Goal: Task Accomplishment & Management: Manage account settings

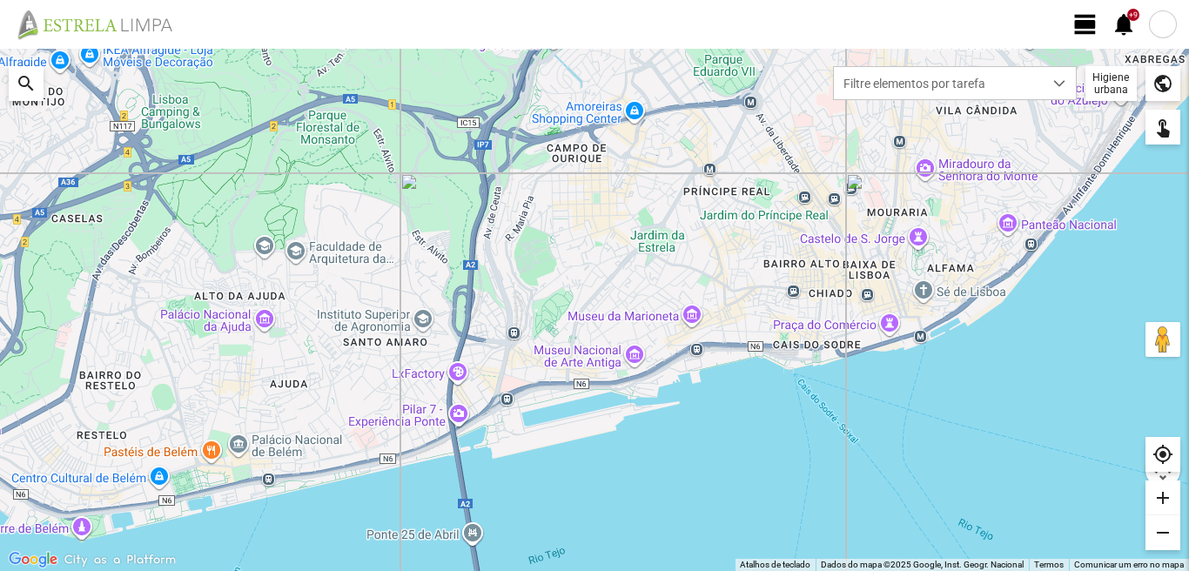
click at [1087, 18] on span "view_day" at bounding box center [1086, 24] width 26 height 26
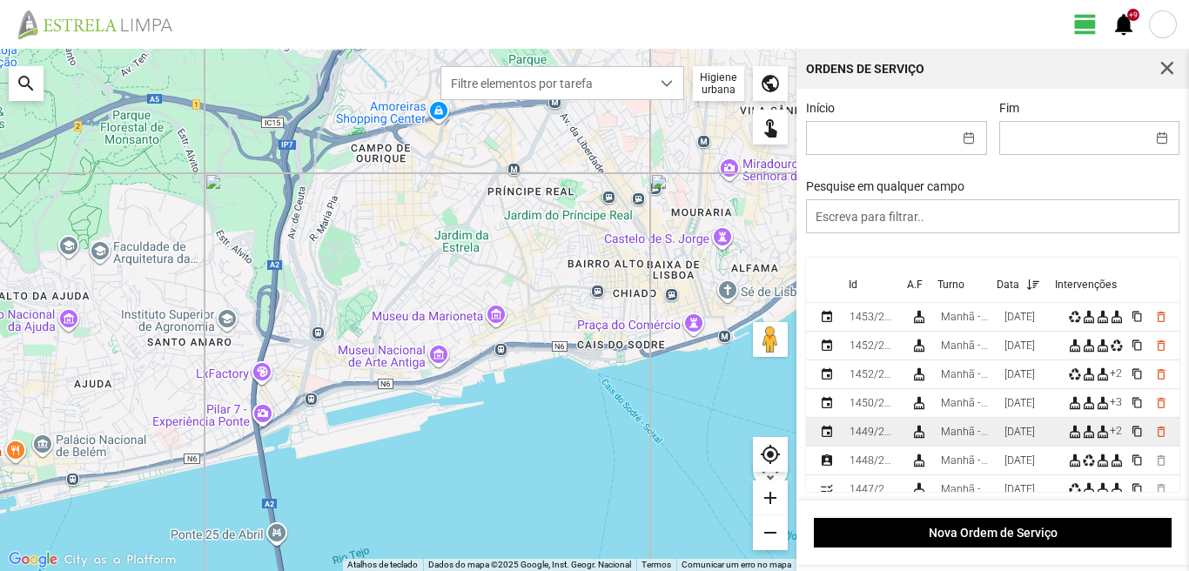
scroll to position [87, 0]
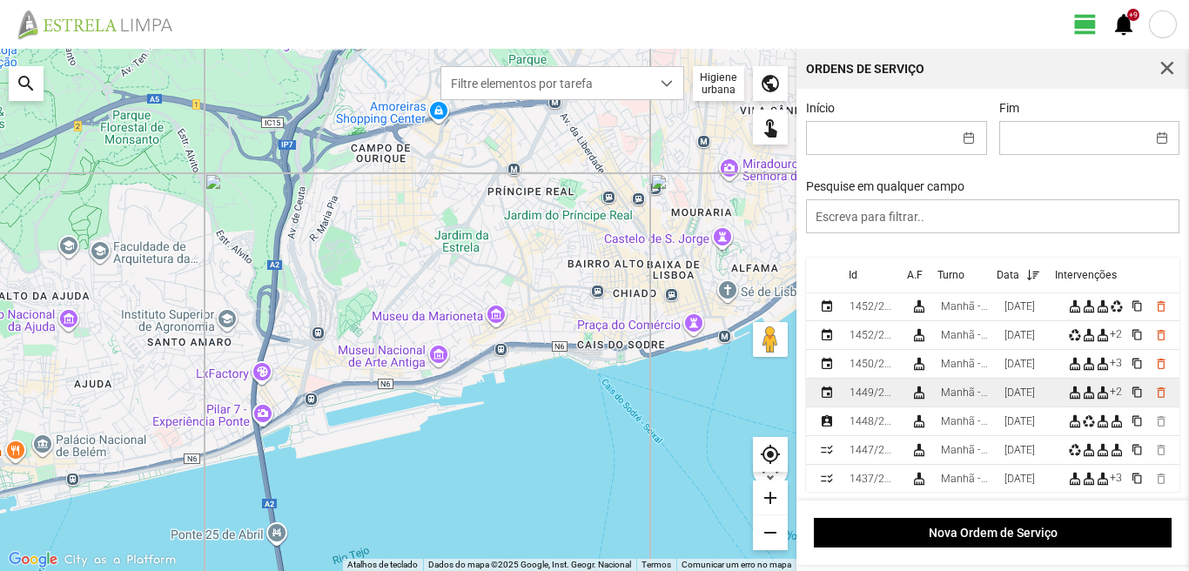
click at [1008, 394] on td "[DATE]" at bounding box center [1030, 393] width 64 height 29
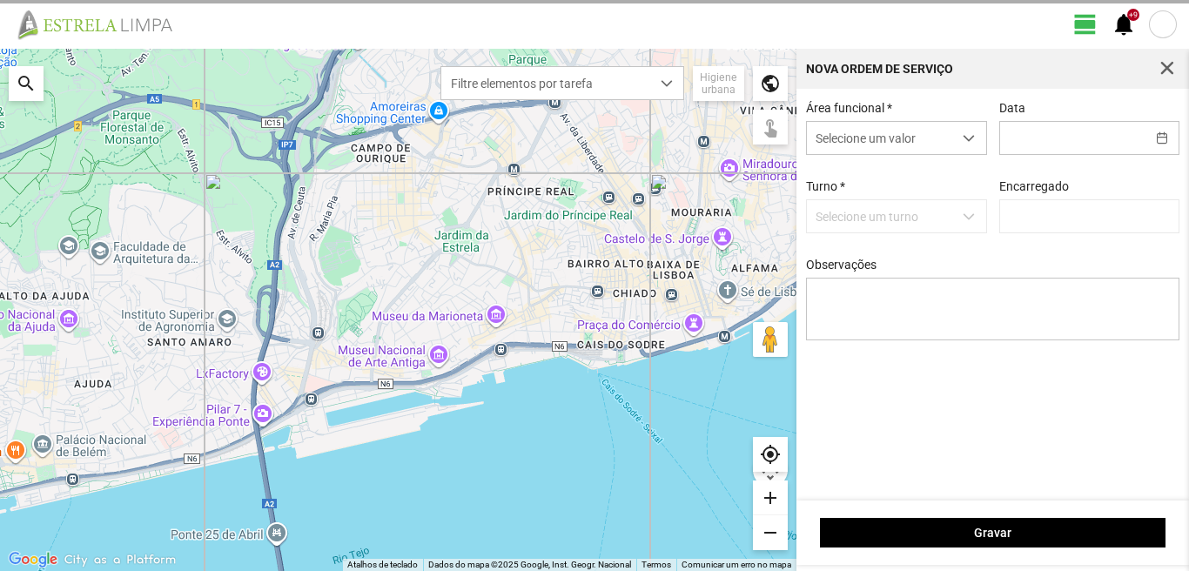
type input "[DATE]"
type textarea "39-baixa 22-Aniversario Ao Serviço6-10-17-25-36-44-45-47-49-50"
type input "[PERSON_NAME]"
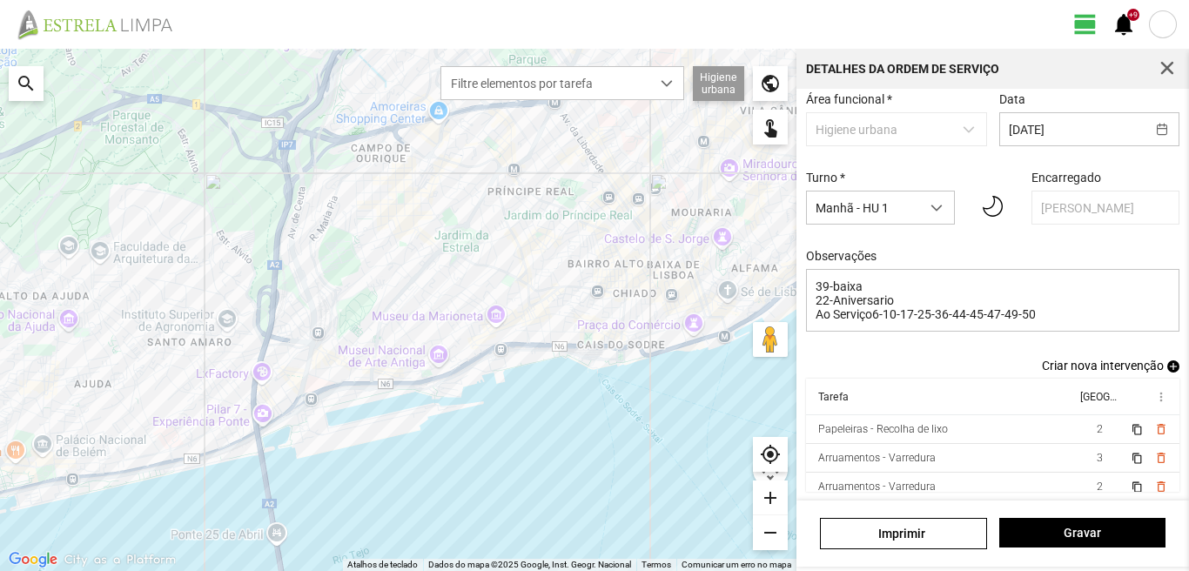
scroll to position [95, 0]
click at [1168, 362] on span "add" at bounding box center [1174, 366] width 12 height 12
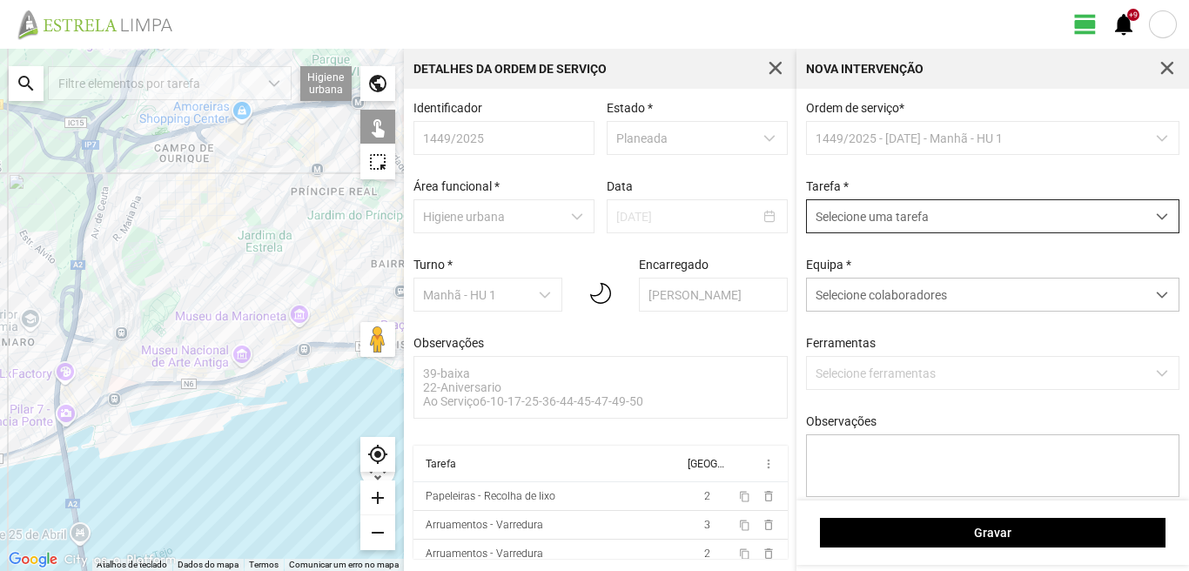
click at [873, 215] on span "Selecione uma tarefa" at bounding box center [976, 216] width 339 height 32
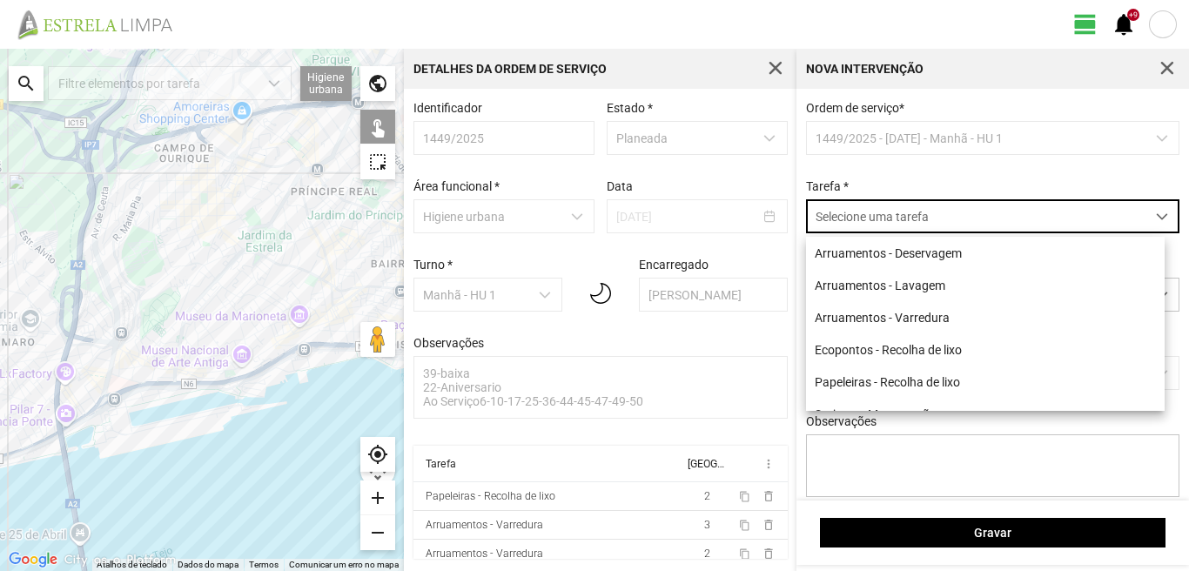
scroll to position [10, 77]
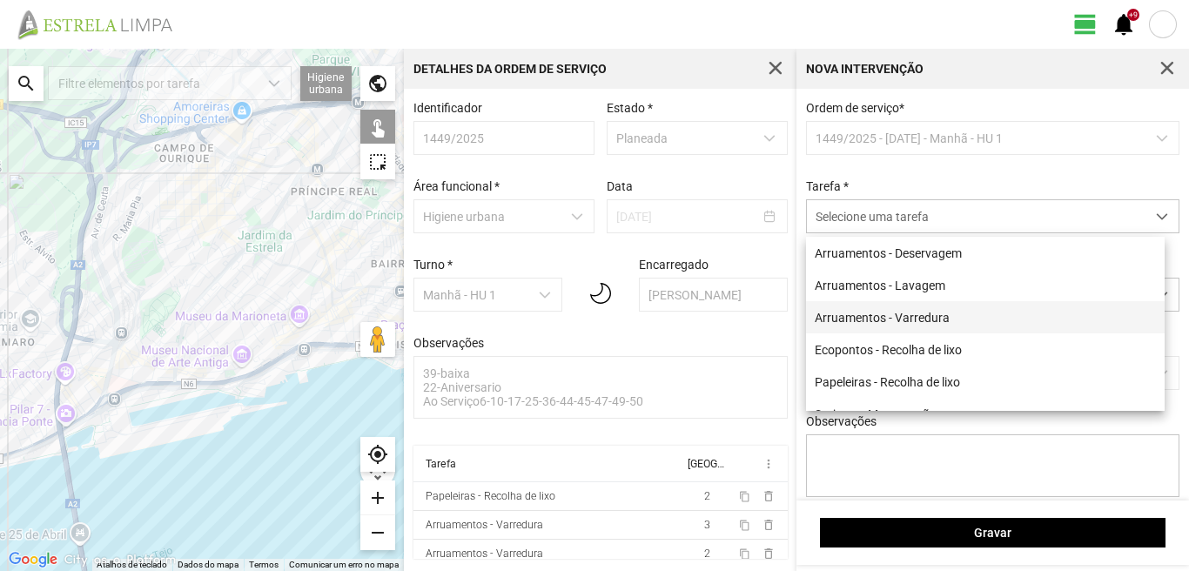
click at [899, 317] on li "Arruamentos - Varredura" at bounding box center [985, 317] width 359 height 32
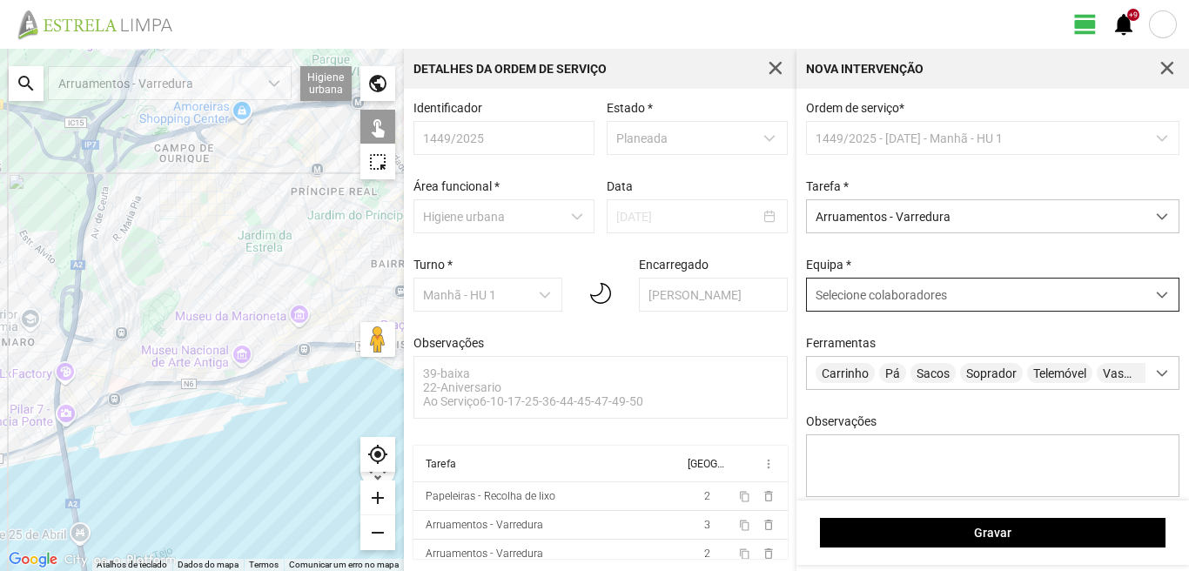
click at [897, 300] on span "Selecione colaboradores" at bounding box center [881, 295] width 131 height 14
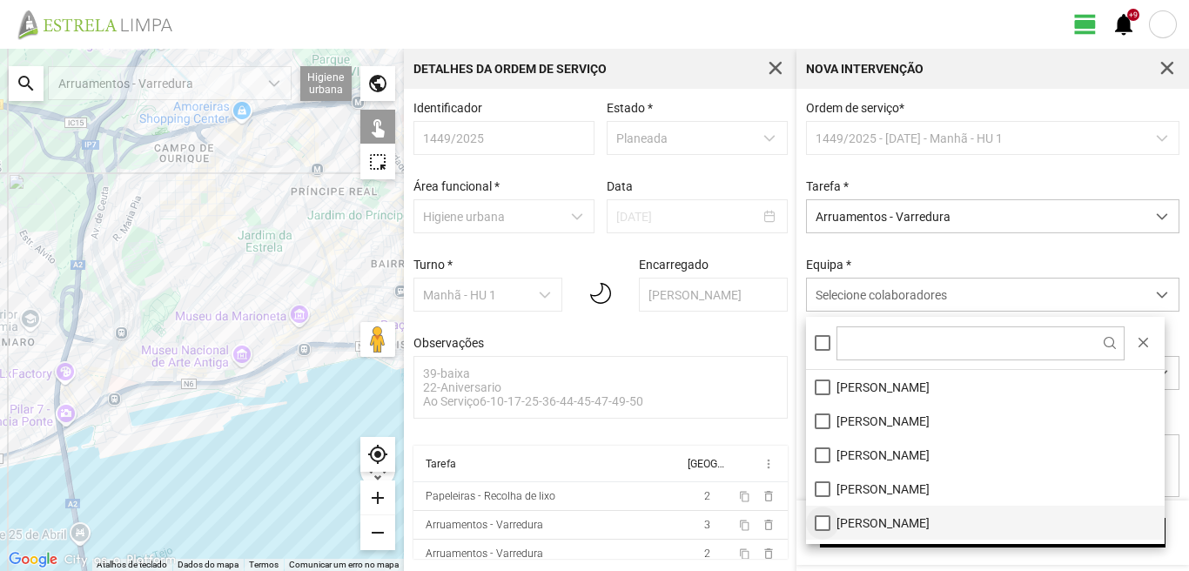
click at [819, 522] on li "[PERSON_NAME]" at bounding box center [985, 523] width 359 height 34
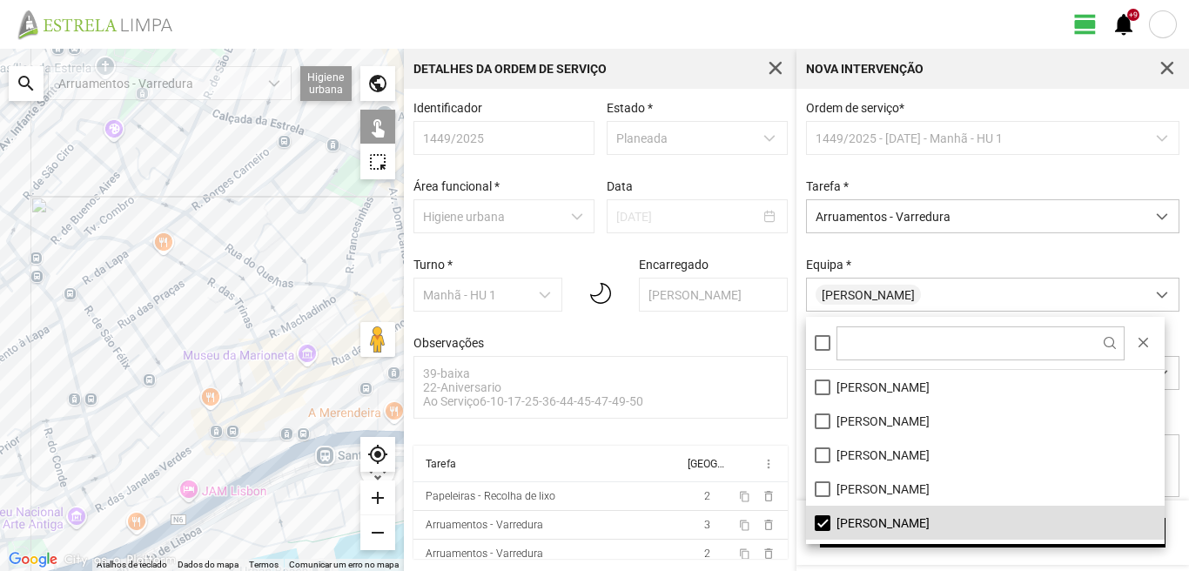
drag, startPoint x: 77, startPoint y: 214, endPoint x: 145, endPoint y: 355, distance: 156.6
click at [143, 354] on div at bounding box center [202, 310] width 404 height 522
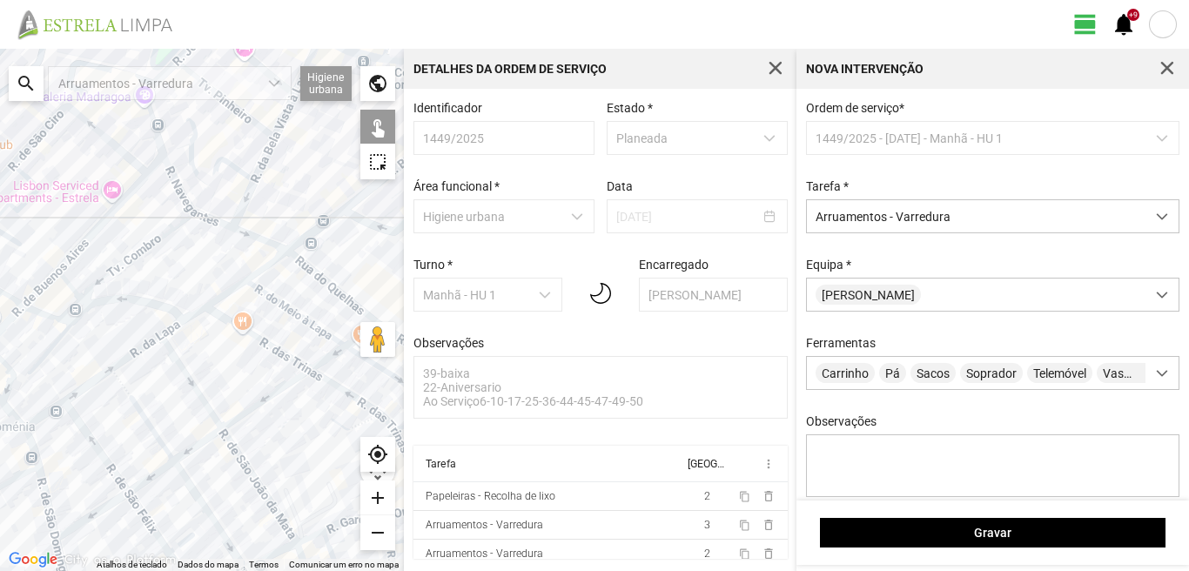
drag, startPoint x: 181, startPoint y: 370, endPoint x: 208, endPoint y: 475, distance: 107.9
click at [151, 462] on div at bounding box center [202, 310] width 404 height 522
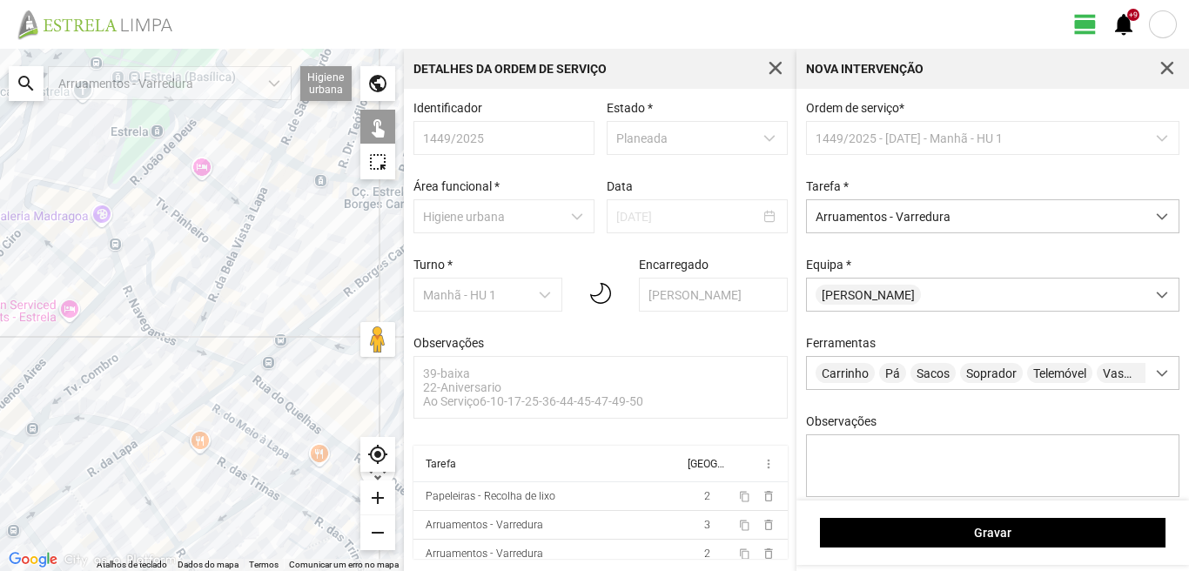
click at [207, 357] on div at bounding box center [202, 310] width 404 height 522
click at [151, 330] on div at bounding box center [202, 310] width 404 height 522
click at [159, 337] on div at bounding box center [202, 310] width 404 height 522
click at [199, 326] on div at bounding box center [202, 310] width 404 height 522
click at [173, 281] on div at bounding box center [202, 310] width 404 height 522
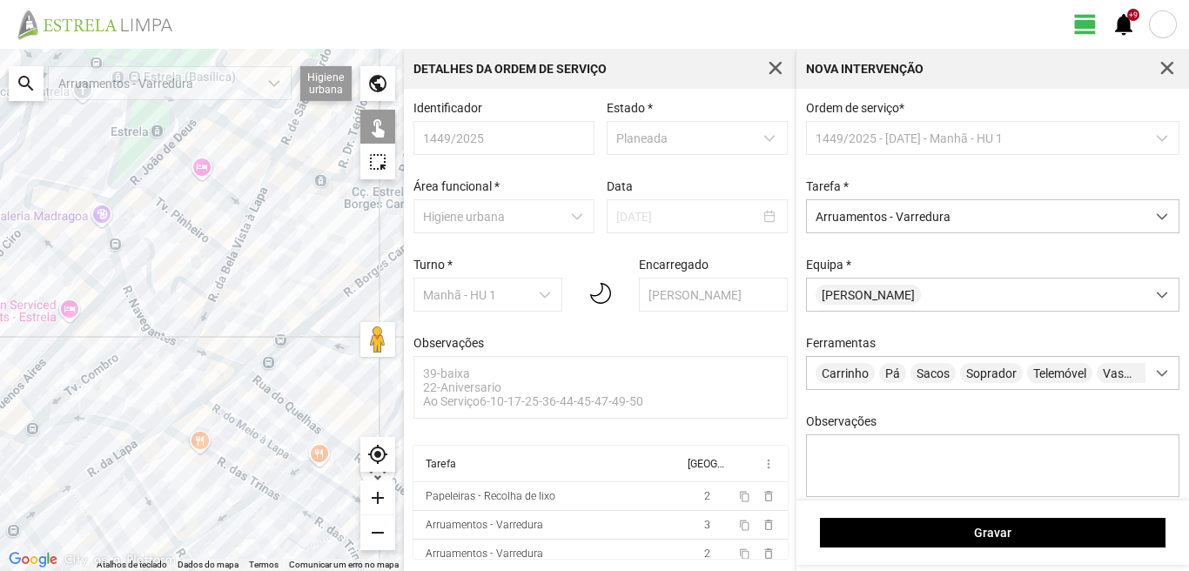
click at [112, 246] on div at bounding box center [202, 310] width 404 height 522
click at [108, 235] on div at bounding box center [202, 310] width 404 height 522
click at [115, 198] on div at bounding box center [202, 310] width 404 height 522
click at [147, 192] on div at bounding box center [202, 310] width 404 height 522
click at [152, 162] on div at bounding box center [202, 310] width 404 height 522
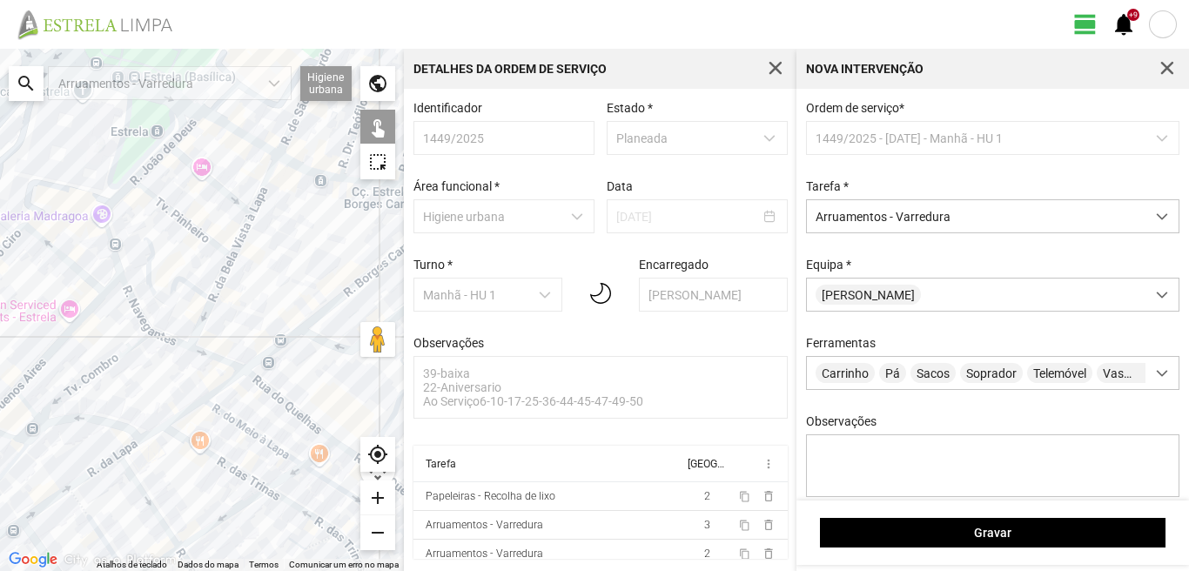
click at [189, 159] on div at bounding box center [202, 310] width 404 height 522
click at [182, 127] on div at bounding box center [202, 310] width 404 height 522
click at [269, 176] on div at bounding box center [202, 310] width 404 height 522
click at [241, 231] on div at bounding box center [202, 310] width 404 height 522
click at [221, 274] on div at bounding box center [202, 310] width 404 height 522
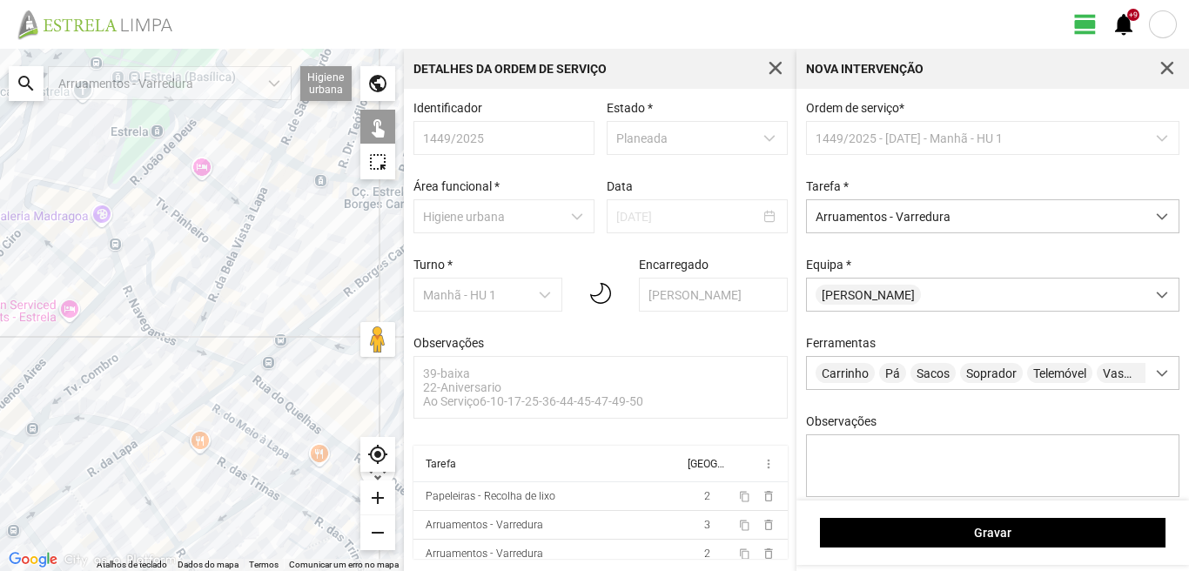
click at [265, 384] on div at bounding box center [202, 310] width 404 height 522
drag, startPoint x: 290, startPoint y: 365, endPoint x: 229, endPoint y: 313, distance: 80.3
click at [232, 314] on div at bounding box center [202, 310] width 404 height 522
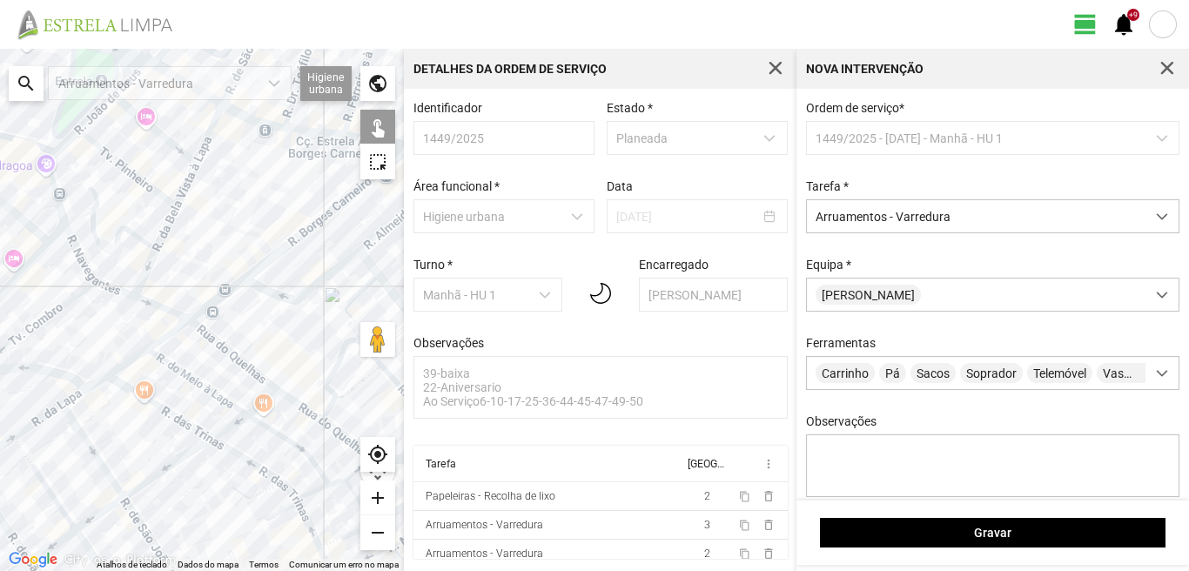
drag, startPoint x: 295, startPoint y: 354, endPoint x: 203, endPoint y: 295, distance: 109.7
click at [204, 296] on div at bounding box center [202, 310] width 404 height 522
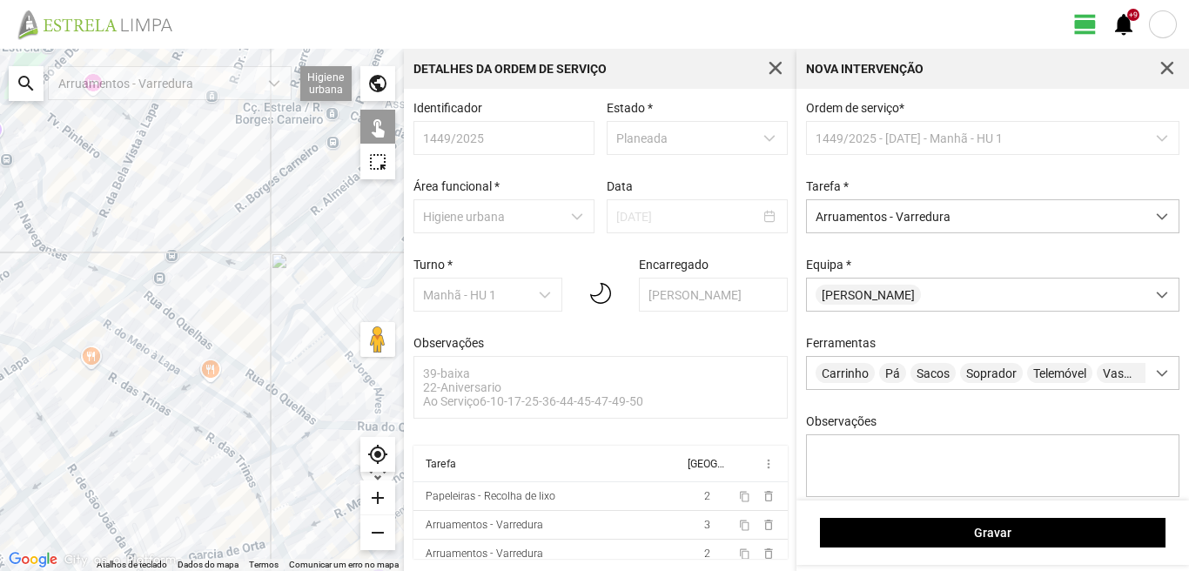
click at [244, 370] on div at bounding box center [202, 310] width 404 height 522
click at [283, 333] on div at bounding box center [202, 310] width 404 height 522
click at [236, 330] on div at bounding box center [202, 310] width 404 height 522
click at [293, 293] on div at bounding box center [202, 310] width 404 height 522
click at [326, 323] on div at bounding box center [202, 310] width 404 height 522
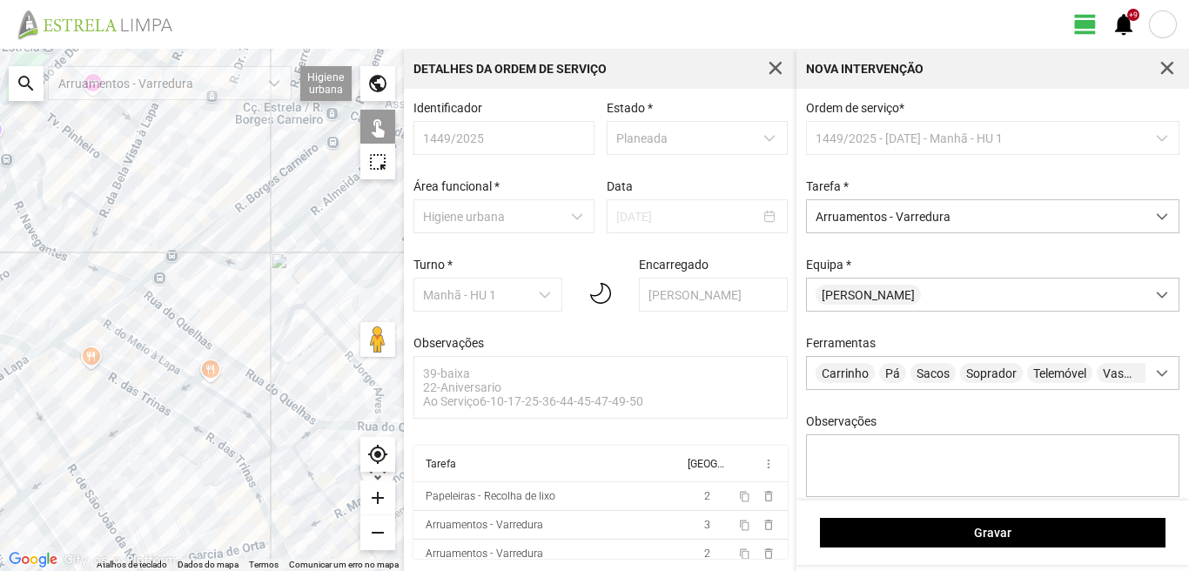
click at [286, 397] on div at bounding box center [202, 310] width 404 height 522
click at [338, 343] on div at bounding box center [202, 310] width 404 height 522
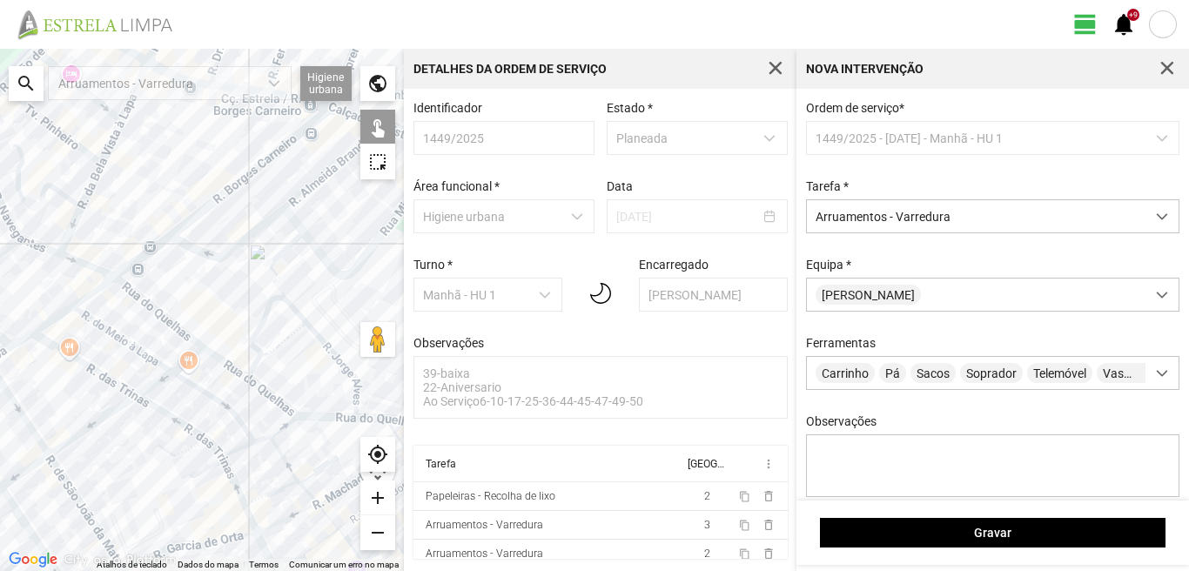
drag, startPoint x: 338, startPoint y: 381, endPoint x: 267, endPoint y: 339, distance: 82.4
click at [269, 341] on div at bounding box center [202, 310] width 404 height 522
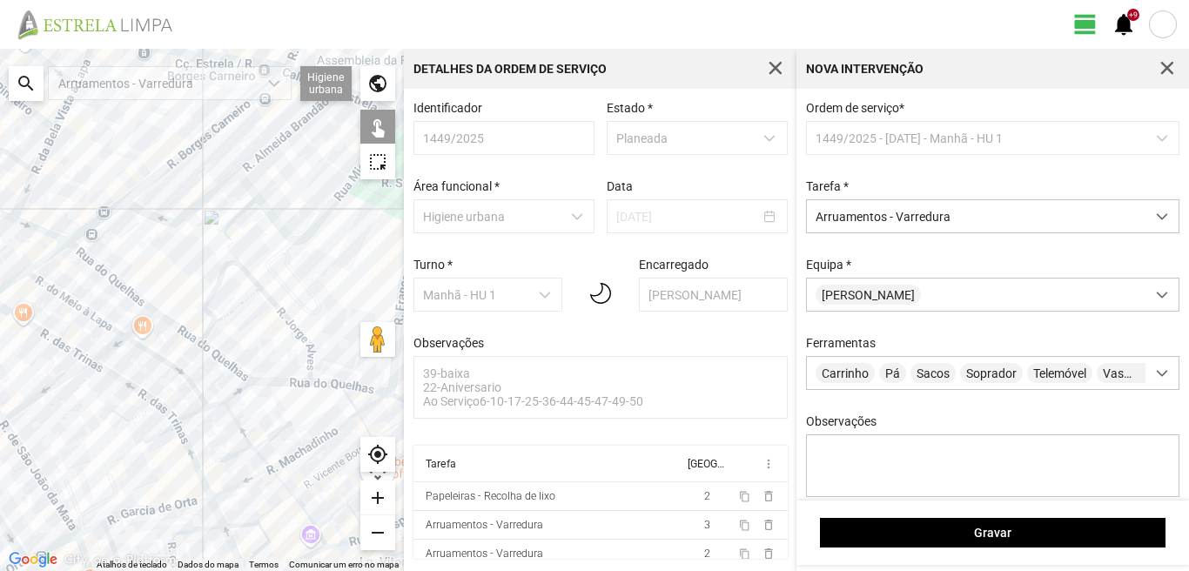
click at [286, 383] on div at bounding box center [202, 310] width 404 height 522
click at [354, 386] on div at bounding box center [202, 310] width 404 height 522
click at [305, 337] on div at bounding box center [202, 310] width 404 height 522
click at [230, 367] on div at bounding box center [202, 310] width 404 height 522
click at [223, 355] on div at bounding box center [202, 310] width 404 height 522
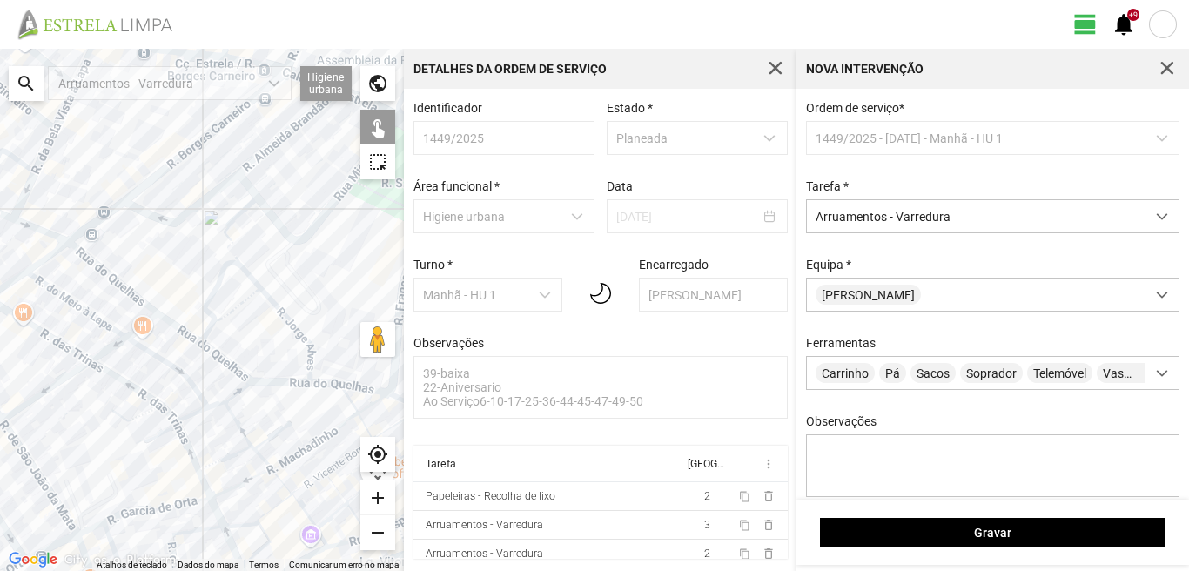
click at [210, 297] on div at bounding box center [202, 310] width 404 height 522
click at [230, 241] on div at bounding box center [202, 310] width 404 height 522
click at [167, 285] on div at bounding box center [202, 310] width 404 height 522
click at [174, 326] on div at bounding box center [202, 310] width 404 height 522
click at [114, 282] on div at bounding box center [202, 310] width 404 height 522
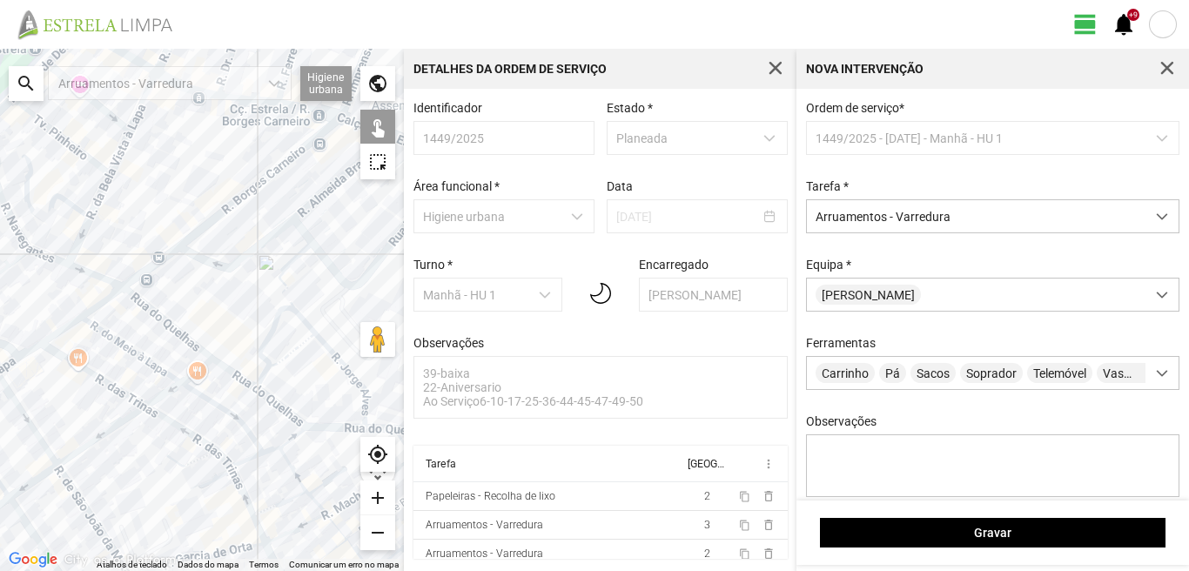
drag, startPoint x: 41, startPoint y: 230, endPoint x: 100, endPoint y: 280, distance: 77.8
click at [100, 279] on div at bounding box center [202, 310] width 404 height 522
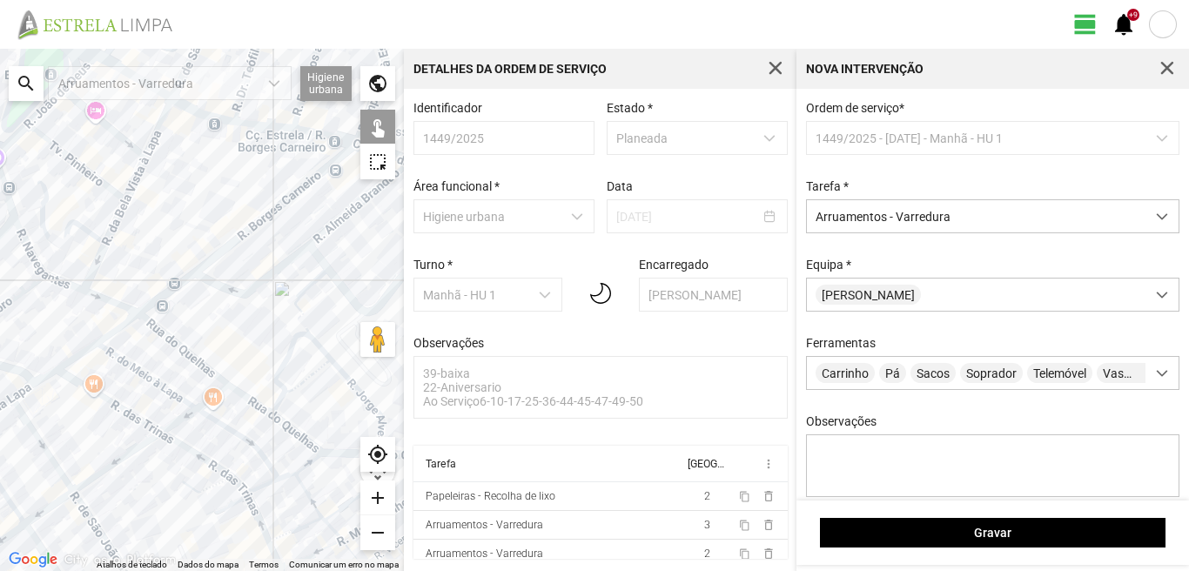
click at [91, 293] on div at bounding box center [202, 310] width 404 height 522
click at [34, 260] on div at bounding box center [202, 310] width 404 height 522
click at [51, 277] on div at bounding box center [202, 310] width 404 height 522
click at [94, 260] on div at bounding box center [202, 310] width 404 height 522
click at [83, 228] on div at bounding box center [202, 310] width 404 height 522
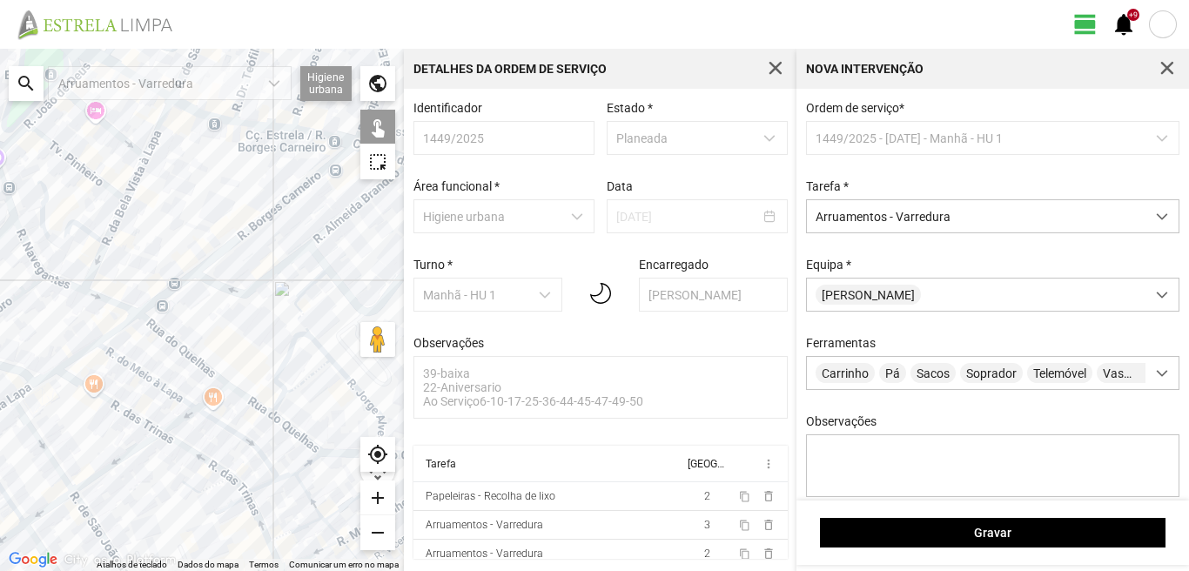
click at [119, 225] on div at bounding box center [202, 310] width 404 height 522
click at [114, 219] on div at bounding box center [202, 310] width 404 height 522
click at [133, 178] on div at bounding box center [202, 310] width 404 height 522
click at [157, 137] on div at bounding box center [202, 310] width 404 height 522
click at [125, 141] on div at bounding box center [202, 310] width 404 height 522
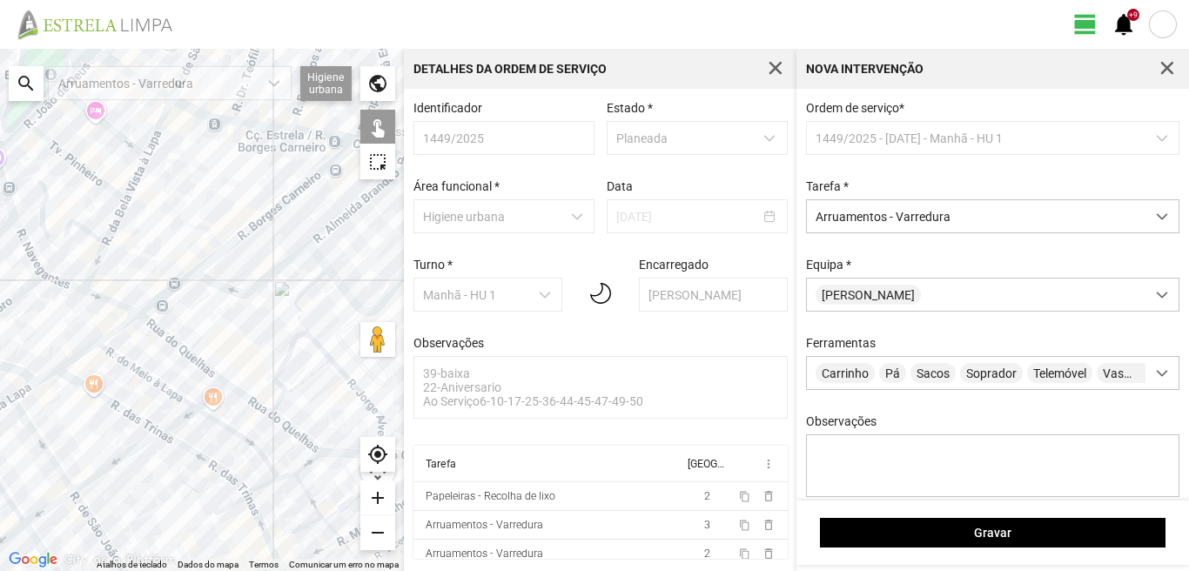
click at [80, 166] on div at bounding box center [202, 310] width 404 height 522
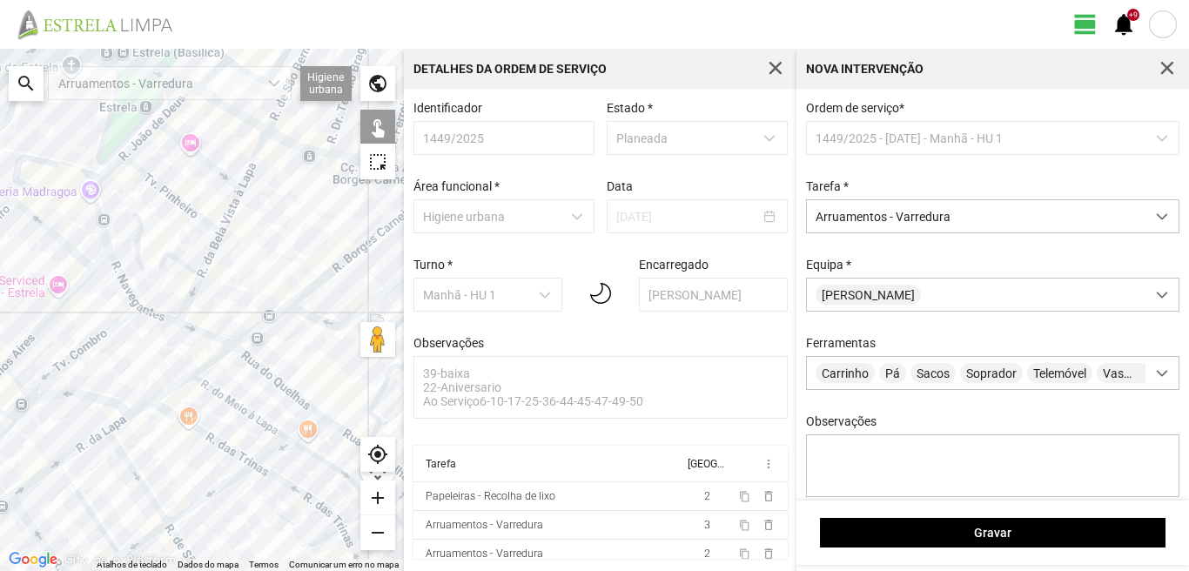
drag, startPoint x: 76, startPoint y: 166, endPoint x: 167, endPoint y: 206, distance: 99.8
click at [178, 205] on div at bounding box center [202, 310] width 404 height 522
click at [100, 226] on div at bounding box center [202, 310] width 404 height 522
click at [106, 178] on div at bounding box center [202, 310] width 404 height 522
click at [142, 148] on div at bounding box center [202, 310] width 404 height 522
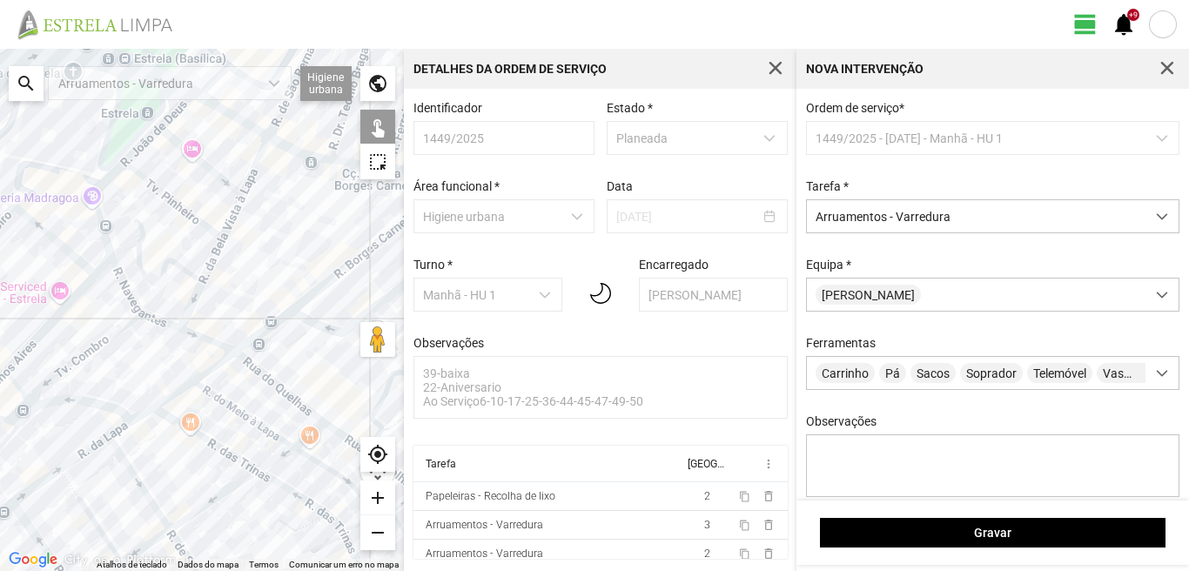
click at [172, 113] on div at bounding box center [202, 310] width 404 height 522
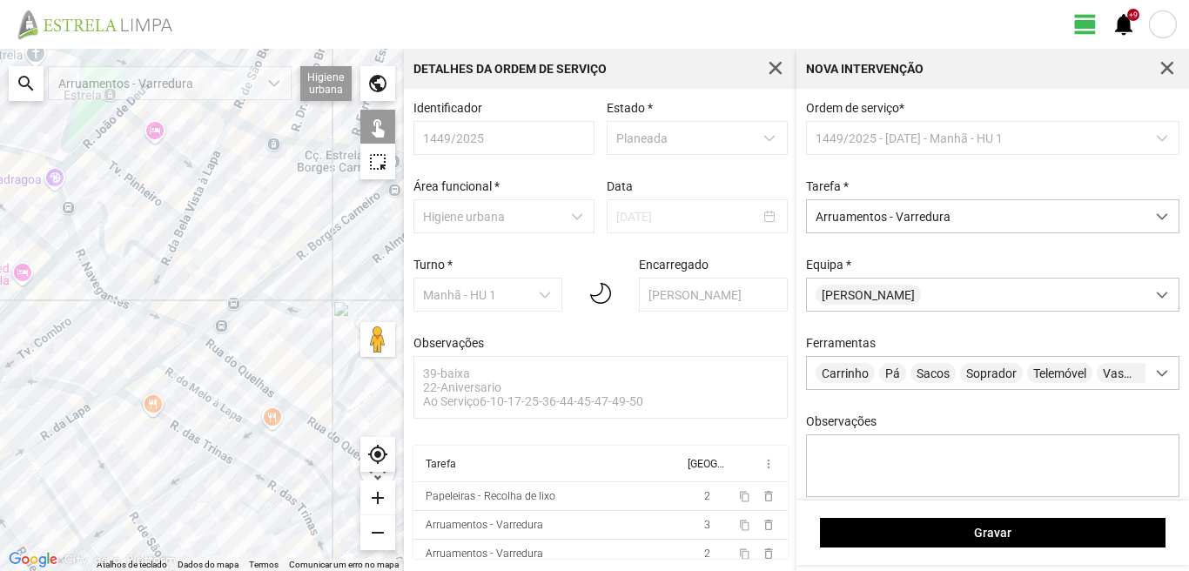
drag, startPoint x: 190, startPoint y: 171, endPoint x: 115, endPoint y: 135, distance: 83.0
click at [115, 135] on div at bounding box center [202, 310] width 404 height 522
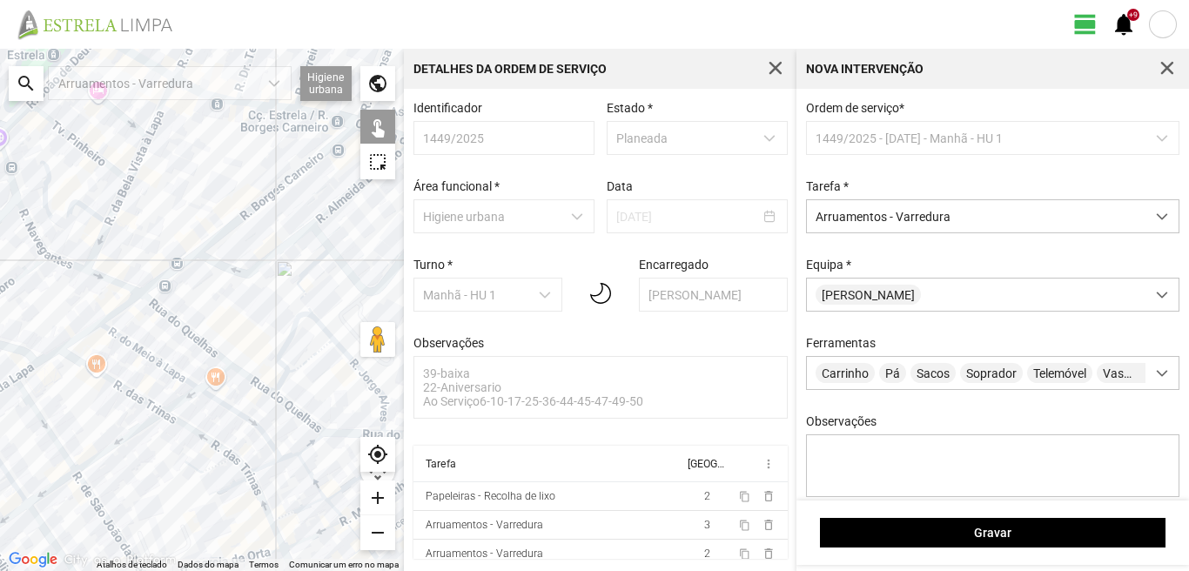
drag, startPoint x: 229, startPoint y: 288, endPoint x: 152, endPoint y: 216, distance: 105.3
click at [154, 211] on div at bounding box center [202, 310] width 404 height 522
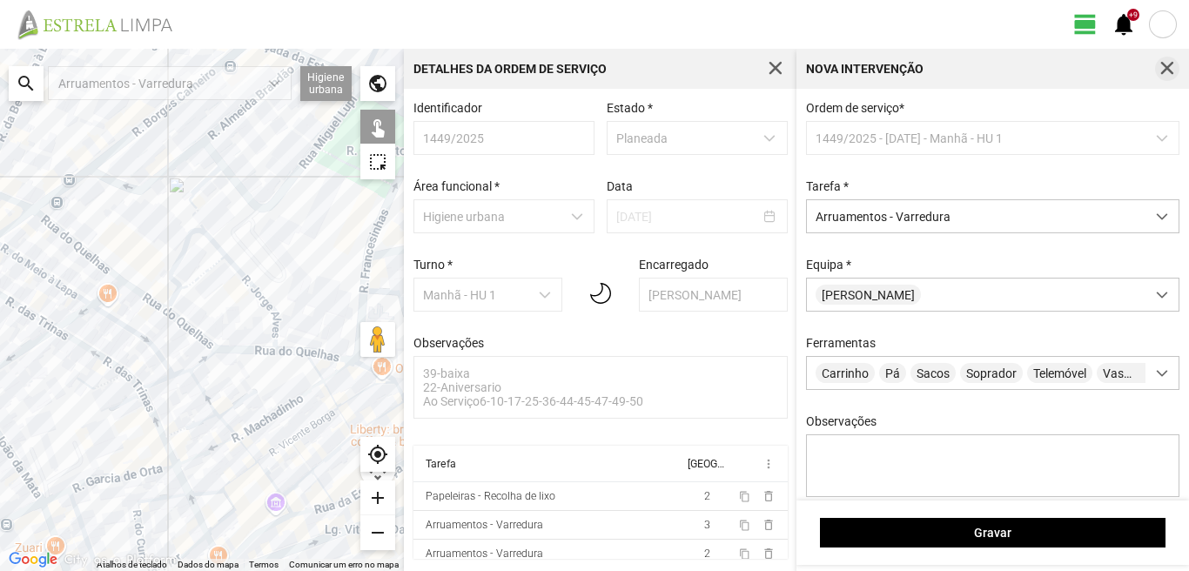
click at [1158, 70] on button "button" at bounding box center [1167, 69] width 24 height 24
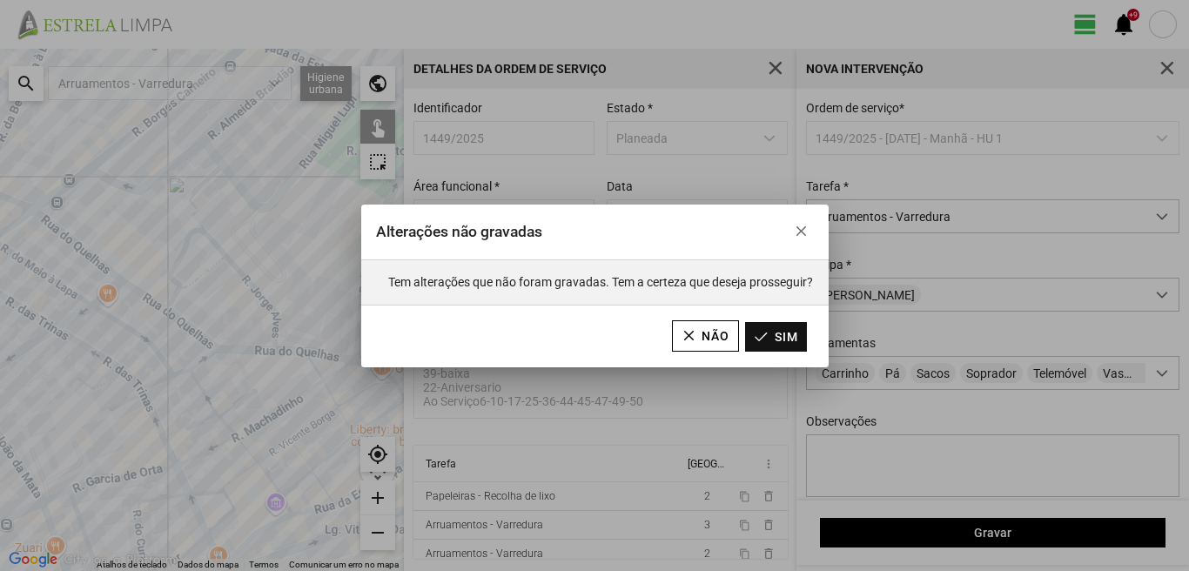
click at [761, 329] on button "Sim" at bounding box center [776, 337] width 62 height 30
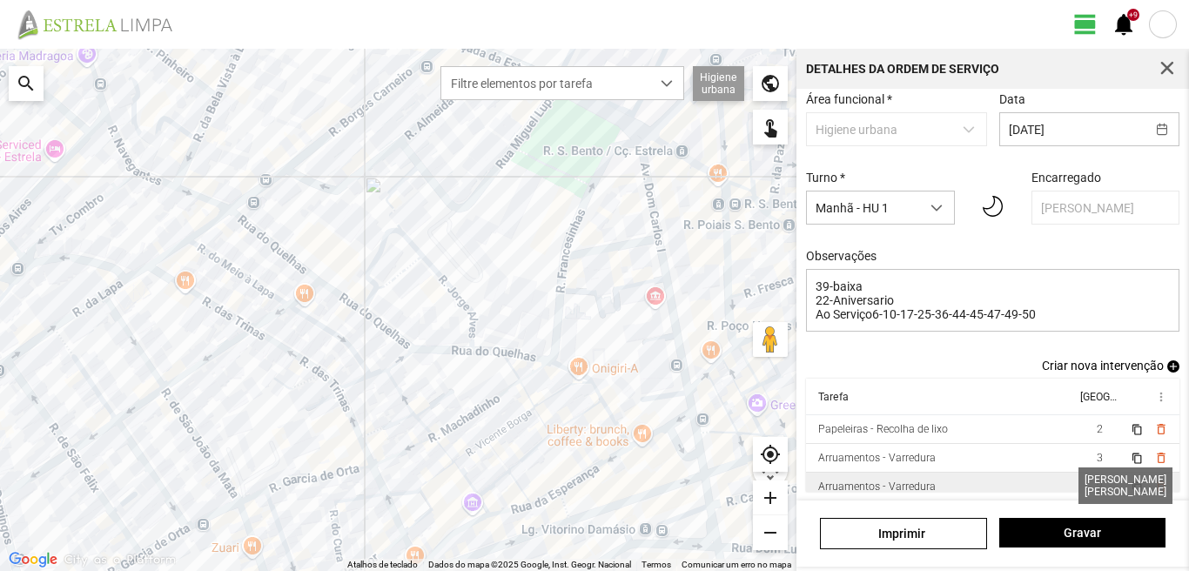
click at [1097, 485] on span "2" at bounding box center [1100, 487] width 6 height 12
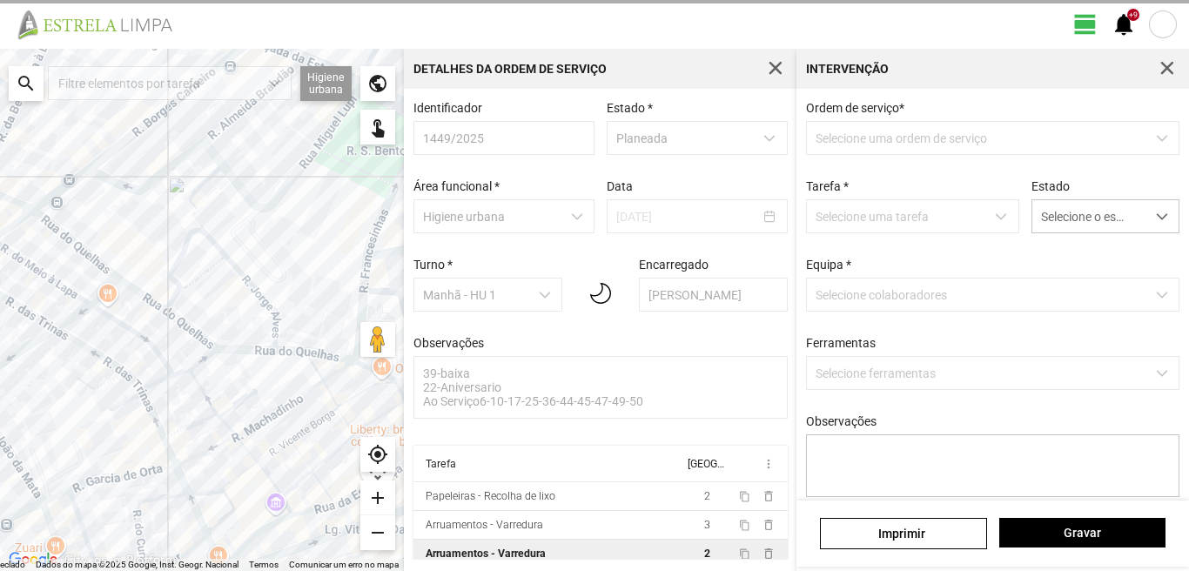
scroll to position [3, 0]
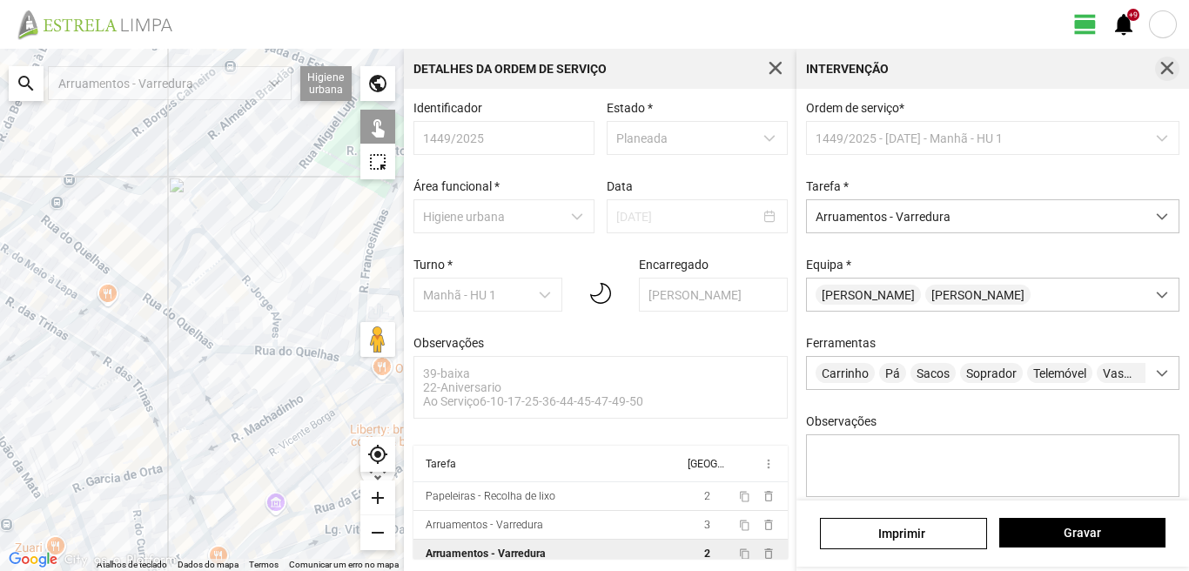
click at [1164, 68] on span "button" at bounding box center [1168, 69] width 16 height 16
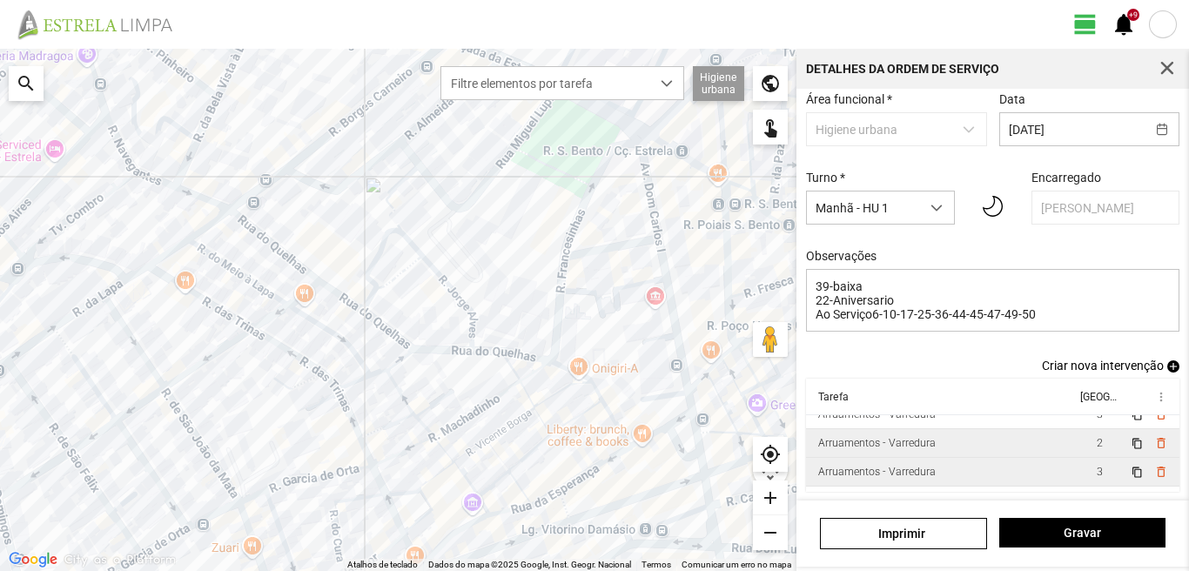
scroll to position [67, 0]
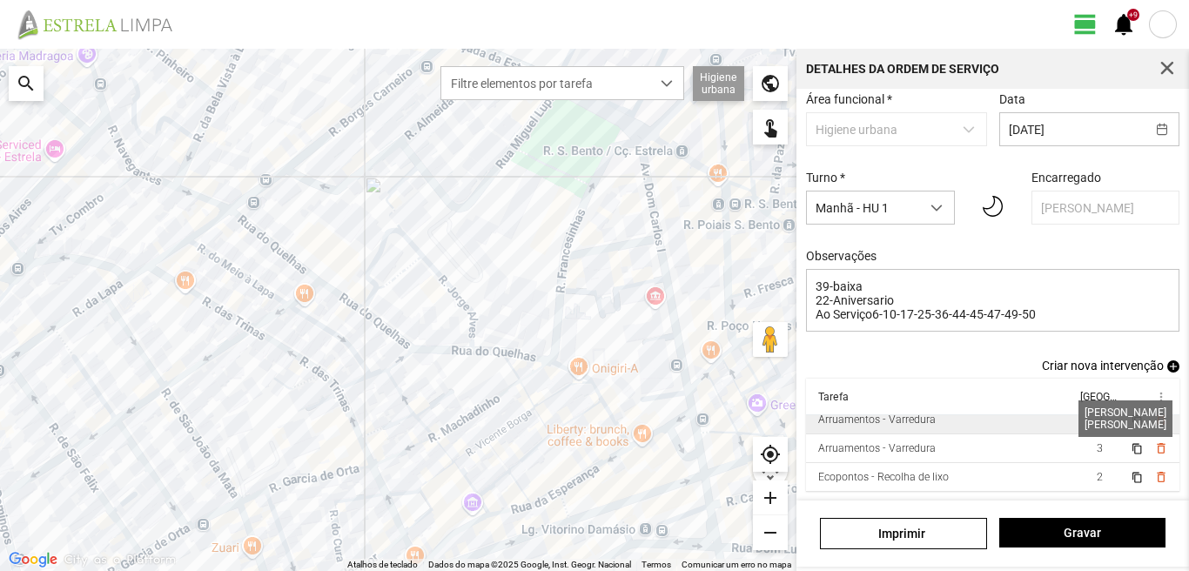
click at [1097, 424] on span "2" at bounding box center [1100, 420] width 6 height 12
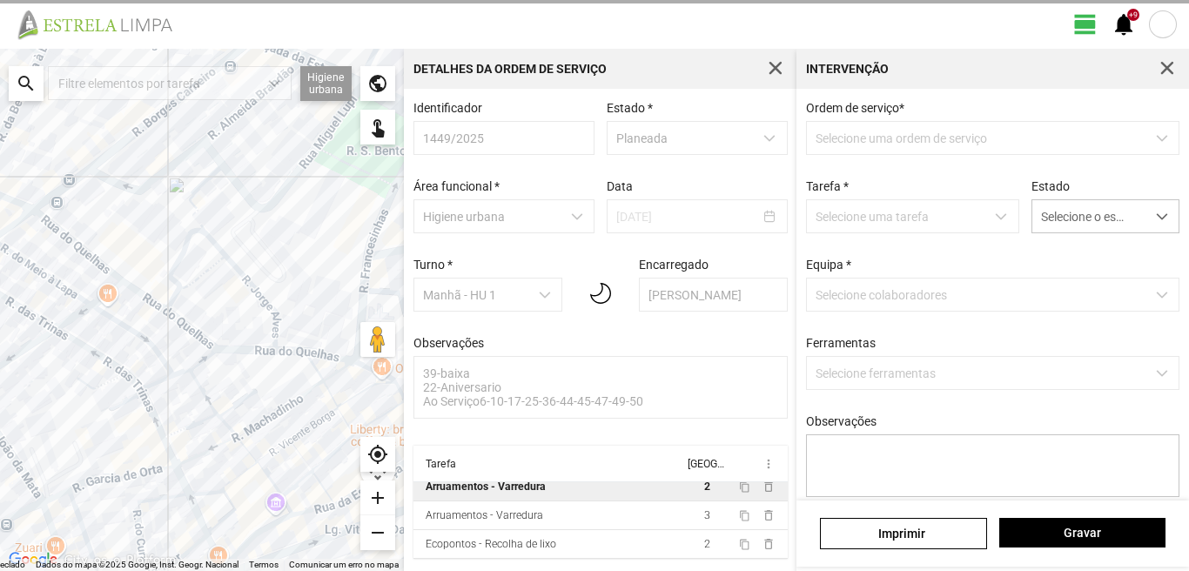
scroll to position [3, 0]
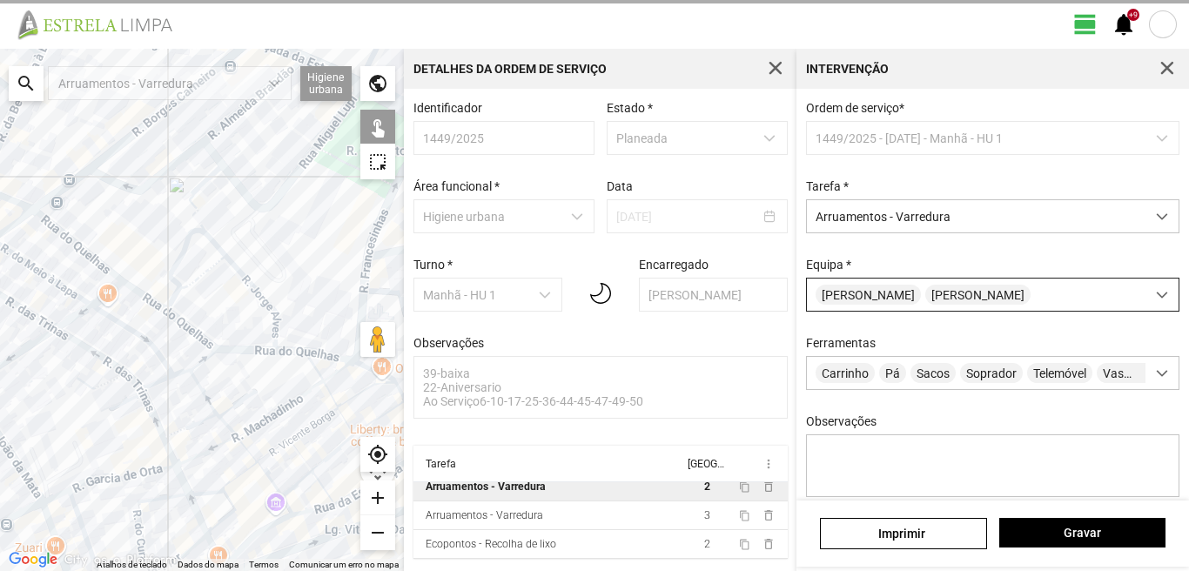
click at [1009, 294] on div "[PERSON_NAME]" at bounding box center [976, 295] width 339 height 32
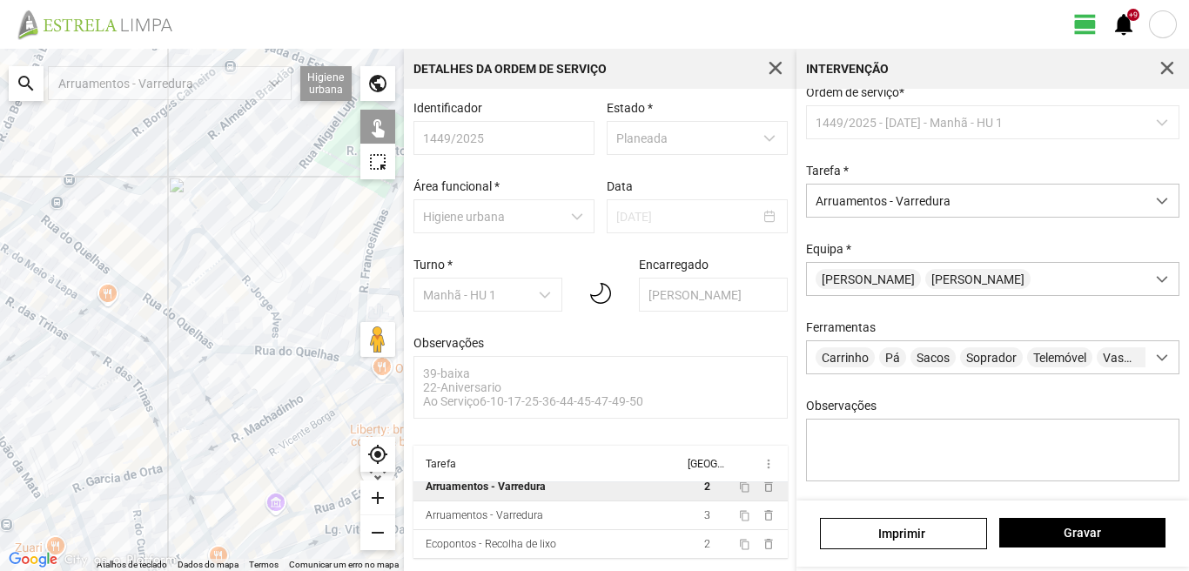
scroll to position [0, 0]
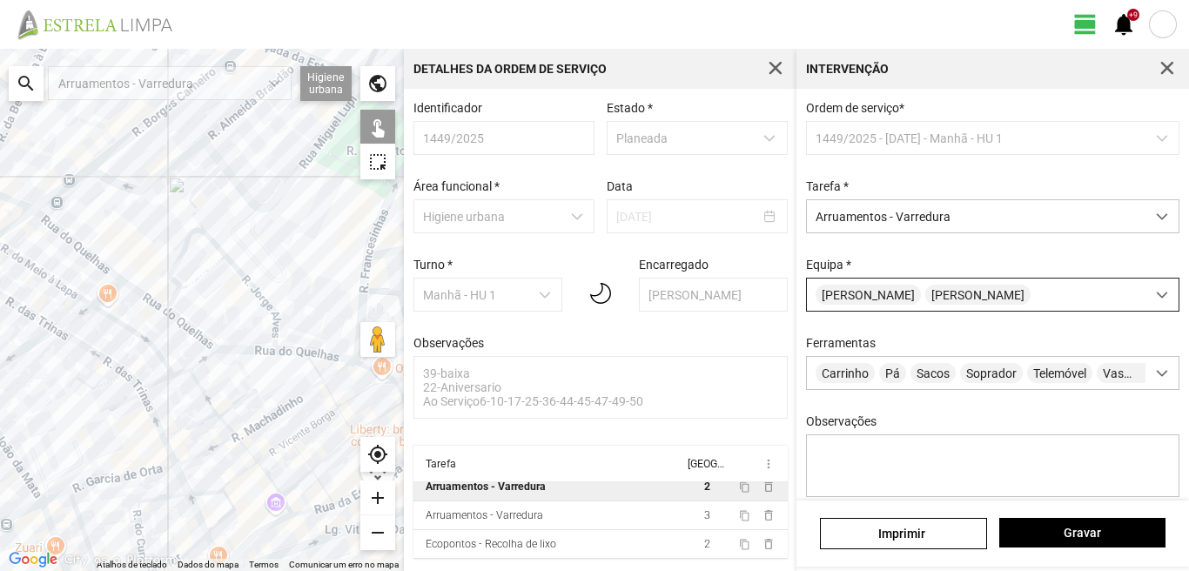
click at [1031, 297] on div "[PERSON_NAME]" at bounding box center [976, 295] width 339 height 32
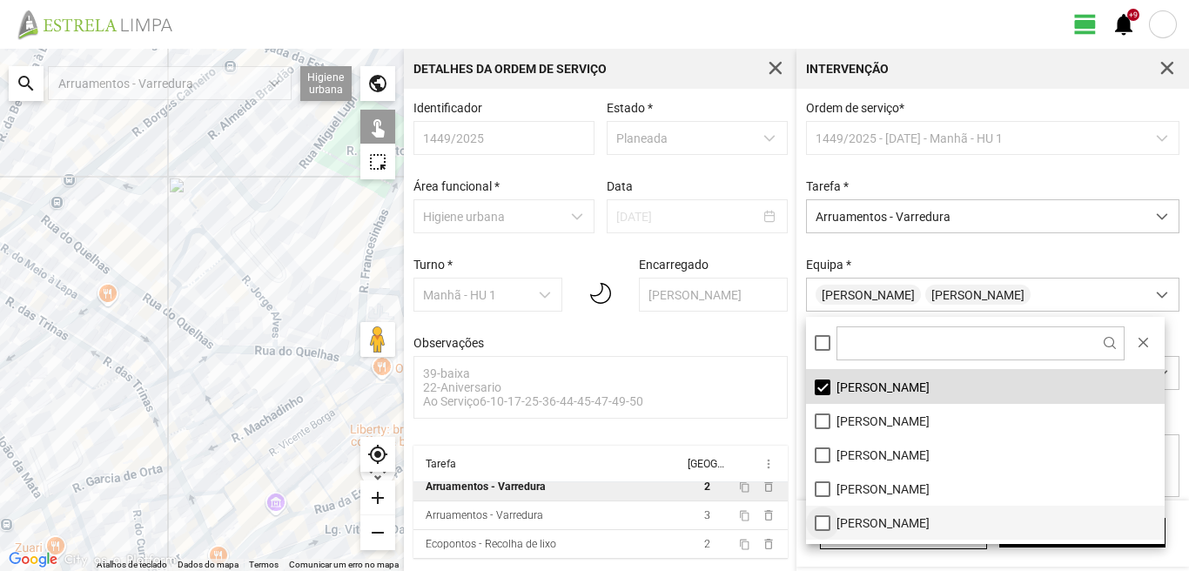
click at [823, 526] on li "[PERSON_NAME]" at bounding box center [985, 523] width 359 height 34
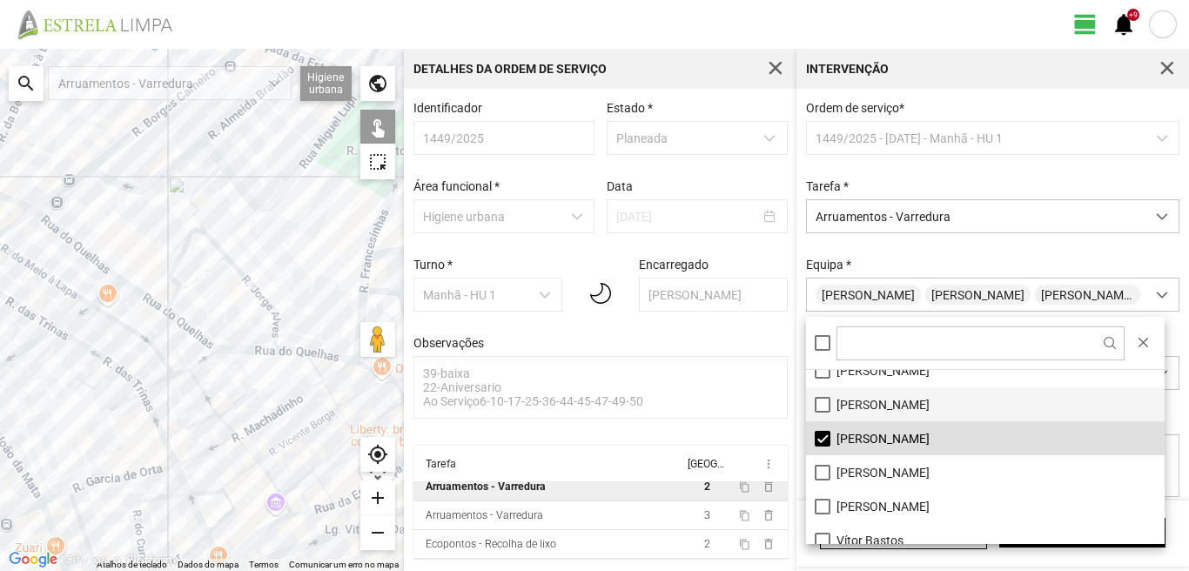
scroll to position [233, 0]
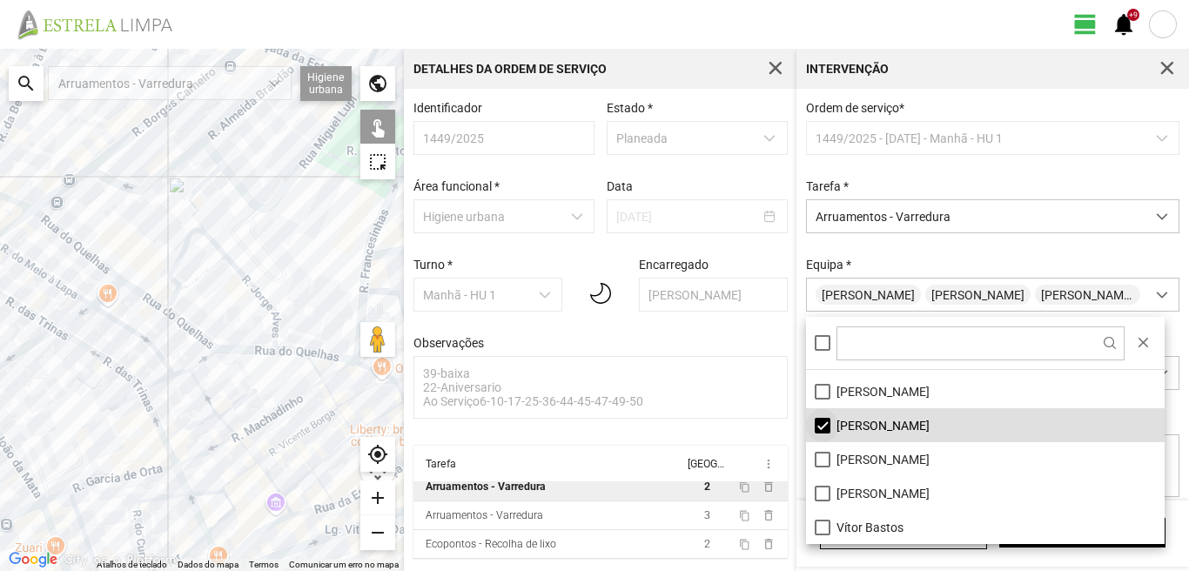
click at [819, 424] on li "[PERSON_NAME]" at bounding box center [985, 425] width 359 height 34
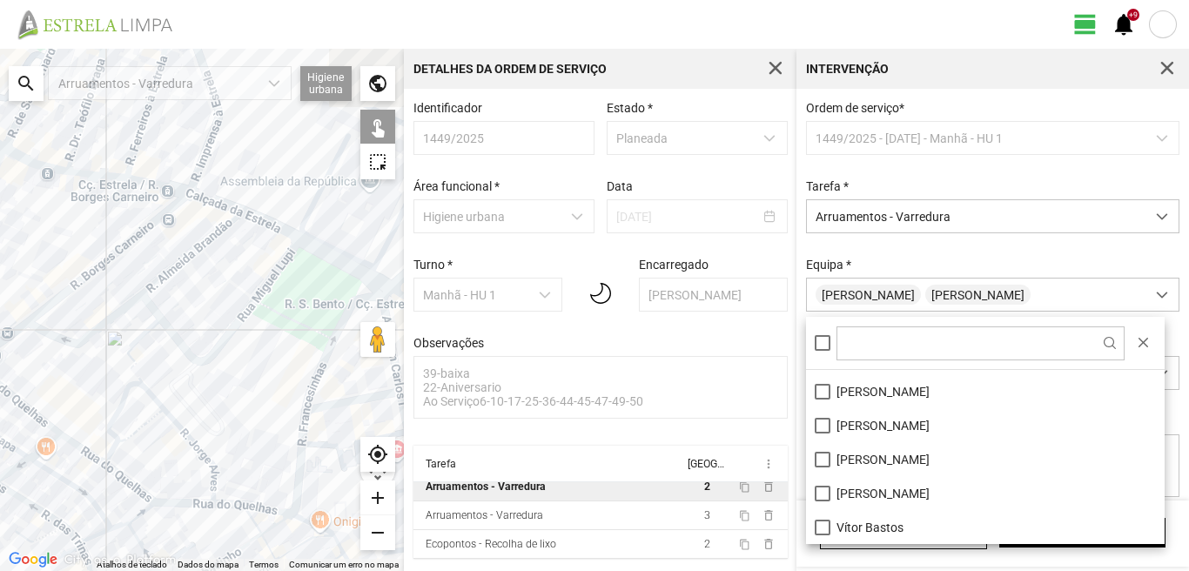
drag, startPoint x: 257, startPoint y: 204, endPoint x: 192, endPoint y: 361, distance: 170.3
click at [193, 364] on div at bounding box center [202, 310] width 404 height 522
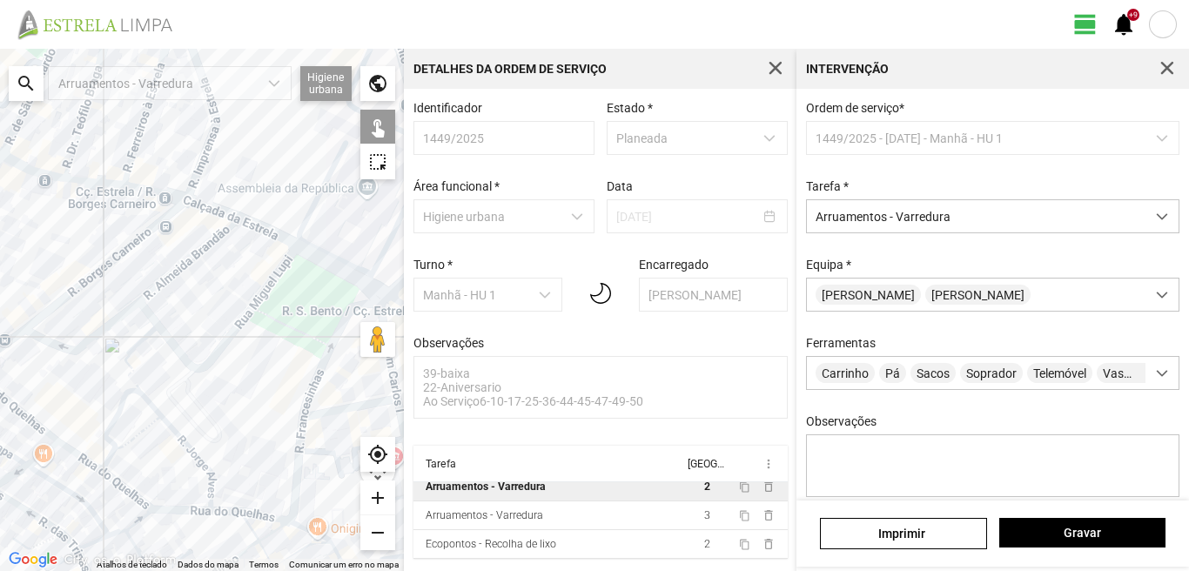
click at [259, 224] on div at bounding box center [202, 310] width 404 height 522
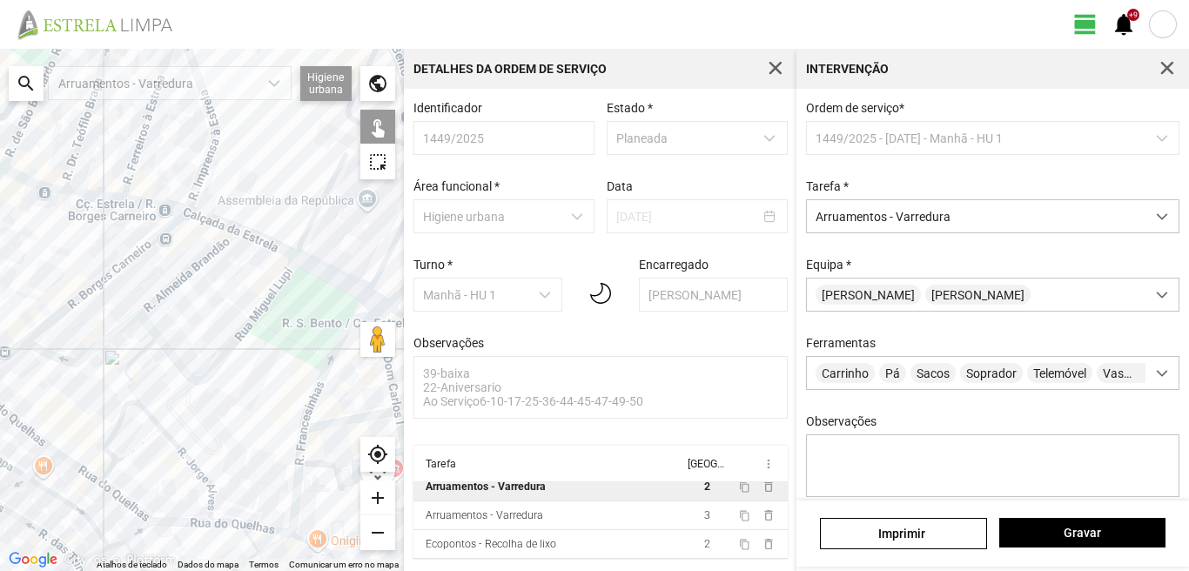
click at [259, 242] on div at bounding box center [202, 310] width 404 height 522
click at [1052, 536] on span "Gravar" at bounding box center [1082, 533] width 148 height 14
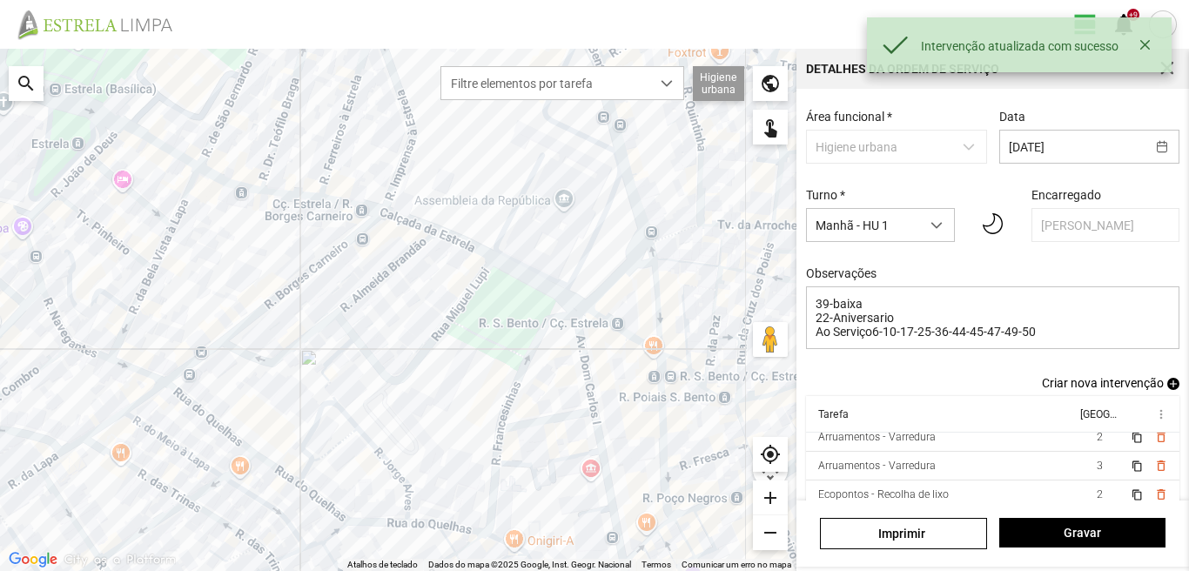
scroll to position [95, 0]
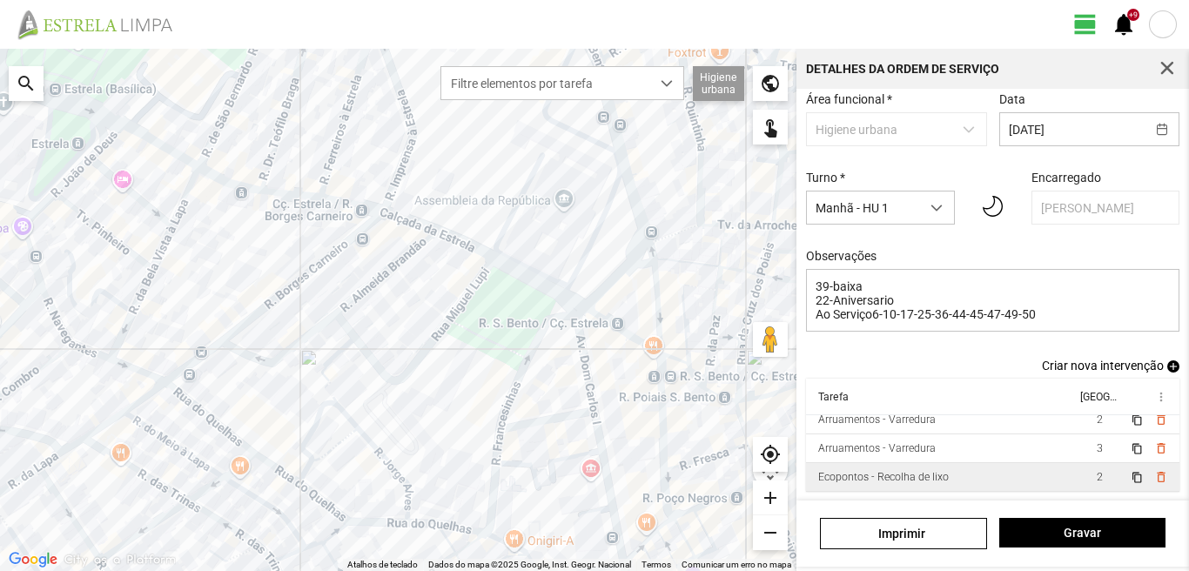
click at [1047, 479] on td "Ecopontos - Recolha de lixo" at bounding box center [941, 477] width 270 height 29
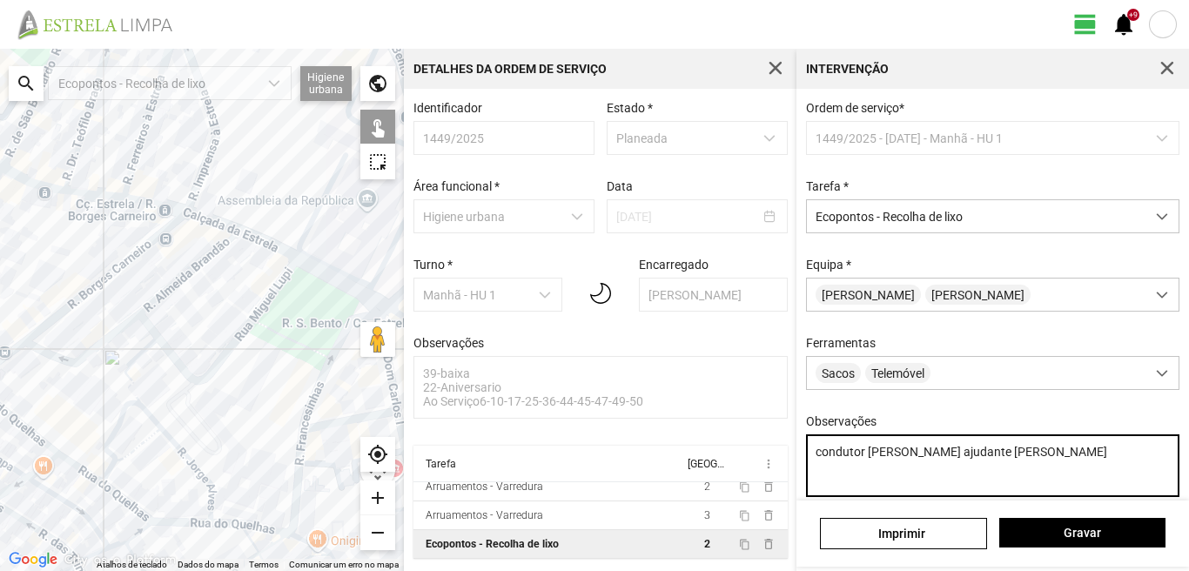
click at [975, 457] on textarea "condutor [PERSON_NAME] ajudante [PERSON_NAME]" at bounding box center [993, 465] width 374 height 63
type textarea "condutor [PERSON_NAME] ajudante [PERSON_NAME]"
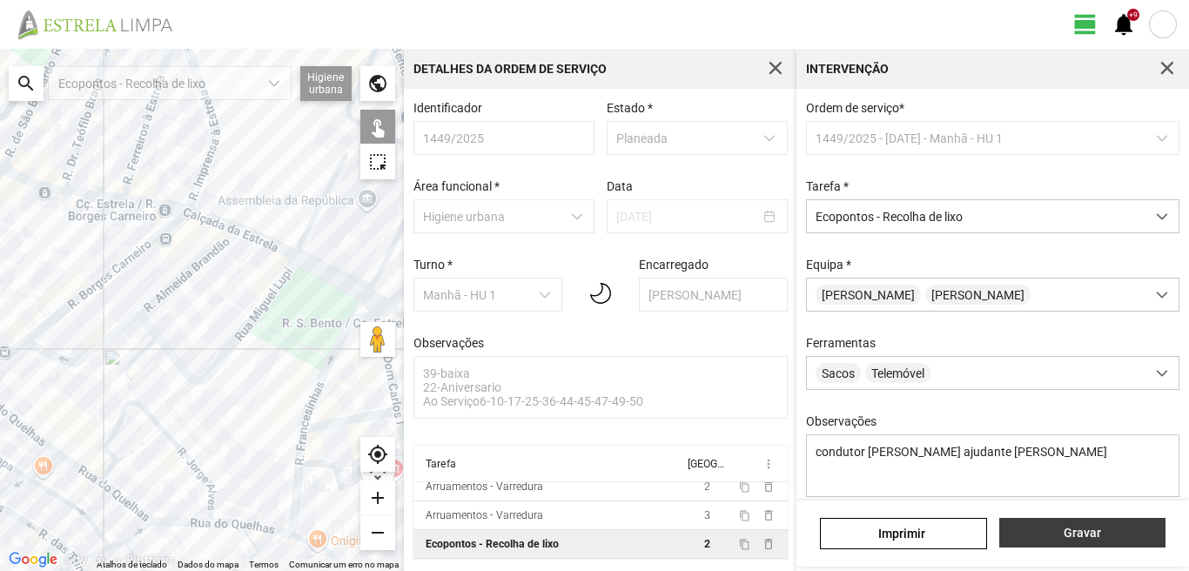
click at [1090, 533] on span "Gravar" at bounding box center [1082, 533] width 148 height 14
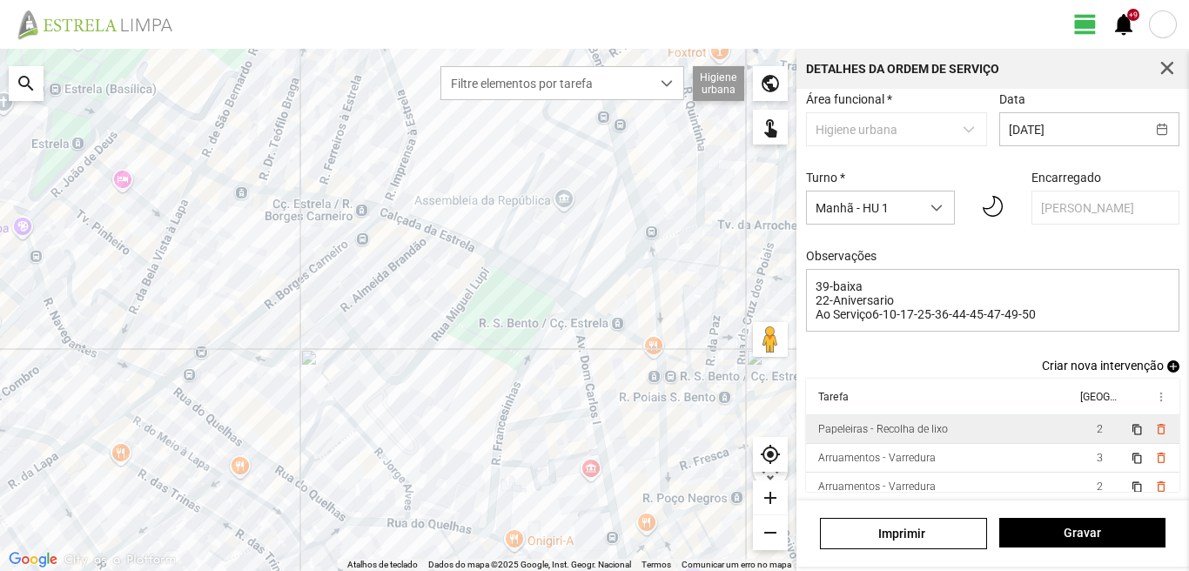
click at [1075, 433] on td "2" at bounding box center [1099, 429] width 49 height 29
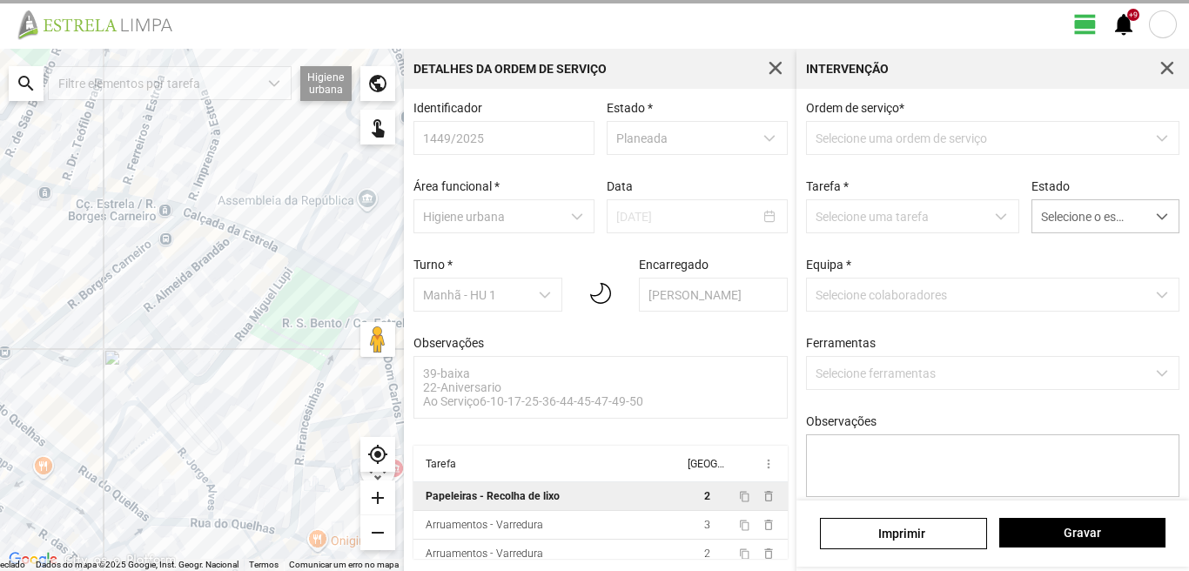
type textarea "condutor [PERSON_NAME] ajudante [PERSON_NAME] Atribuido Por DT [PERSON_NAME]"
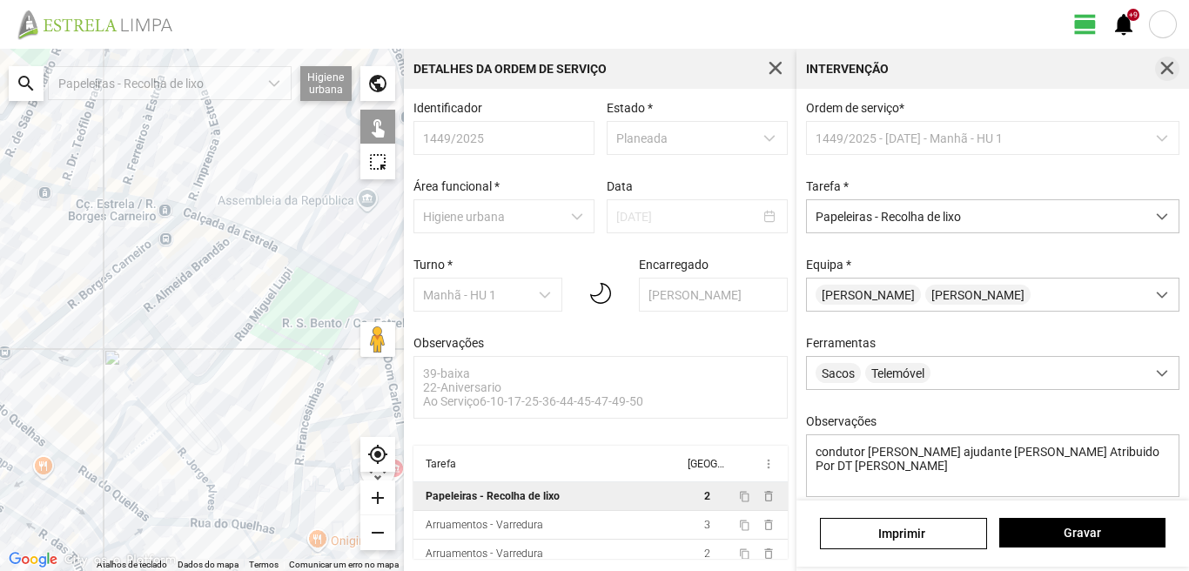
click at [1168, 60] on button "button" at bounding box center [1167, 69] width 24 height 24
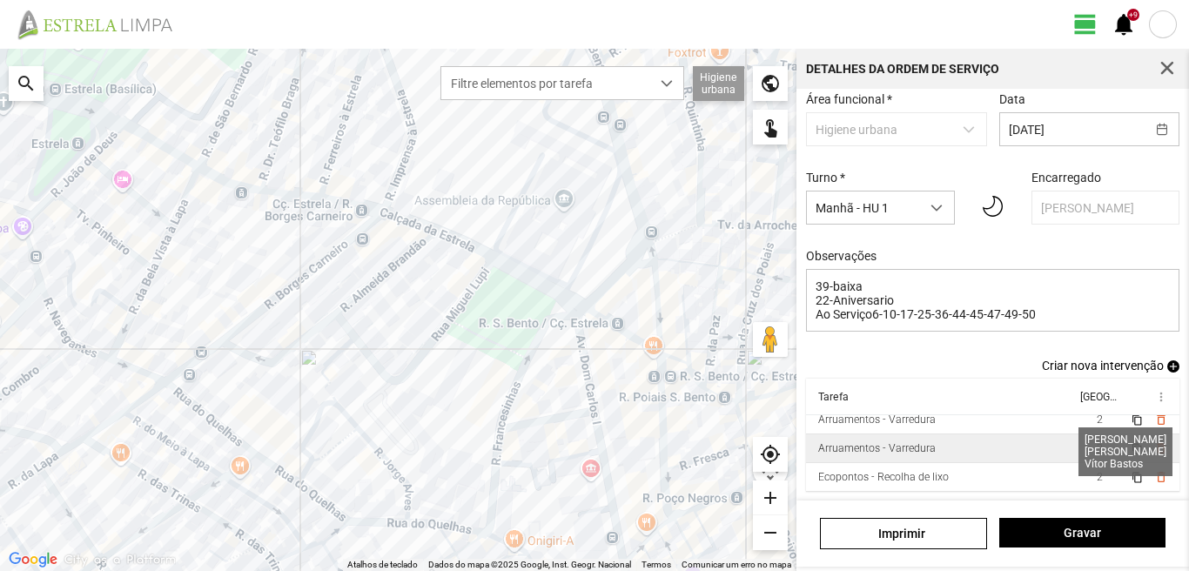
scroll to position [95, 0]
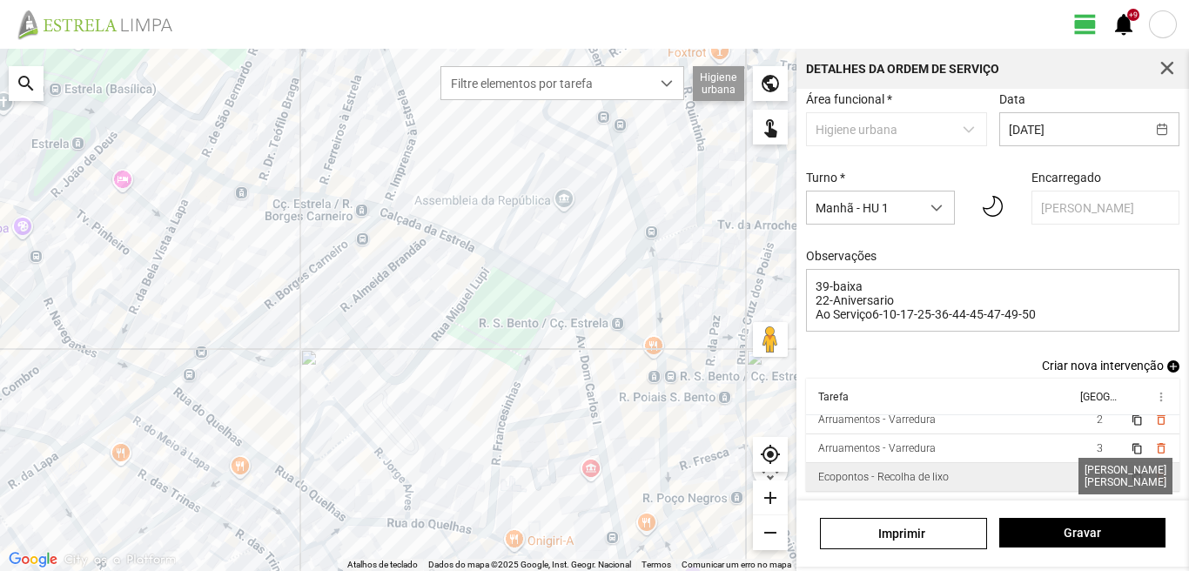
click at [1097, 474] on span "2" at bounding box center [1100, 477] width 6 height 12
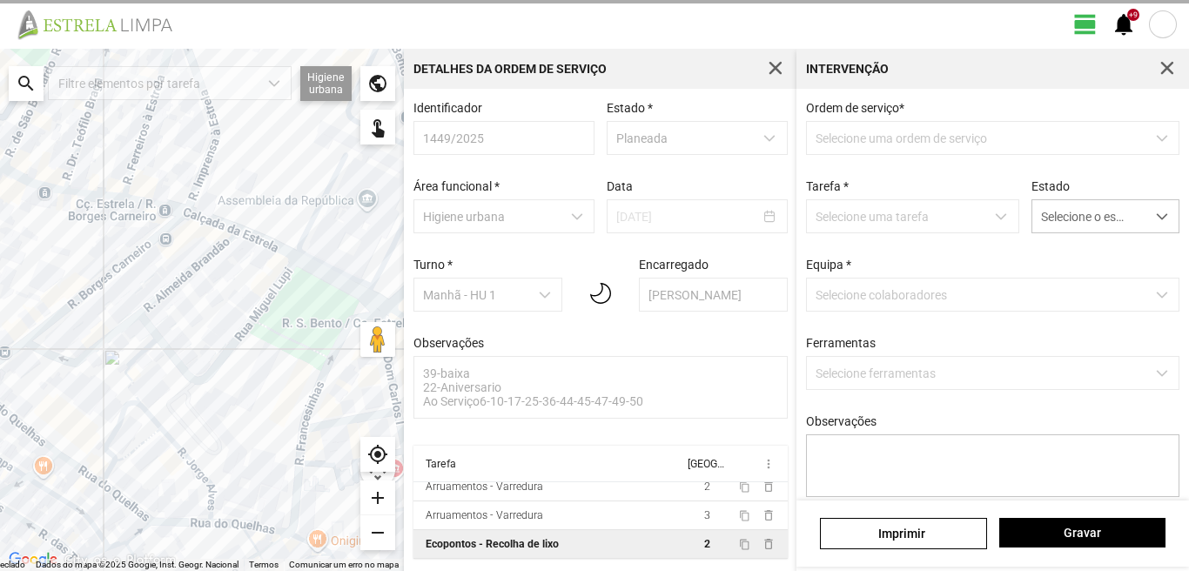
scroll to position [3, 0]
type textarea "condutor [PERSON_NAME] ajudante [PERSON_NAME]"
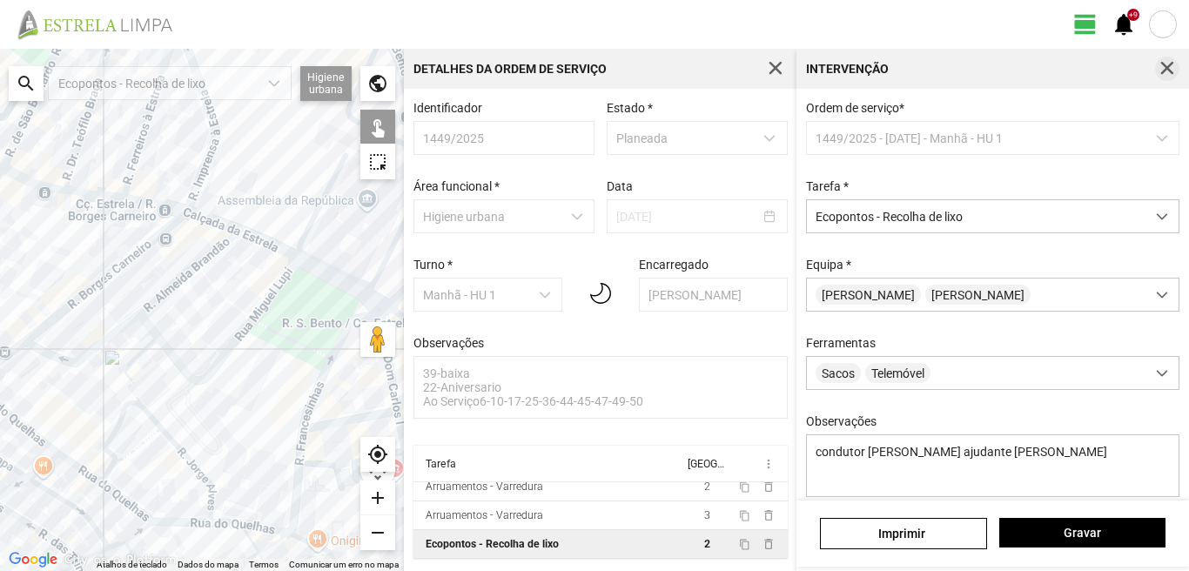
click at [1165, 69] on span "button" at bounding box center [1168, 69] width 16 height 16
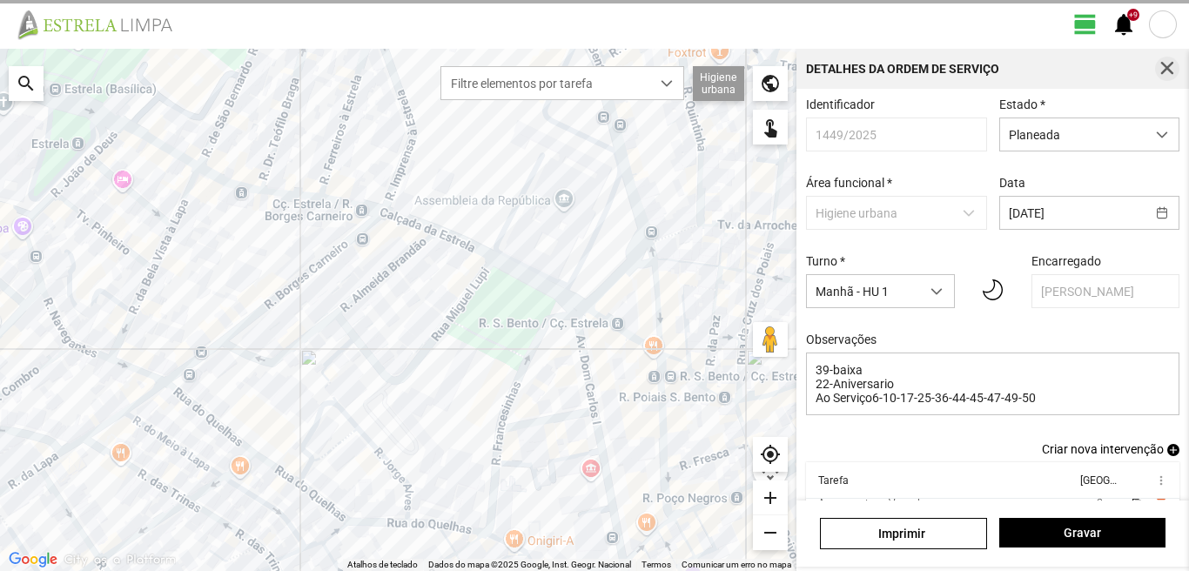
click at [1169, 70] on span "button" at bounding box center [1168, 69] width 16 height 16
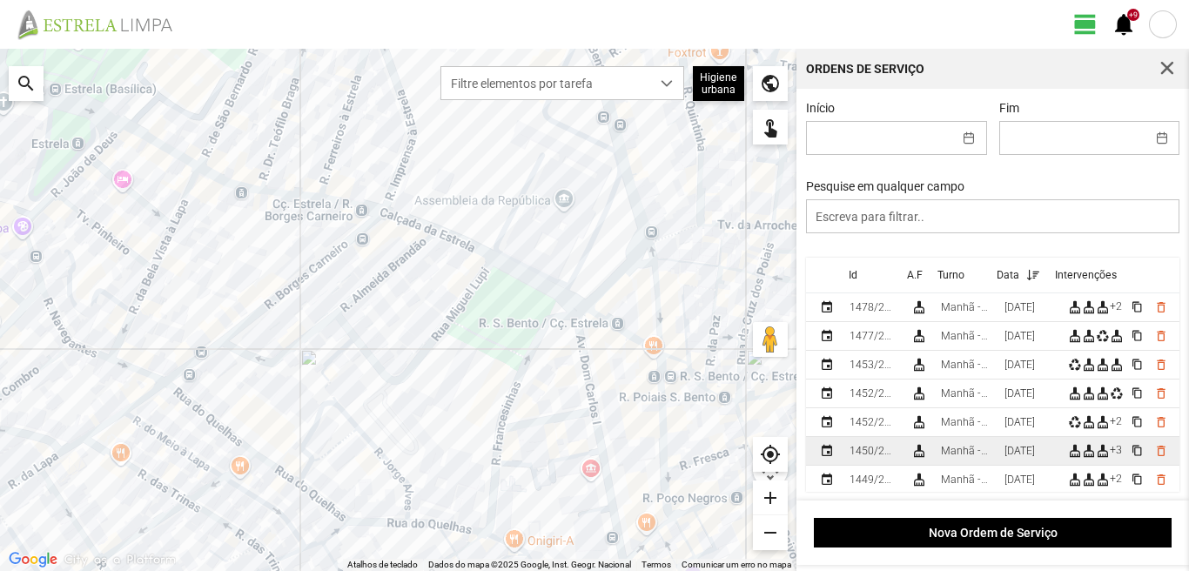
click at [1007, 455] on td "[DATE]" at bounding box center [1030, 451] width 64 height 29
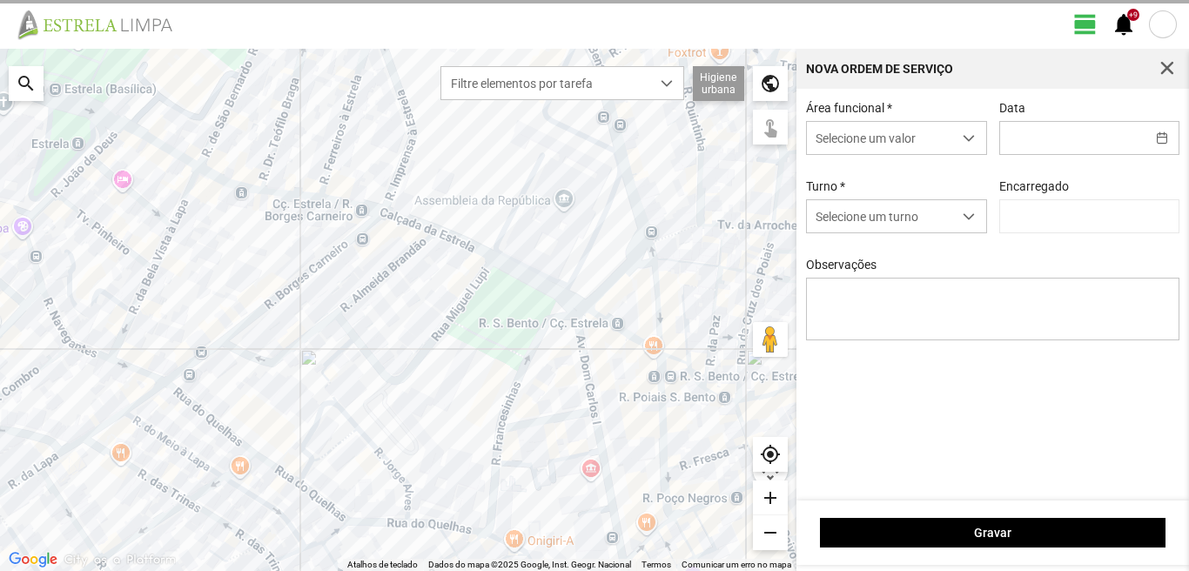
type input "[DATE]"
type textarea "39-baixa Ao serviço-6-10-17-22-25-36-44-45-47-49-50"
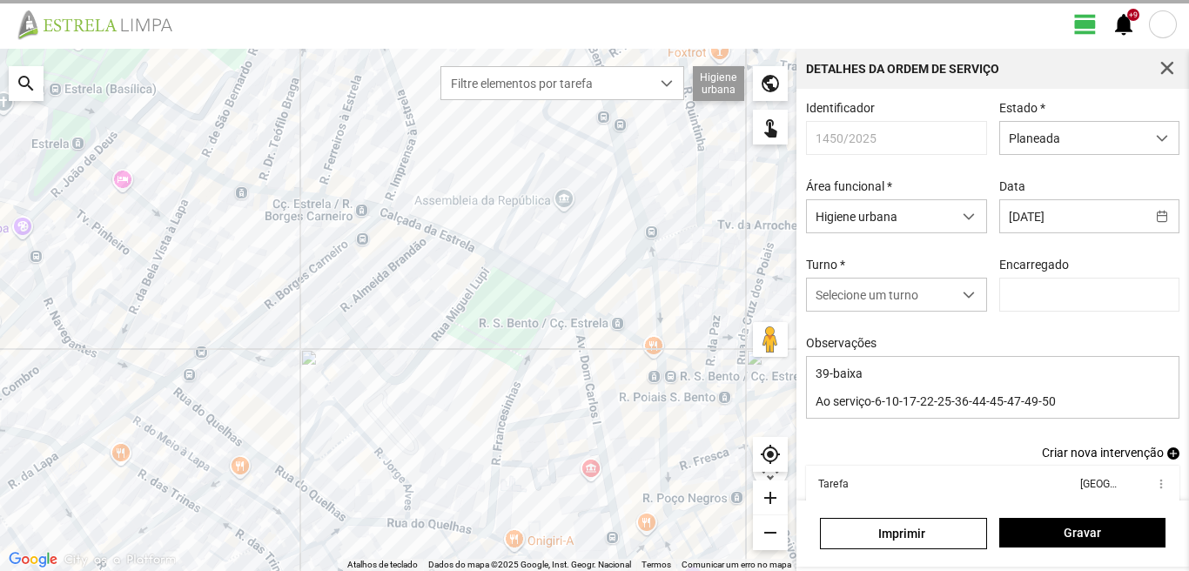
type input "[PERSON_NAME]"
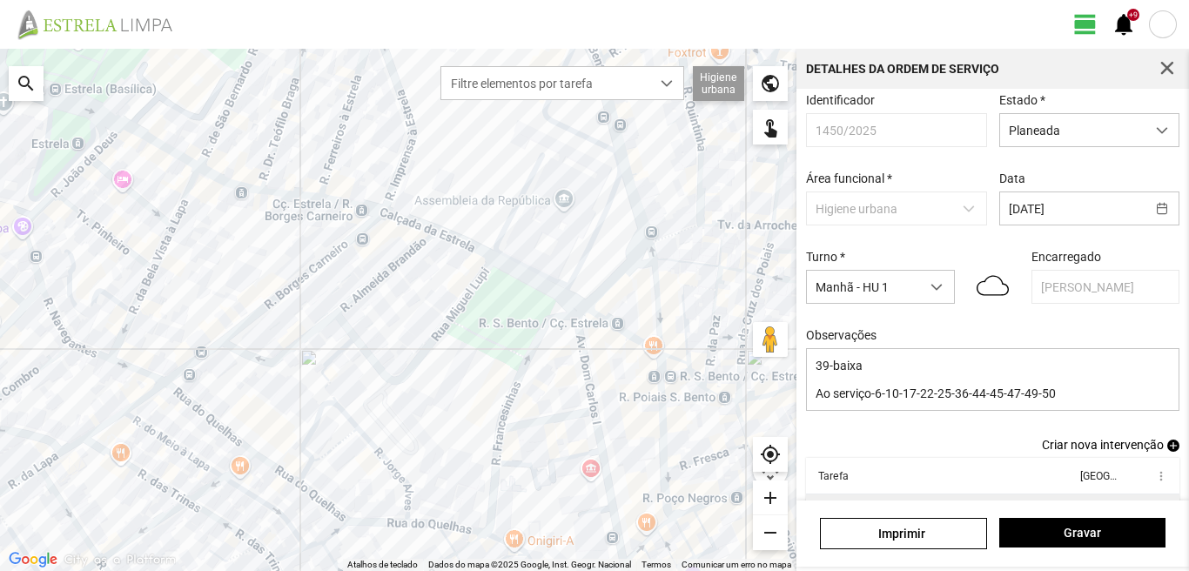
scroll to position [95, 0]
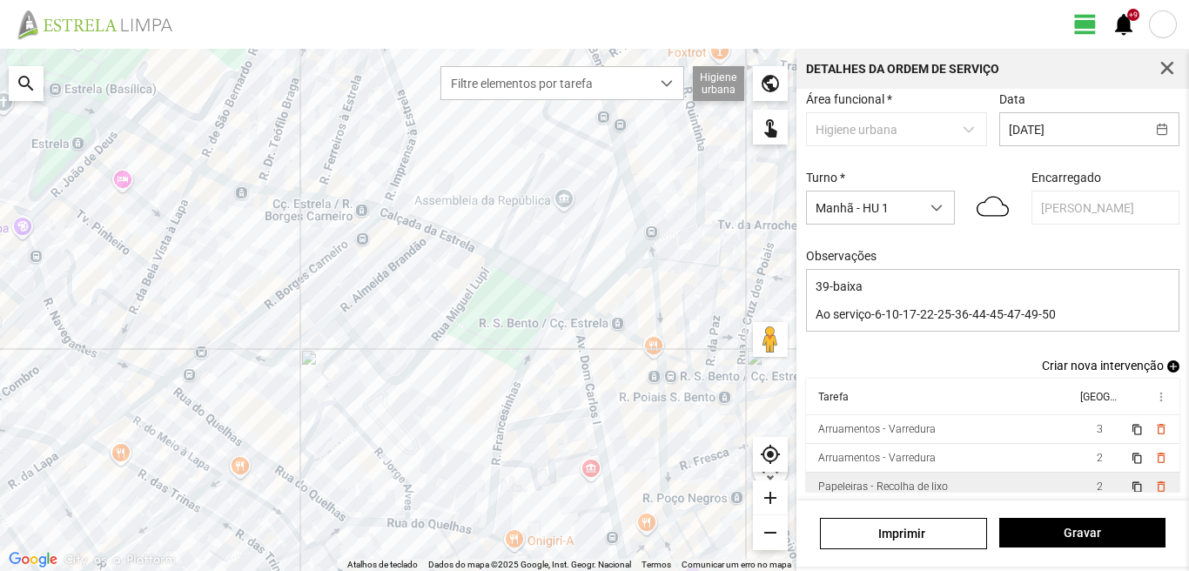
click at [1075, 482] on td "2" at bounding box center [1099, 487] width 49 height 29
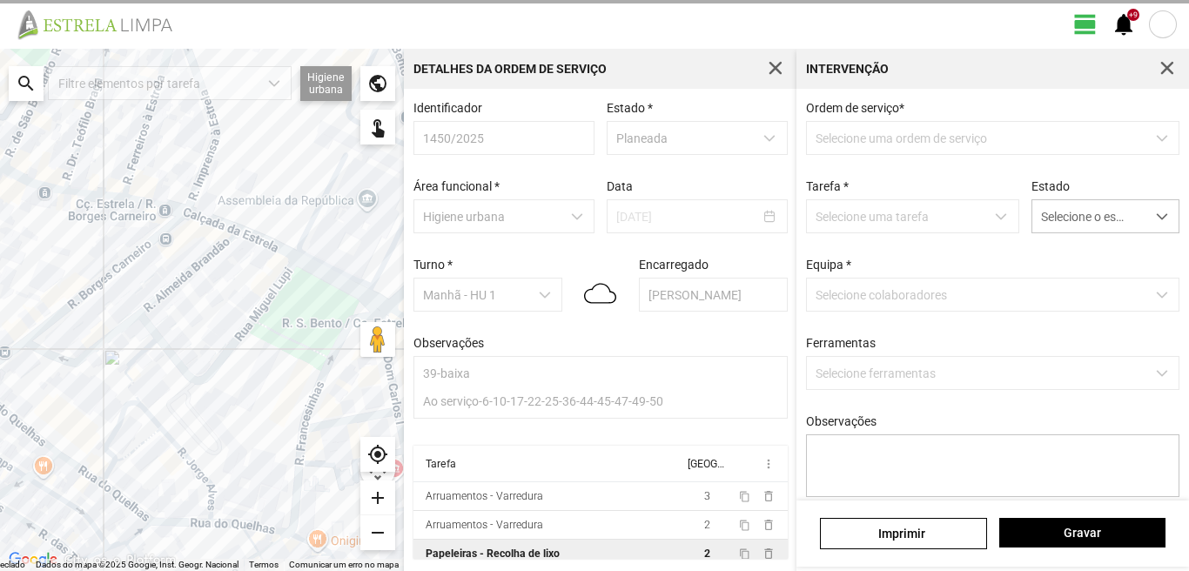
scroll to position [3, 0]
type textarea "condutor [PERSON_NAME] ajudante [PERSON_NAME] Atribuida Por DT [PERSON_NAME]"
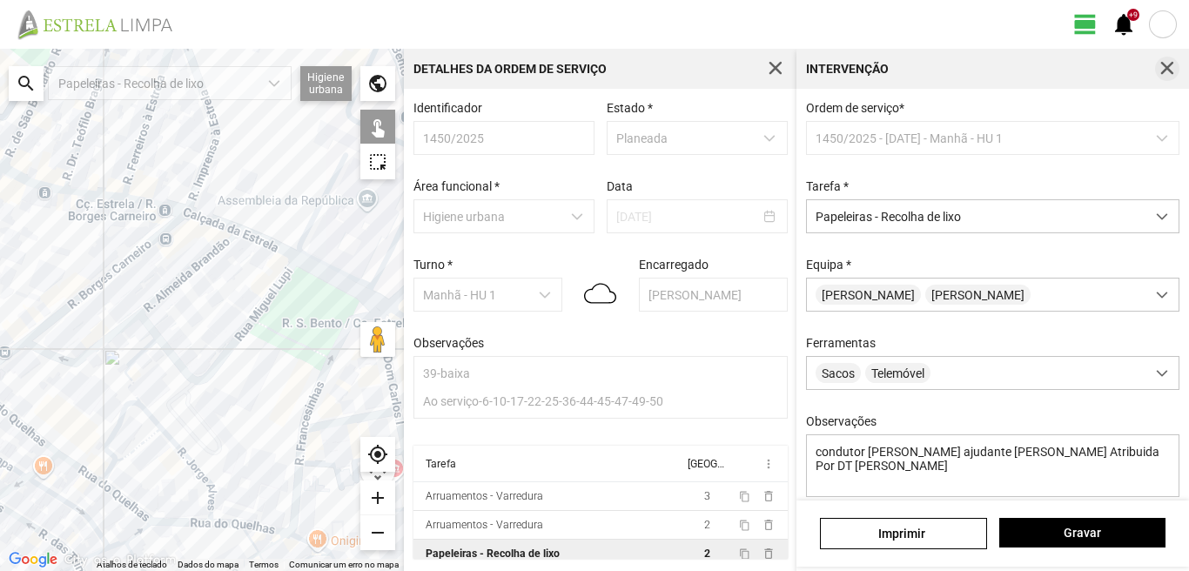
click at [1162, 71] on span "button" at bounding box center [1168, 69] width 16 height 16
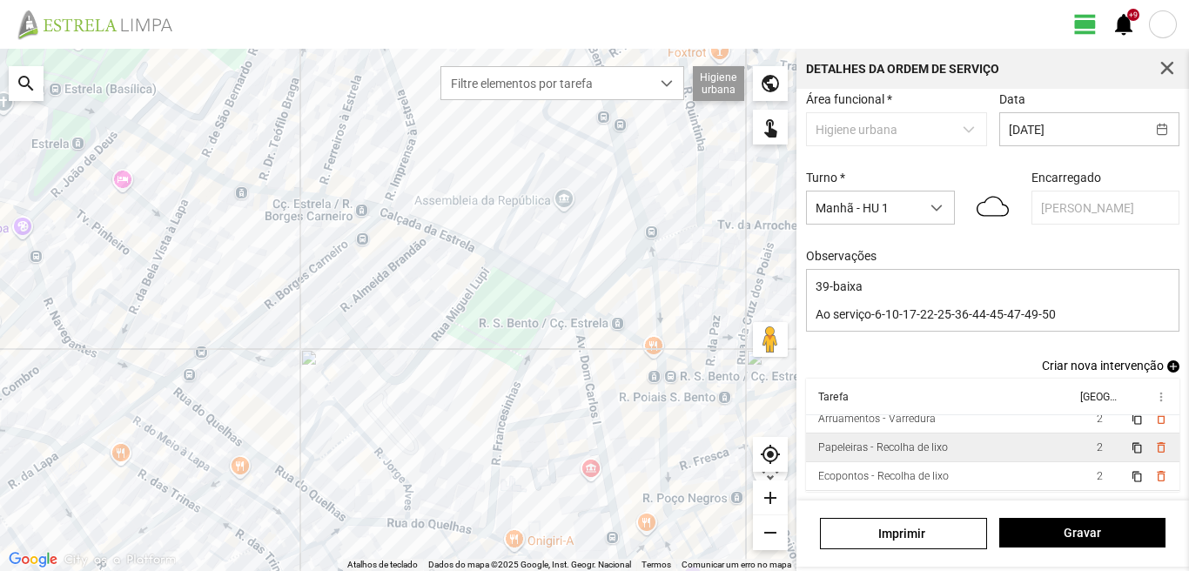
scroll to position [67, 0]
click at [1075, 448] on td "2" at bounding box center [1099, 448] width 49 height 29
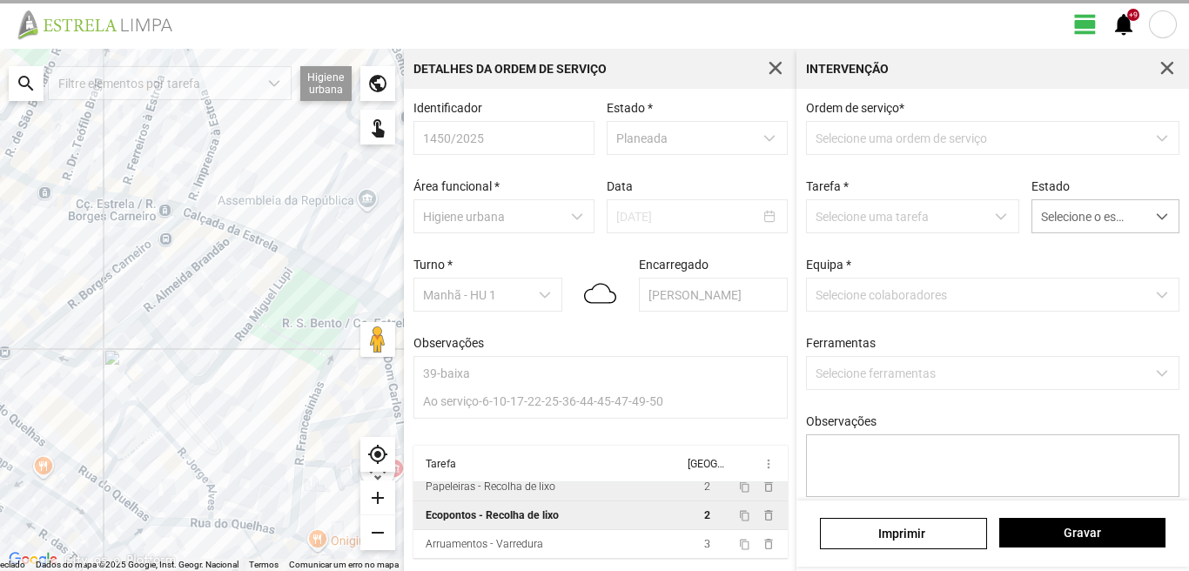
scroll to position [3, 0]
type textarea "condutor [PERSON_NAME] ajudante [PERSON_NAME]"
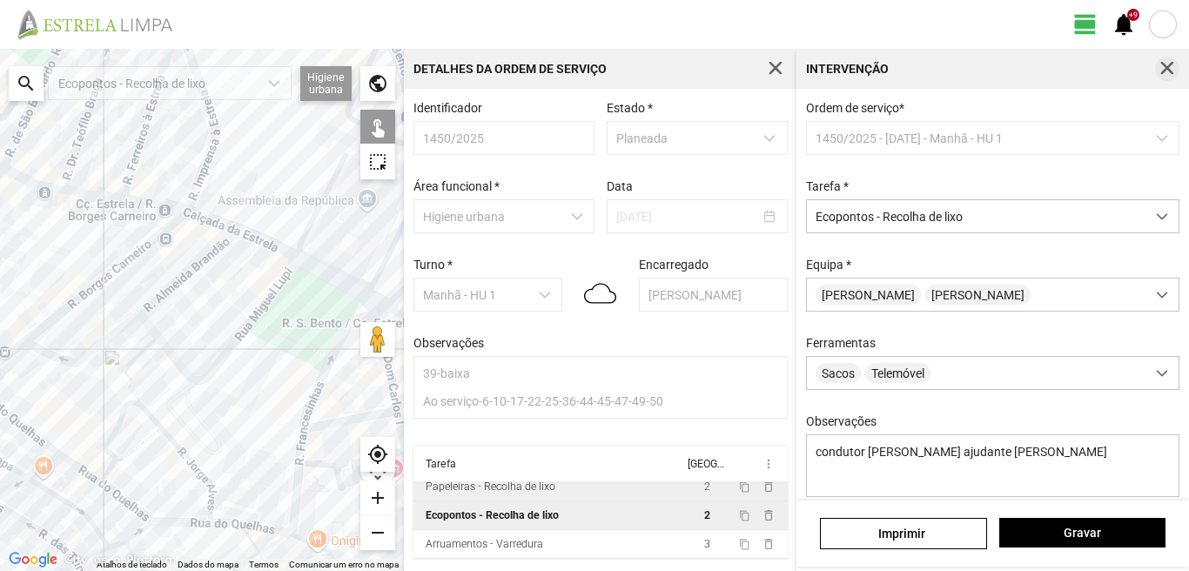
click at [1163, 71] on span "button" at bounding box center [1168, 69] width 16 height 16
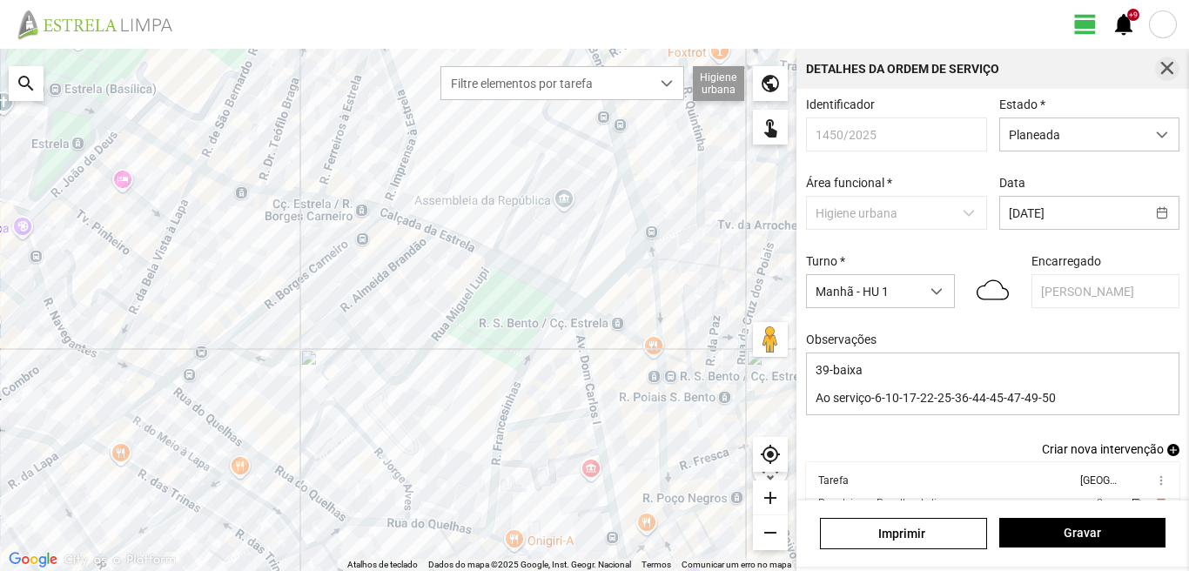
click at [1165, 68] on span "button" at bounding box center [1168, 69] width 16 height 16
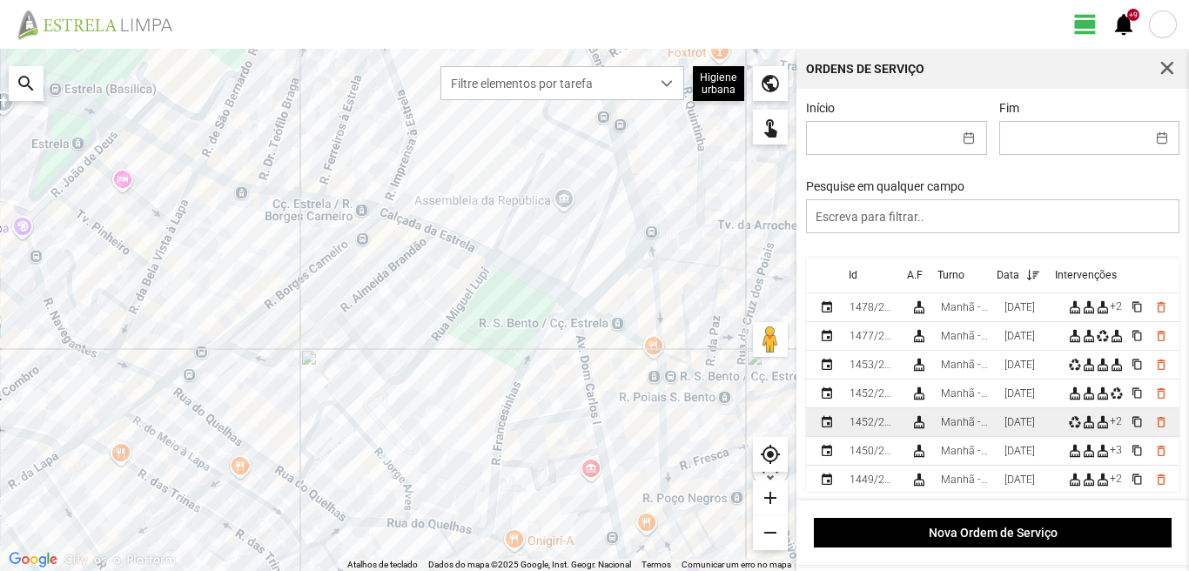
click at [1013, 428] on div "[DATE]" at bounding box center [1020, 422] width 30 height 12
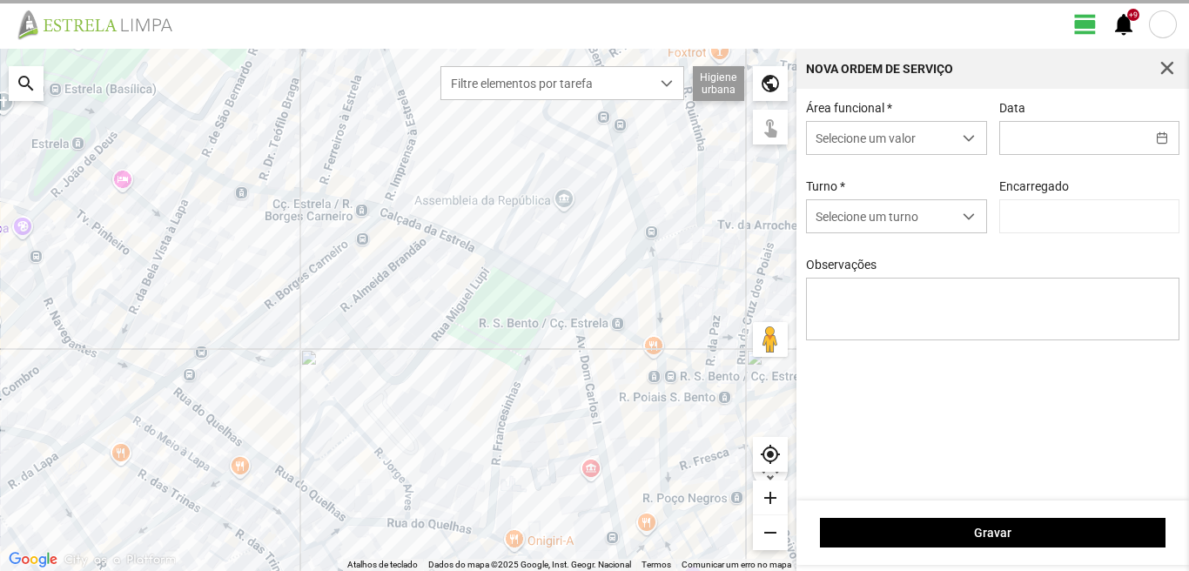
type input "[PERSON_NAME]"
type input "[DATE]"
type textarea "39-baixa 17-folga Ao serviço-6-10-22-25-36-44-45-47-49-50"
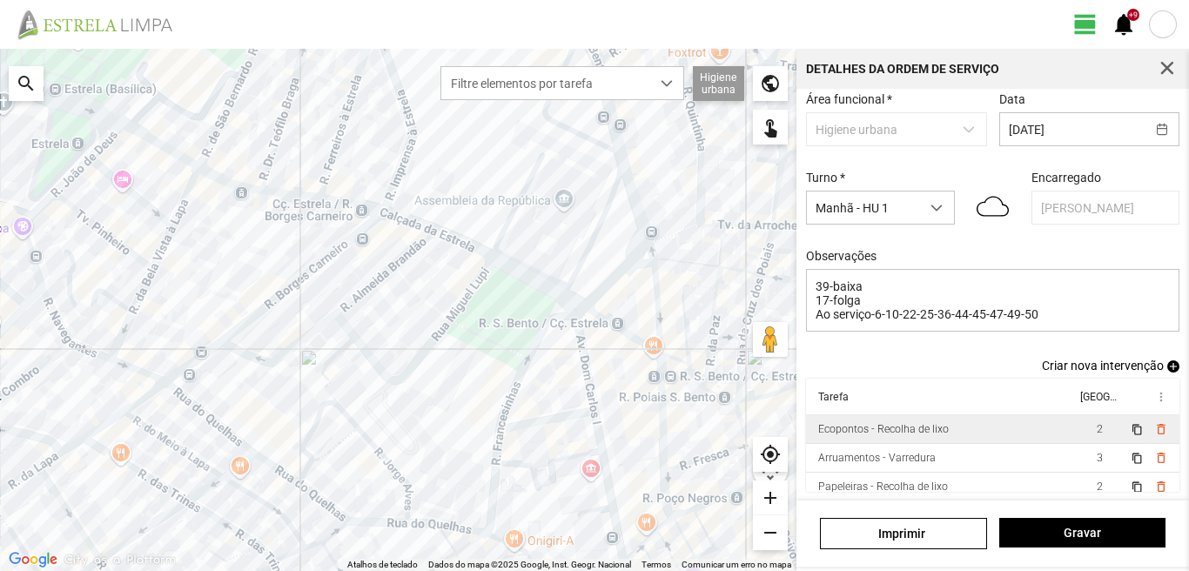
scroll to position [95, 0]
click at [1075, 434] on td "2" at bounding box center [1099, 429] width 49 height 29
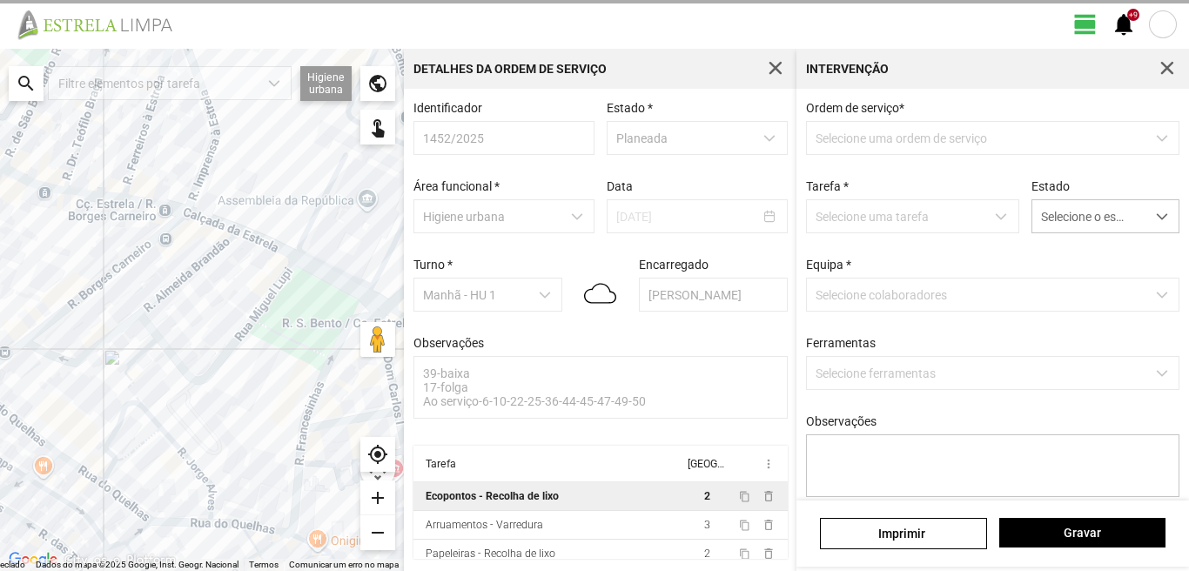
scroll to position [3, 0]
type textarea "condutor [PERSON_NAME] ajudante [PERSON_NAME]"
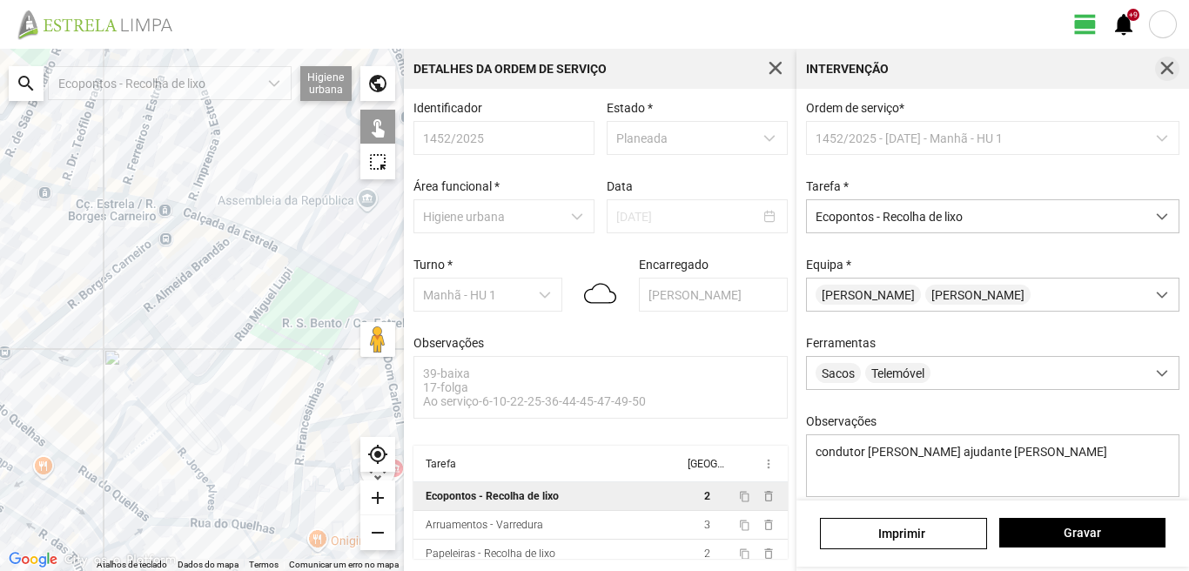
click at [1163, 65] on span "button" at bounding box center [1168, 69] width 16 height 16
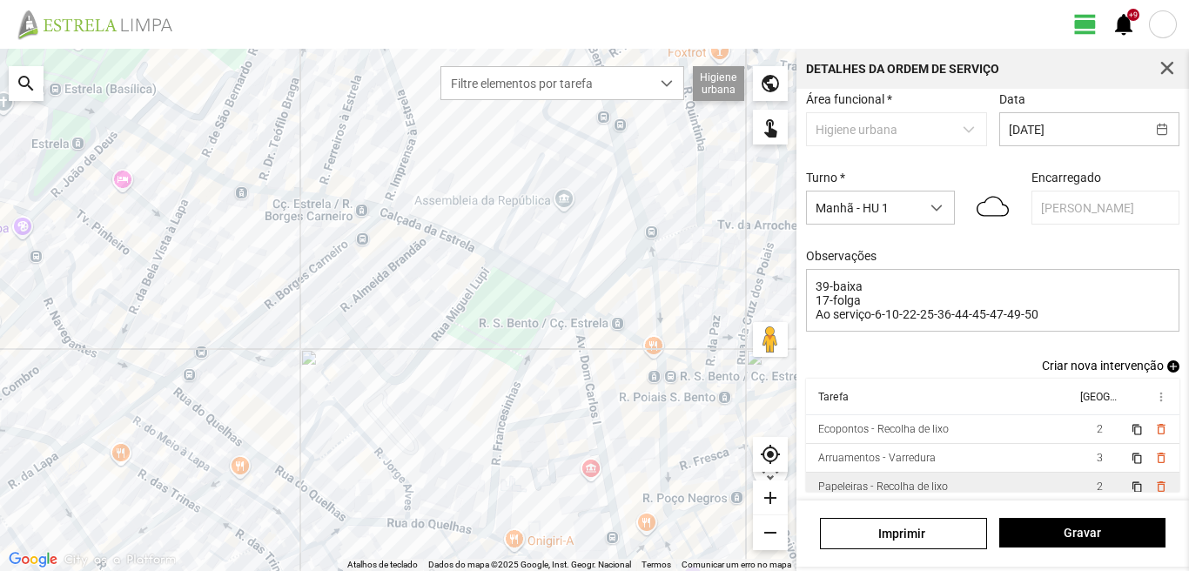
click at [1075, 484] on td "2" at bounding box center [1099, 487] width 49 height 29
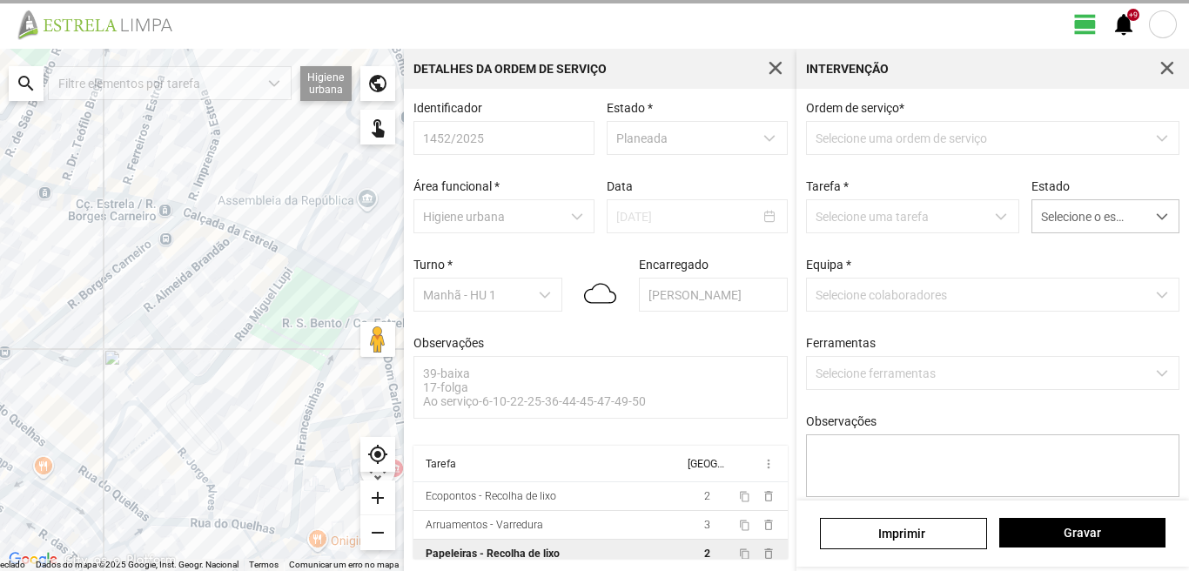
scroll to position [3, 0]
type textarea "condutor [PERSON_NAME] ajudante [PERSON_NAME] Atribuida Por DT [PERSON_NAME]"
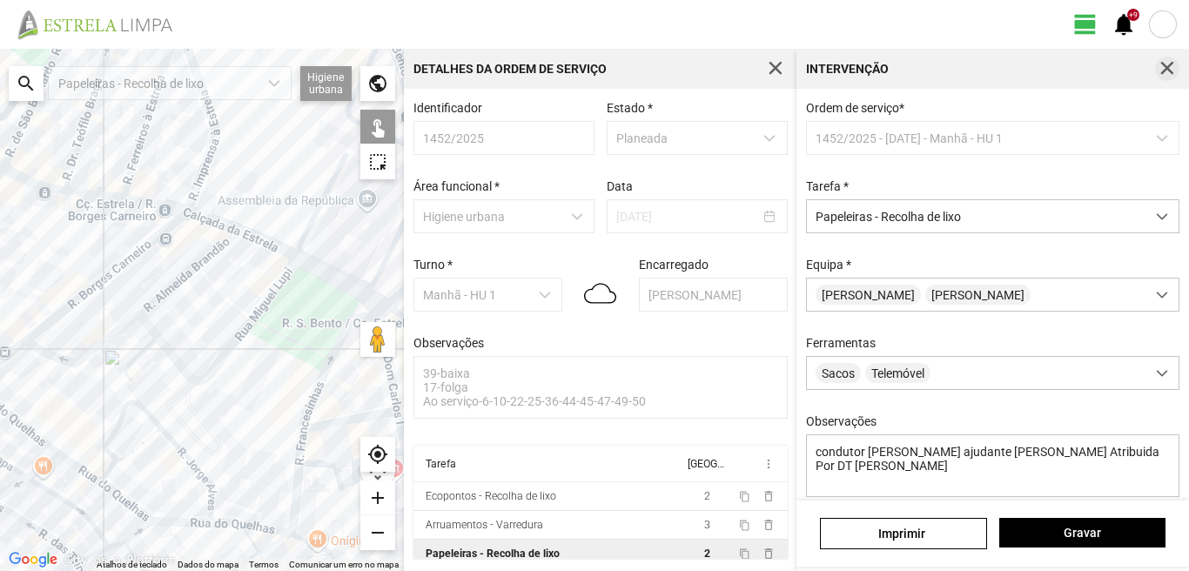
click at [1174, 64] on span "button" at bounding box center [1168, 69] width 16 height 16
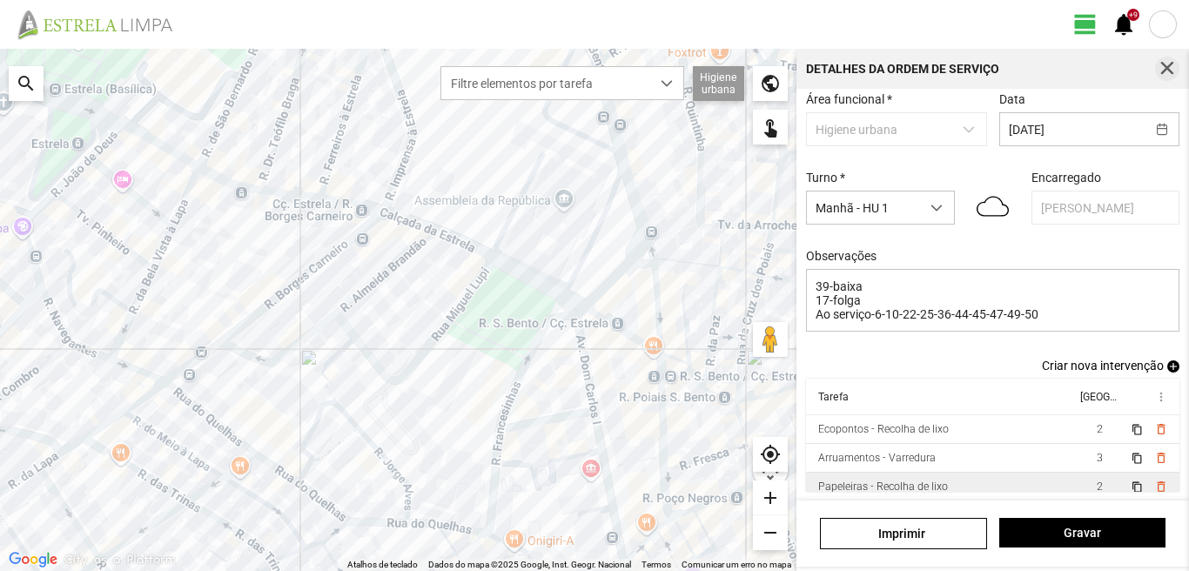
click at [1165, 64] on span "button" at bounding box center [1168, 69] width 16 height 16
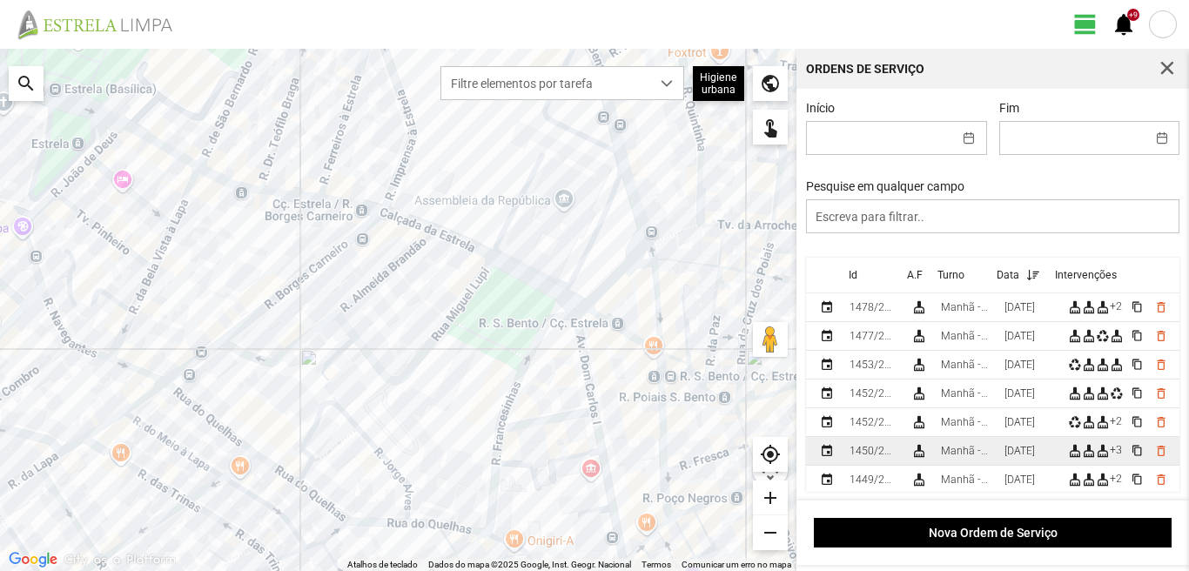
click at [1013, 457] on div "[DATE]" at bounding box center [1020, 451] width 30 height 12
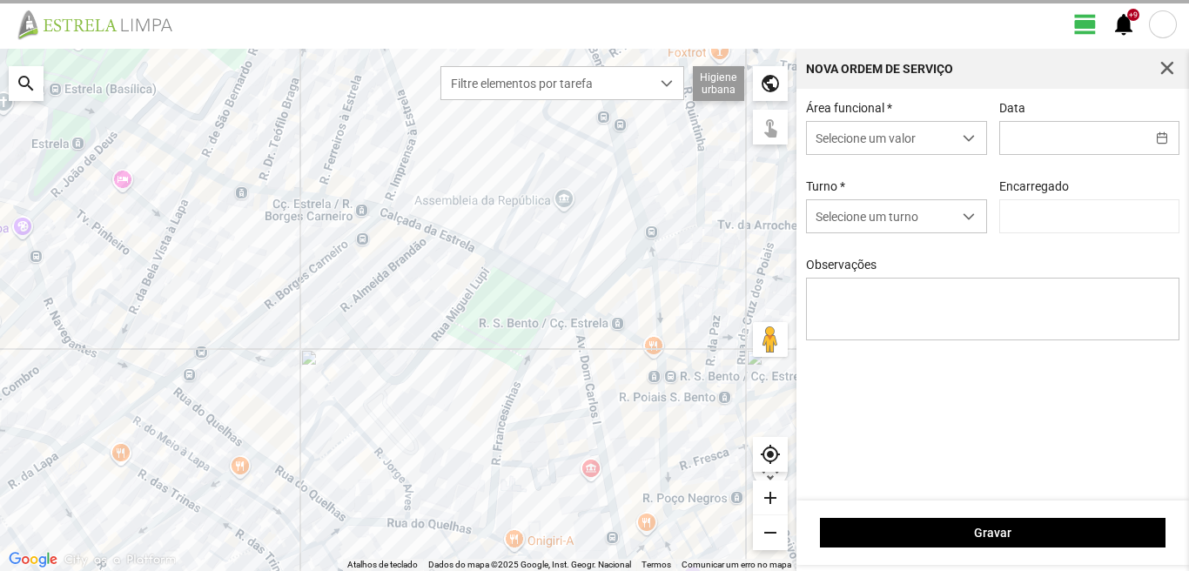
type input "[DATE]"
type textarea "39-baixa Ao serviço-6-10-17-22-25-36-44-45-47-49-50"
type input "[PERSON_NAME]"
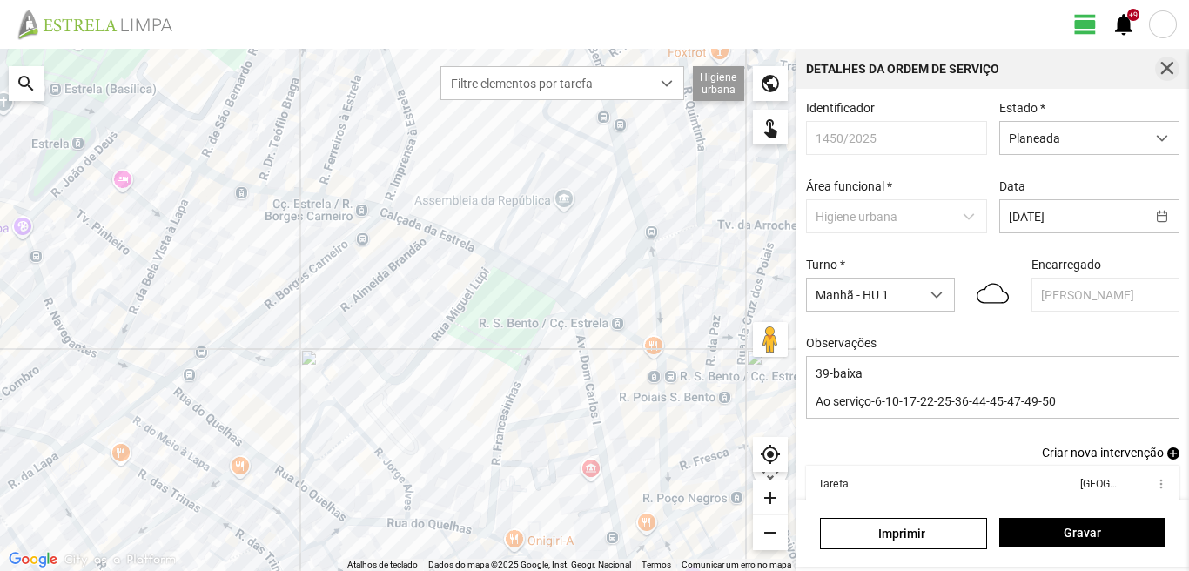
click at [1167, 65] on span "button" at bounding box center [1168, 69] width 16 height 16
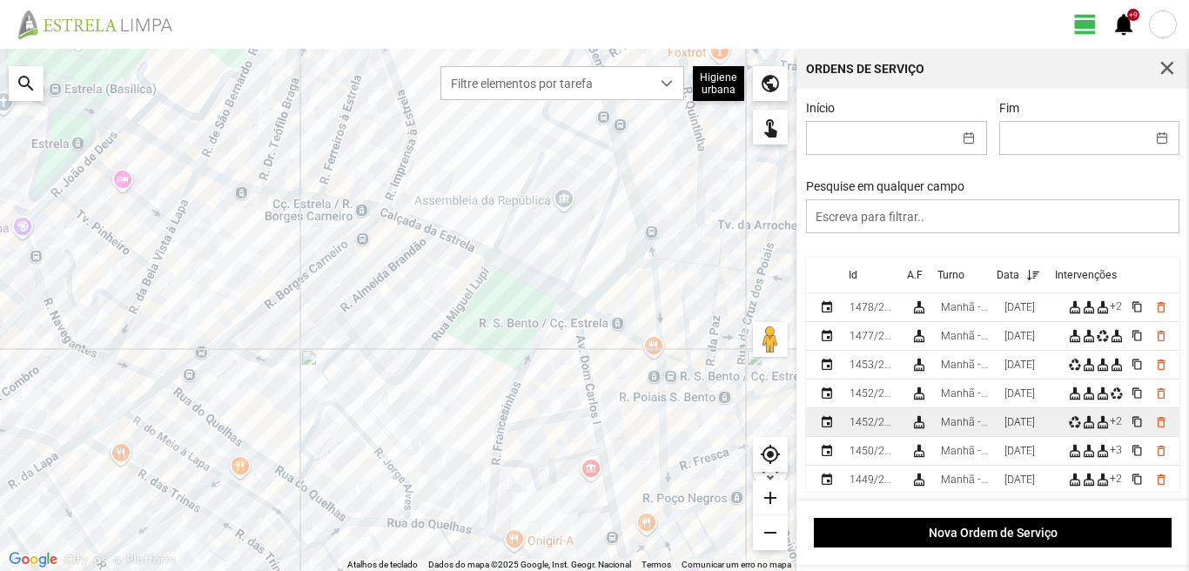
click at [1007, 428] on td "[DATE]" at bounding box center [1030, 422] width 64 height 29
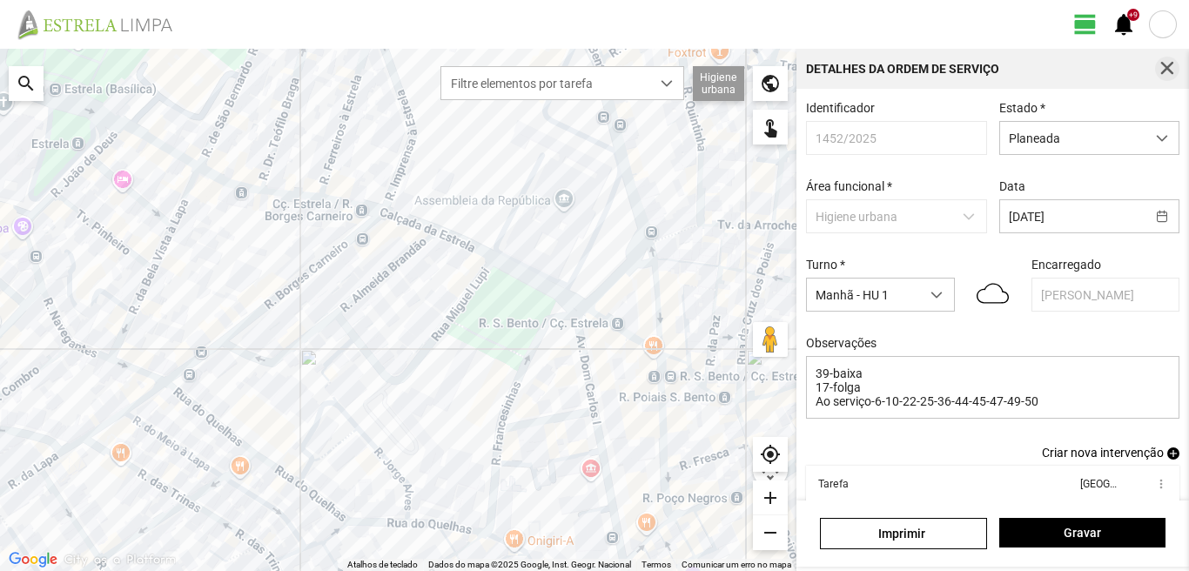
click at [1168, 65] on span "button" at bounding box center [1168, 69] width 16 height 16
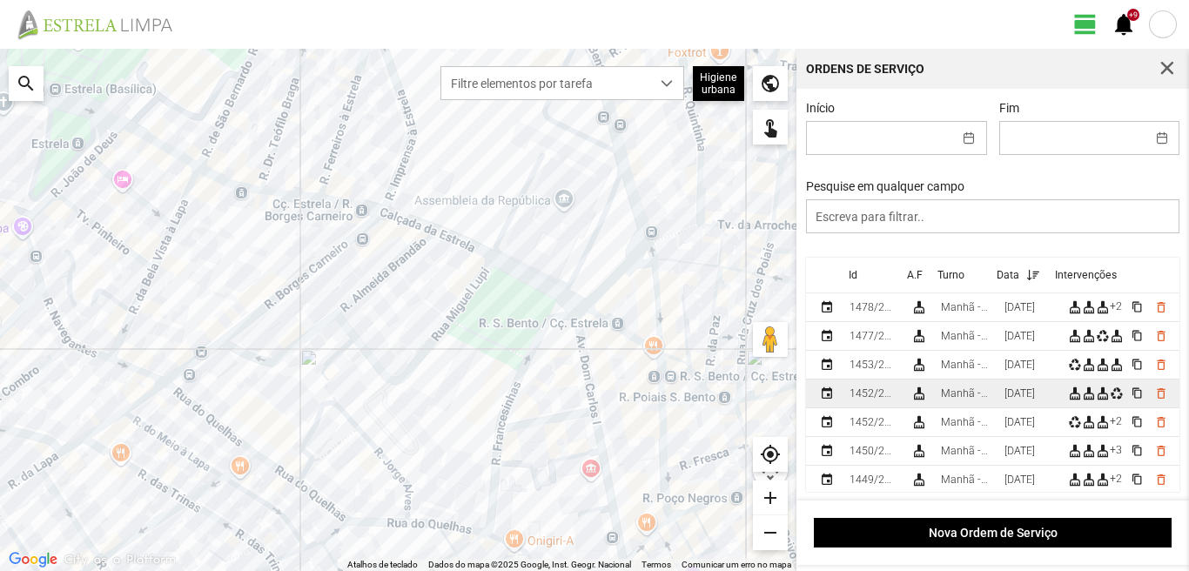
click at [1011, 397] on div "[DATE]" at bounding box center [1020, 393] width 30 height 12
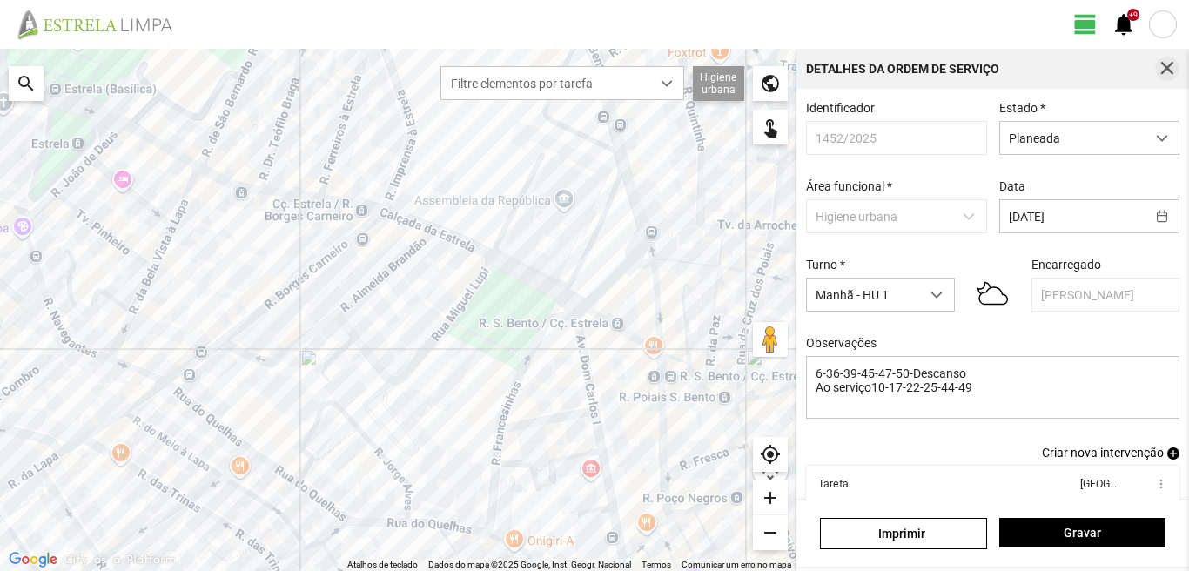
click at [1171, 62] on span "button" at bounding box center [1168, 69] width 16 height 16
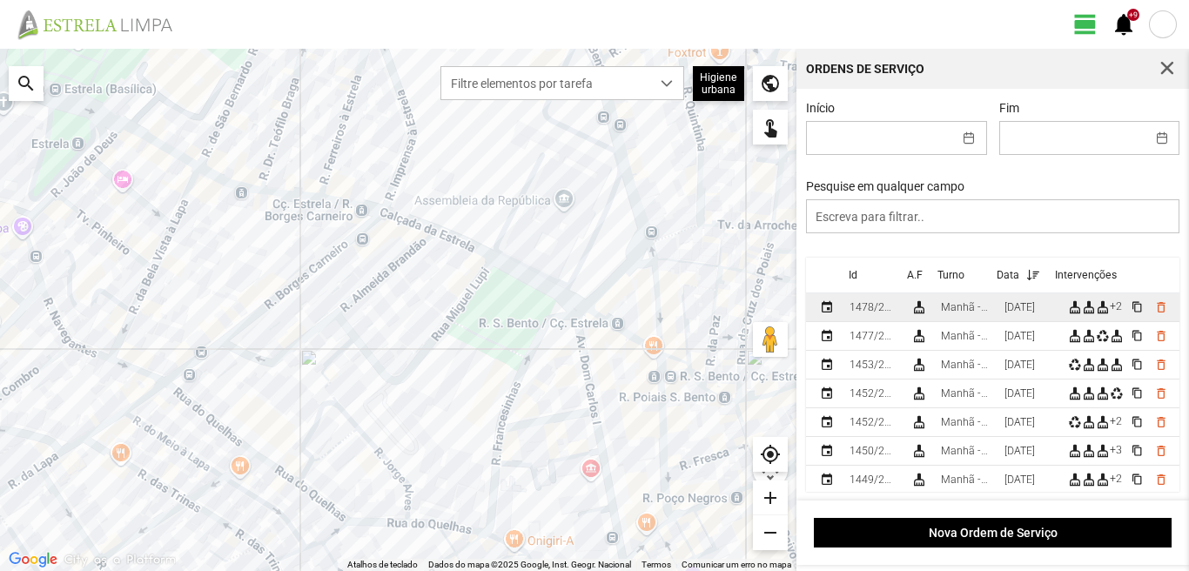
click at [1035, 313] on div "[DATE]" at bounding box center [1020, 307] width 30 height 12
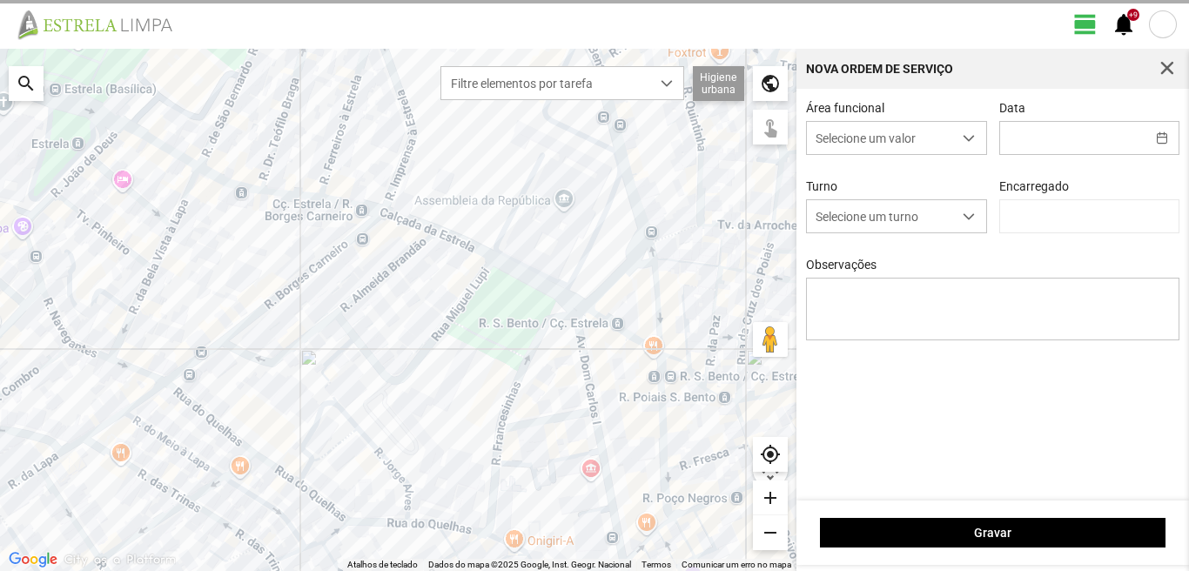
type input "[DATE]"
type textarea "39-baixa 10-17-Descanso 47-ferias Ao serviço -6-22-25-36-44-45-49-50"
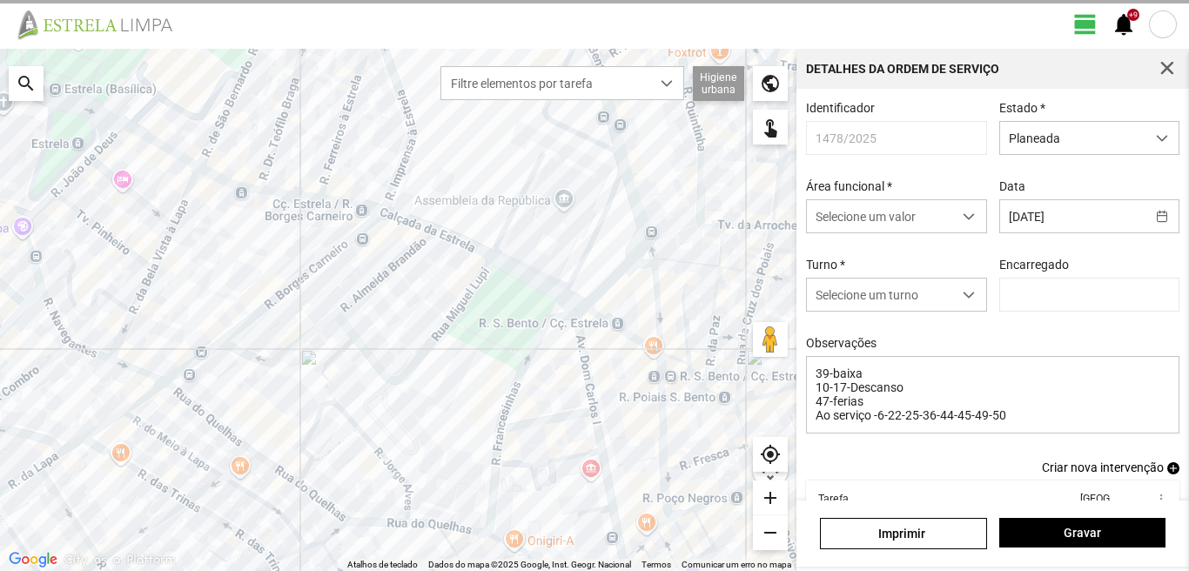
type input "[PERSON_NAME]"
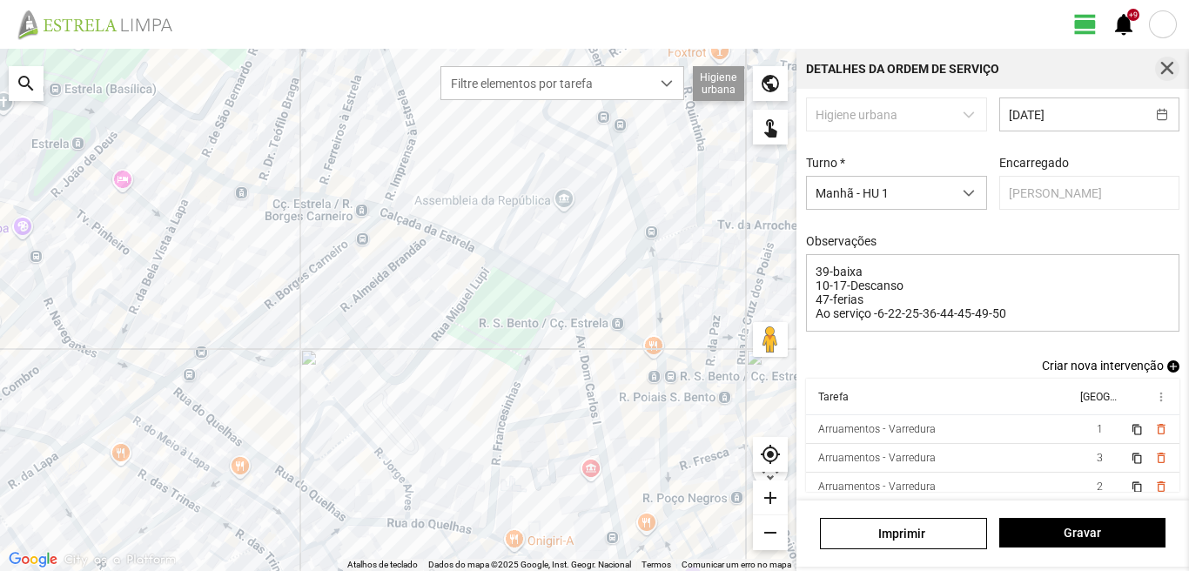
click at [1162, 76] on span "button" at bounding box center [1168, 69] width 16 height 16
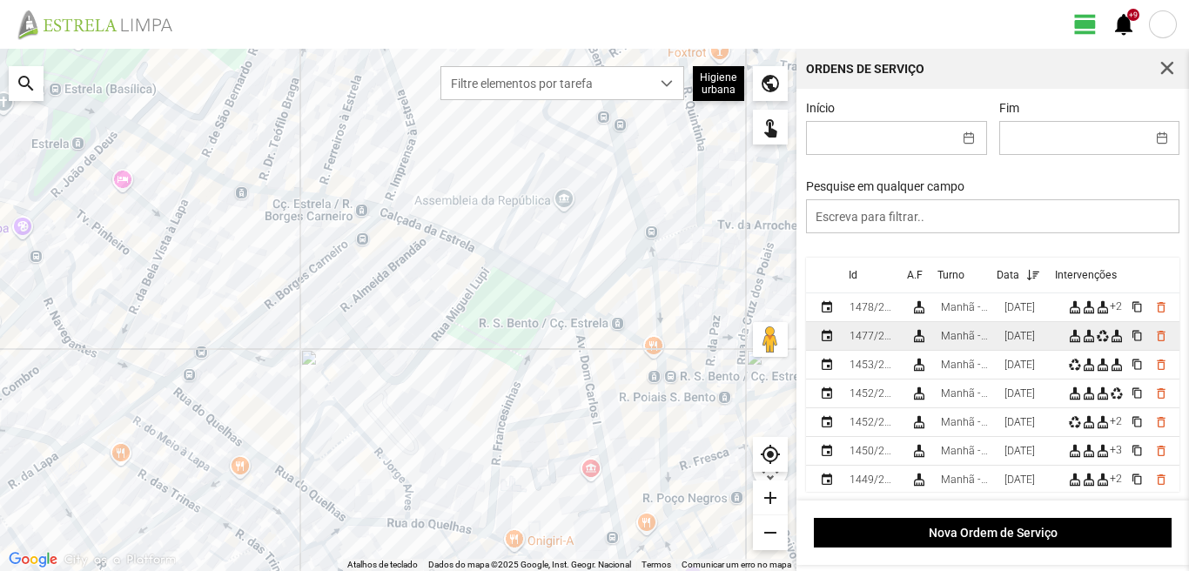
click at [1025, 342] on div "[DATE]" at bounding box center [1020, 336] width 30 height 12
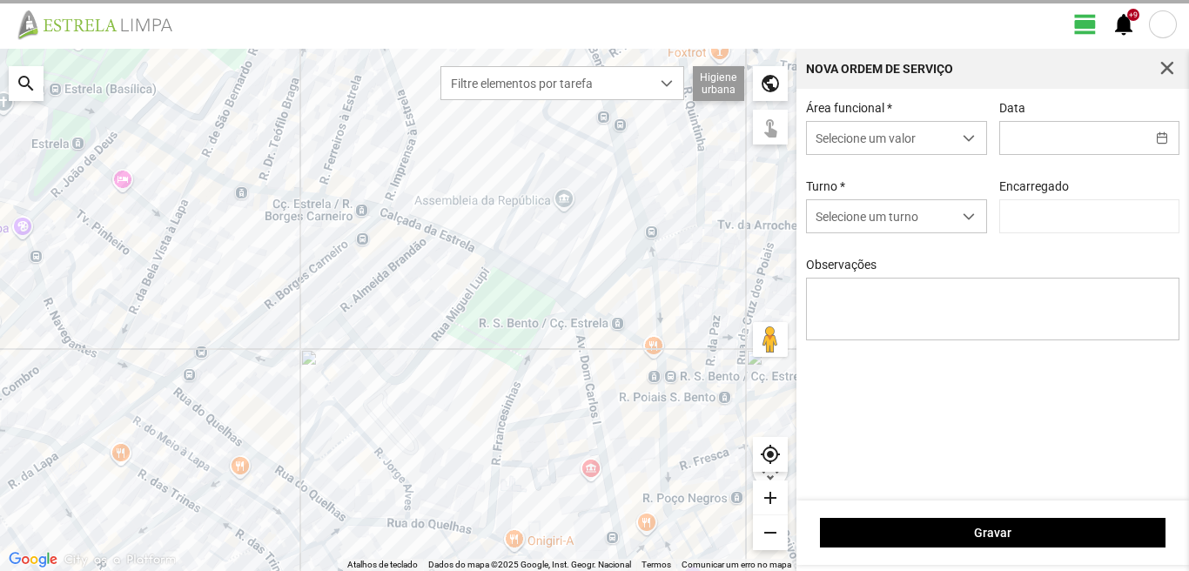
type input "[DATE]"
type textarea "39-baixa 36-45-47-ferias 22--25-44-49-Eo38-Descanso Ao serviço-6-10-17-50"
type input "[PERSON_NAME]"
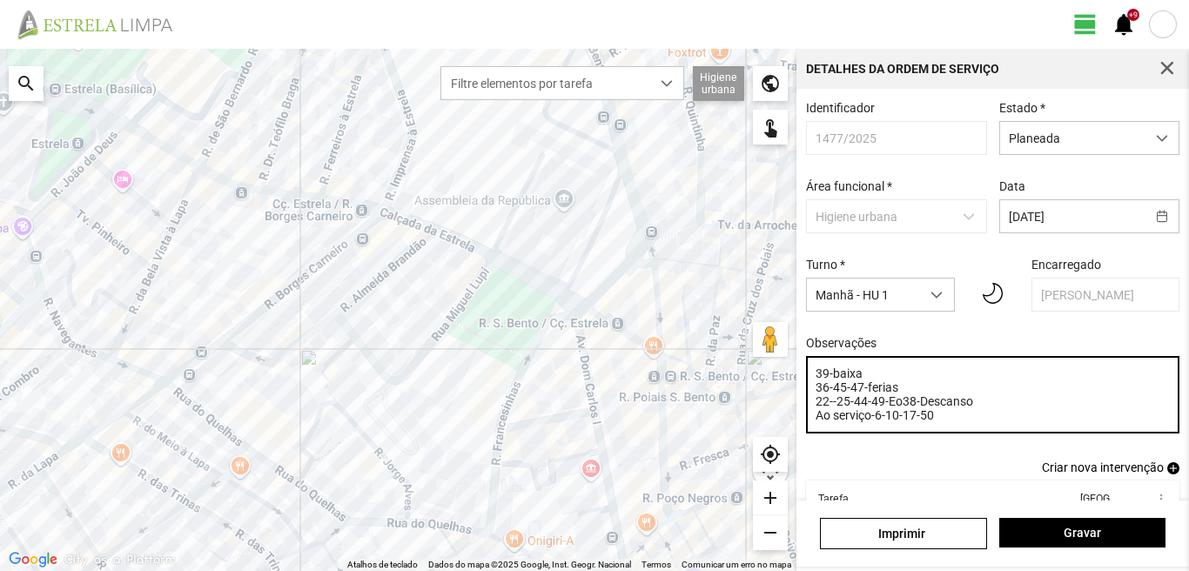
click at [831, 408] on textarea "39-baixa 36-45-47-ferias 22--25-44-49-Eo38-Descanso Ao serviço-6-10-17-50" at bounding box center [993, 394] width 374 height 77
click at [820, 407] on textarea "39-baixa 36-45-47-ferias --25-44-49-Eo38-Descanso Ao serviço-6-10-17-50" at bounding box center [993, 394] width 374 height 77
click at [821, 407] on textarea "39-baixa 36-45-47-ferias --25-44-49-Eo38-Descanso Ao serviço-6-10-17-50" at bounding box center [993, 394] width 374 height 77
click at [824, 408] on textarea "39-baixa 36-45-47-ferias --25-44-49-Eo38-Descanso Ao serviço-6-10-17-50" at bounding box center [993, 394] width 374 height 77
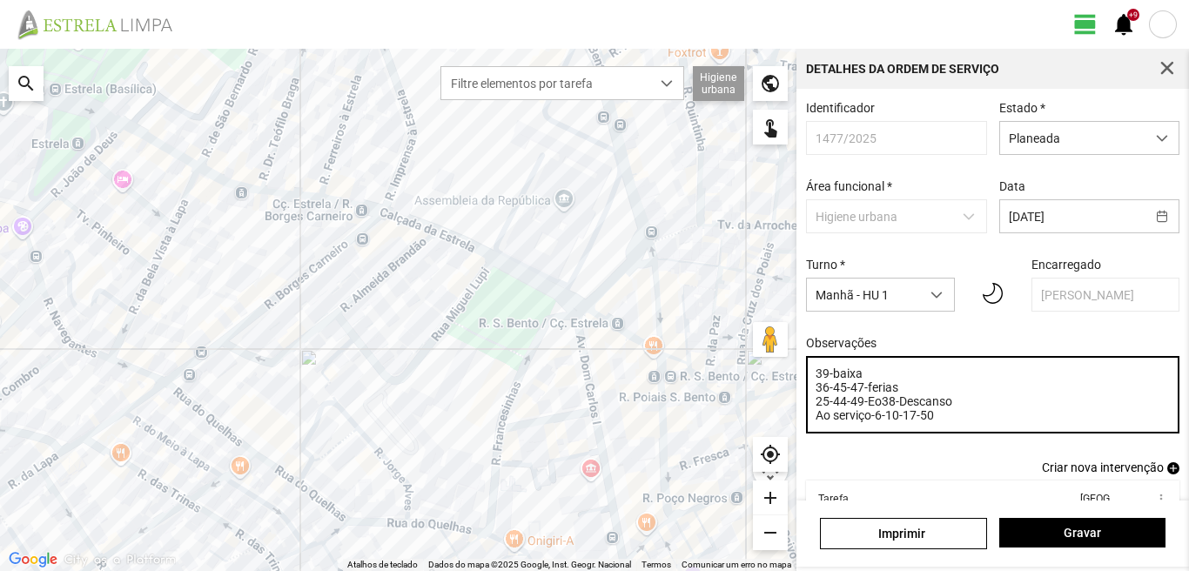
click at [919, 425] on textarea "39-baixa 36-45-47-ferias 25-44-49-Eo38-Descanso Ao serviço-6-10-17-50" at bounding box center [993, 394] width 374 height 77
click at [921, 421] on textarea "39-baixa 36-45-47-ferias 25-44-49-Eo38-Descanso Ao serviço-6-10-17-50" at bounding box center [993, 394] width 374 height 77
type textarea "39-baixa 36-45-47-ferias 25-44-49-Eo38-Descanso Ao serviço-6-10-17-22-50"
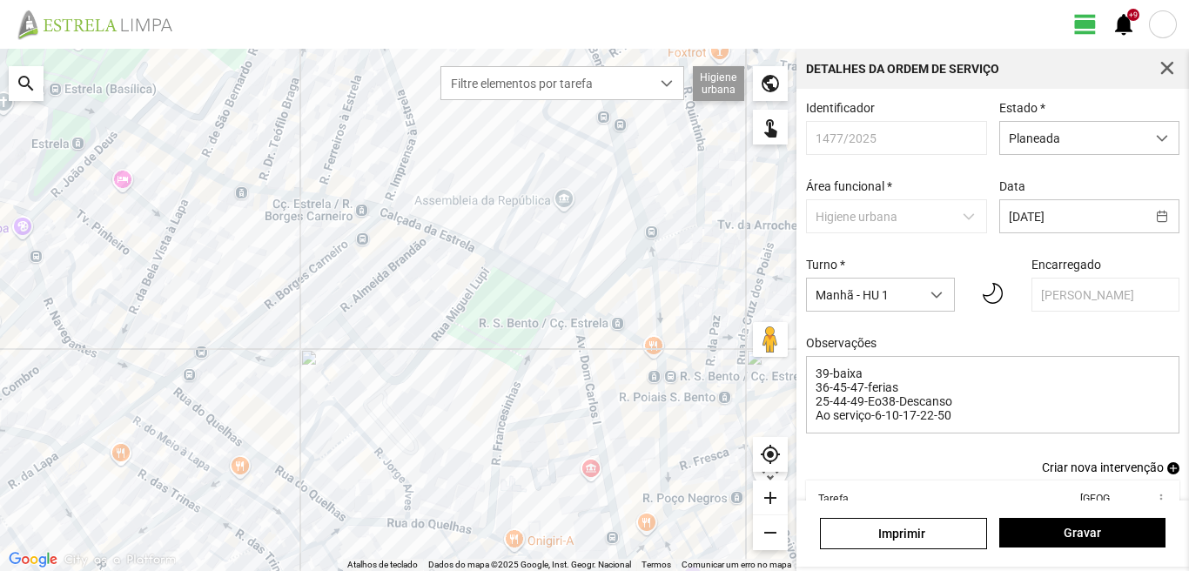
click at [1115, 516] on div "[PERSON_NAME]" at bounding box center [993, 534] width 393 height 66
click at [1110, 526] on span "Gravar" at bounding box center [1082, 533] width 148 height 14
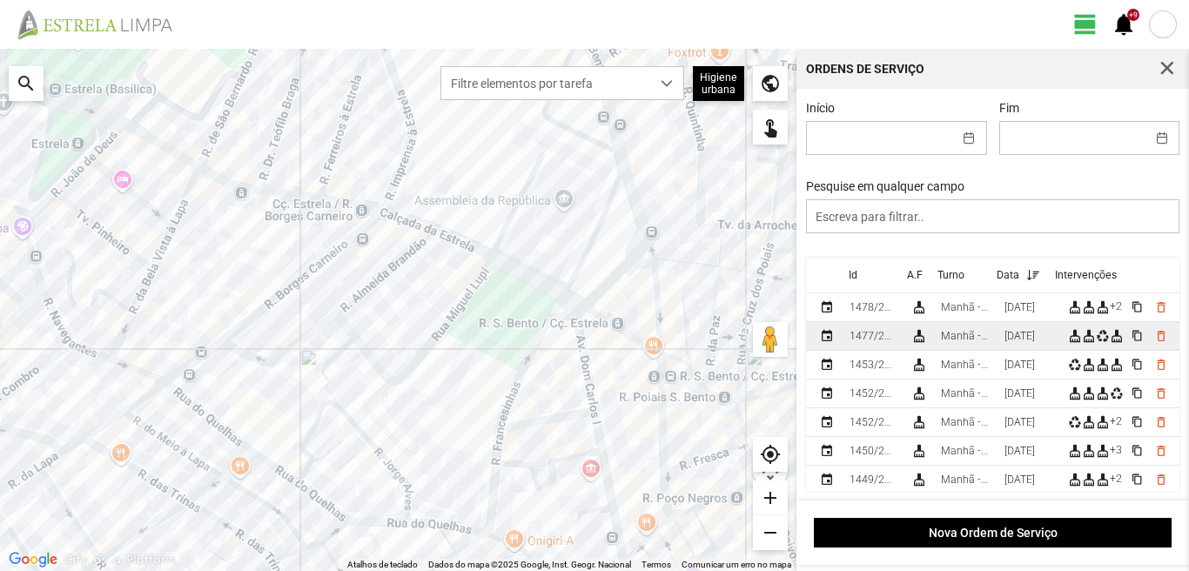
click at [1017, 342] on div "[DATE]" at bounding box center [1020, 336] width 30 height 12
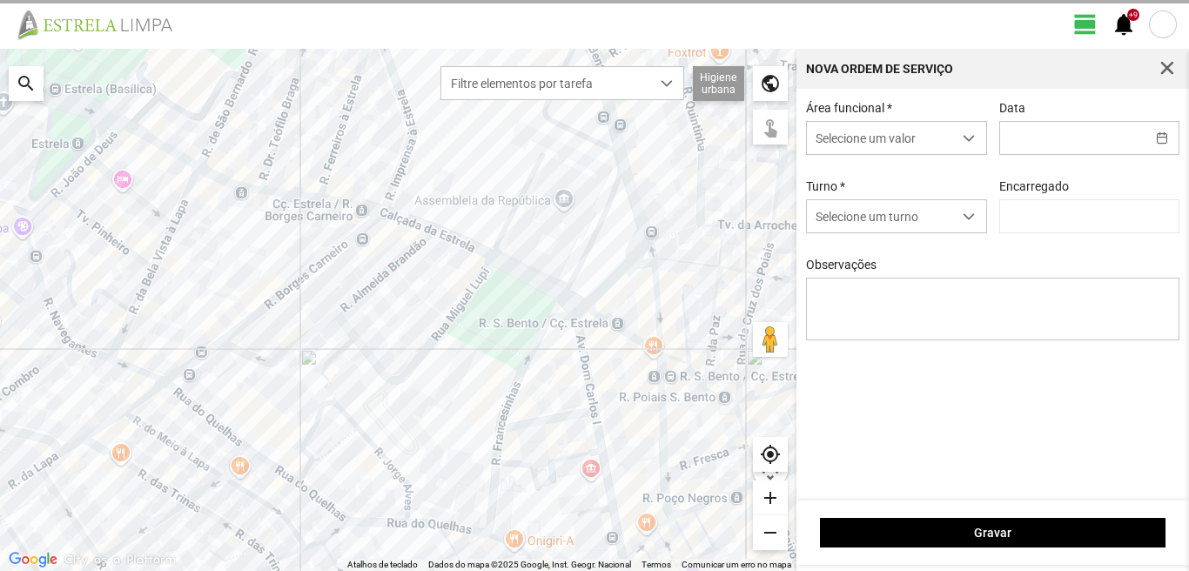
type input "[DATE]"
type textarea "39-baixa 36-45-47-ferias 25-44-49-Eo38-Descanso Ao serviço-6-10-17-22-50"
type input "[PERSON_NAME]"
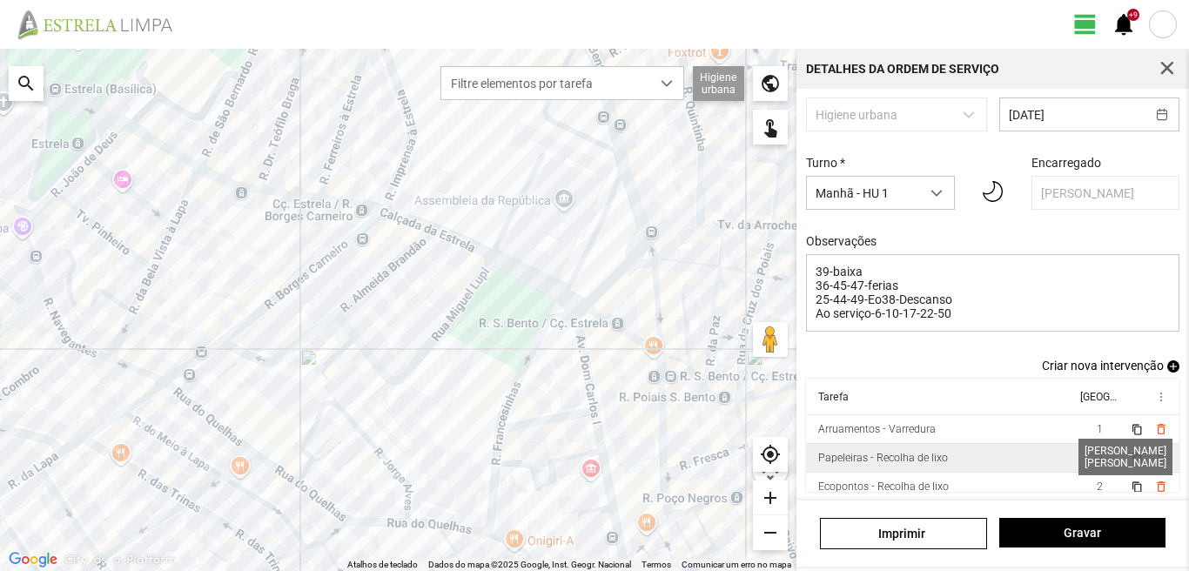
scroll to position [38, 0]
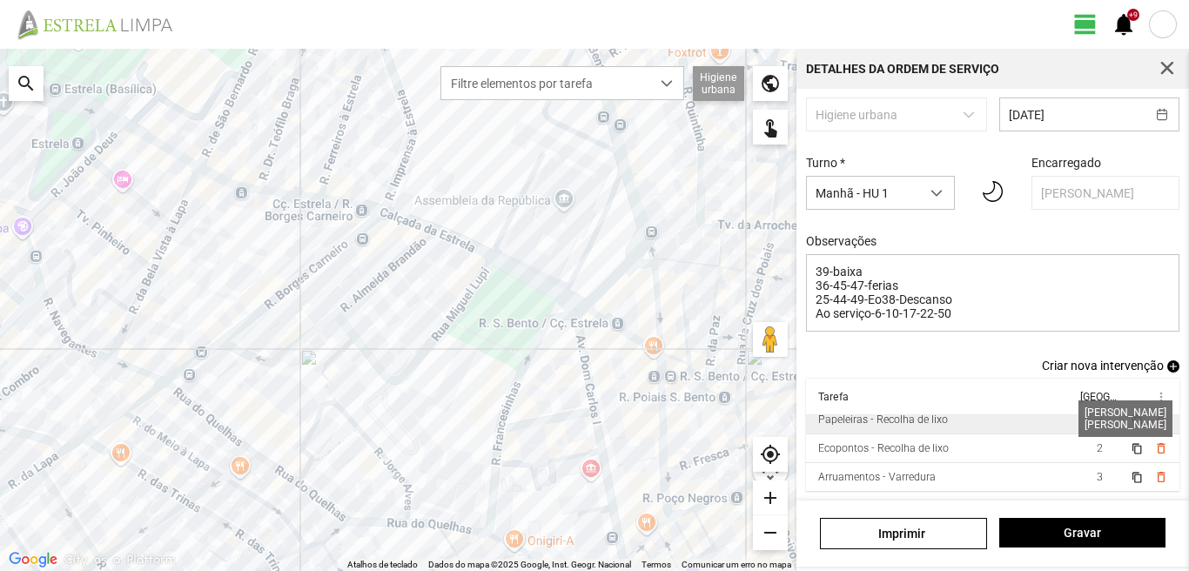
click at [1097, 421] on span "2" at bounding box center [1100, 420] width 6 height 12
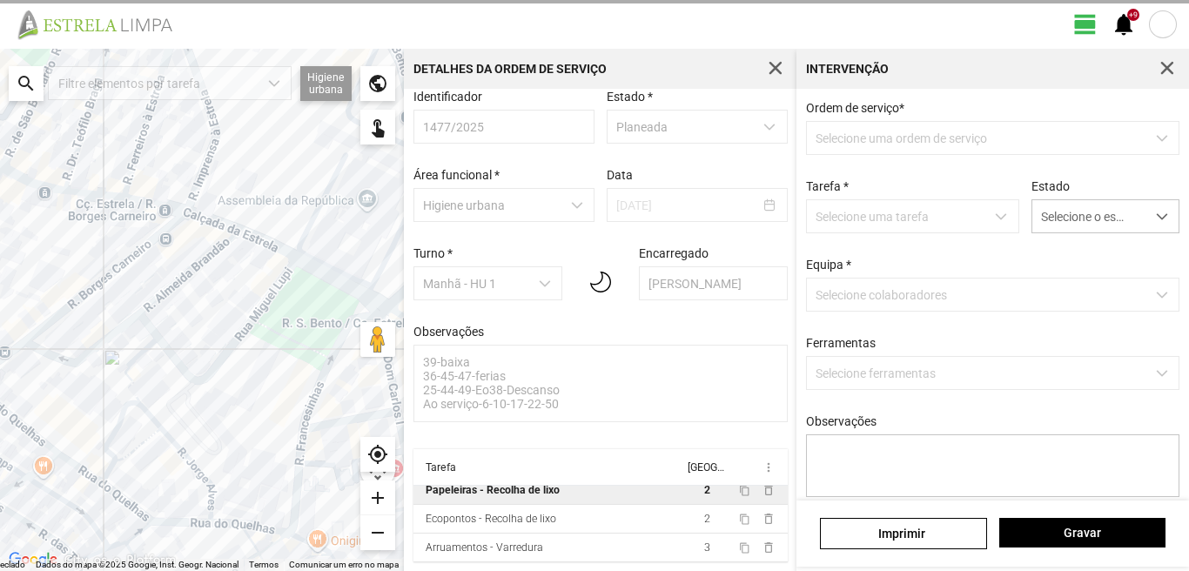
scroll to position [18, 0]
type textarea "condutor sr nabais ajudante sr [PERSON_NAME] Atribuido por DT [PERSON_NAME]"
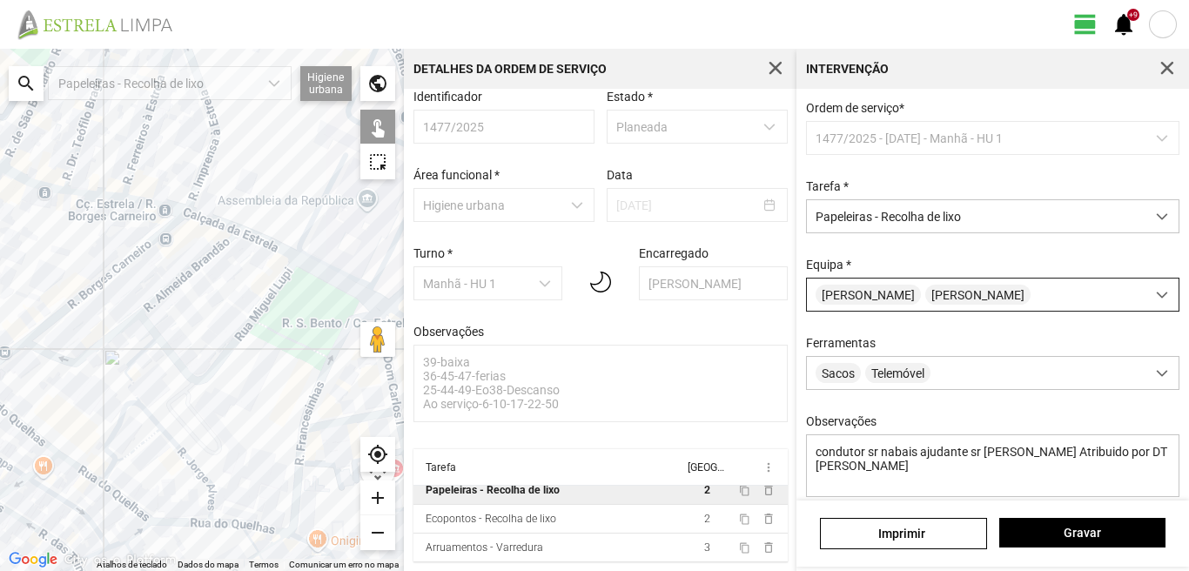
click at [1001, 306] on div "[PERSON_NAME]" at bounding box center [976, 295] width 339 height 32
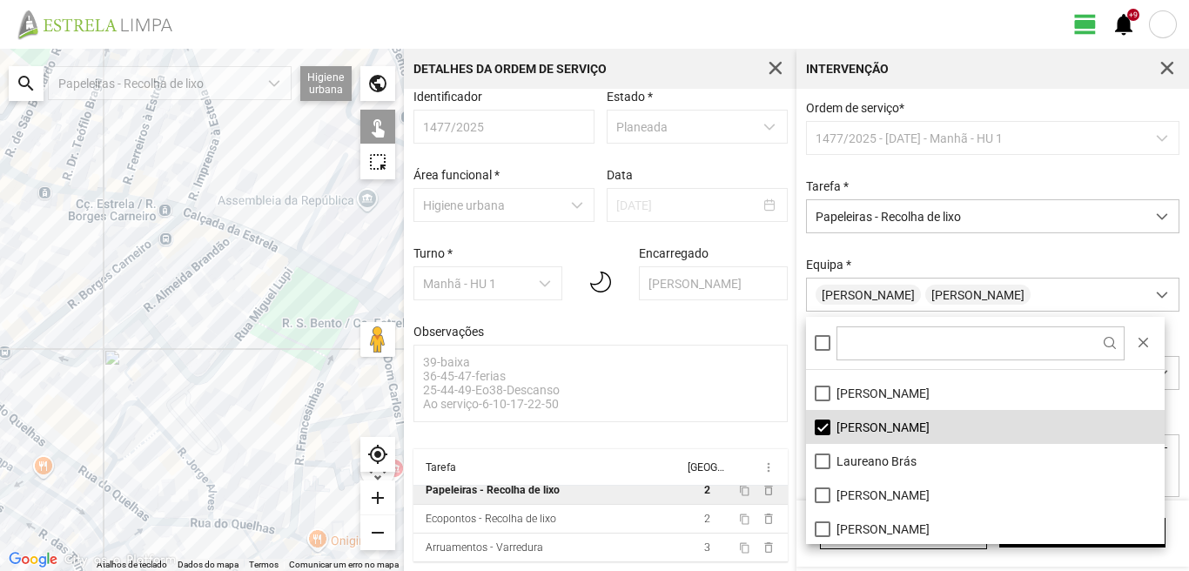
scroll to position [233, 0]
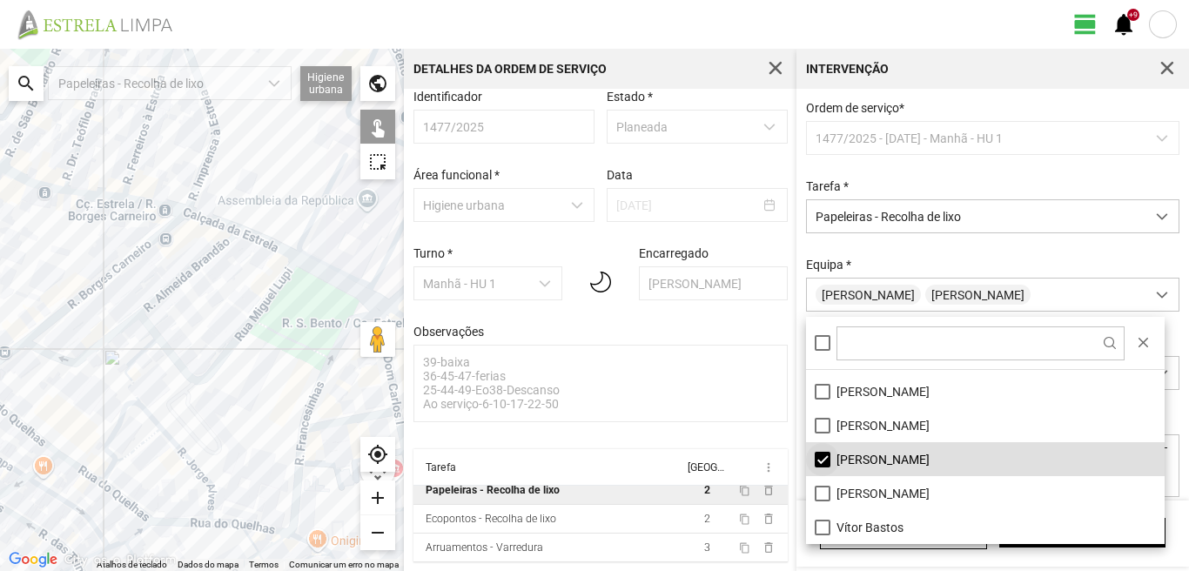
click at [818, 464] on li "[PERSON_NAME]" at bounding box center [985, 459] width 359 height 34
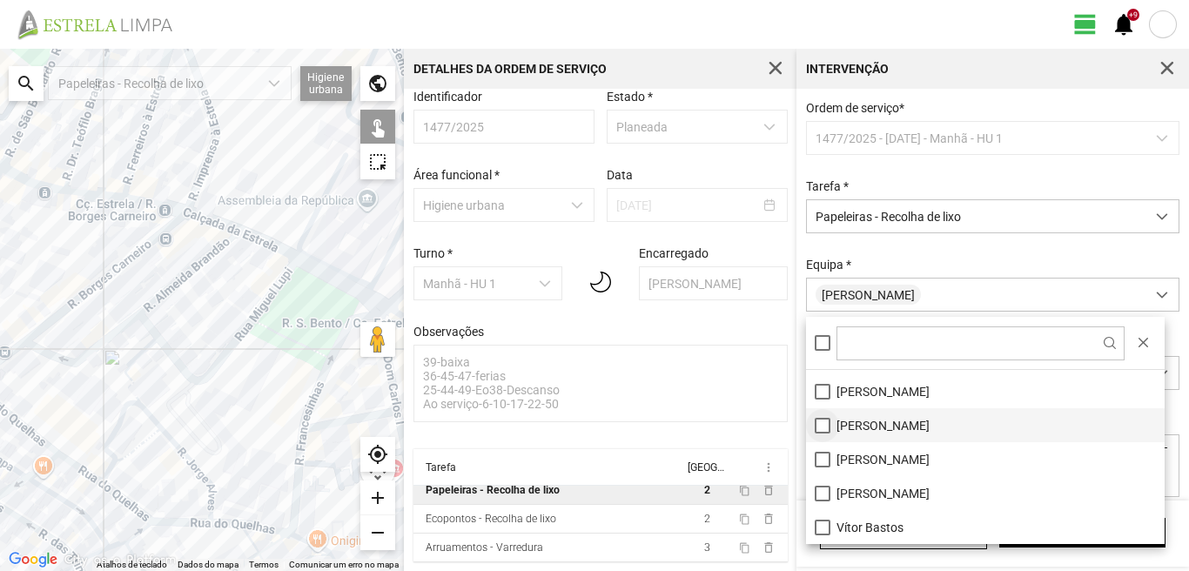
click at [821, 423] on li "[PERSON_NAME]" at bounding box center [985, 425] width 359 height 34
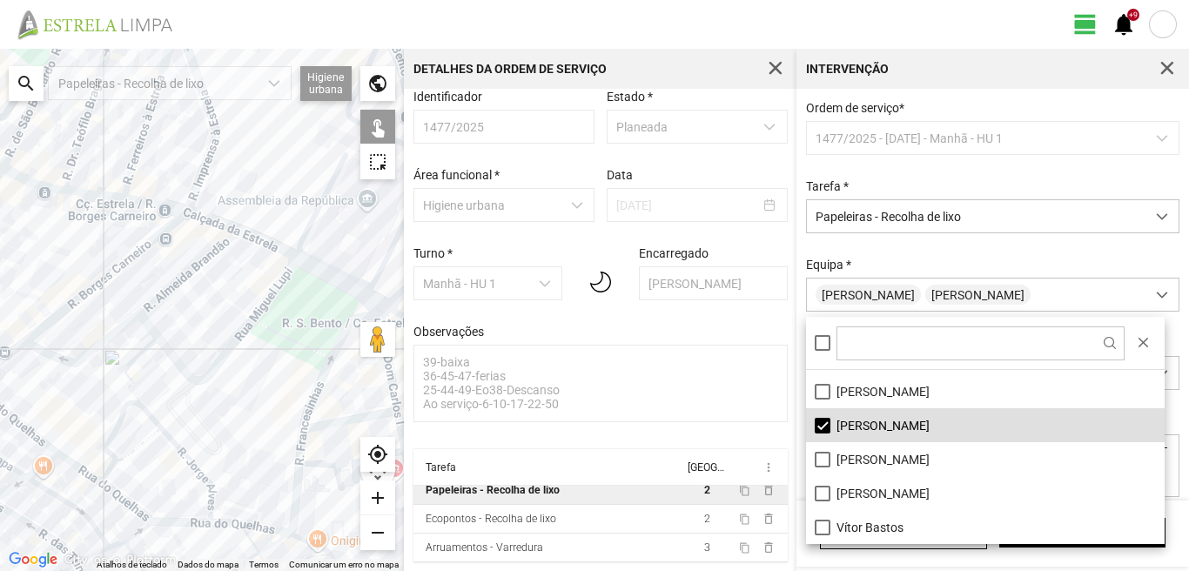
click at [287, 434] on div at bounding box center [202, 310] width 404 height 522
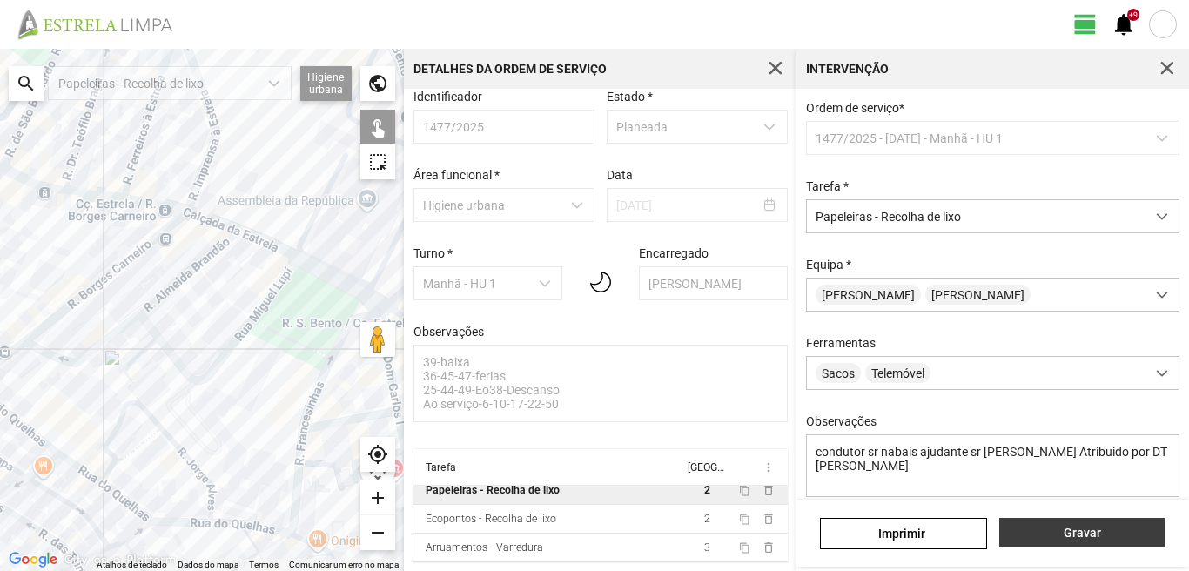
click at [1027, 528] on span "Gravar" at bounding box center [1082, 533] width 148 height 14
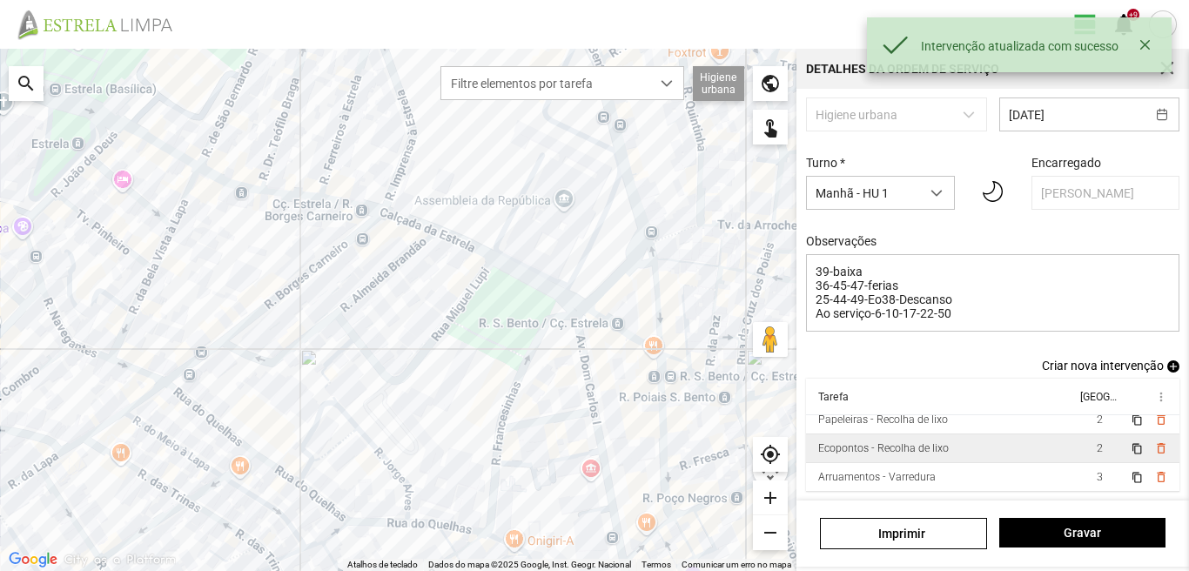
scroll to position [110, 0]
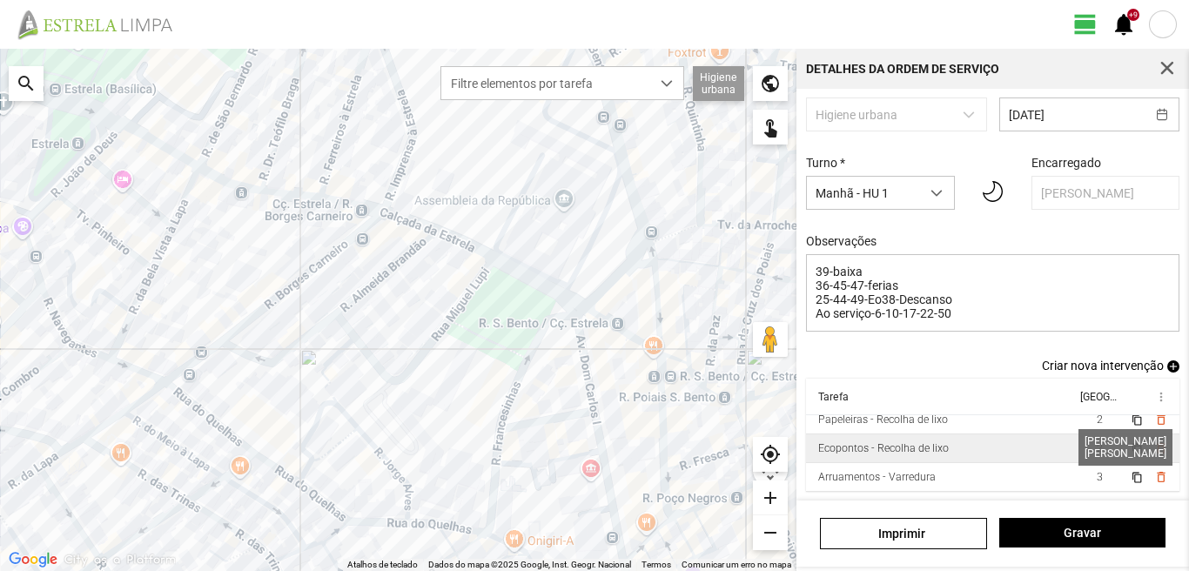
click at [1097, 448] on span "2" at bounding box center [1100, 448] width 6 height 12
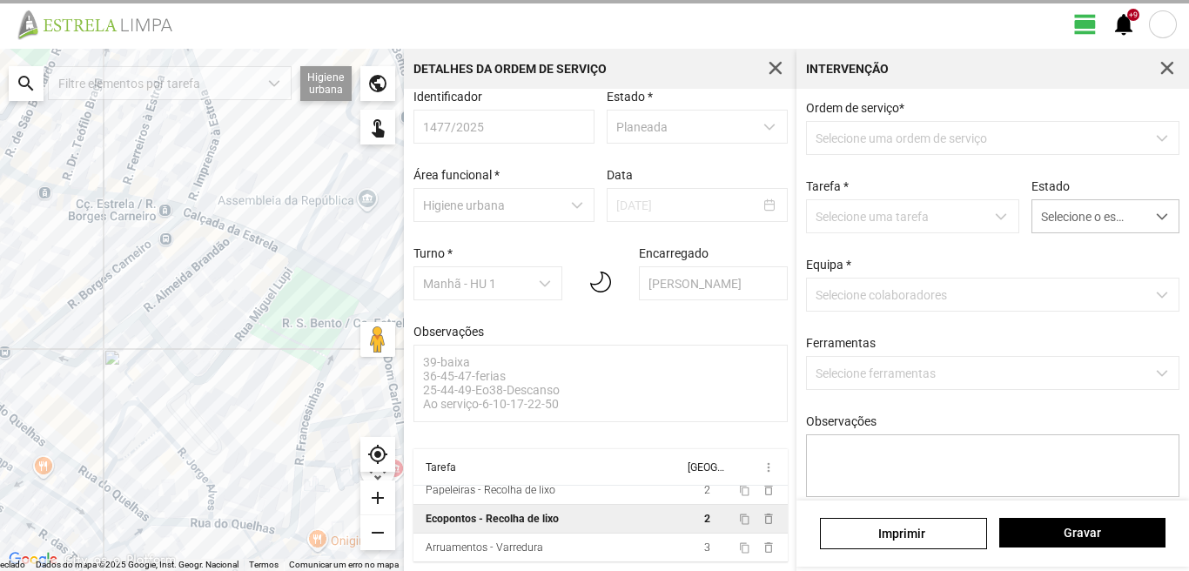
type textarea "condutor sr nabais ajudante [PERSON_NAME]"
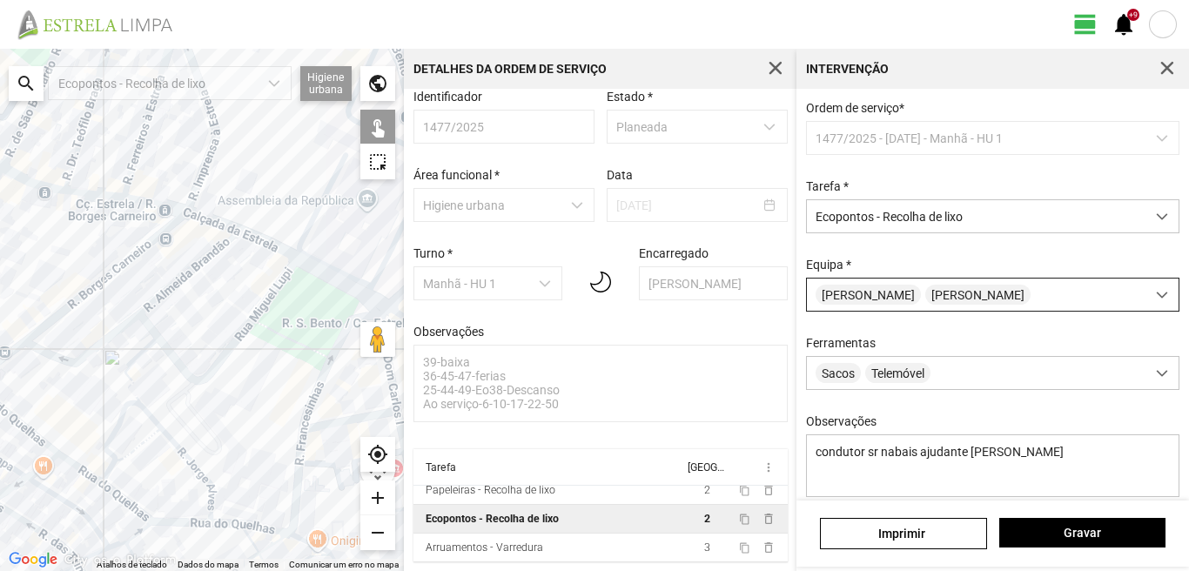
click at [970, 305] on div "[PERSON_NAME]" at bounding box center [976, 295] width 339 height 32
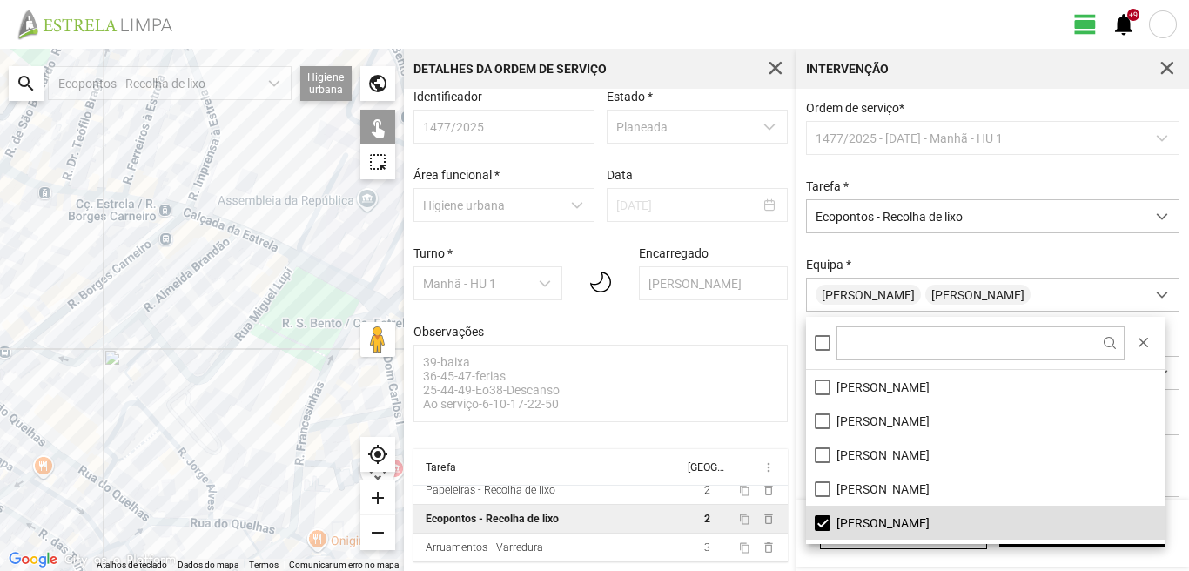
scroll to position [233, 0]
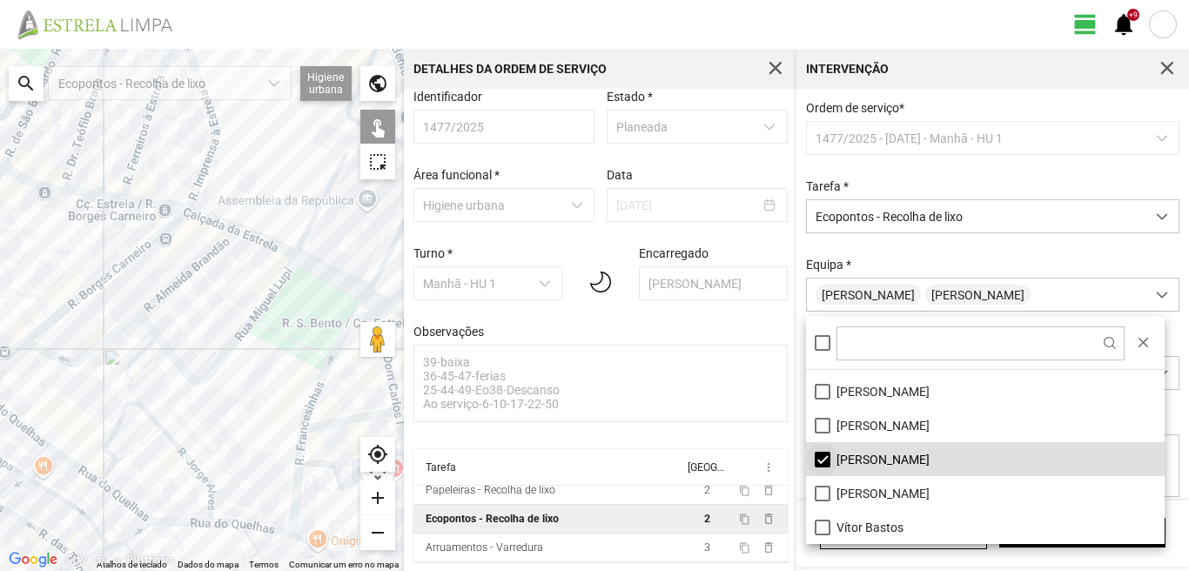
click at [818, 457] on li "[PERSON_NAME]" at bounding box center [985, 459] width 359 height 34
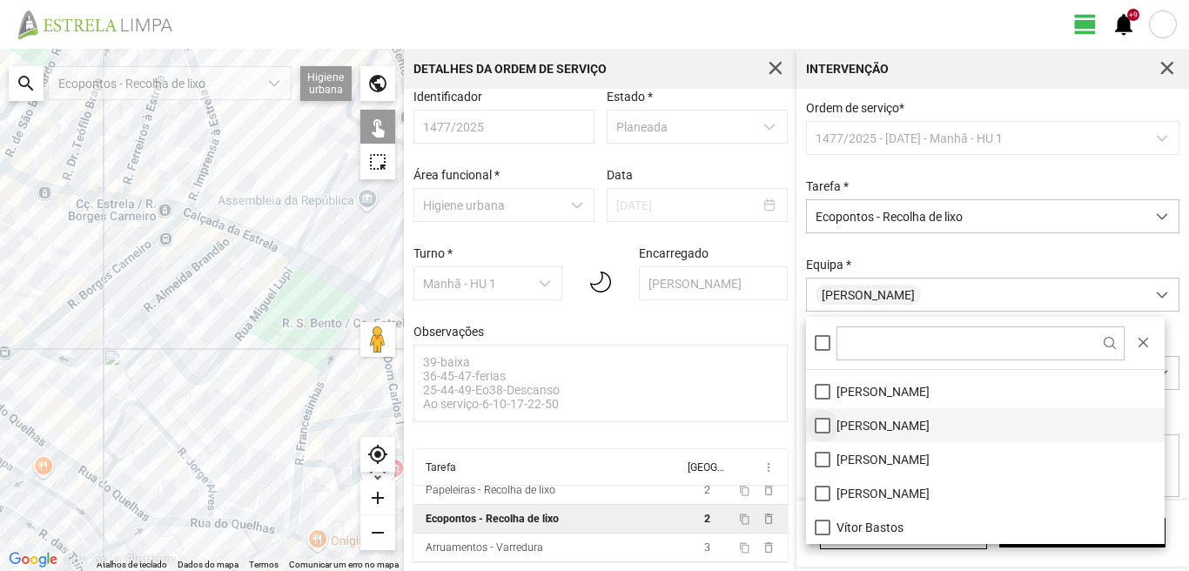
click at [820, 421] on li "[PERSON_NAME]" at bounding box center [985, 425] width 359 height 34
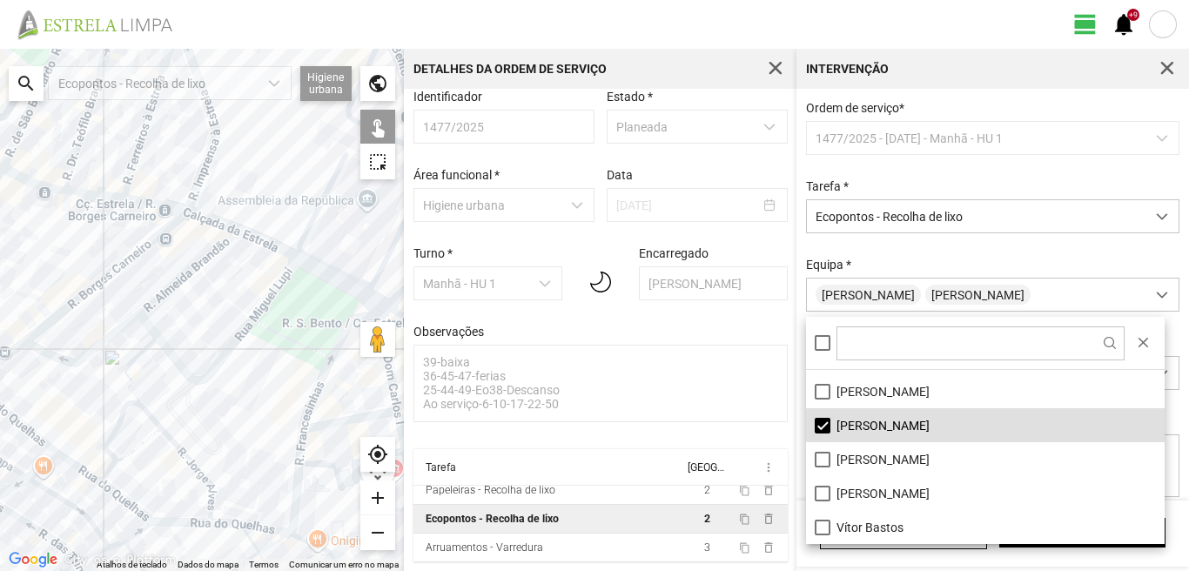
click at [347, 428] on div at bounding box center [202, 310] width 404 height 522
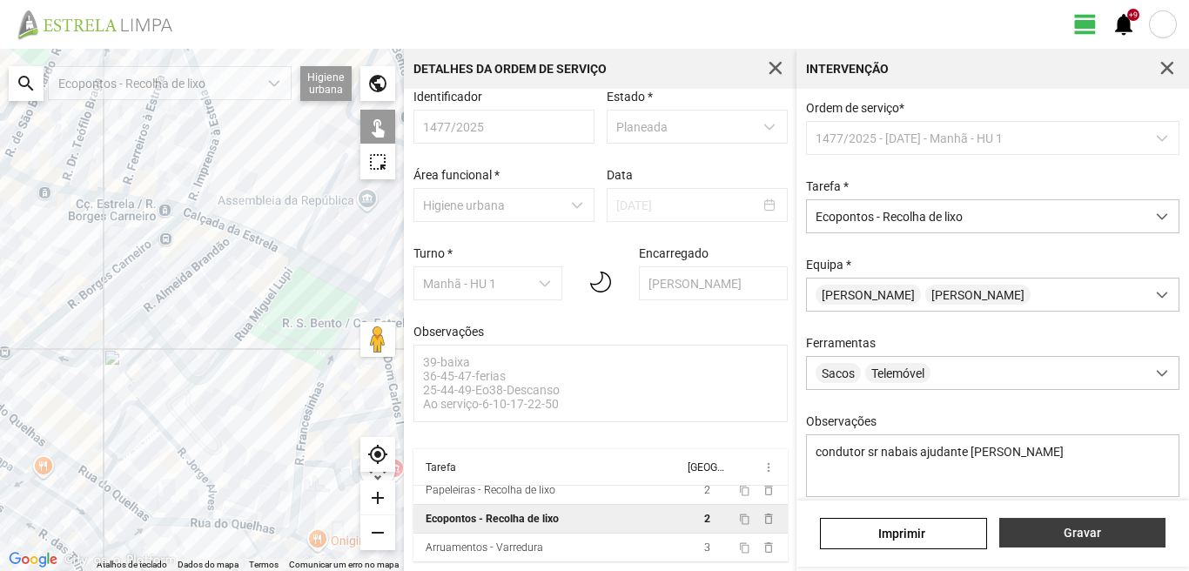
click at [1026, 537] on span "Gravar" at bounding box center [1082, 533] width 148 height 14
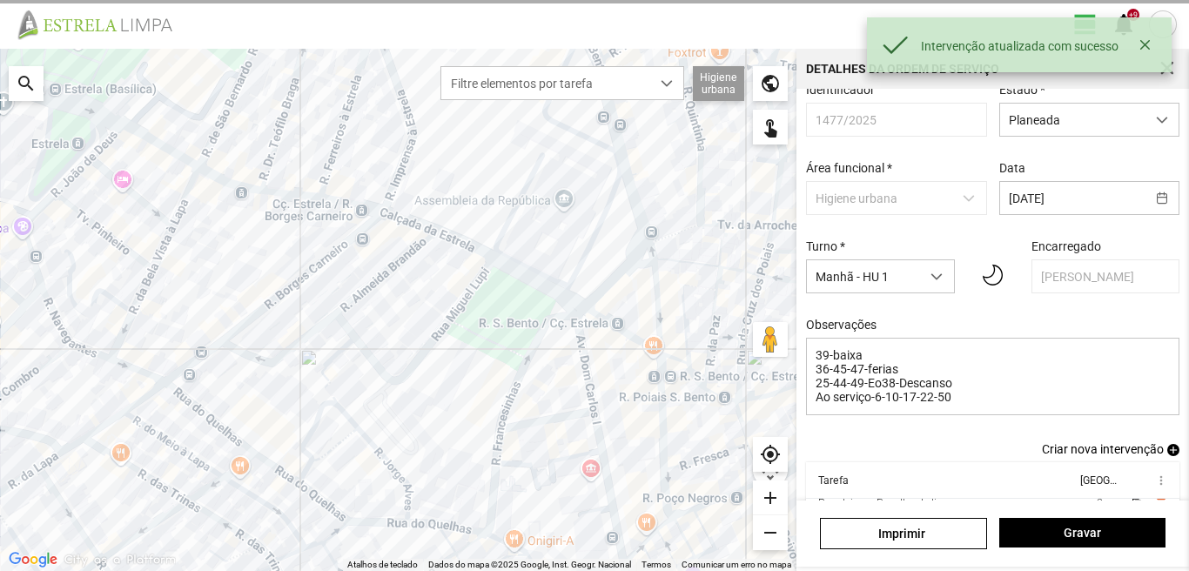
scroll to position [110, 0]
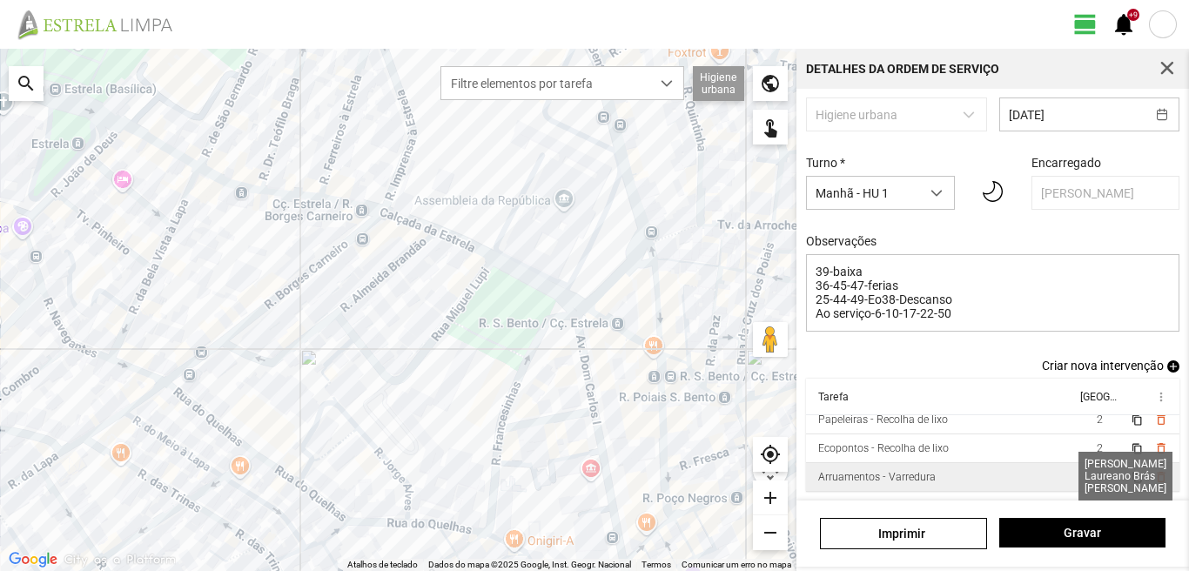
click at [1097, 476] on span "3" at bounding box center [1100, 477] width 6 height 12
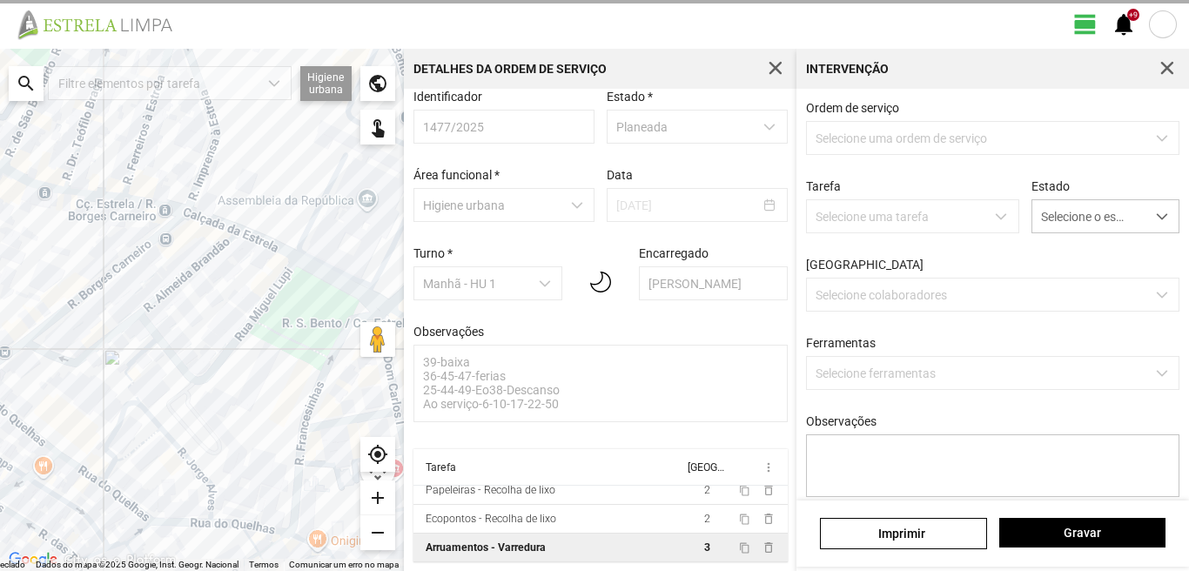
scroll to position [18, 0]
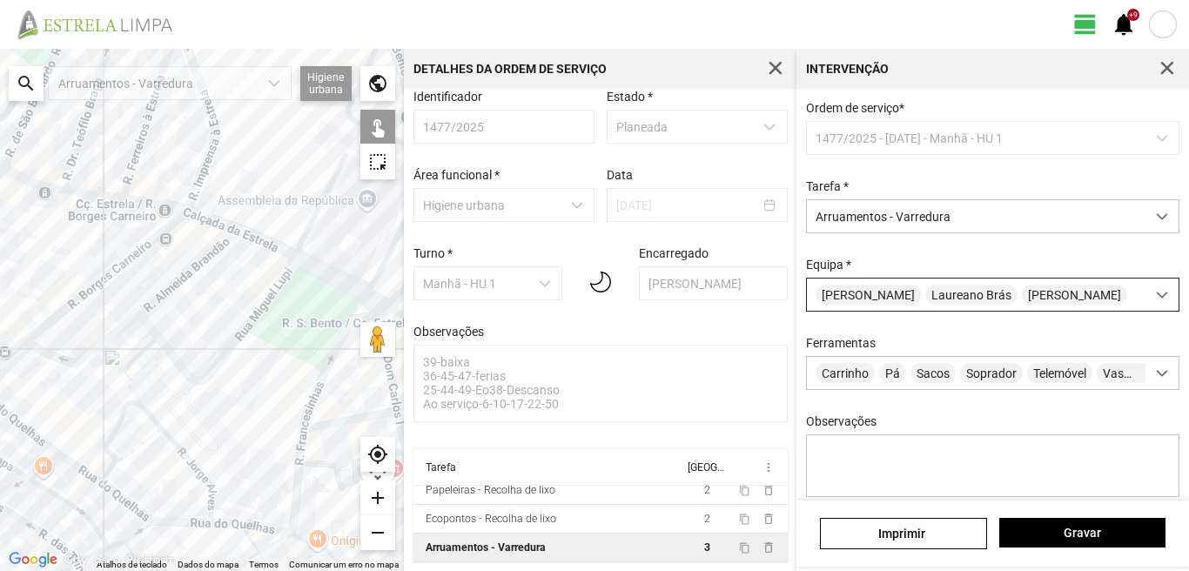
click at [902, 299] on span "[PERSON_NAME]" at bounding box center [868, 295] width 105 height 20
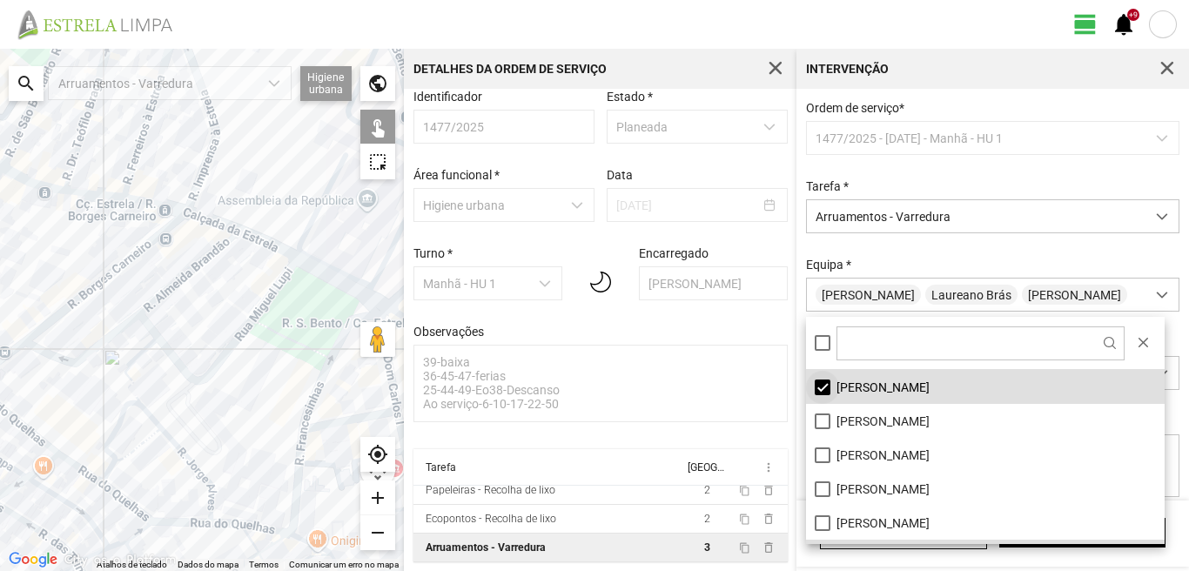
click at [827, 387] on li "[PERSON_NAME]" at bounding box center [985, 387] width 359 height 34
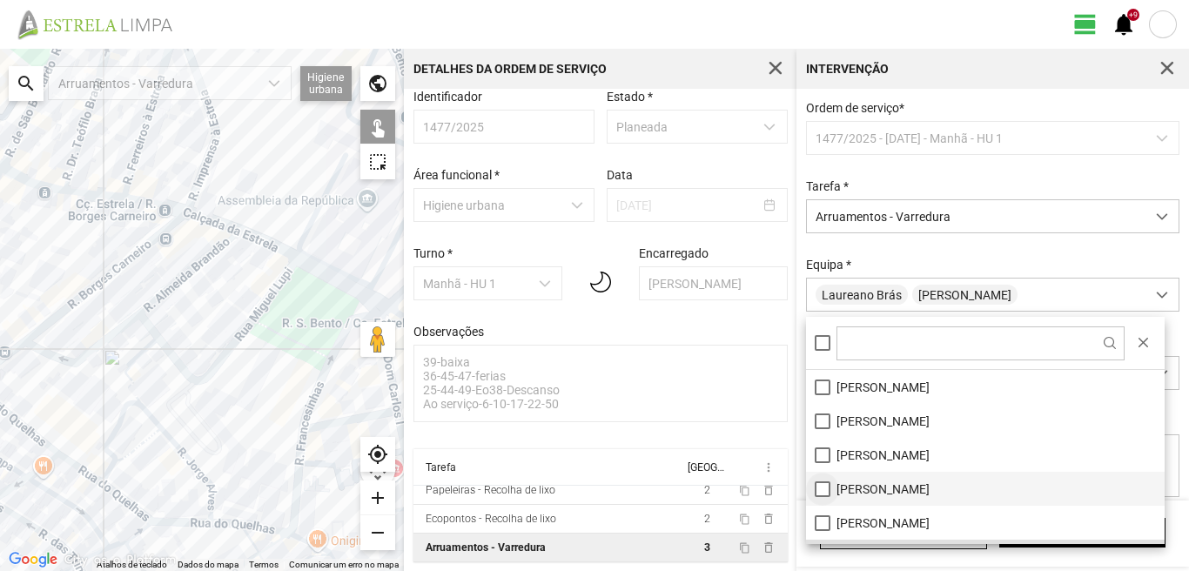
click at [822, 488] on li "[PERSON_NAME]" at bounding box center [985, 489] width 359 height 34
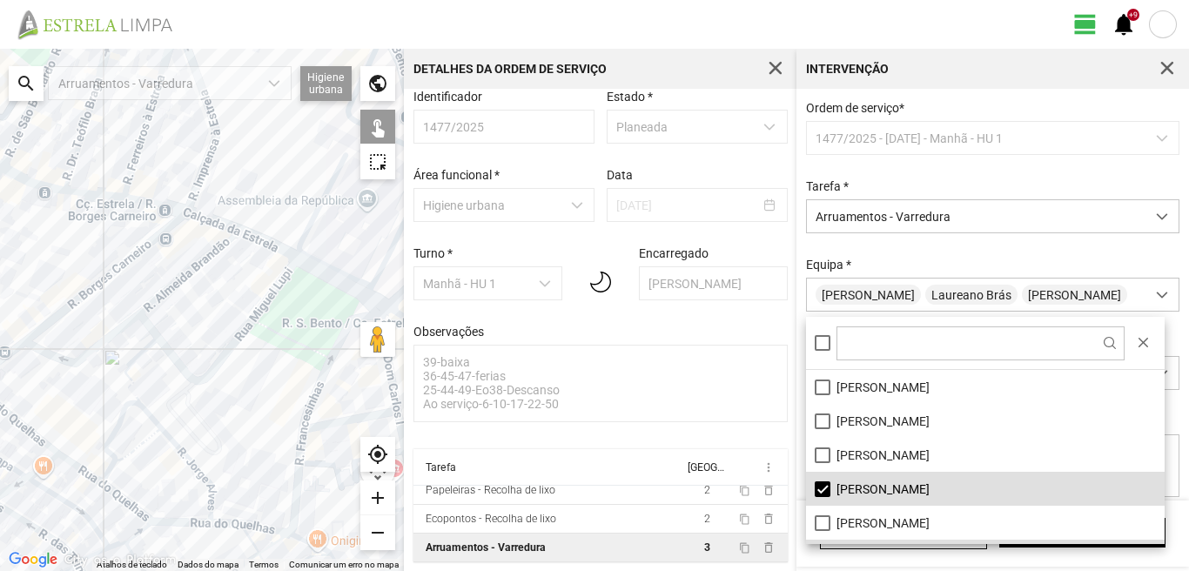
click at [336, 428] on div at bounding box center [202, 310] width 404 height 522
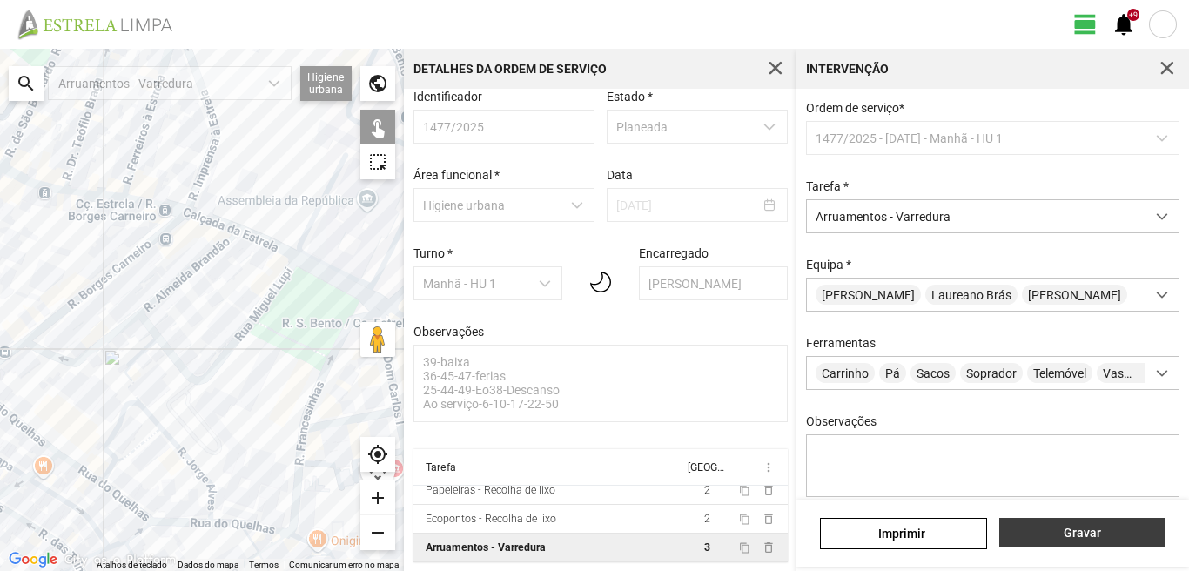
click at [1104, 529] on span "Gravar" at bounding box center [1082, 533] width 148 height 14
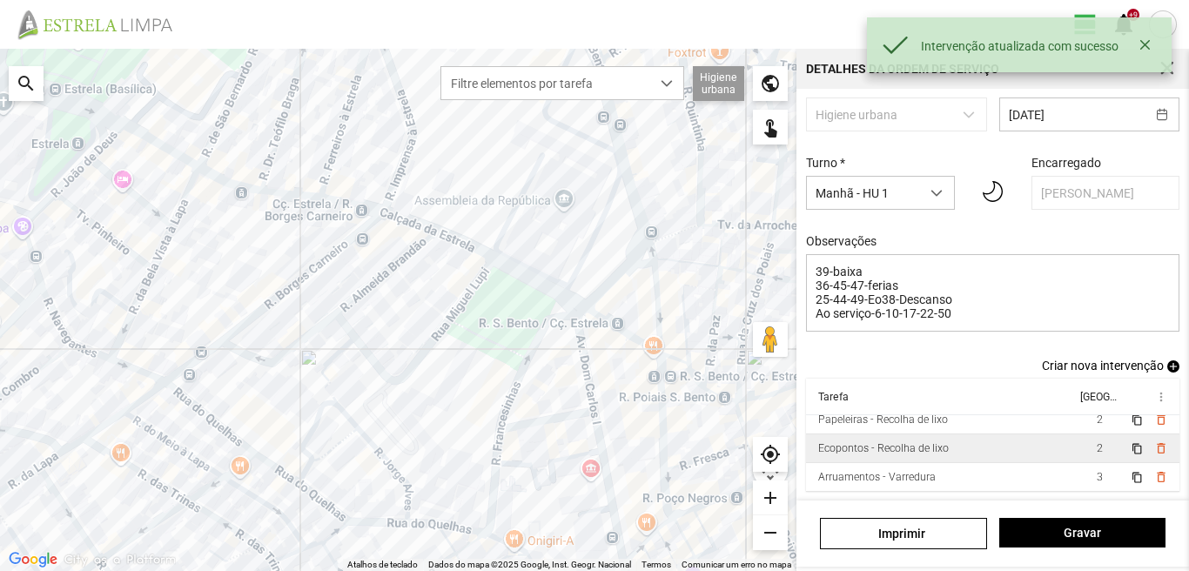
scroll to position [110, 0]
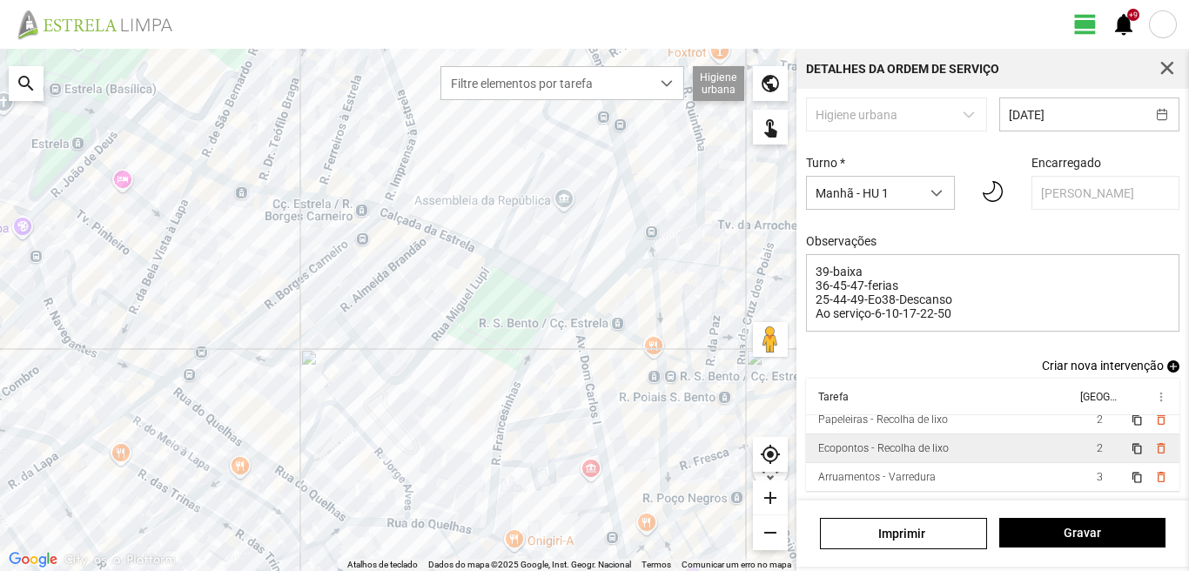
click at [1075, 448] on td "2" at bounding box center [1099, 448] width 49 height 29
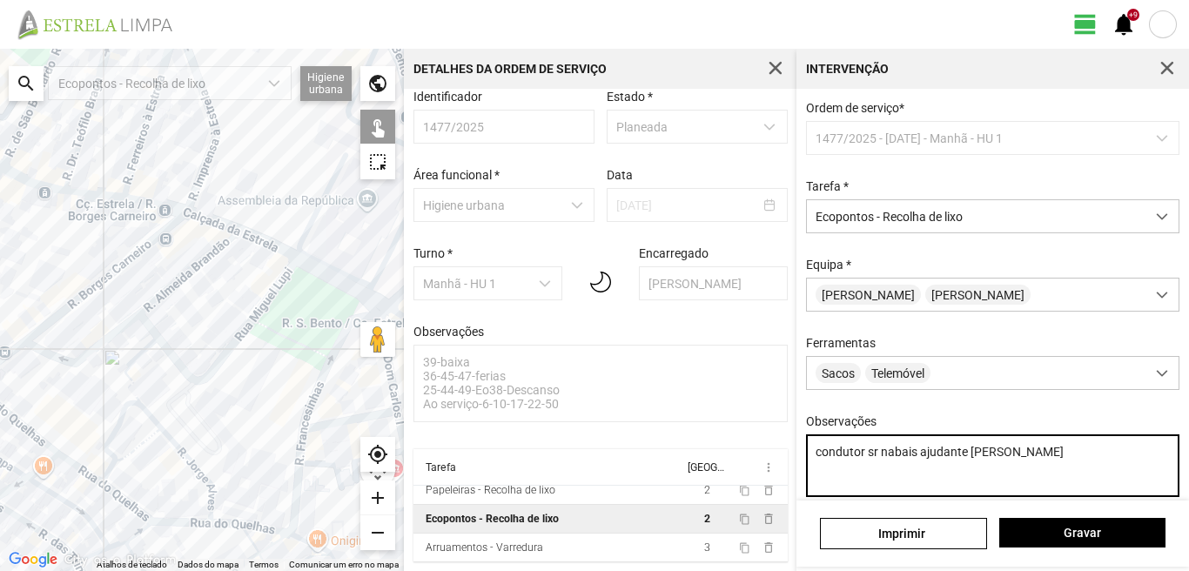
click at [992, 459] on textarea "condutor sr nabais ajudante [PERSON_NAME]" at bounding box center [993, 465] width 374 height 63
type textarea "condutor sr nabais ajudante [PERSON_NAME]"
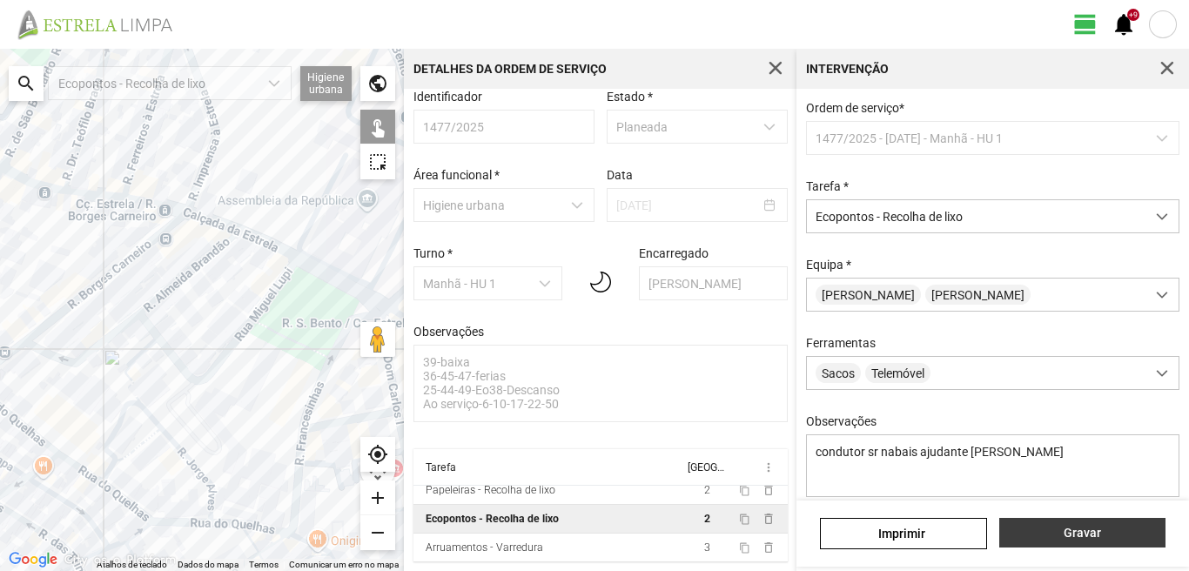
click at [1073, 537] on span "Gravar" at bounding box center [1082, 533] width 148 height 14
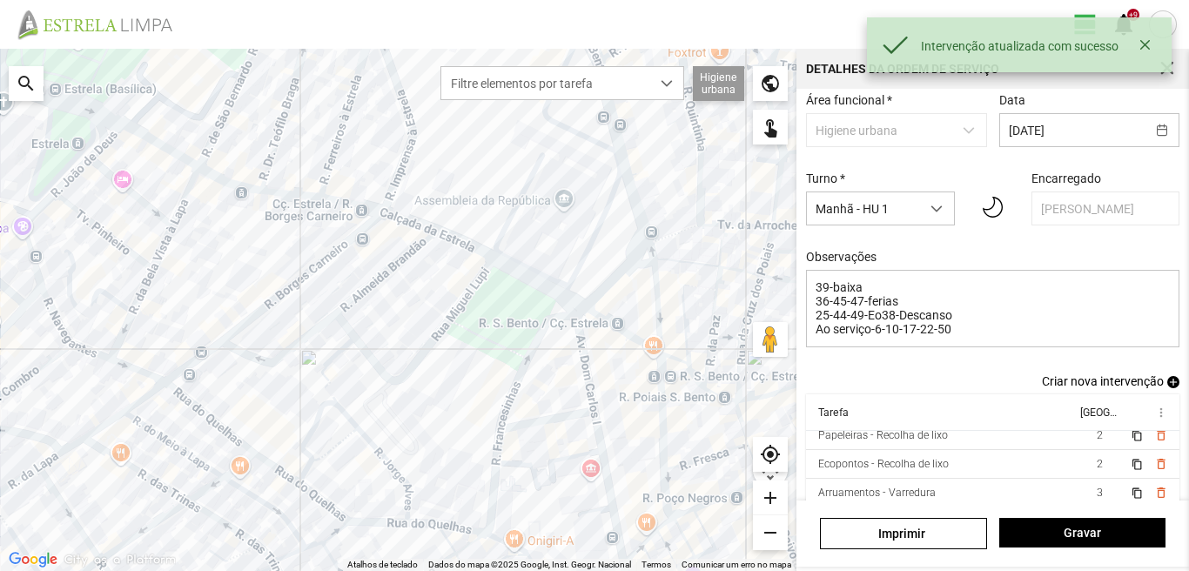
scroll to position [110, 0]
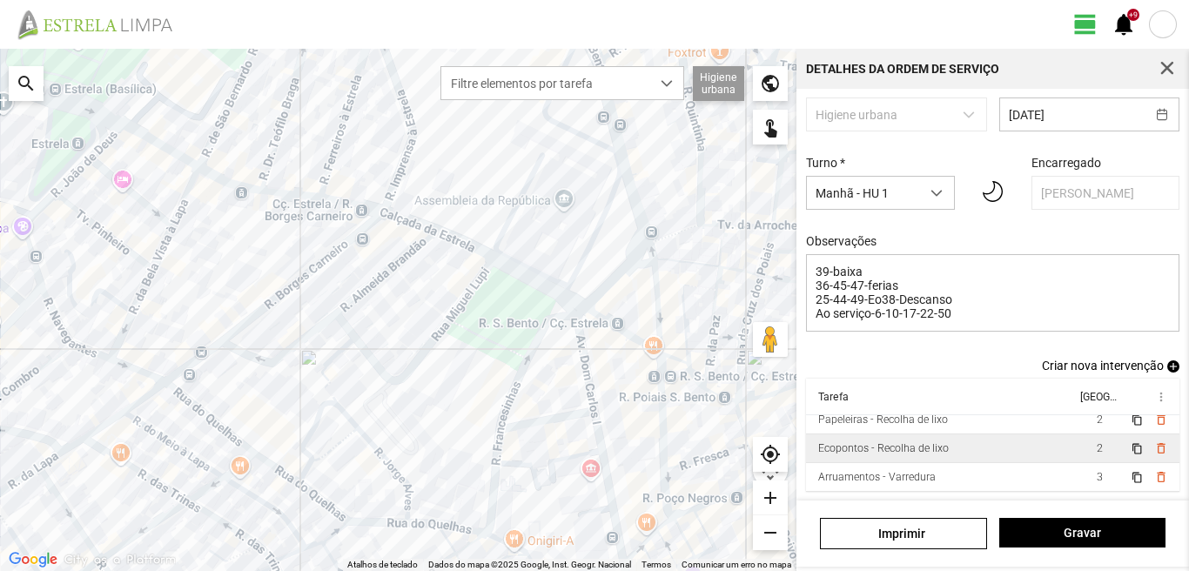
click at [1075, 448] on td "2" at bounding box center [1099, 448] width 49 height 29
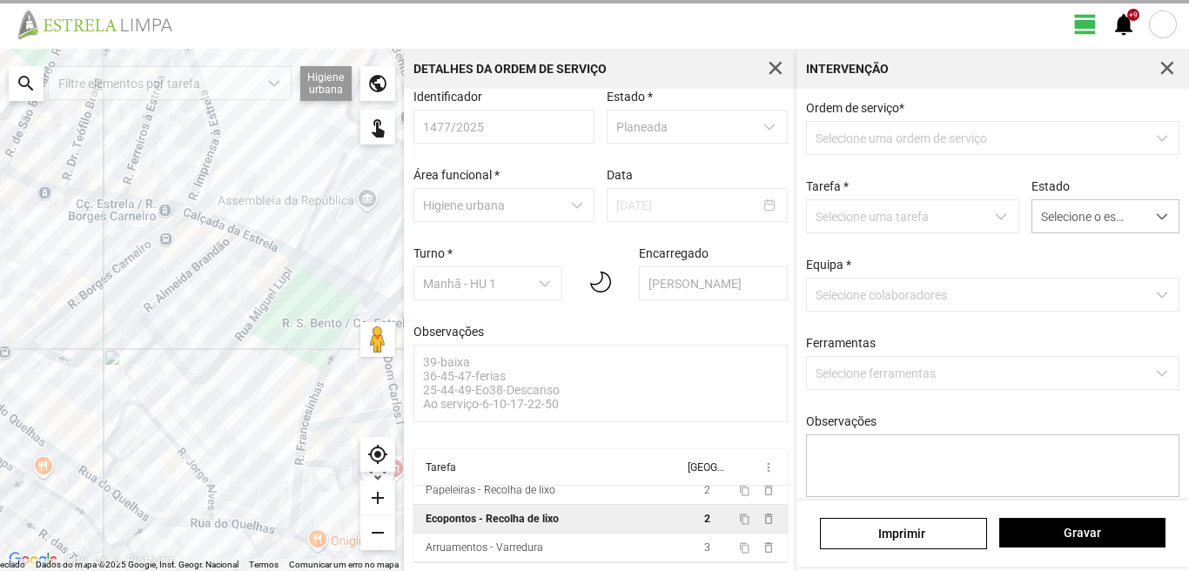
type textarea "condutor sr nabais ajudante [PERSON_NAME]"
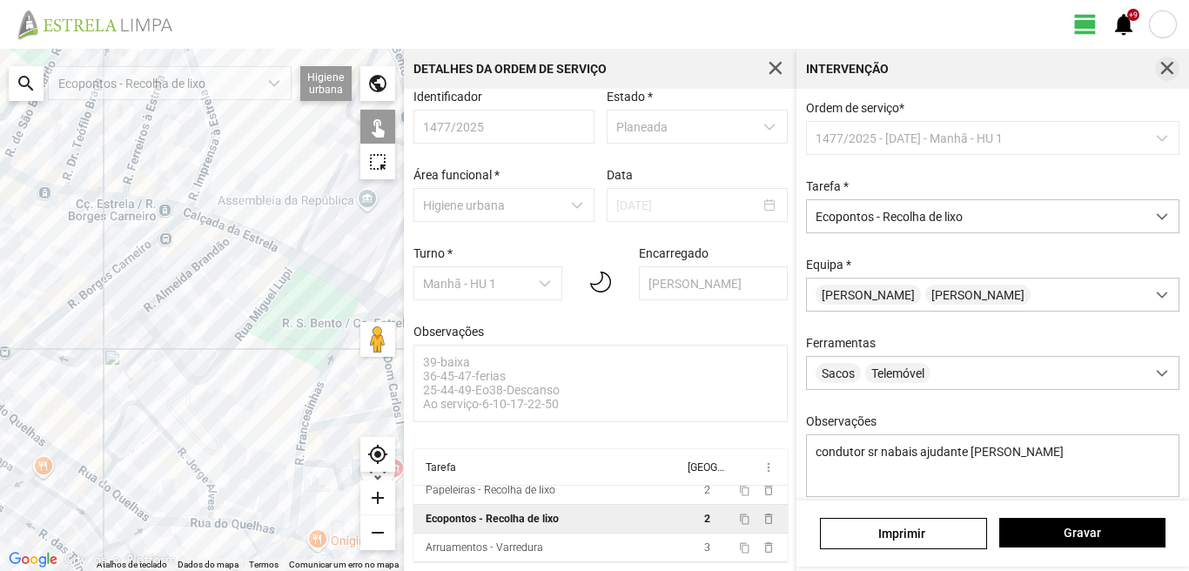
click at [1172, 69] on span "button" at bounding box center [1168, 69] width 16 height 16
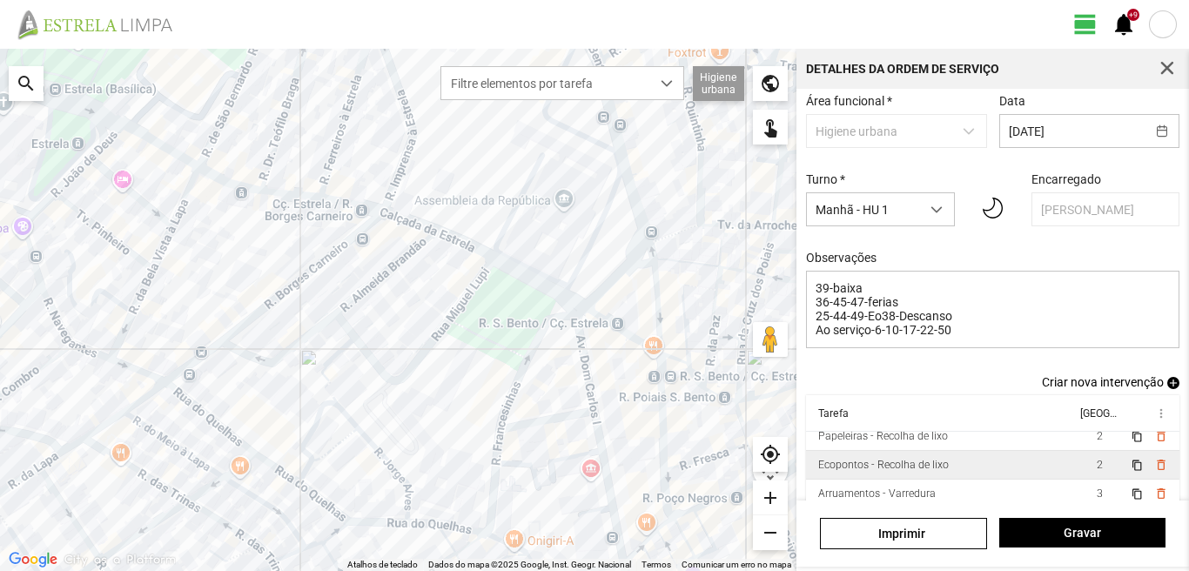
scroll to position [110, 0]
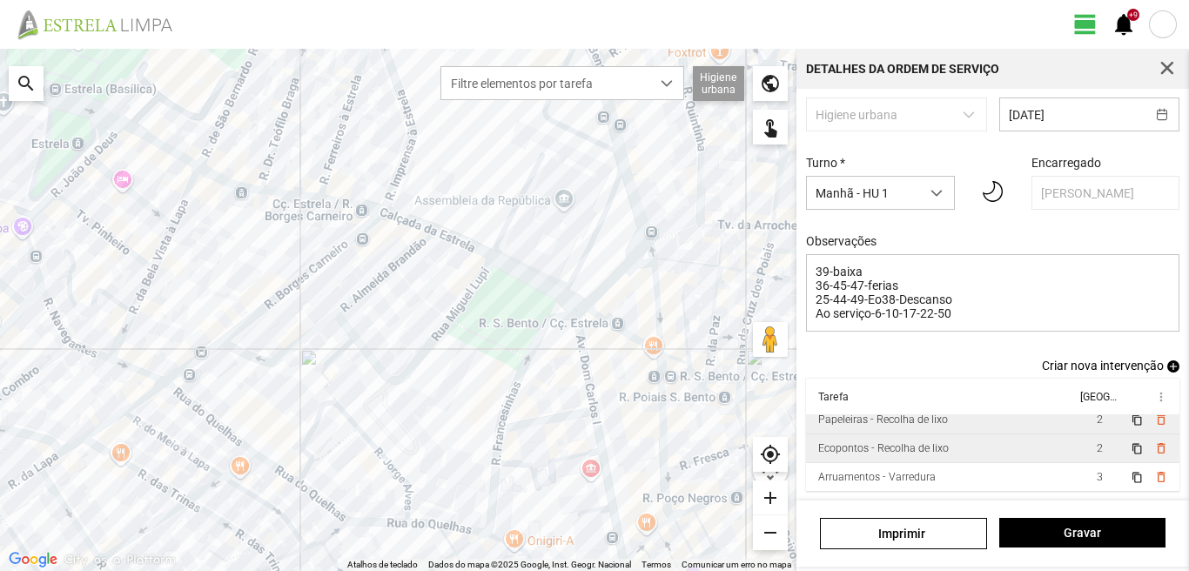
click at [1034, 418] on td "Papeleiras - Recolha de lixo" at bounding box center [941, 420] width 270 height 29
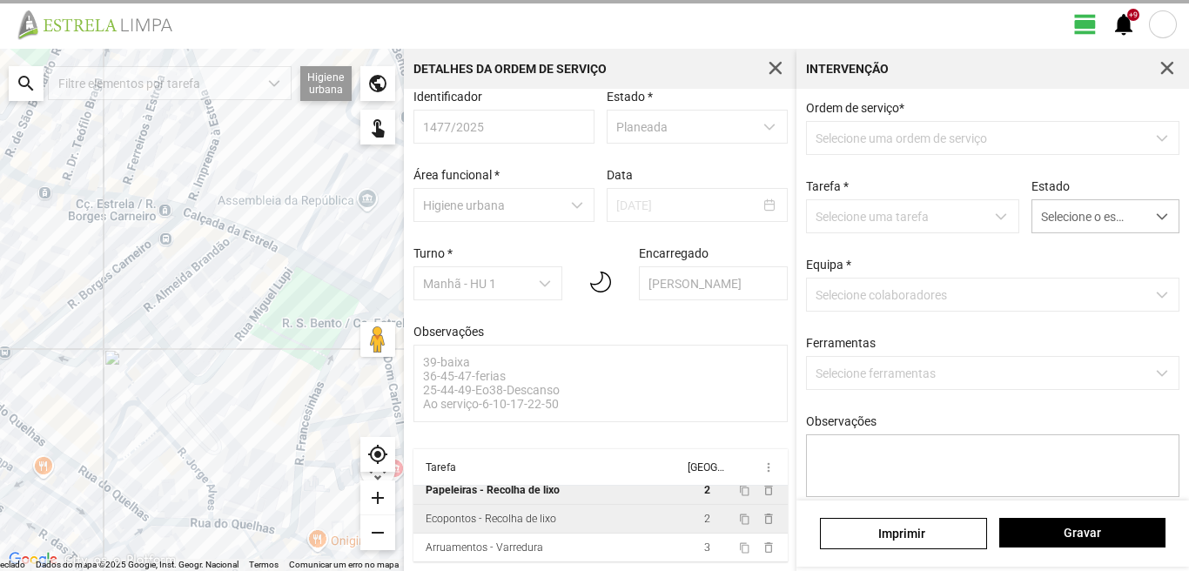
scroll to position [18, 0]
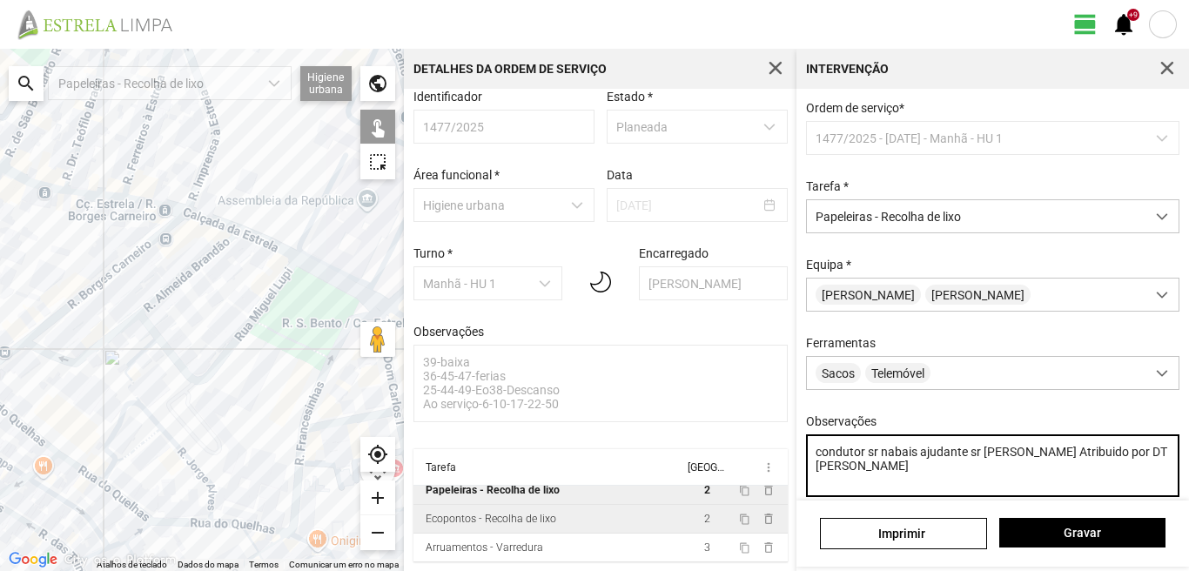
click at [1008, 459] on textarea "condutor sr nabais ajudante sr [PERSON_NAME] Atribuido por DT [PERSON_NAME]" at bounding box center [993, 465] width 374 height 63
type textarea "condutor sr nabais ajudante sr [PERSON_NAME] serviço Atribuido por DT [PERSON_N…"
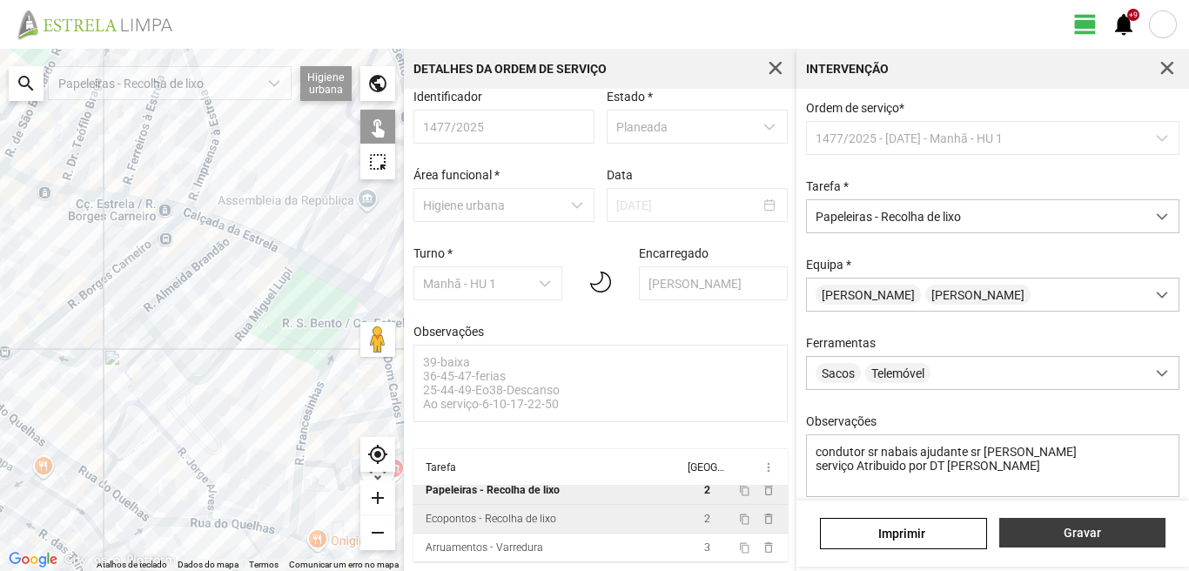
click at [1068, 546] on button "Gravar" at bounding box center [1083, 533] width 166 height 30
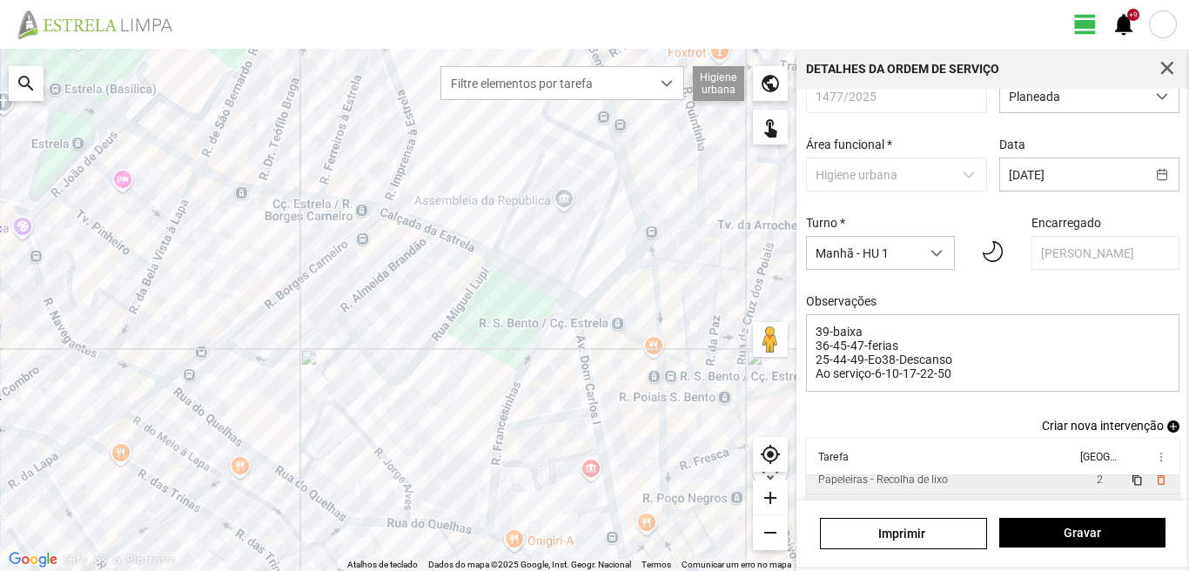
scroll to position [23, 0]
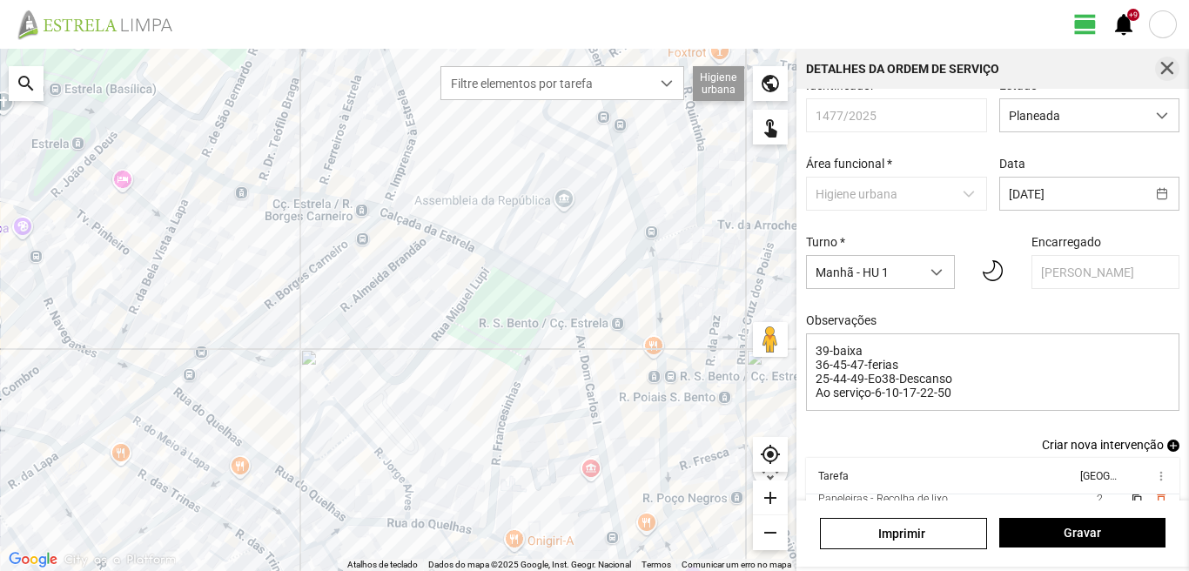
click at [1164, 70] on span "button" at bounding box center [1168, 69] width 16 height 16
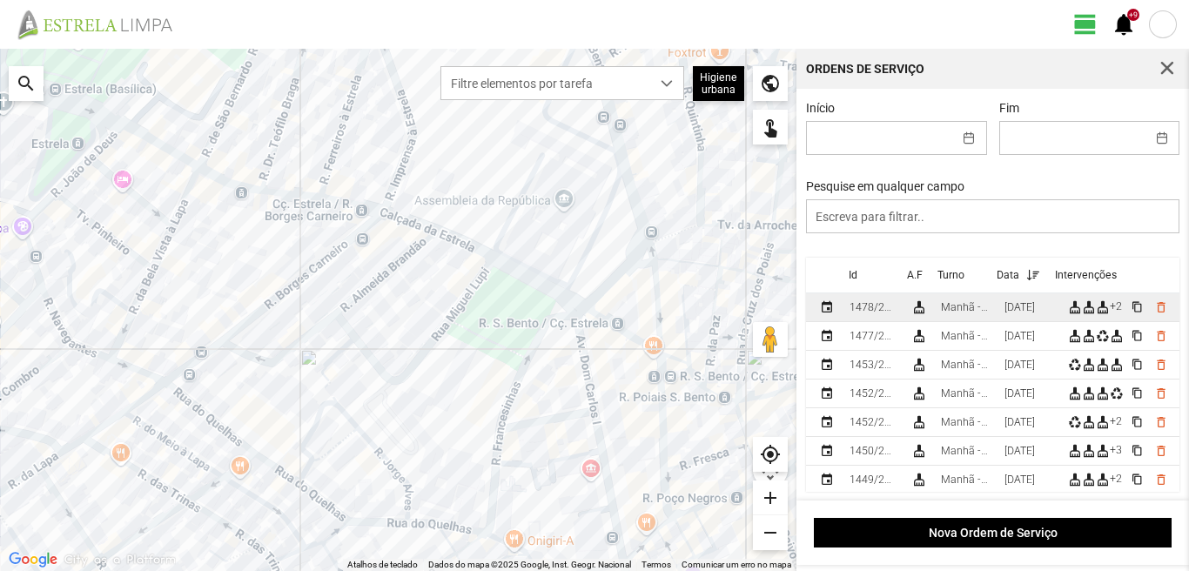
click at [1035, 313] on div "[DATE]" at bounding box center [1020, 307] width 30 height 12
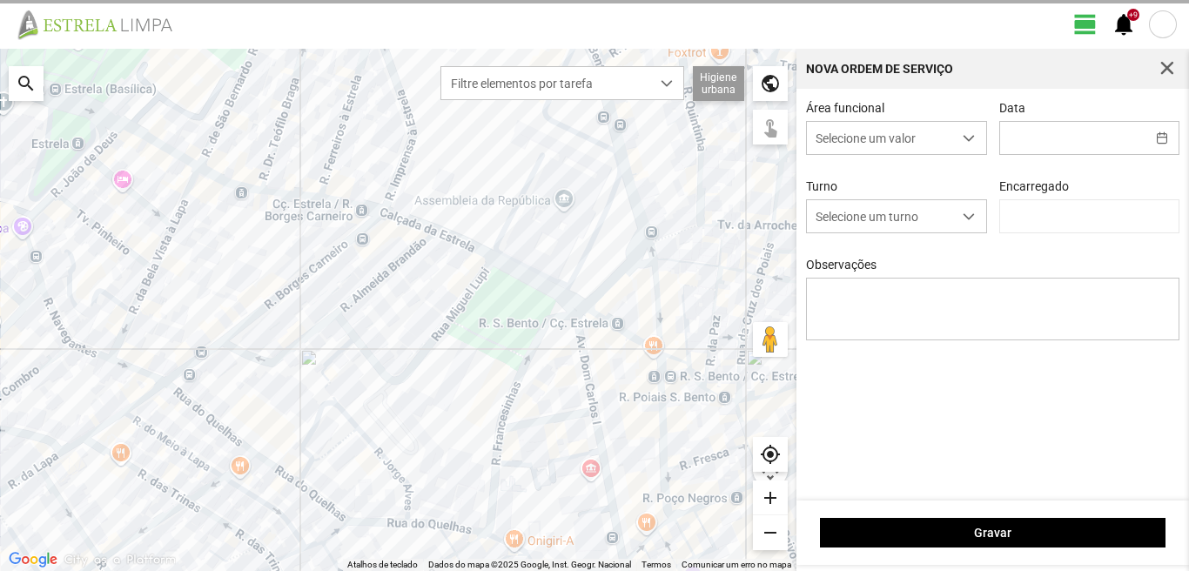
type input "[DATE]"
type textarea "39-baixa 10-17-Descanso 47-ferias Ao serviço -6-22-25-36-44-45-49-50"
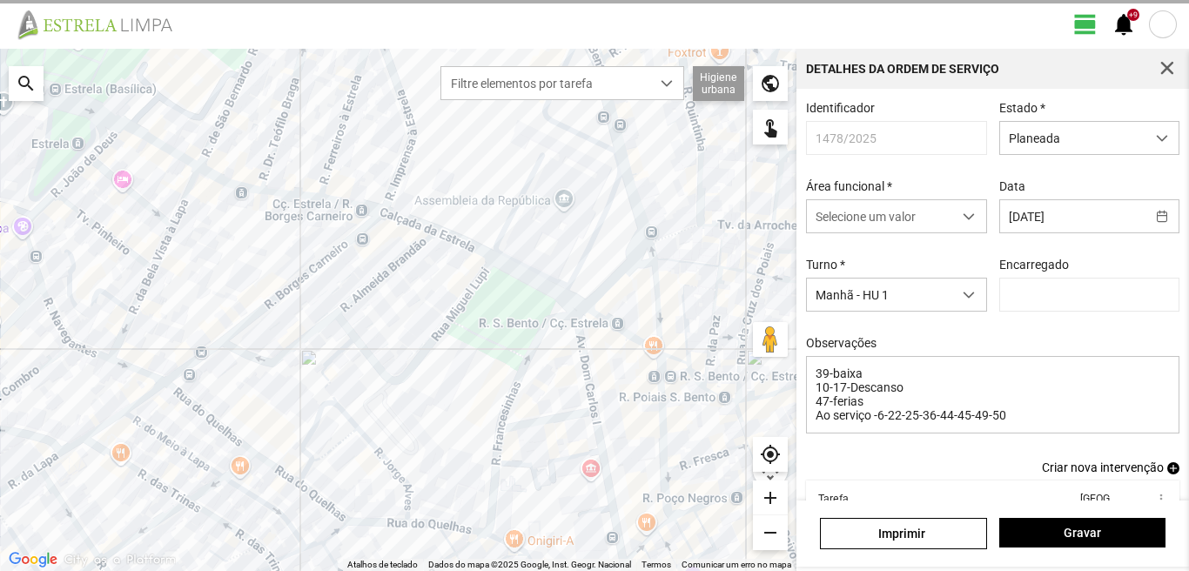
type input "[PERSON_NAME]"
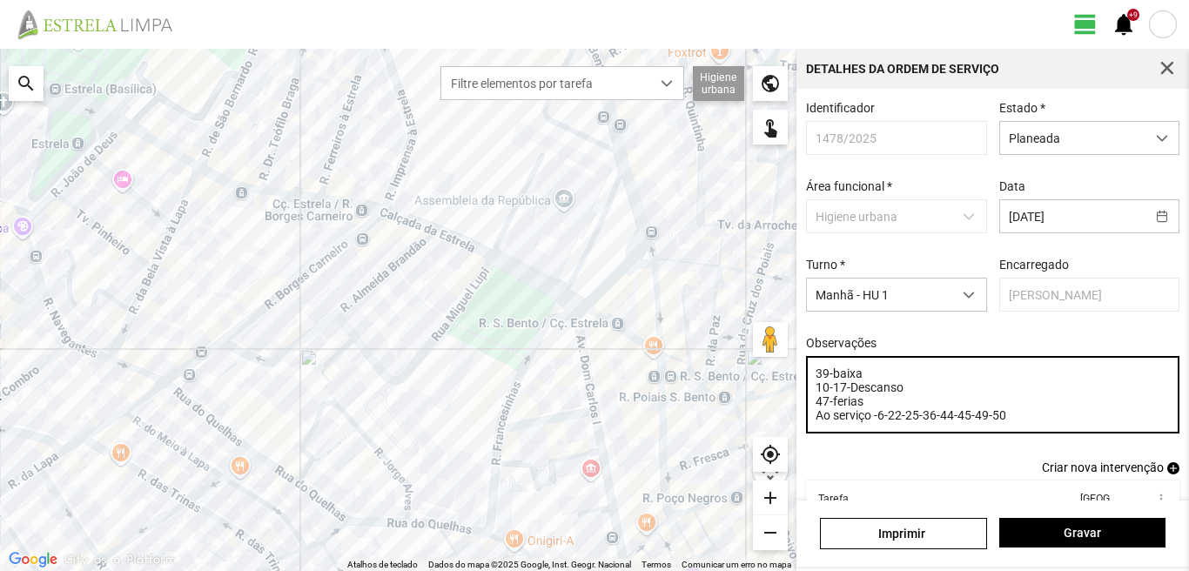
click at [827, 394] on textarea "39-baixa 10-17-Descanso 47-ferias Ao serviço -6-22-25-36-44-45-49-50" at bounding box center [993, 394] width 374 height 77
click at [902, 424] on textarea "39-baixa 22-17-Descanso 47-ferias Ao serviço -6-22-25-36-44-45-49-50" at bounding box center [993, 394] width 374 height 77
click at [831, 407] on textarea "39-baixa 22-17-Descanso 47-ferias Ao serviço -6-17-25-36-44-45-49-50" at bounding box center [993, 394] width 374 height 77
click at [833, 409] on textarea "39-baixa 22-17-Descanso 47-ferias Ao serviço -6-17-25-36-44-45-49-50" at bounding box center [993, 394] width 374 height 77
click at [937, 423] on textarea "39-baixa 22-17-Descanso 47-45-36-ferias Ao serviço -6-17-25-36-44-45-49-50" at bounding box center [993, 394] width 374 height 77
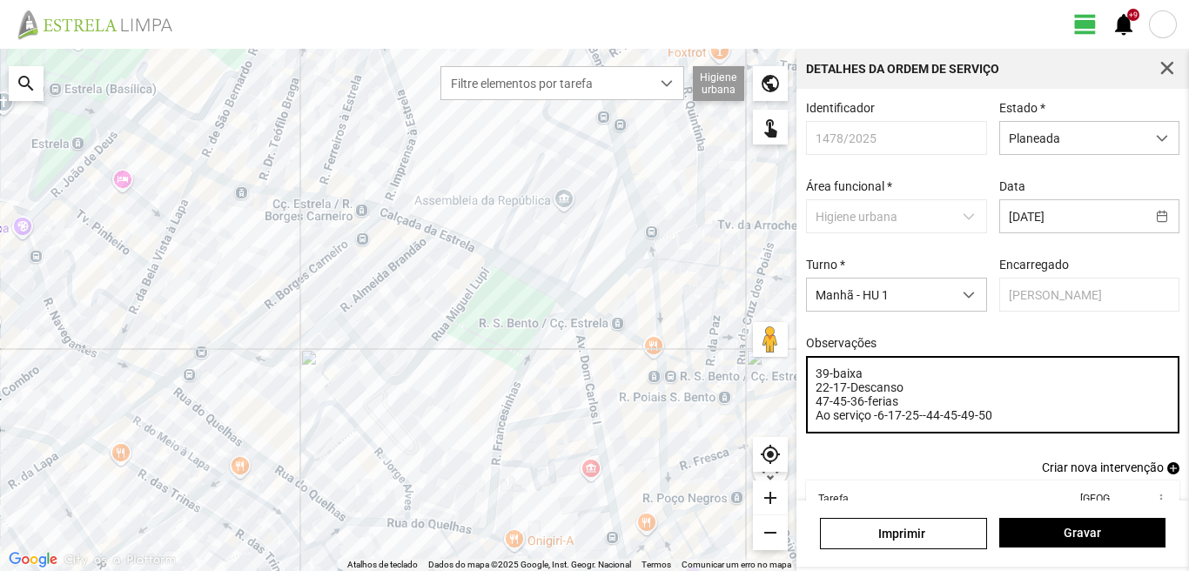
click at [958, 423] on textarea "39-baixa 22-17-Descanso 47-45-36-ferias Ao serviço -6-17-25--44-45-49-50" at bounding box center [993, 394] width 374 height 77
click at [980, 424] on textarea "39-baixa 22-17-Descanso 47-45-36-ferias Ao serviço -6-17-25--44-49-50" at bounding box center [993, 394] width 374 height 77
type textarea "39-baixa 22-17-Descanso 47-45-36-ferias Ao serviço -6-17-25--44-49-50"
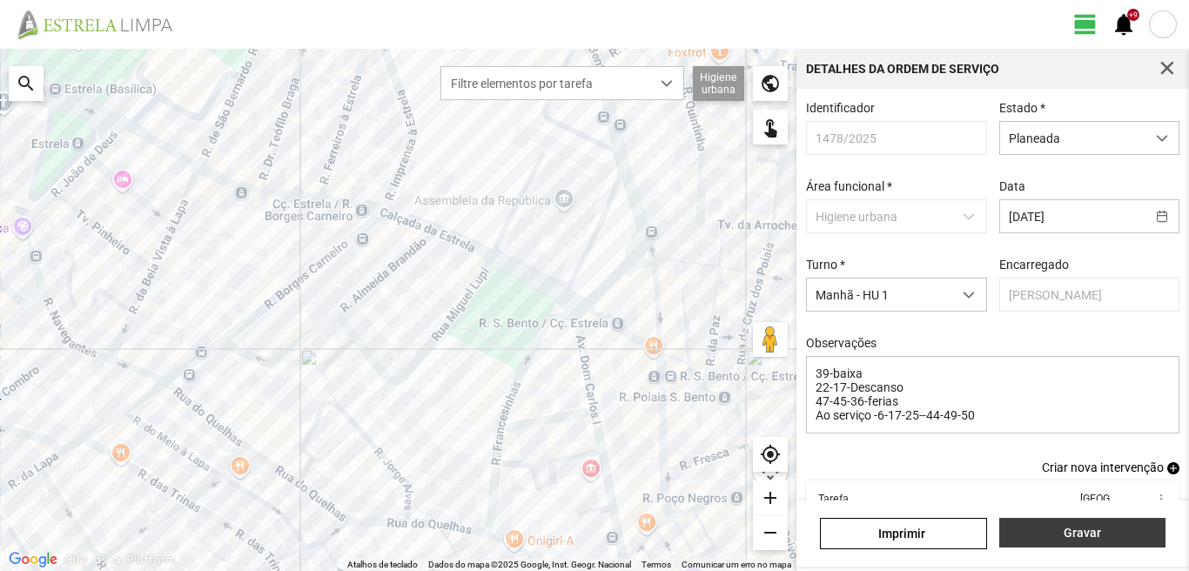
click at [1090, 546] on button "Gravar" at bounding box center [1083, 533] width 166 height 30
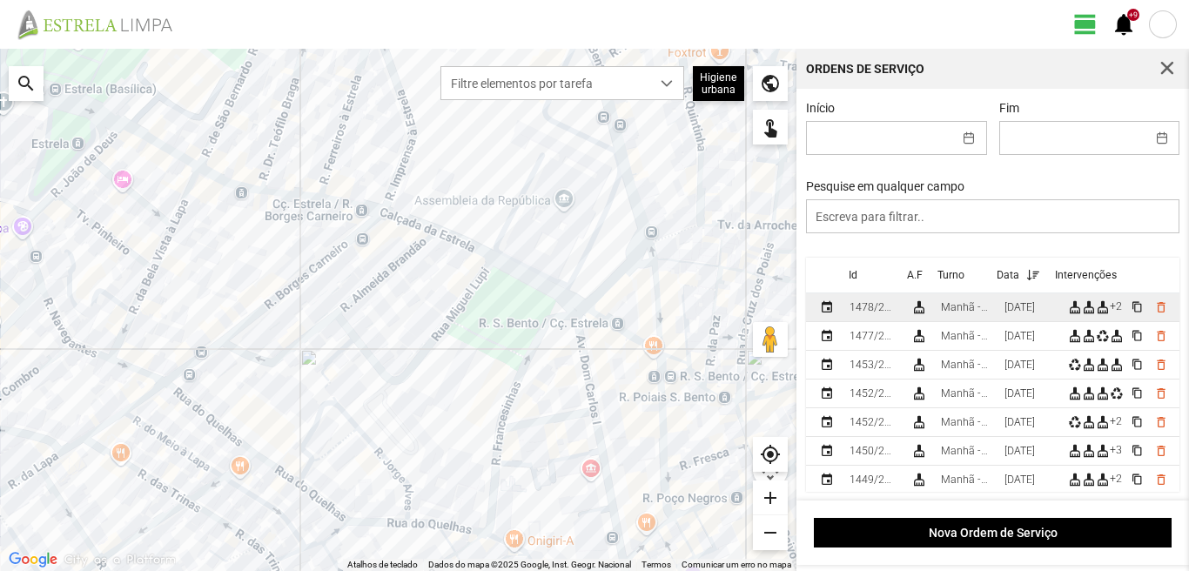
click at [1024, 313] on div "[DATE]" at bounding box center [1020, 307] width 30 height 12
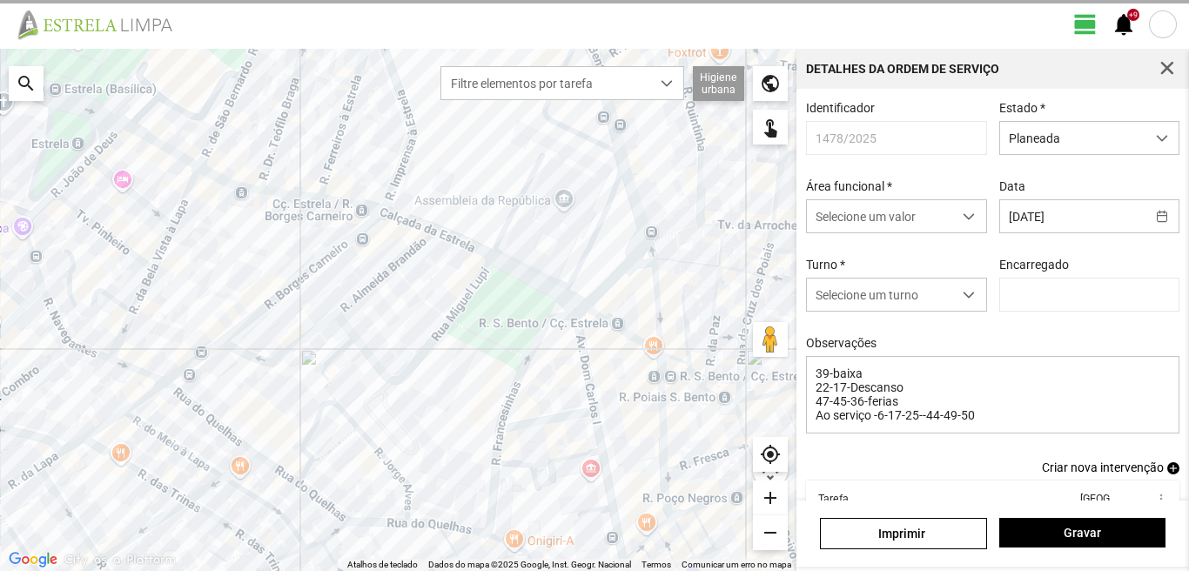
type input "[PERSON_NAME]"
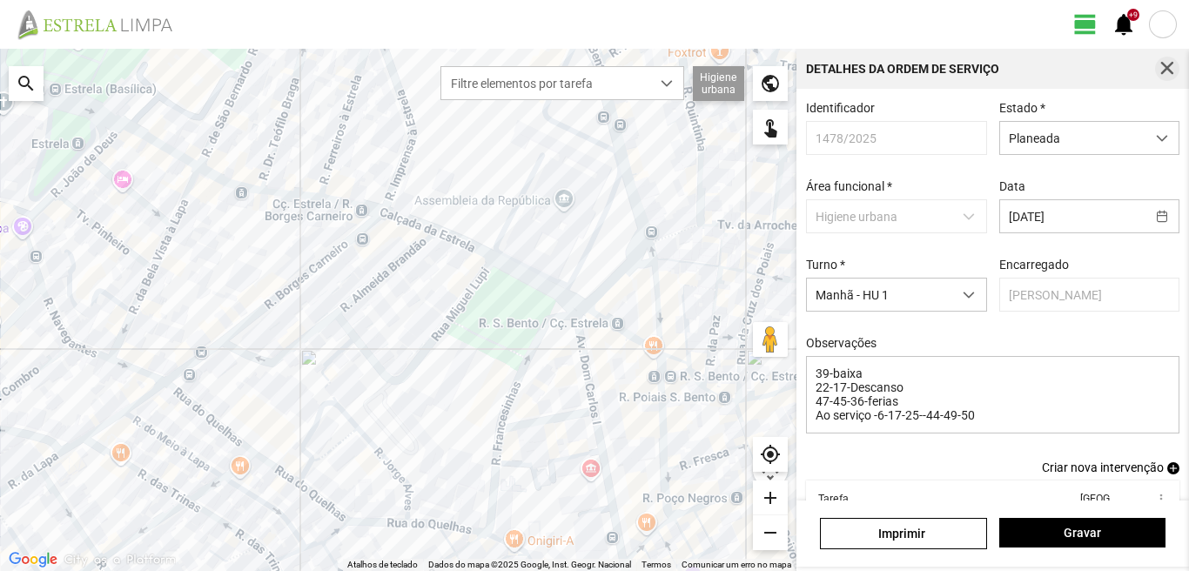
click at [1168, 60] on button "button" at bounding box center [1167, 69] width 24 height 24
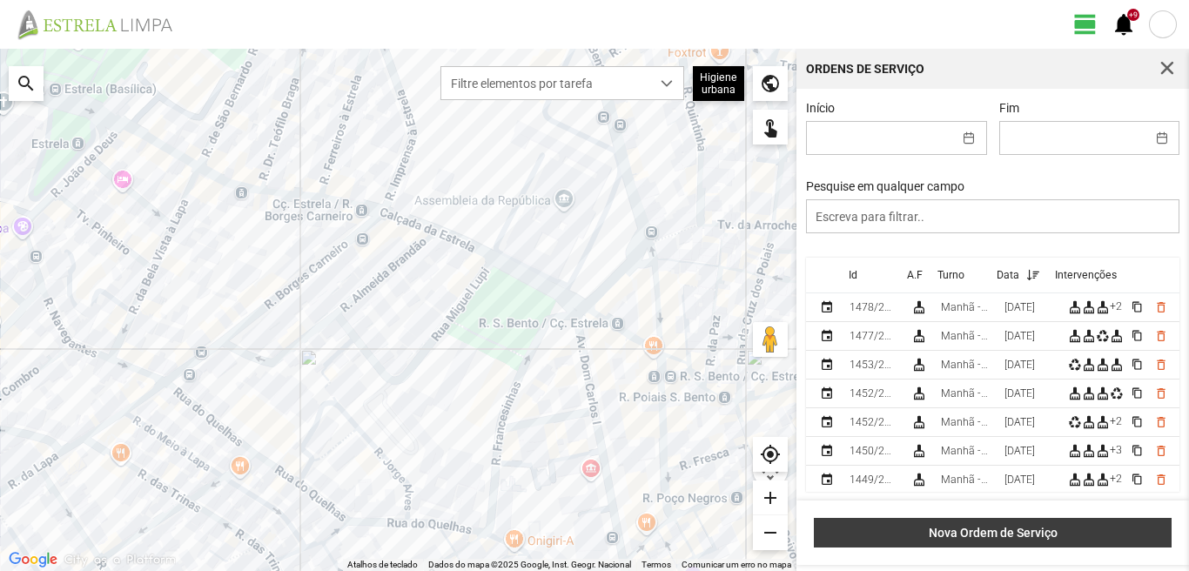
click at [952, 540] on span "Nova Ordem de Serviço" at bounding box center [994, 533] width 340 height 14
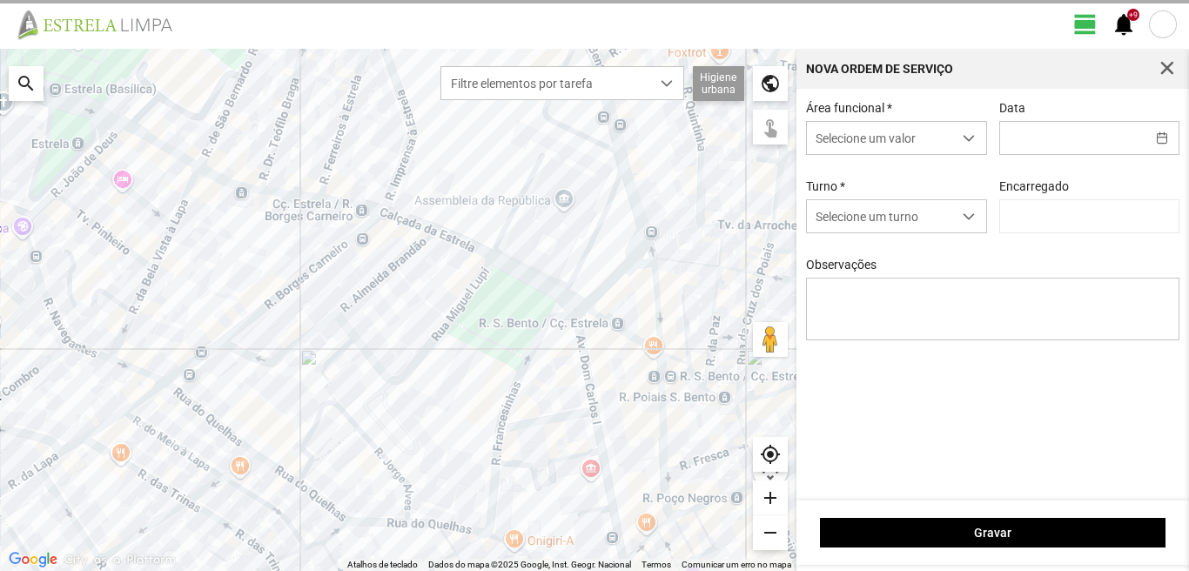
type input "[PERSON_NAME]"
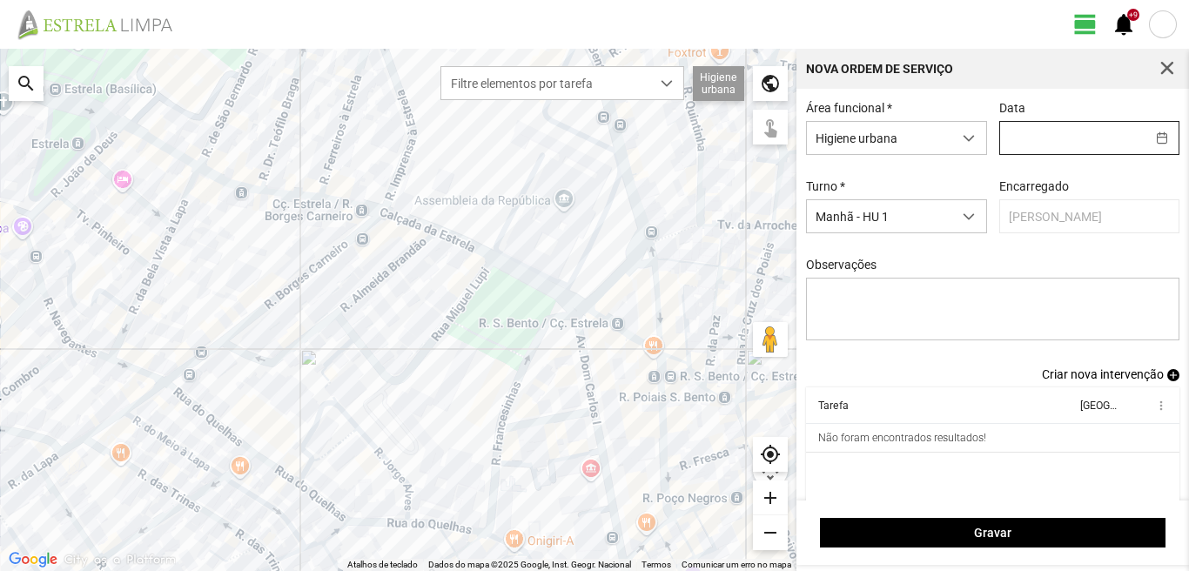
click at [1027, 131] on input "text" at bounding box center [1072, 138] width 145 height 32
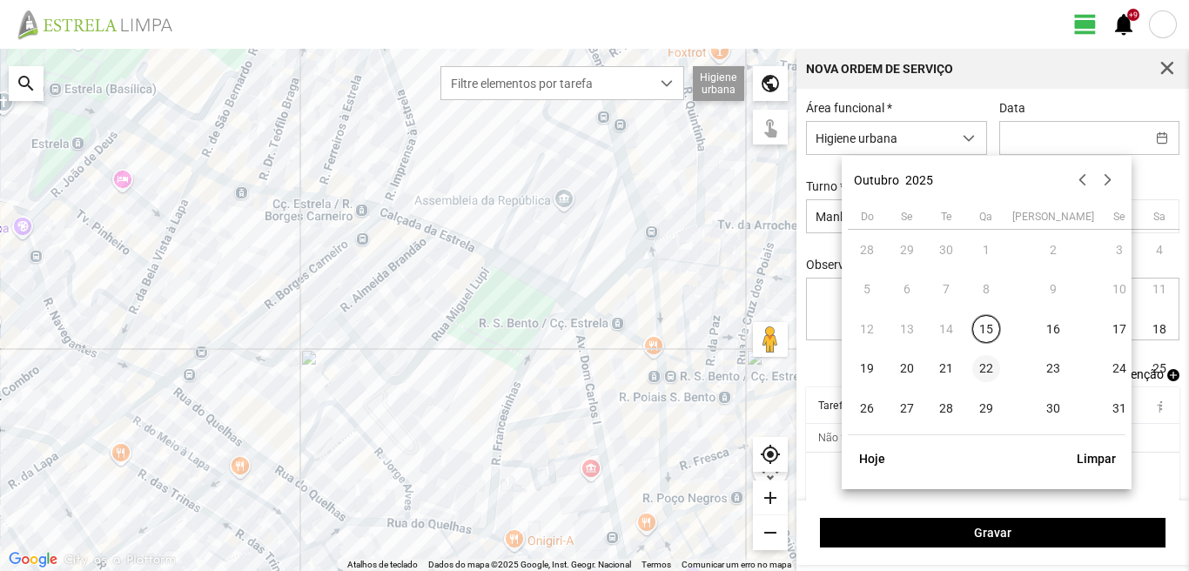
click at [989, 373] on span "22" at bounding box center [987, 369] width 28 height 28
type input "[DATE]"
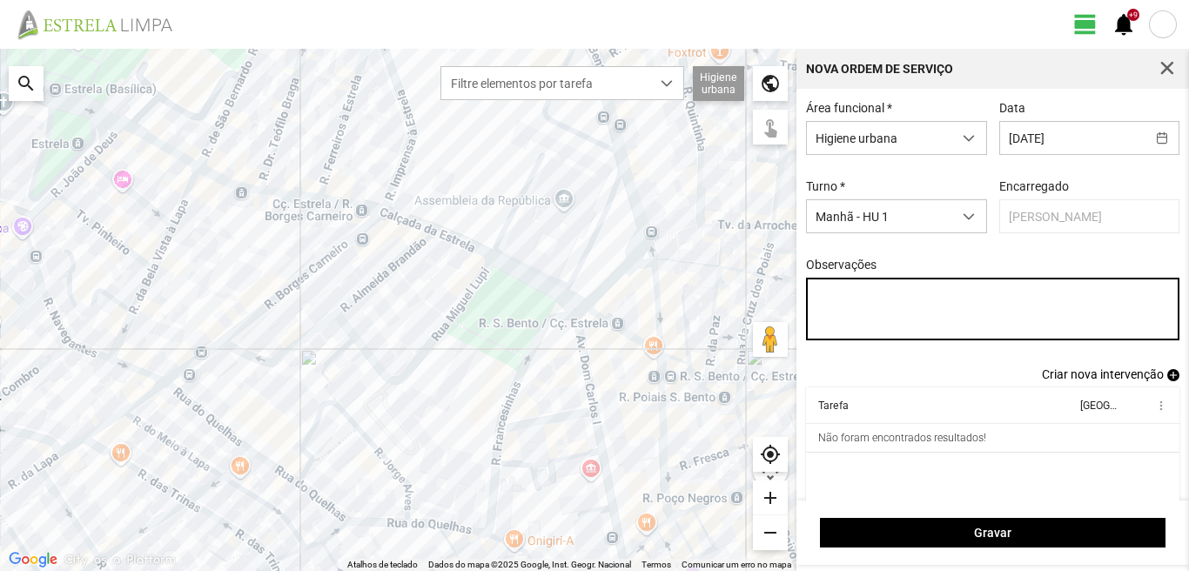
click at [822, 297] on textarea "Observações" at bounding box center [993, 309] width 374 height 63
type textarea "39-baixa 36-45-47-FERIAS AO SERVIÇO-6-10-17-22-25-44-49-50"
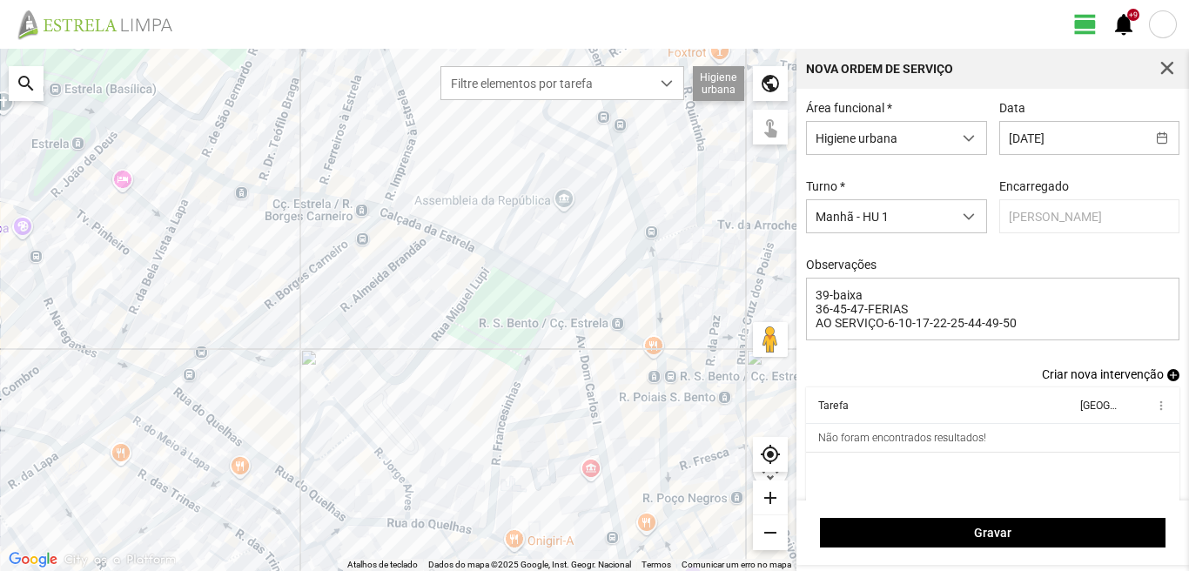
click at [1168, 380] on span "add" at bounding box center [1174, 375] width 12 height 12
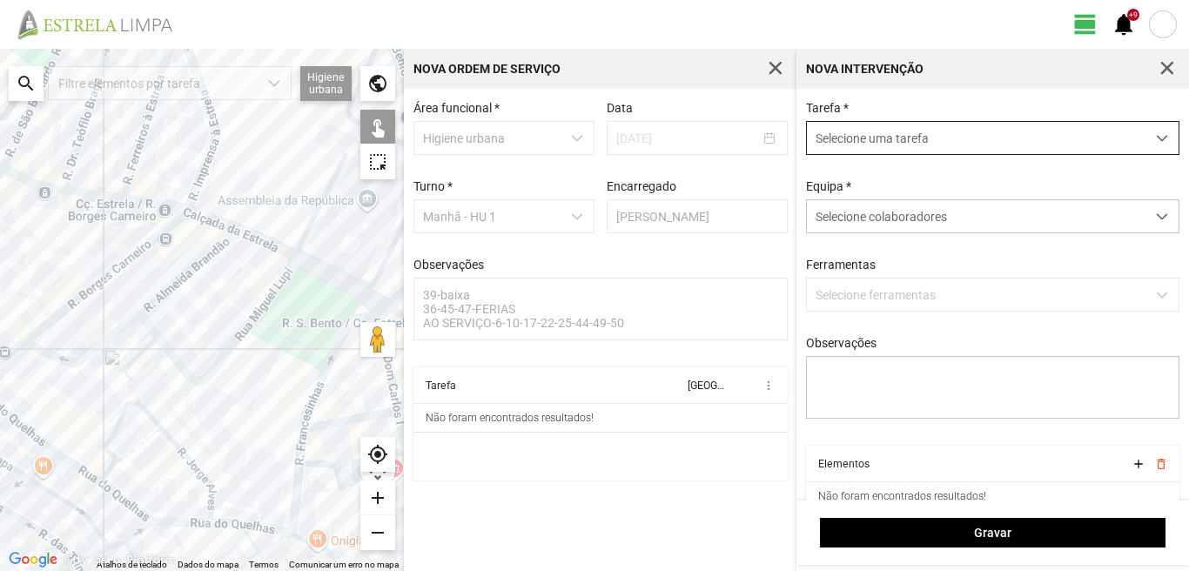
click at [917, 138] on span "Selecione uma tarefa" at bounding box center [976, 138] width 339 height 32
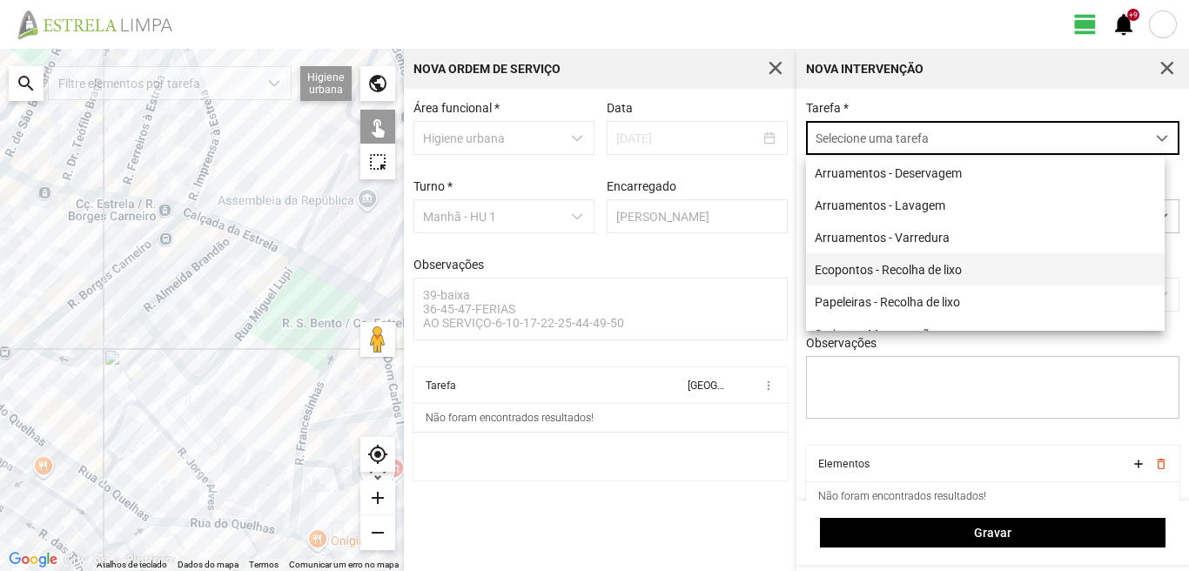
click at [902, 272] on li "Ecopontos - Recolha de lixo" at bounding box center [985, 269] width 359 height 32
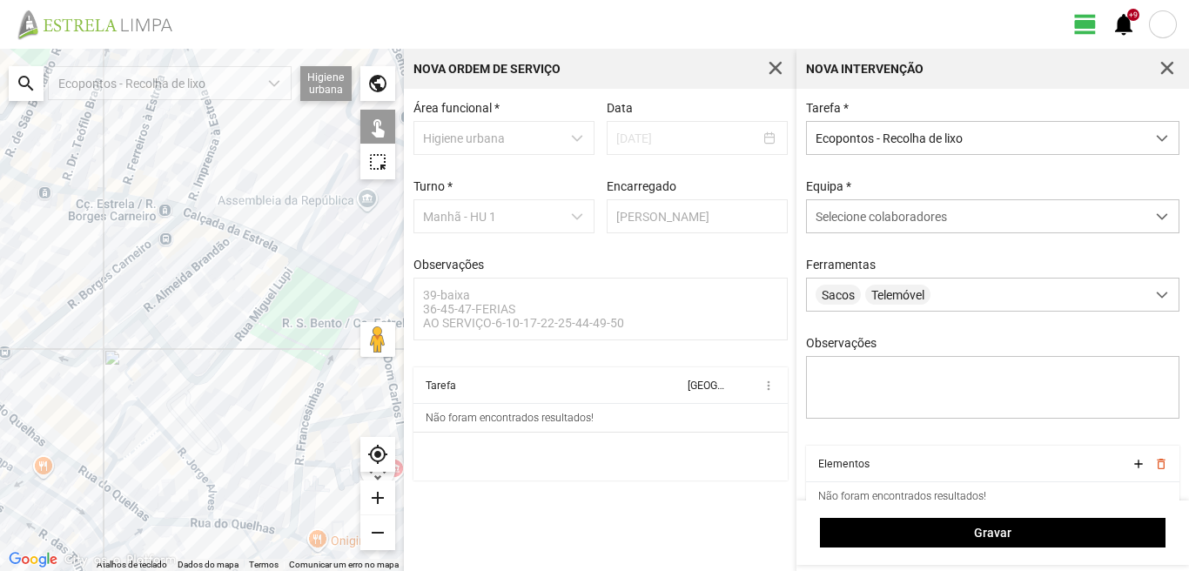
click at [899, 237] on div "Tarefa * Ecopontos - Recolha de lixo Equipa * Selecione colaboradores Ferrament…" at bounding box center [993, 273] width 387 height 345
click at [898, 224] on span "Selecione colaboradores" at bounding box center [881, 217] width 131 height 14
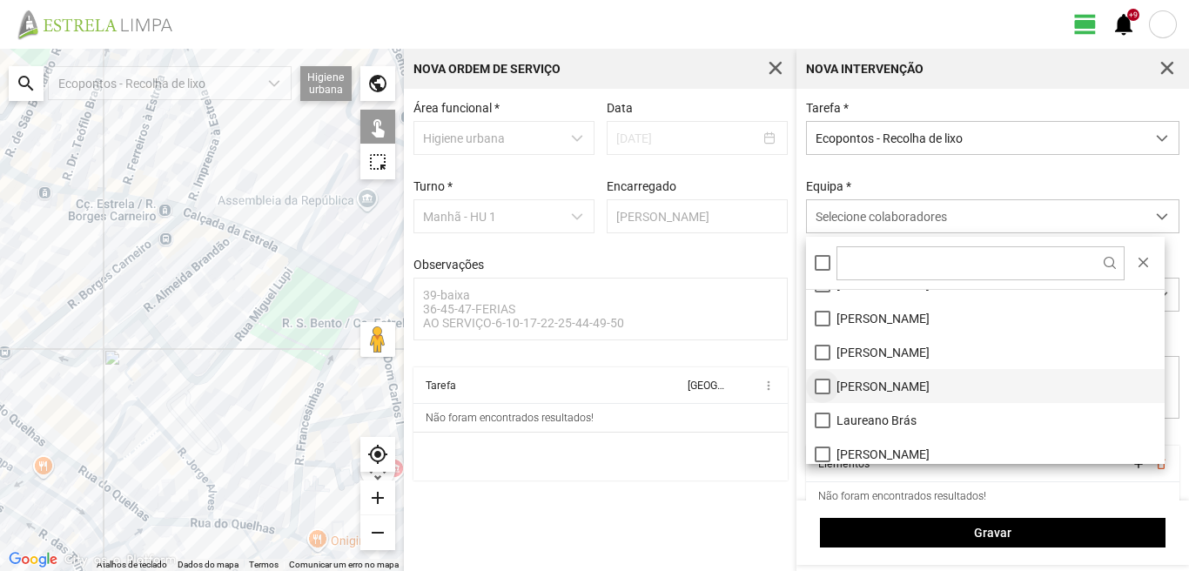
scroll to position [87, 0]
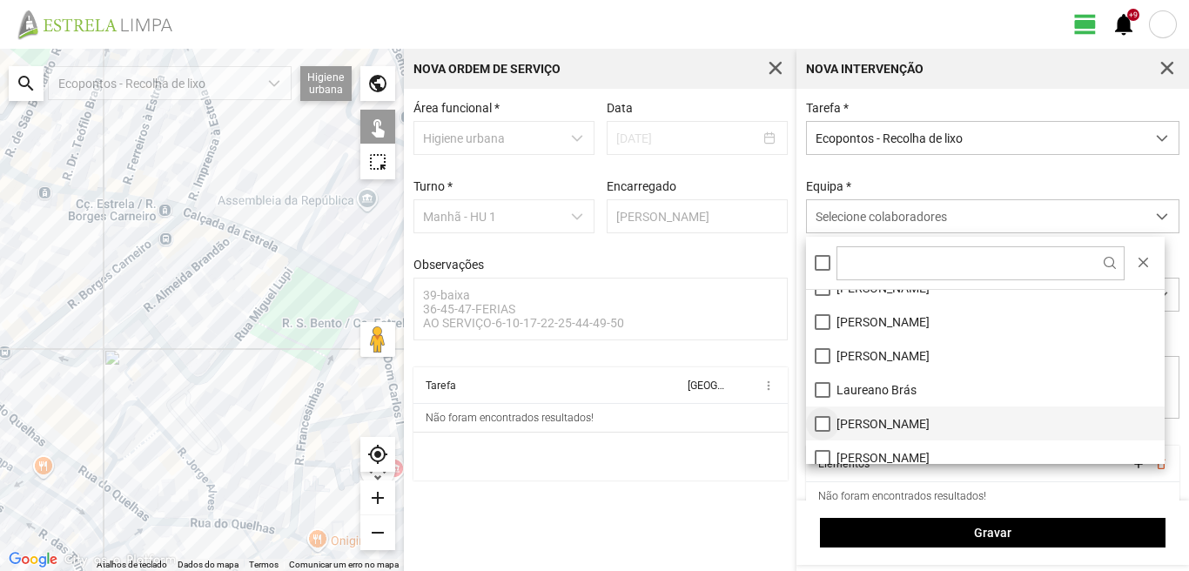
click at [823, 426] on li "[PERSON_NAME]" at bounding box center [985, 424] width 359 height 34
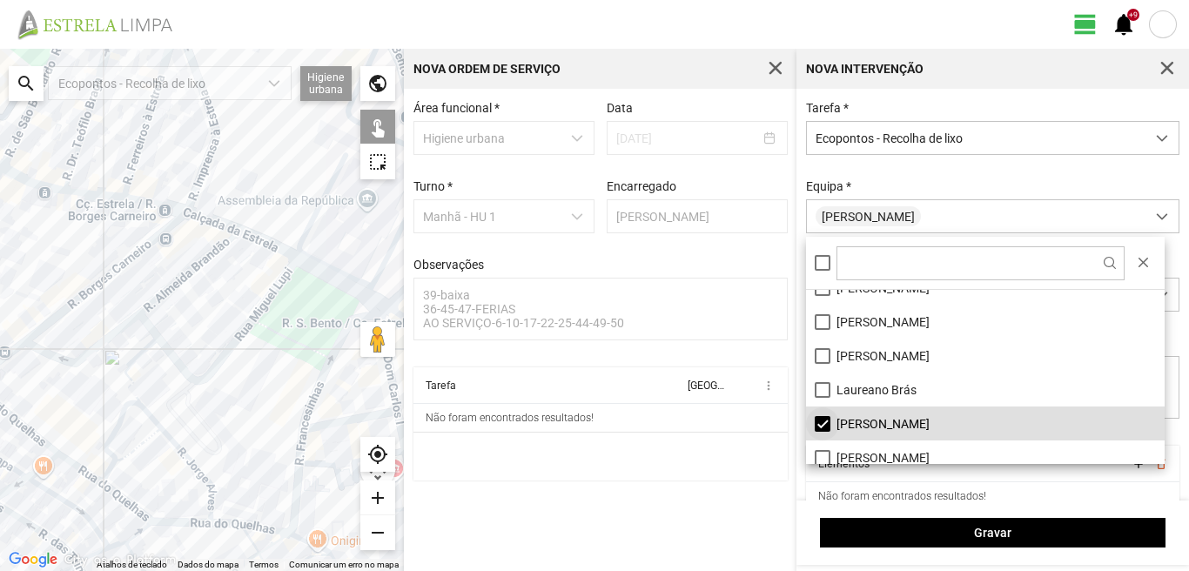
scroll to position [174, 0]
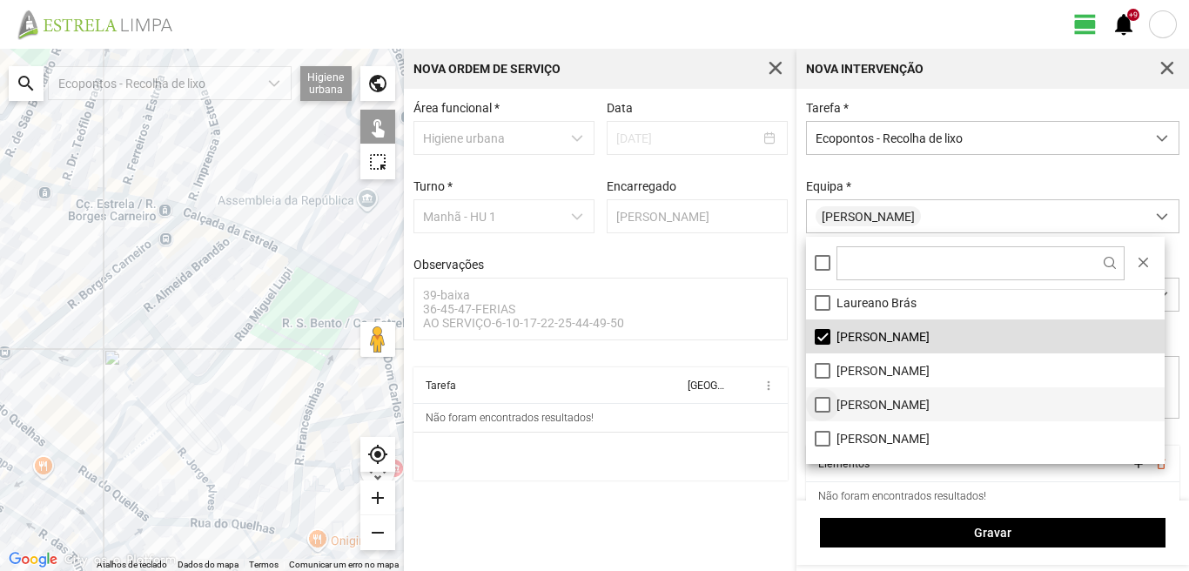
click at [821, 411] on li "[PERSON_NAME]" at bounding box center [985, 404] width 359 height 34
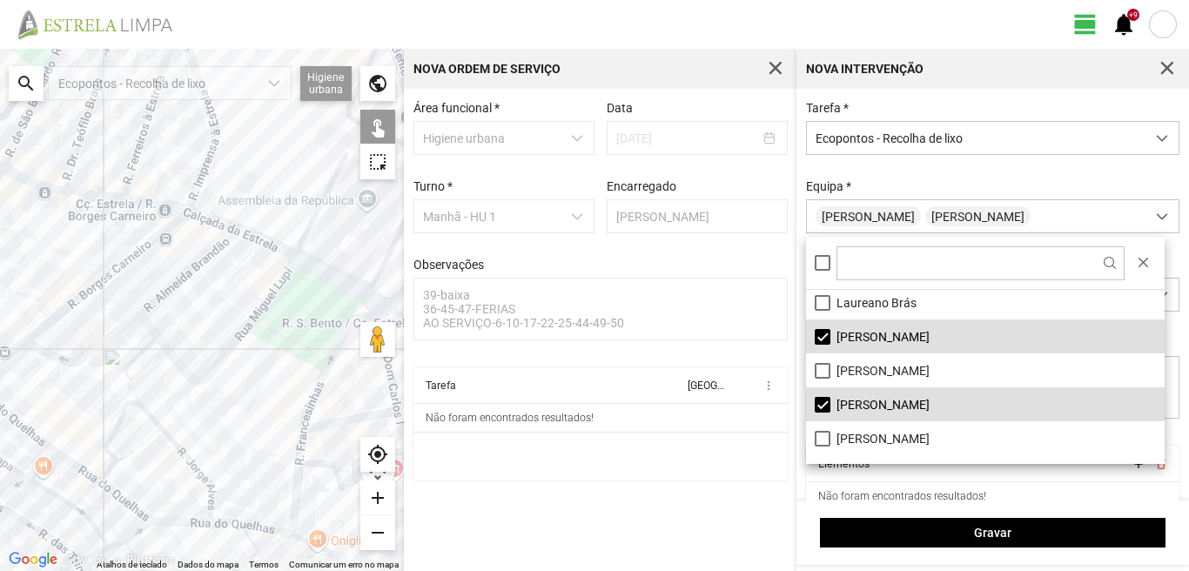
click at [299, 520] on div at bounding box center [202, 310] width 404 height 522
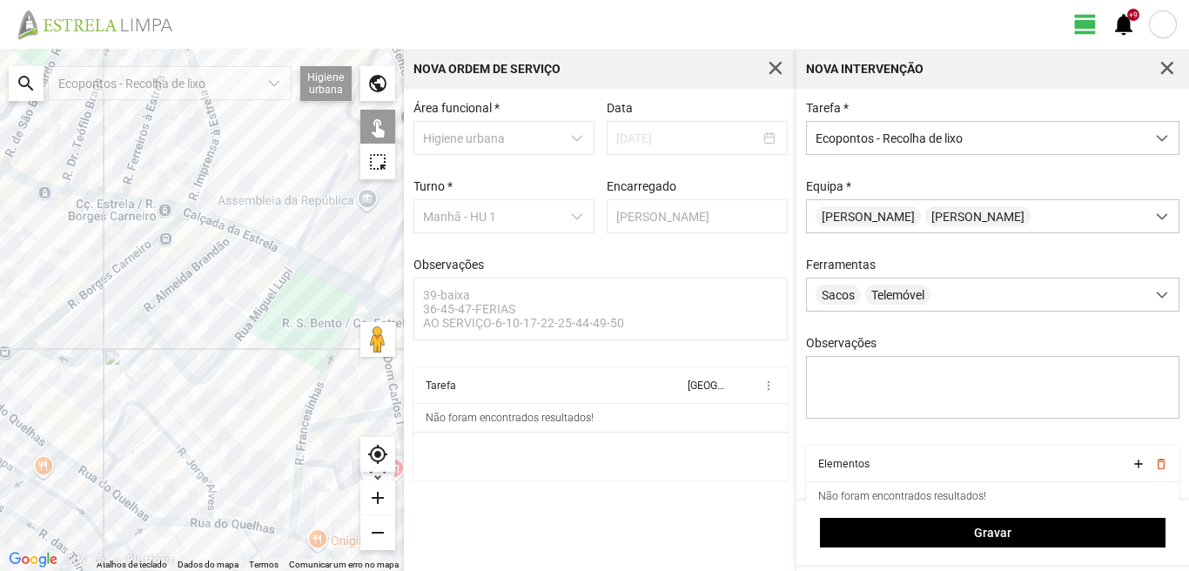
click at [294, 510] on div at bounding box center [202, 310] width 404 height 522
click at [301, 534] on div at bounding box center [202, 310] width 404 height 522
drag, startPoint x: 1002, startPoint y: 158, endPoint x: 796, endPoint y: 199, distance: 210.2
click at [798, 199] on div "Tarefa * Ecopontos - Recolha de lixo Equipa * [PERSON_NAME] Ferramentas Sacos T…" at bounding box center [993, 295] width 393 height 412
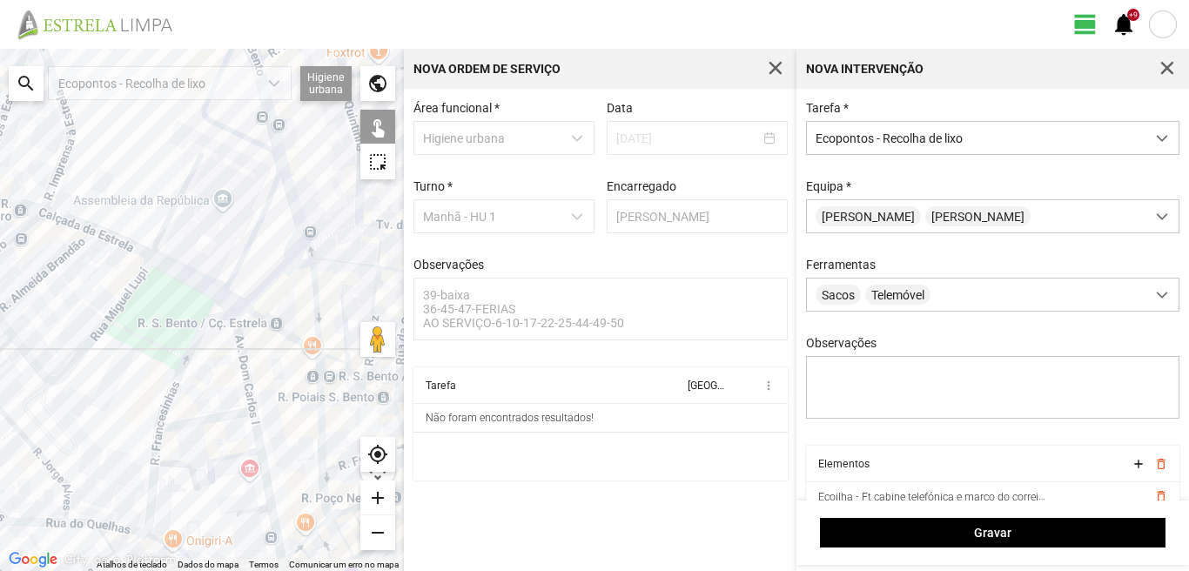
drag, startPoint x: 219, startPoint y: 279, endPoint x: 71, endPoint y: 280, distance: 148.0
click at [71, 280] on div at bounding box center [202, 310] width 404 height 522
click at [192, 423] on div at bounding box center [202, 310] width 404 height 522
click at [195, 323] on div at bounding box center [202, 310] width 404 height 522
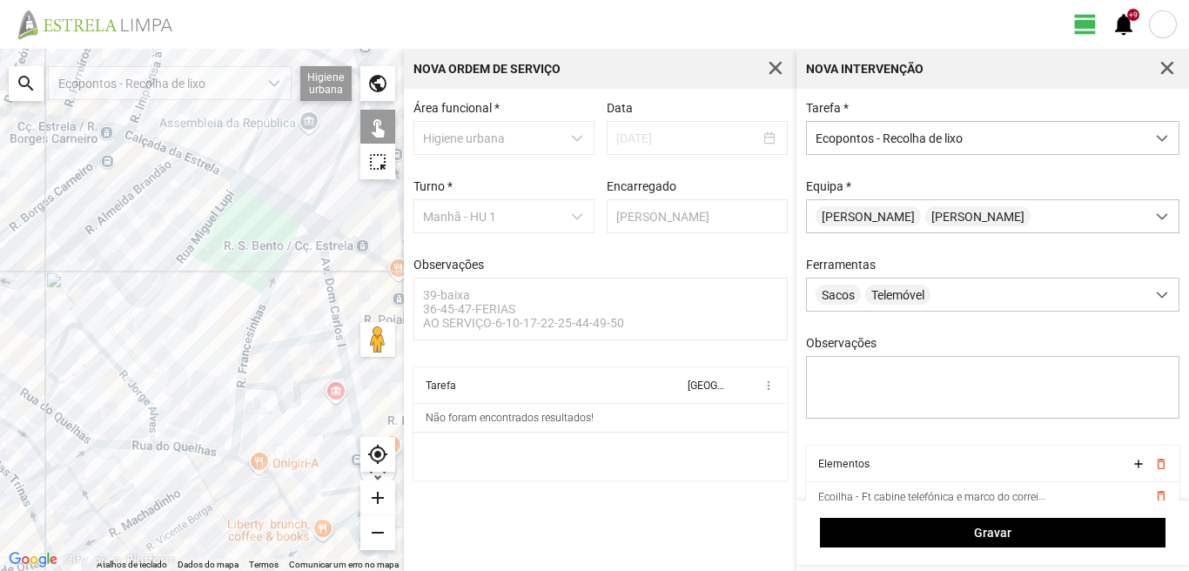
drag, startPoint x: 52, startPoint y: 422, endPoint x: 174, endPoint y: 323, distance: 157.2
click at [174, 323] on div at bounding box center [202, 310] width 404 height 522
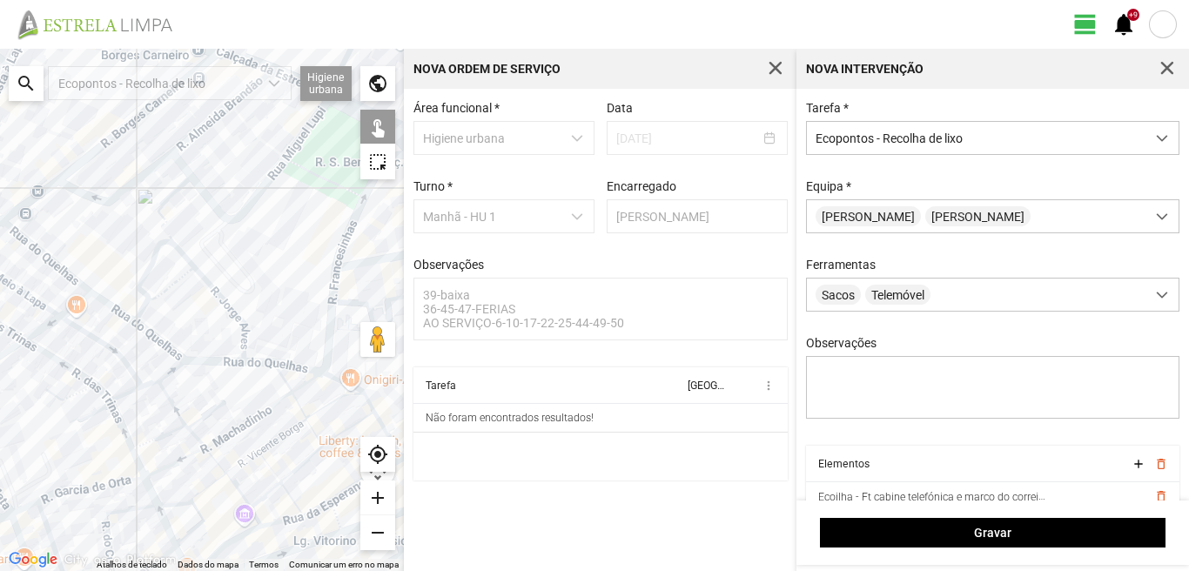
drag, startPoint x: 138, startPoint y: 360, endPoint x: 158, endPoint y: 347, distance: 23.9
click at [158, 347] on div at bounding box center [202, 310] width 404 height 522
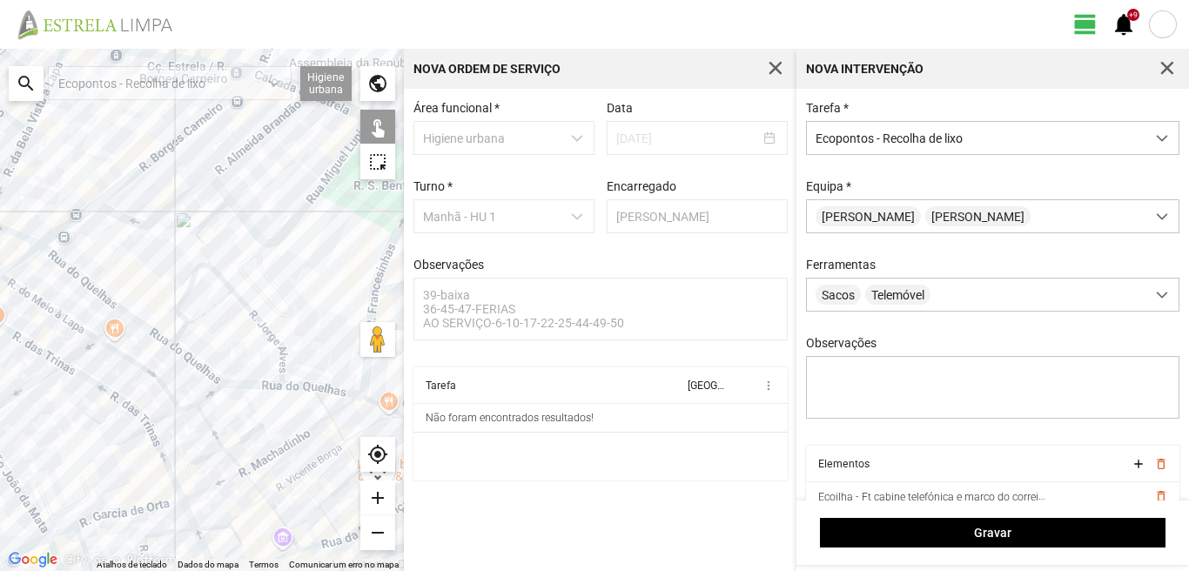
drag, startPoint x: 62, startPoint y: 260, endPoint x: 165, endPoint y: 312, distance: 114.9
click at [165, 312] on div at bounding box center [202, 310] width 404 height 522
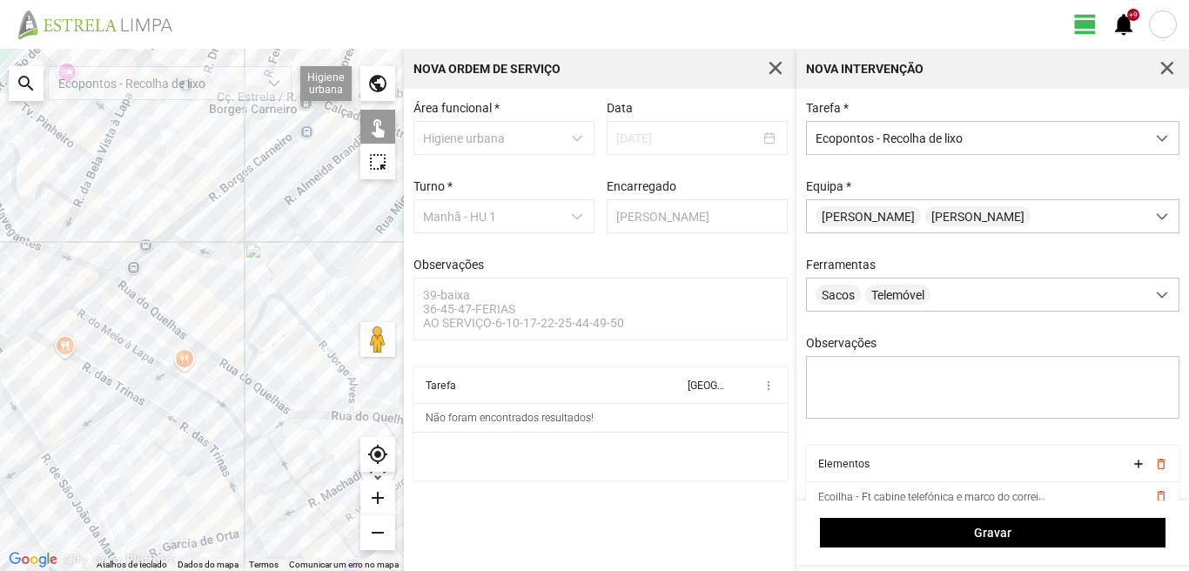
click at [133, 293] on div at bounding box center [202, 310] width 404 height 522
click at [176, 226] on div at bounding box center [202, 310] width 404 height 522
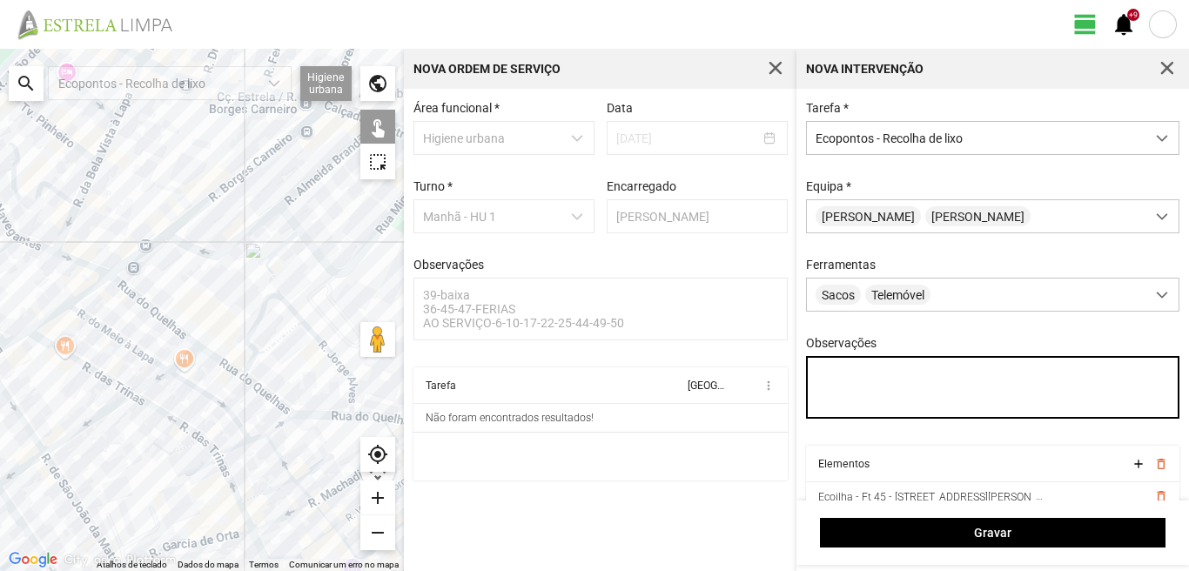
click at [819, 376] on textarea "Observações" at bounding box center [993, 387] width 374 height 63
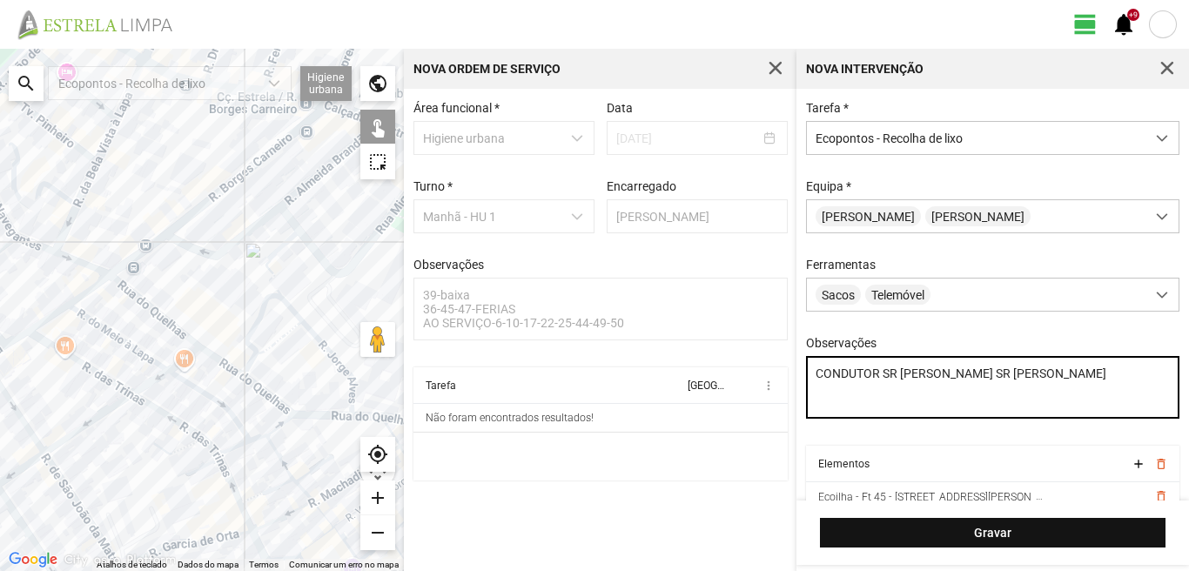
type textarea "CONDUTOR SR [PERSON_NAME] SR [PERSON_NAME]"
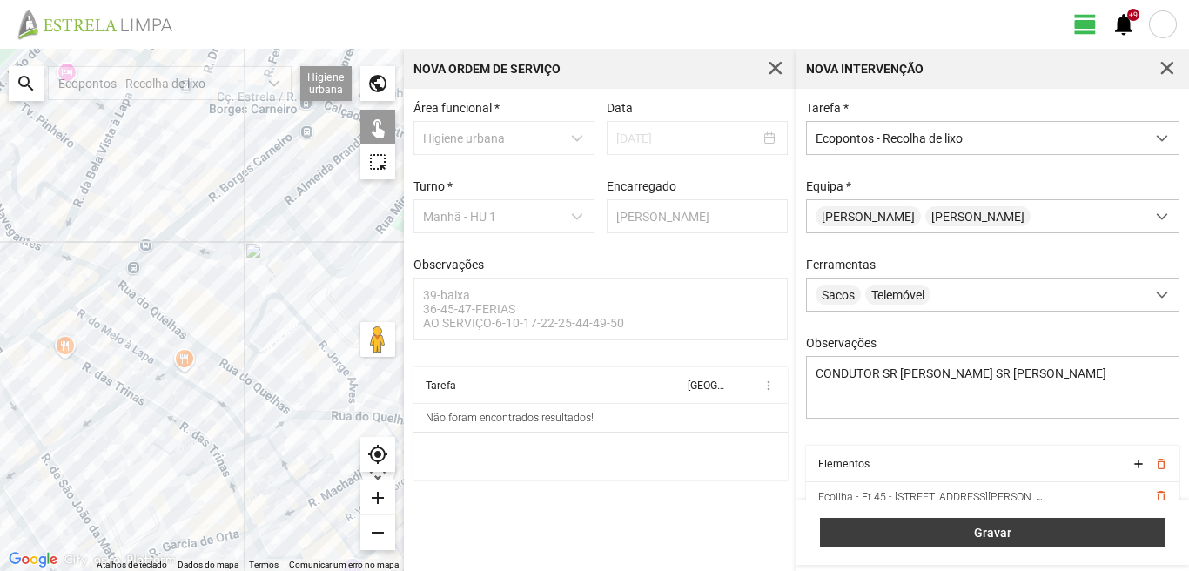
click at [1020, 531] on span "Gravar" at bounding box center [993, 533] width 327 height 14
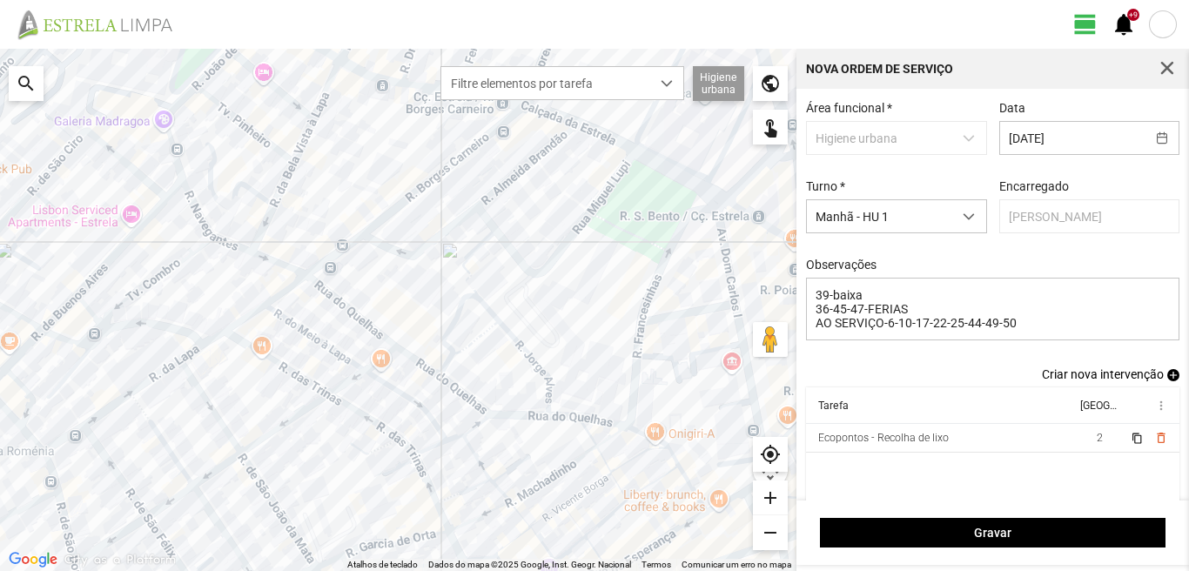
click at [1168, 380] on span "add" at bounding box center [1174, 375] width 12 height 12
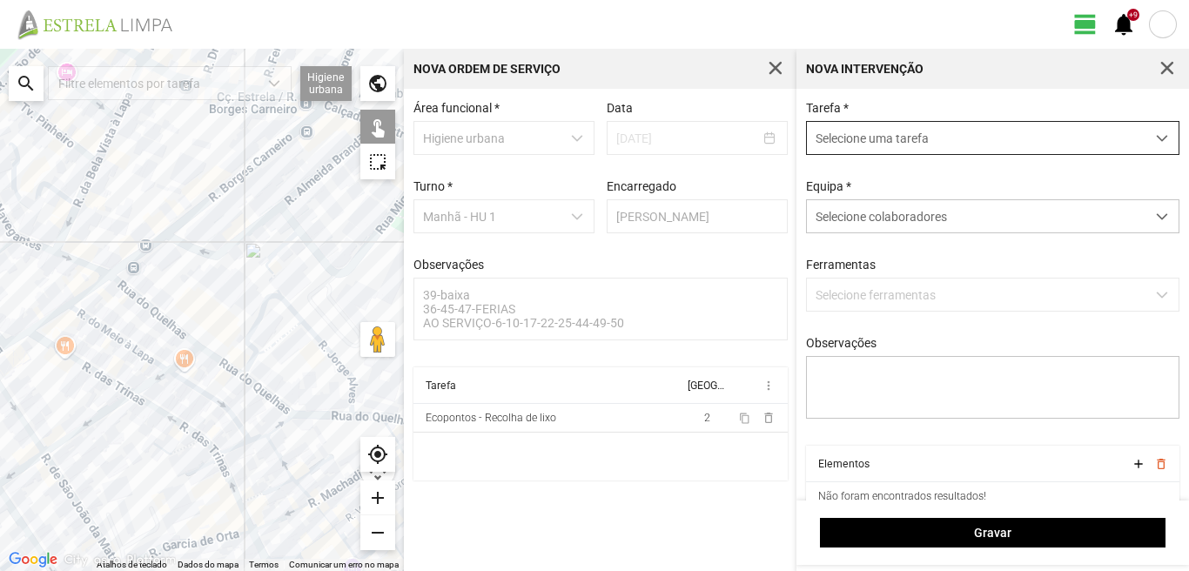
click at [978, 149] on span "Selecione uma tarefa" at bounding box center [976, 138] width 339 height 32
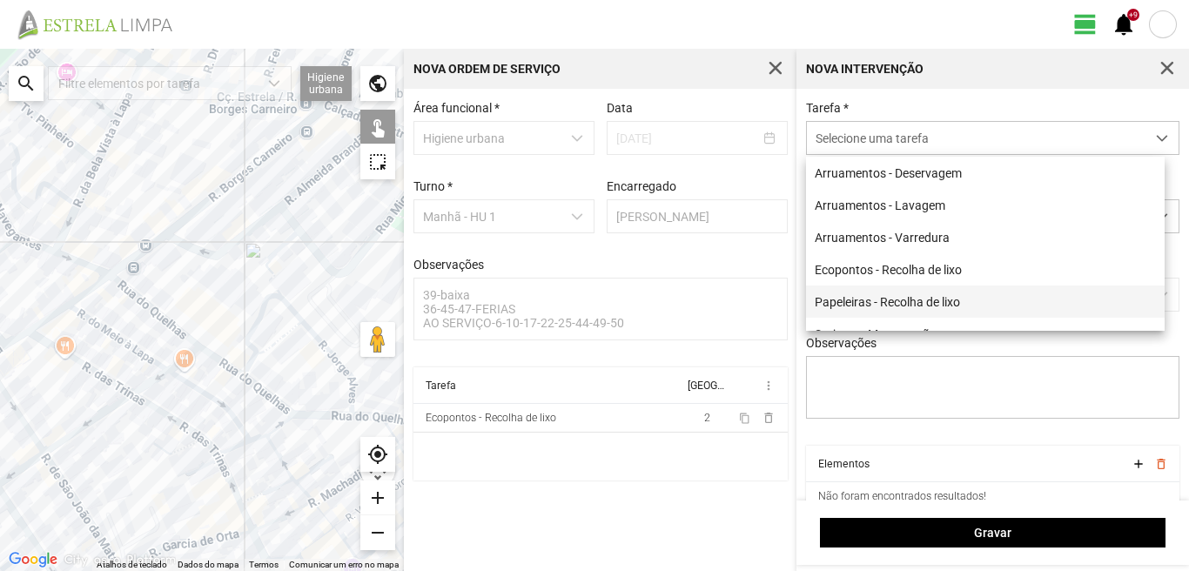
click at [900, 300] on li "Papeleiras - Recolha de lixo" at bounding box center [985, 302] width 359 height 32
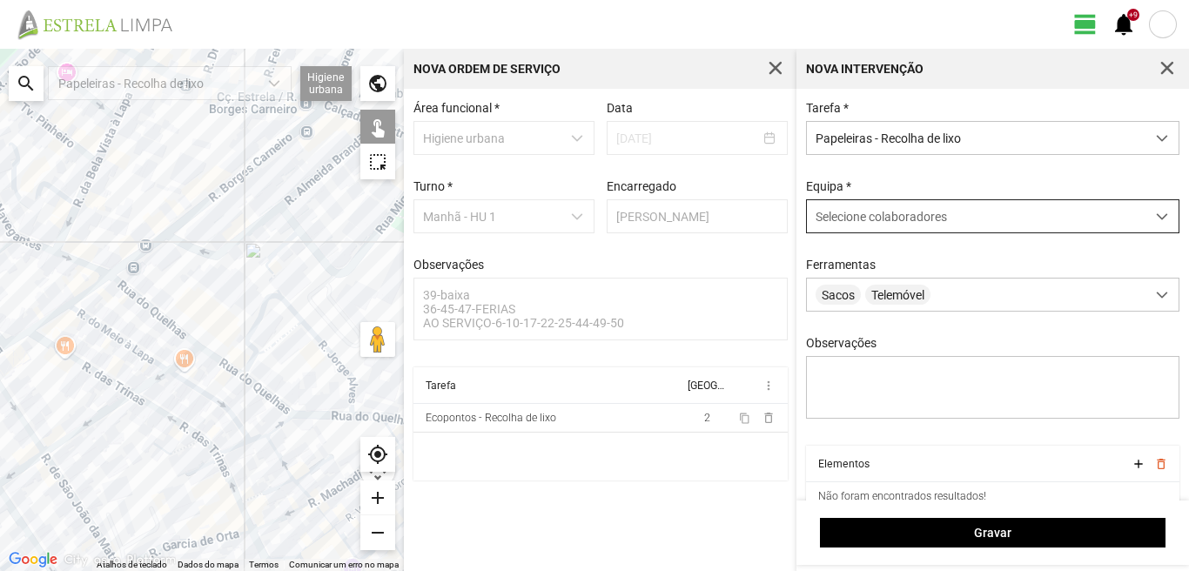
click at [907, 218] on span "Selecione colaboradores" at bounding box center [881, 217] width 131 height 14
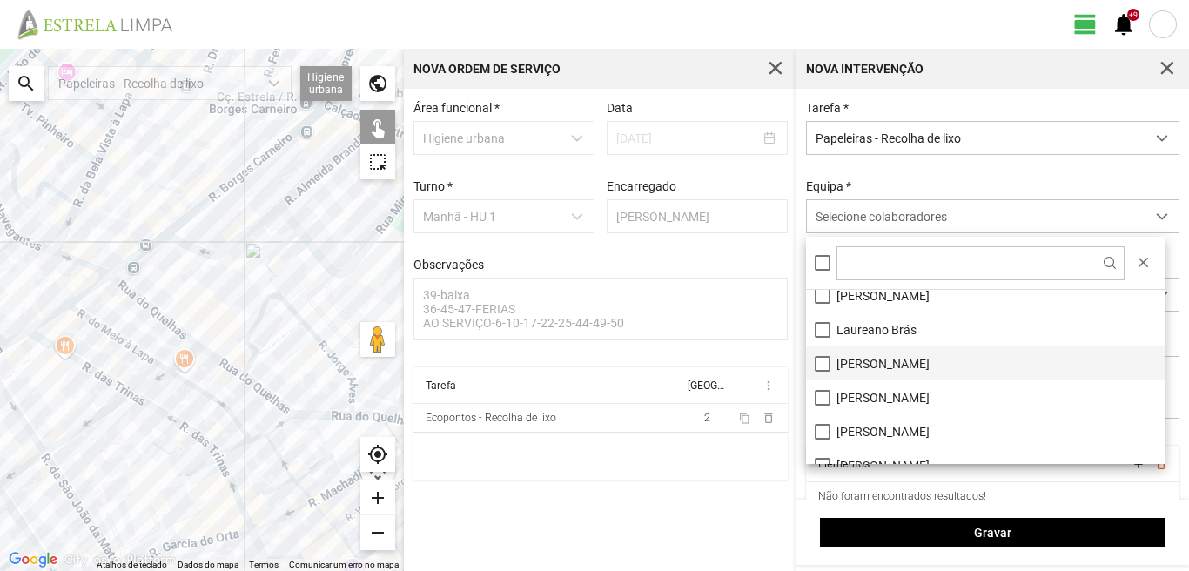
scroll to position [174, 0]
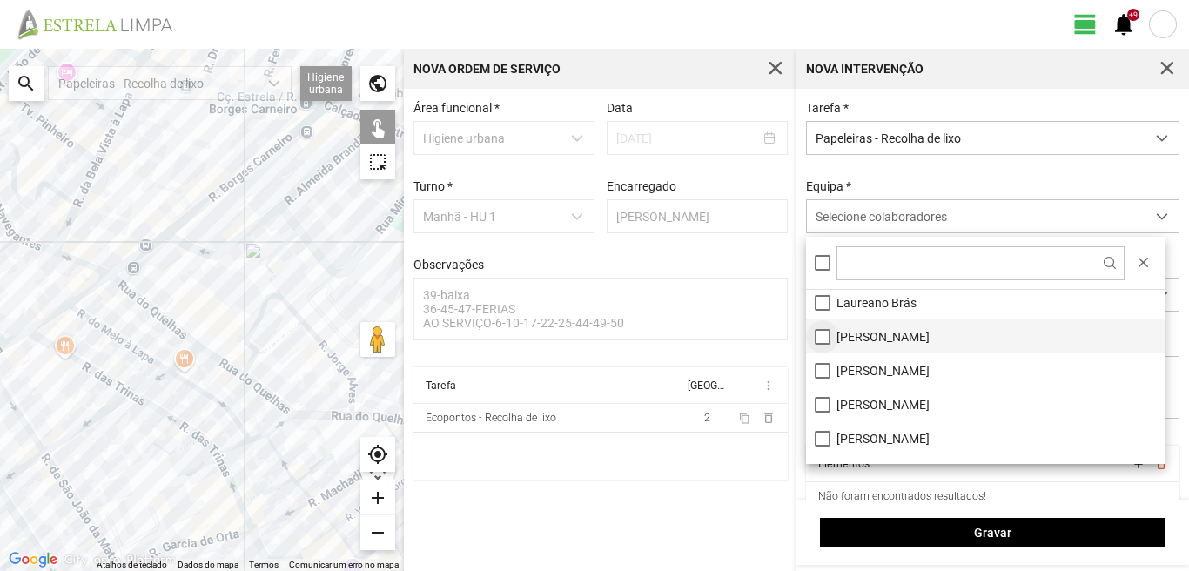
click at [822, 335] on li "[PERSON_NAME]" at bounding box center [985, 337] width 359 height 34
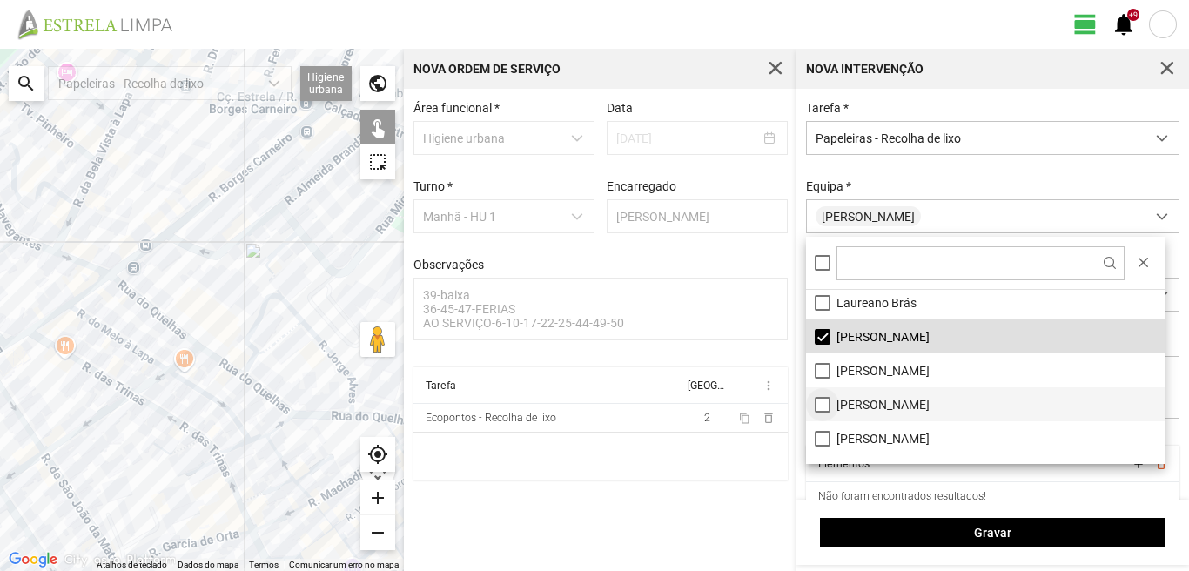
click at [817, 400] on li "[PERSON_NAME]" at bounding box center [985, 404] width 359 height 34
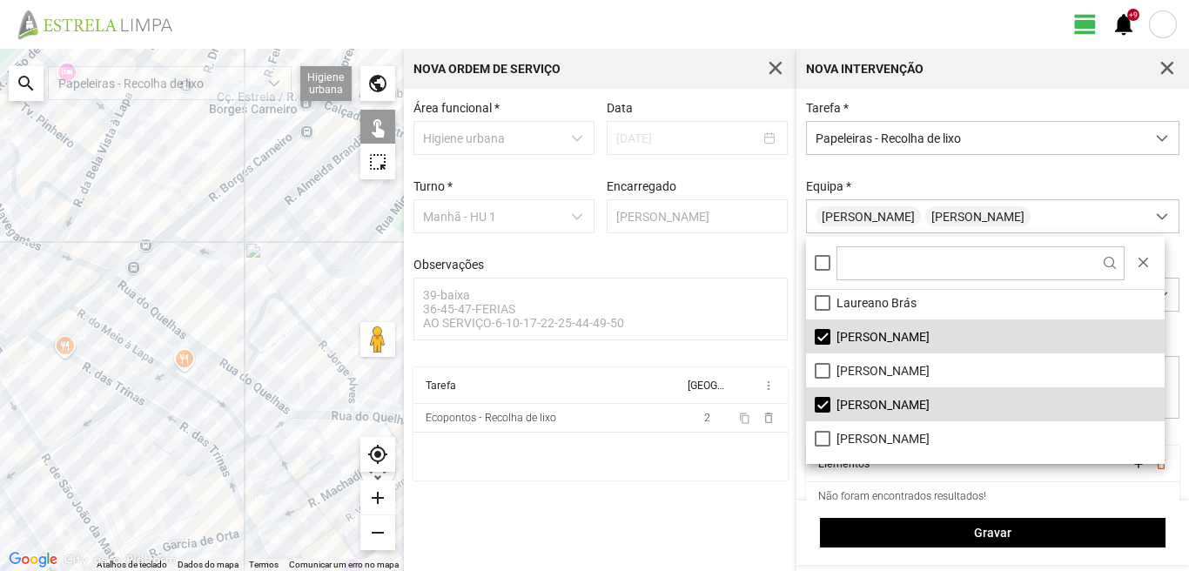
click at [243, 372] on div at bounding box center [202, 310] width 404 height 522
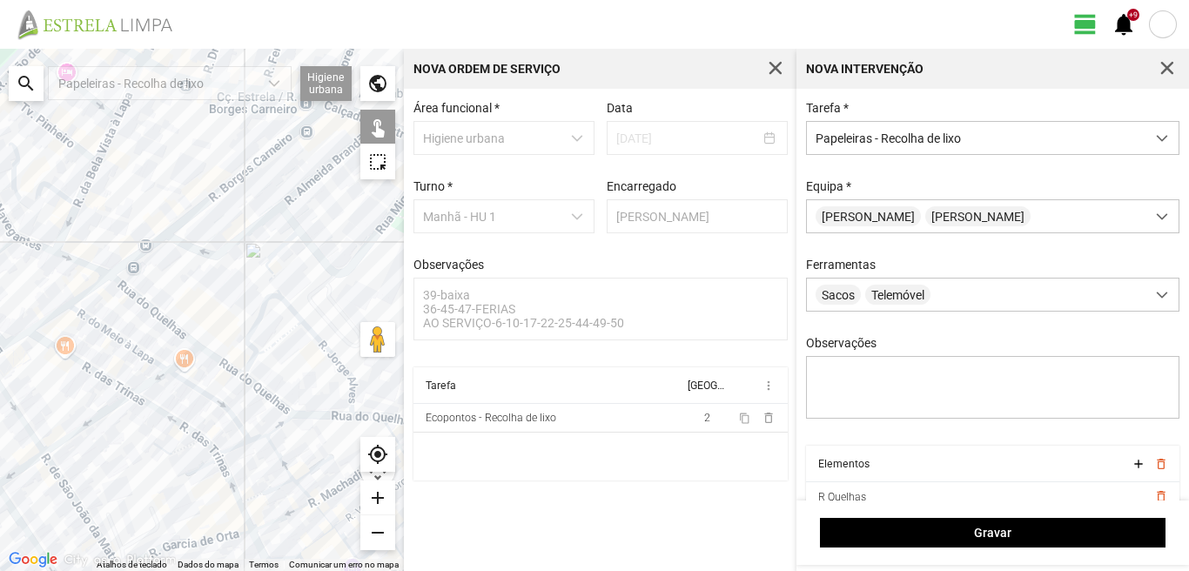
click at [261, 362] on div at bounding box center [202, 310] width 404 height 522
click at [265, 355] on div at bounding box center [202, 310] width 404 height 522
click at [281, 414] on div at bounding box center [202, 310] width 404 height 522
click at [357, 393] on div at bounding box center [202, 310] width 404 height 522
click at [354, 408] on div at bounding box center [202, 310] width 404 height 522
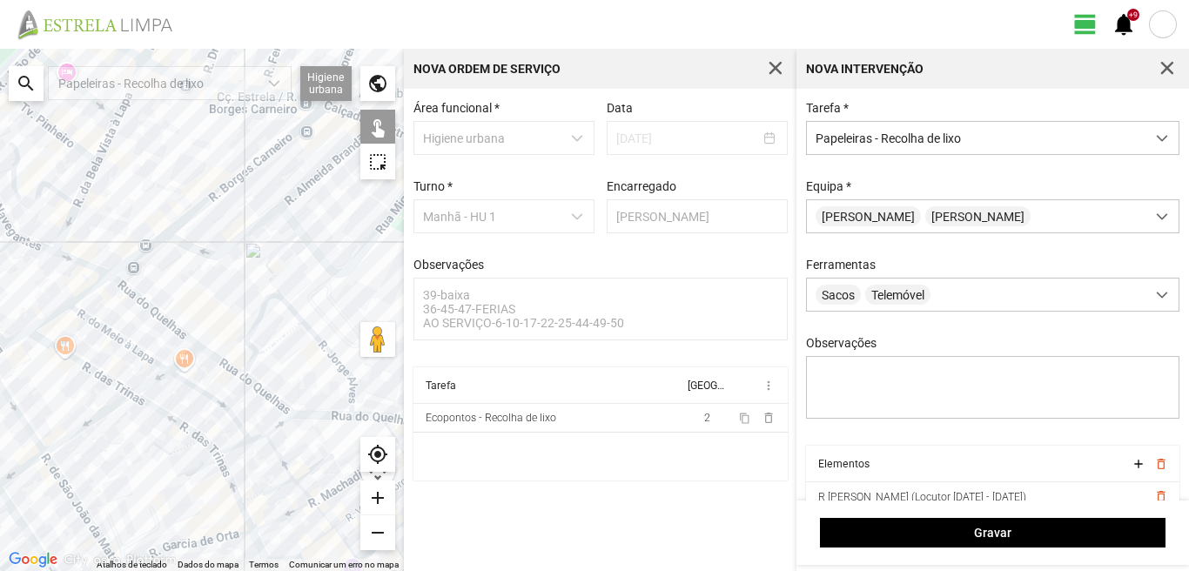
click at [360, 416] on div at bounding box center [202, 310] width 404 height 522
click at [220, 416] on div at bounding box center [202, 310] width 404 height 522
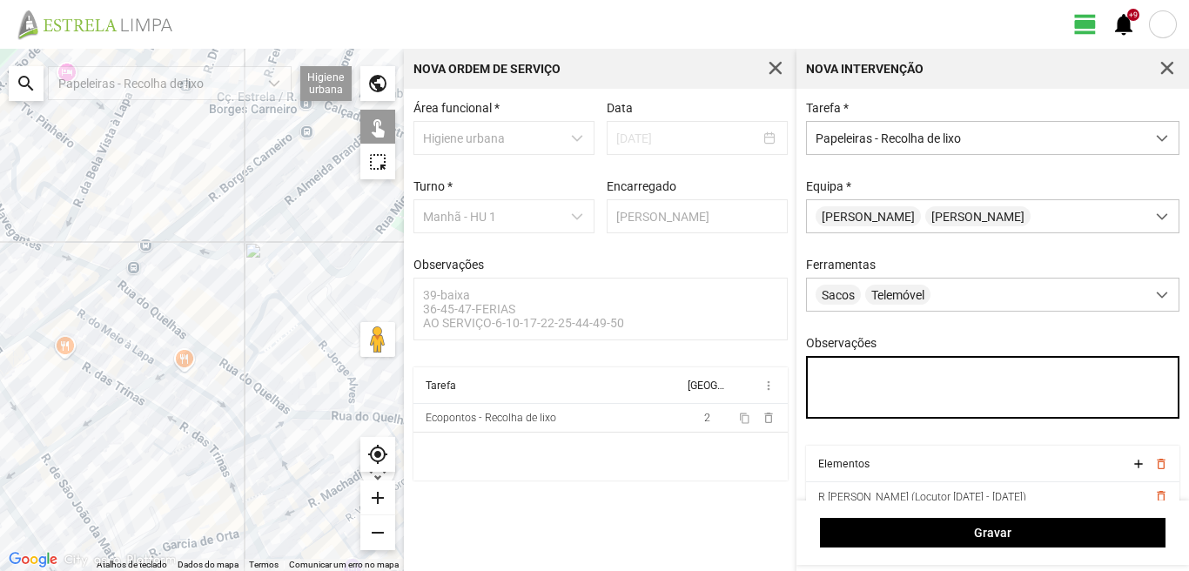
click at [821, 377] on textarea "Observações" at bounding box center [993, 387] width 374 height 63
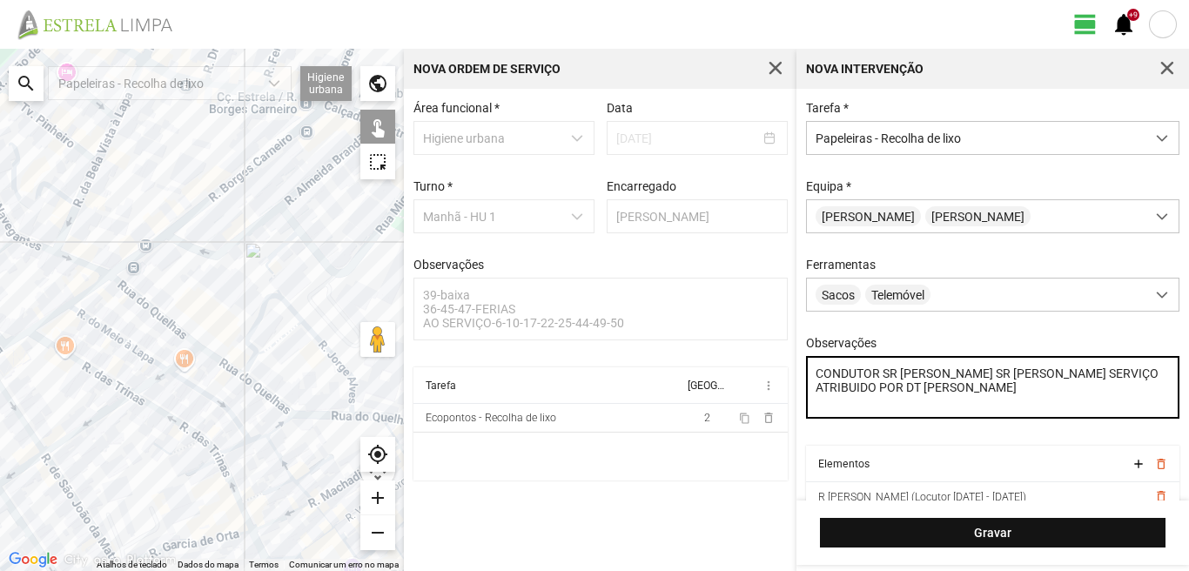
type textarea "CONDUTOR SR [PERSON_NAME] SR [PERSON_NAME] SERVIÇO ATRIBUIDO POR DT [PERSON_NAM…"
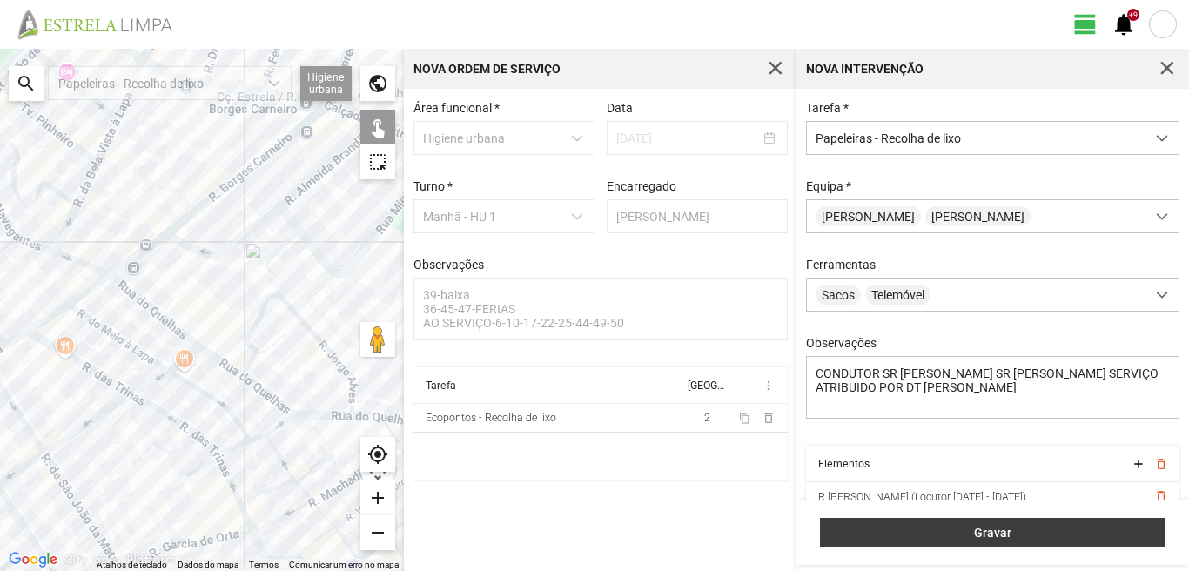
click at [940, 531] on span "Gravar" at bounding box center [993, 533] width 327 height 14
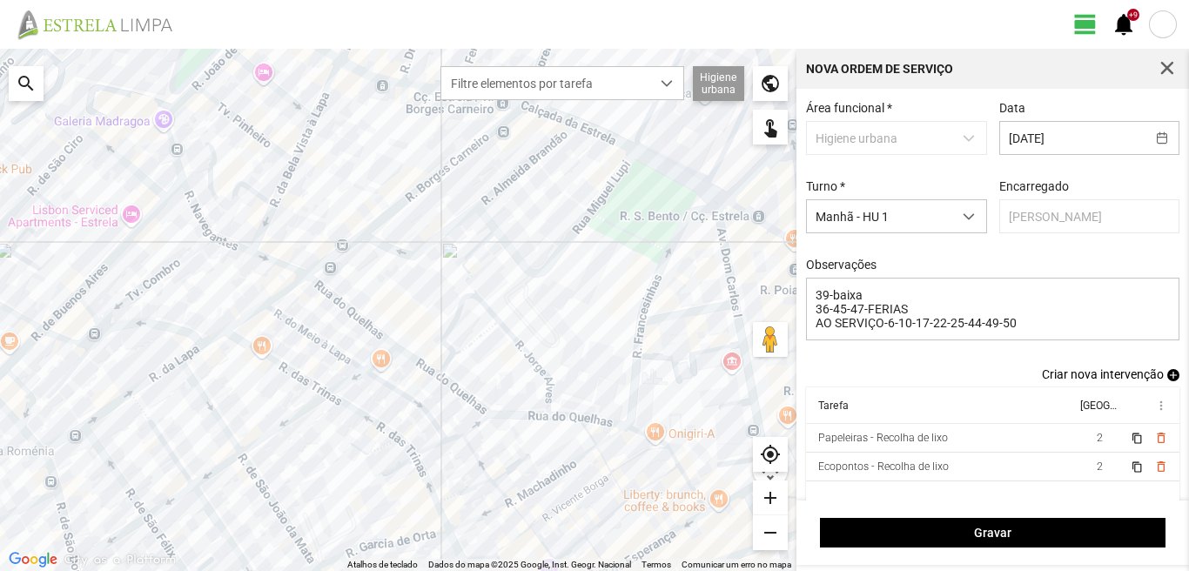
click at [1168, 378] on span "add" at bounding box center [1174, 375] width 12 height 12
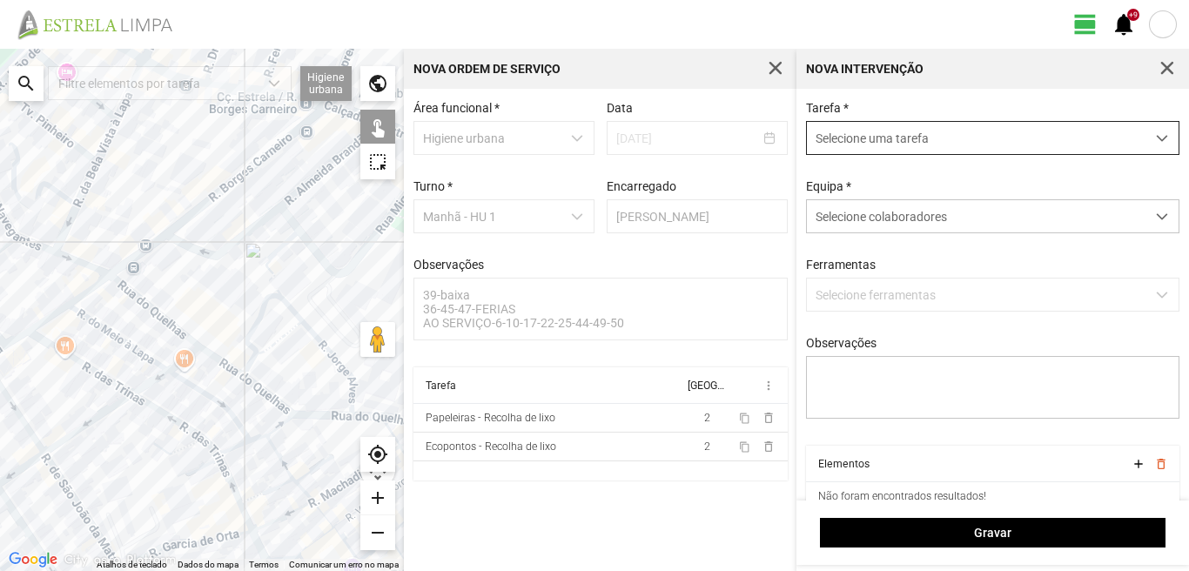
click at [892, 145] on span "Selecione uma tarefa" at bounding box center [976, 138] width 339 height 32
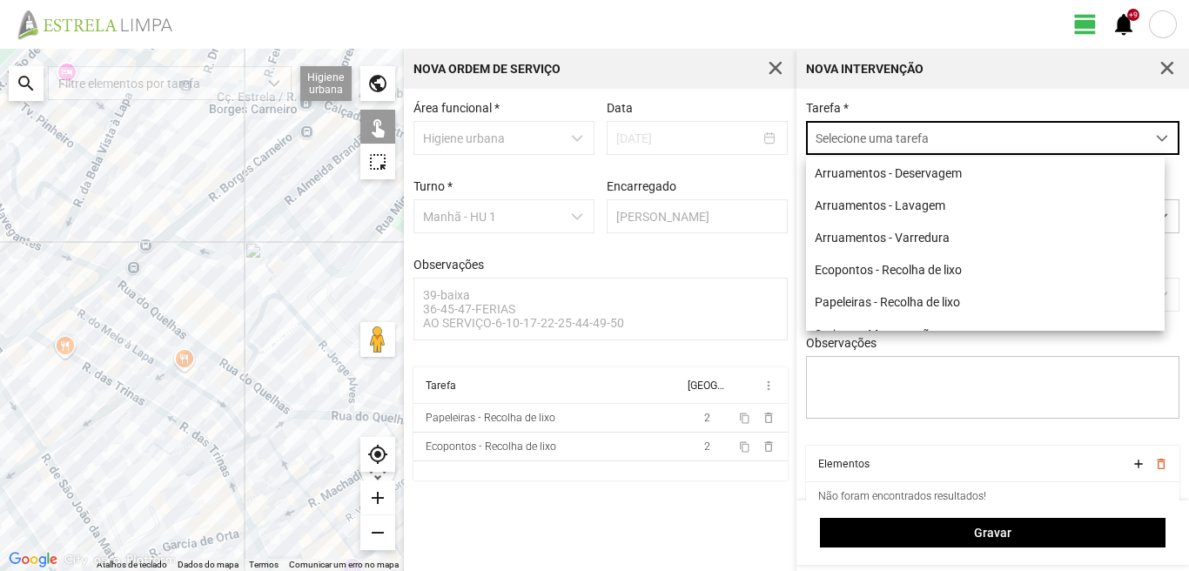
scroll to position [10, 77]
click at [900, 245] on li "Arruamentos - Varredura" at bounding box center [985, 237] width 359 height 32
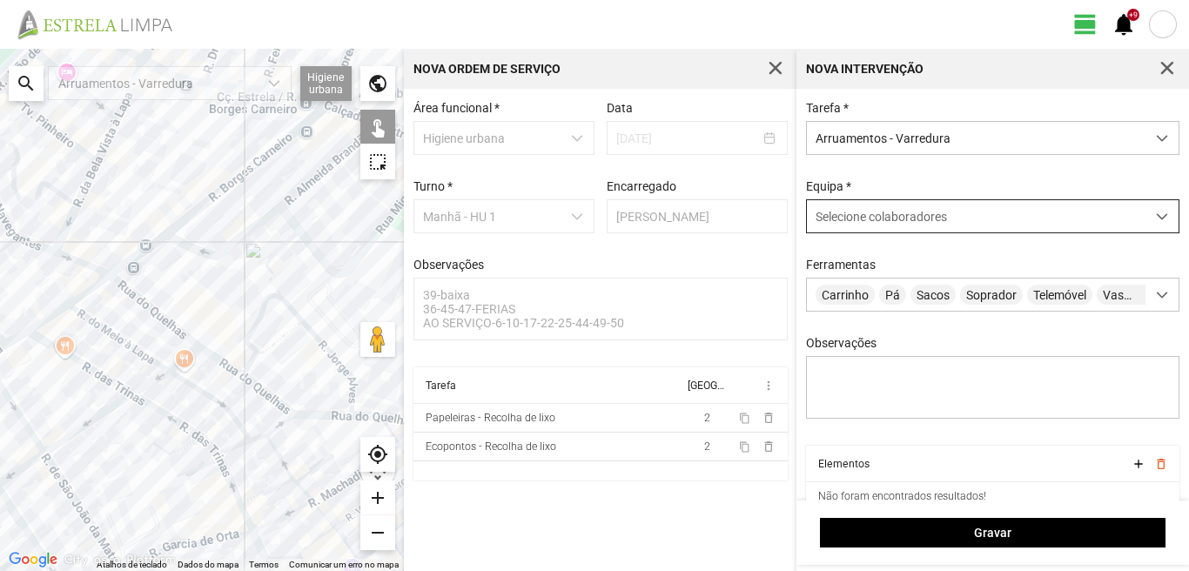
click at [888, 217] on span "Selecione colaboradores" at bounding box center [881, 217] width 131 height 14
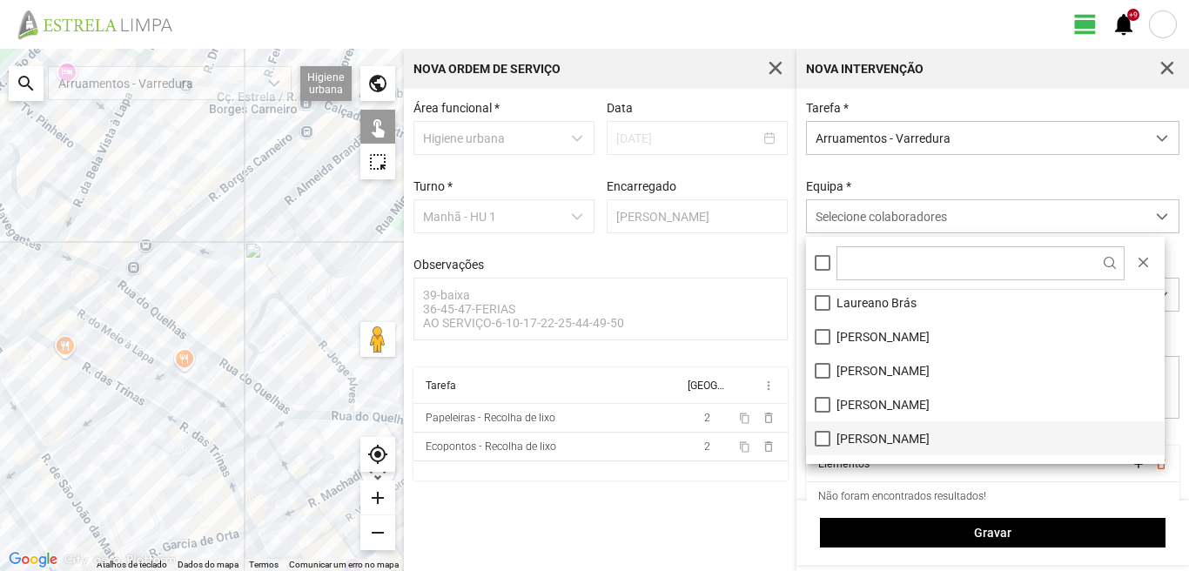
scroll to position [233, 0]
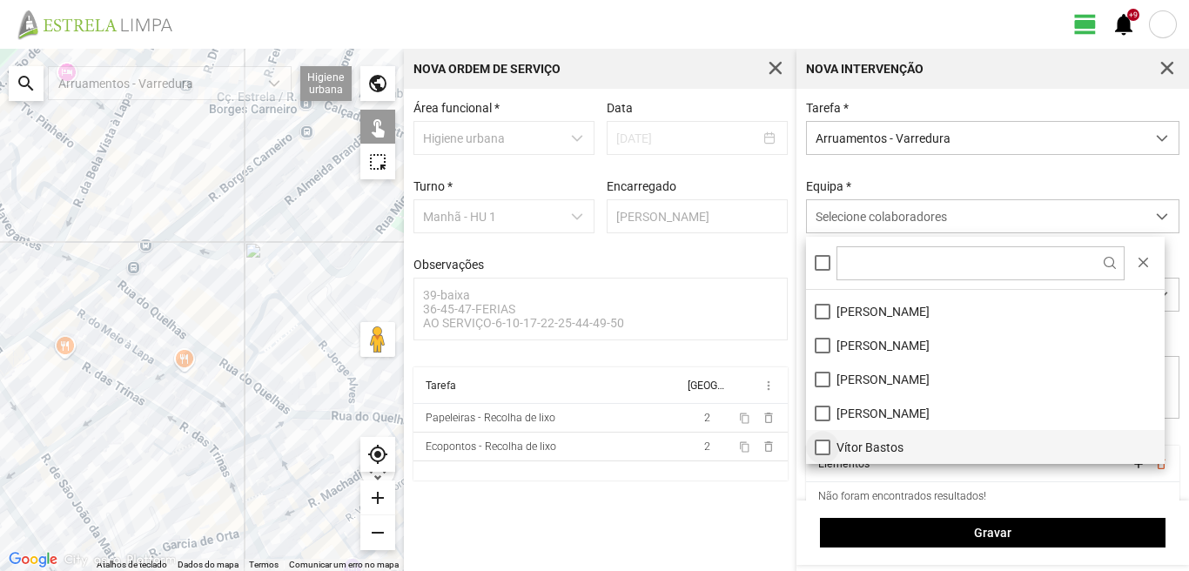
click at [822, 445] on li "Vítor Bastos" at bounding box center [985, 447] width 359 height 34
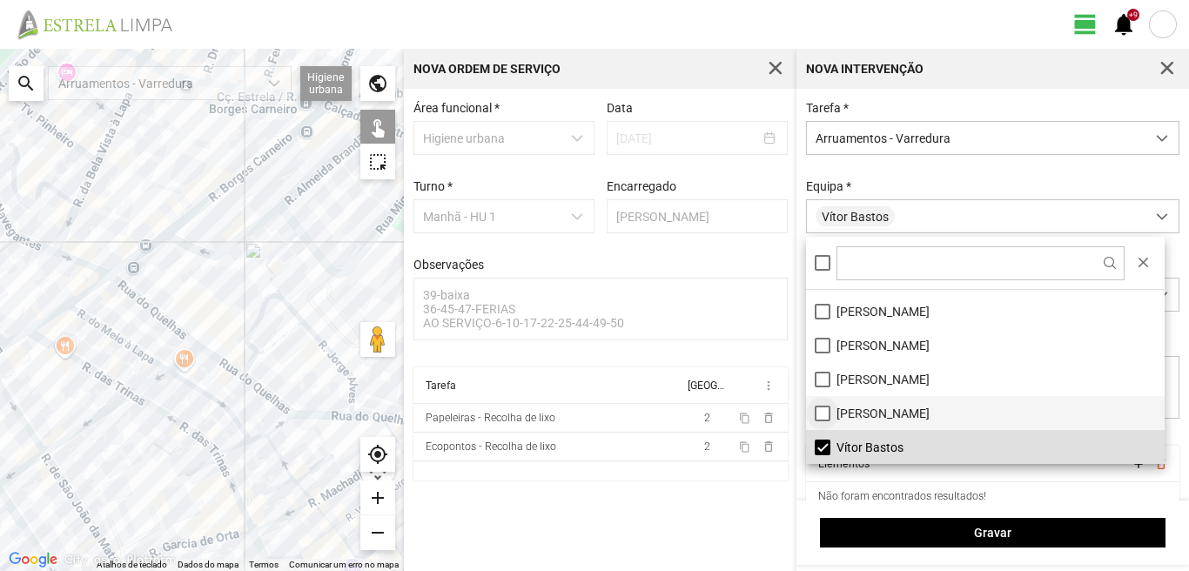
click at [819, 413] on li "[PERSON_NAME]" at bounding box center [985, 413] width 359 height 34
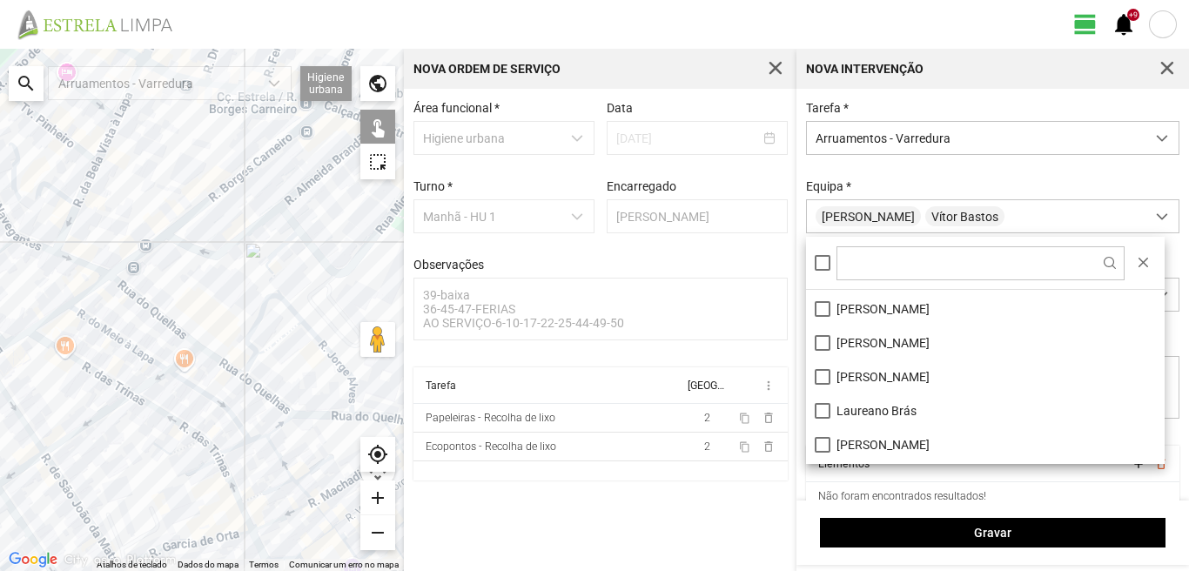
scroll to position [59, 0]
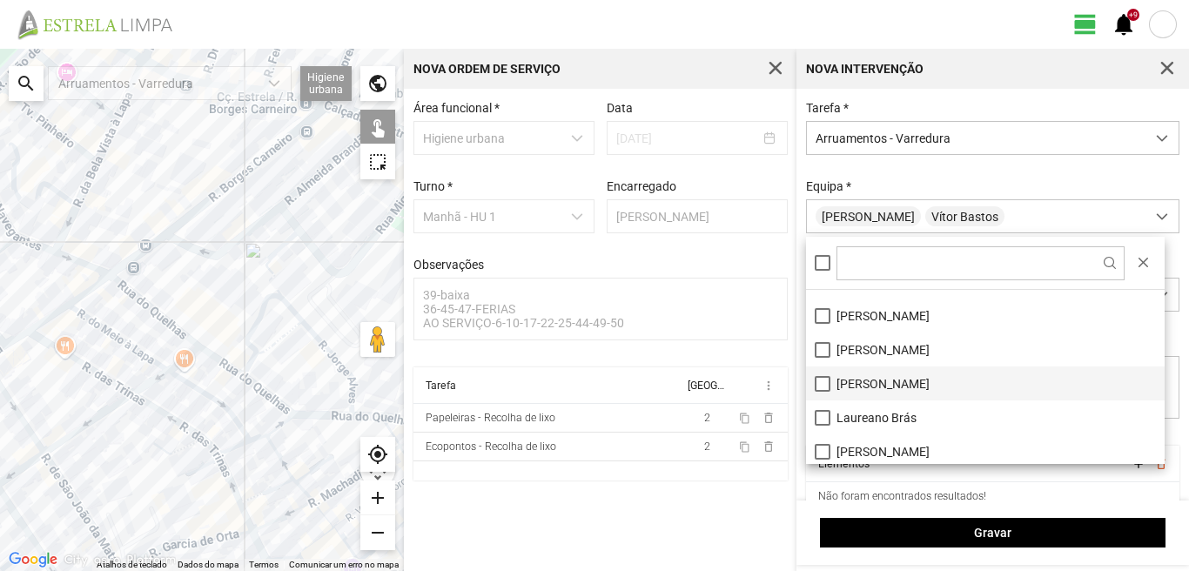
click at [819, 384] on li "[PERSON_NAME]" at bounding box center [985, 384] width 359 height 34
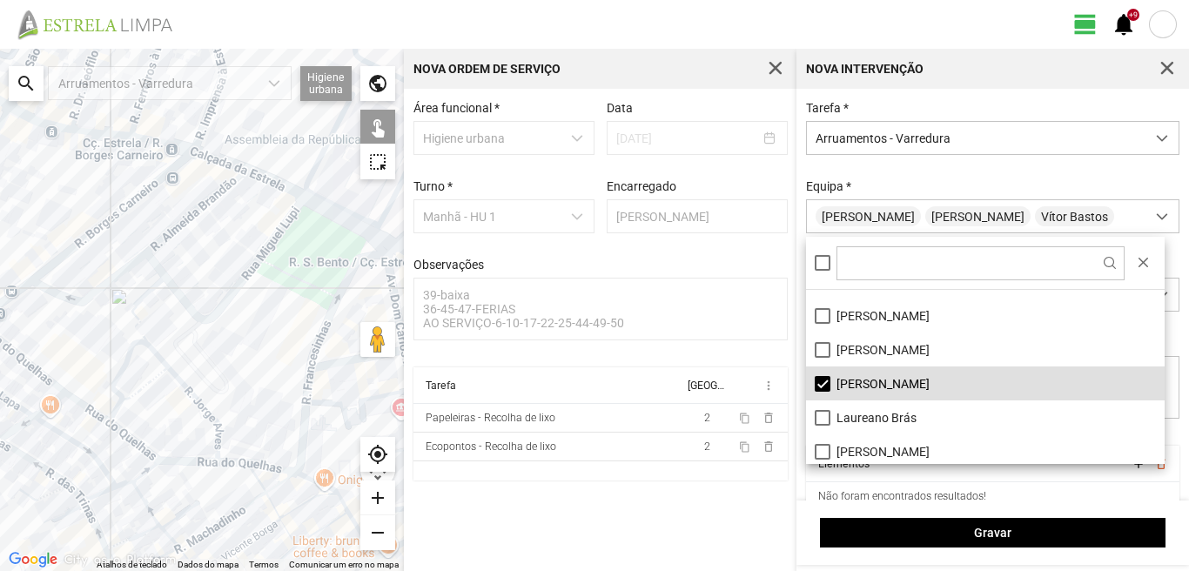
drag, startPoint x: 286, startPoint y: 333, endPoint x: 93, endPoint y: 382, distance: 198.5
click at [101, 382] on div at bounding box center [202, 310] width 404 height 522
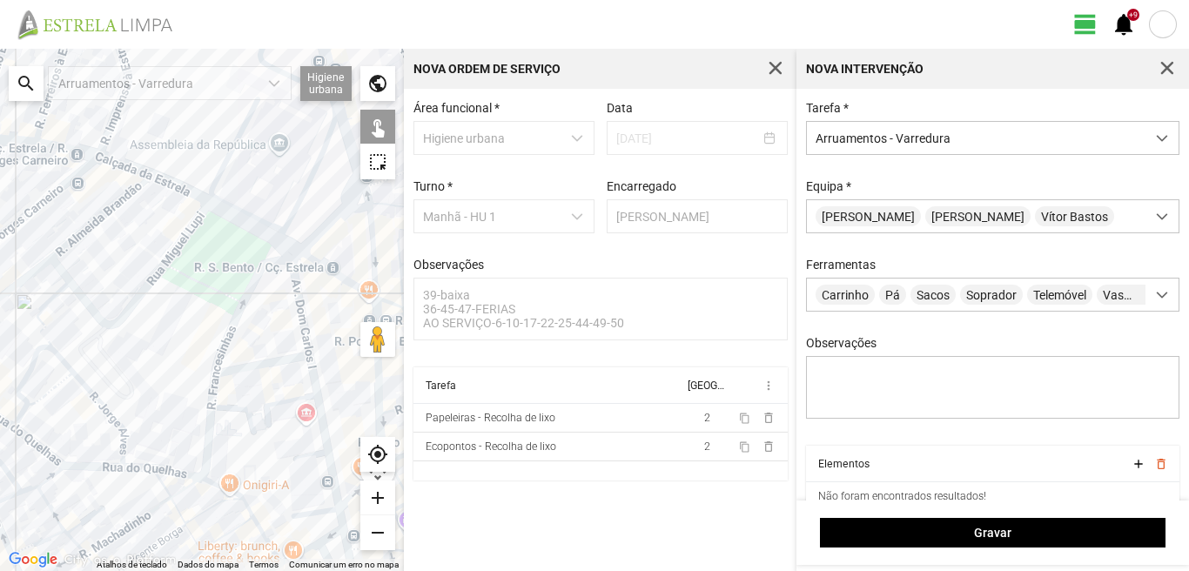
click at [299, 300] on div at bounding box center [202, 310] width 404 height 522
click at [262, 362] on div at bounding box center [202, 310] width 404 height 522
click at [316, 387] on div at bounding box center [202, 310] width 404 height 522
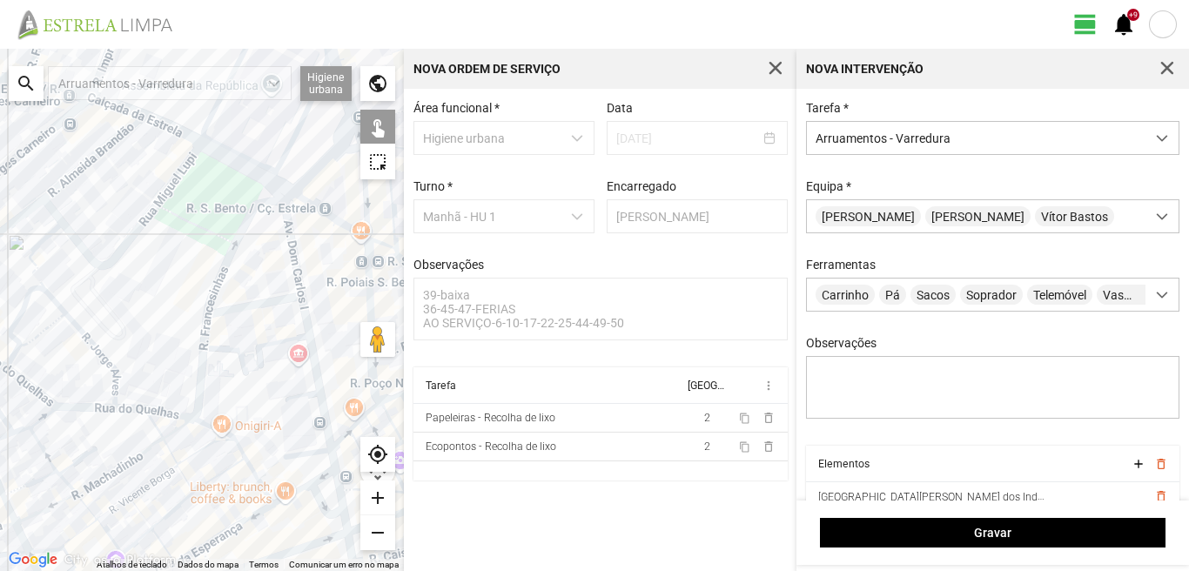
drag, startPoint x: 273, startPoint y: 383, endPoint x: 261, endPoint y: 353, distance: 32.5
click at [261, 355] on div at bounding box center [202, 310] width 404 height 522
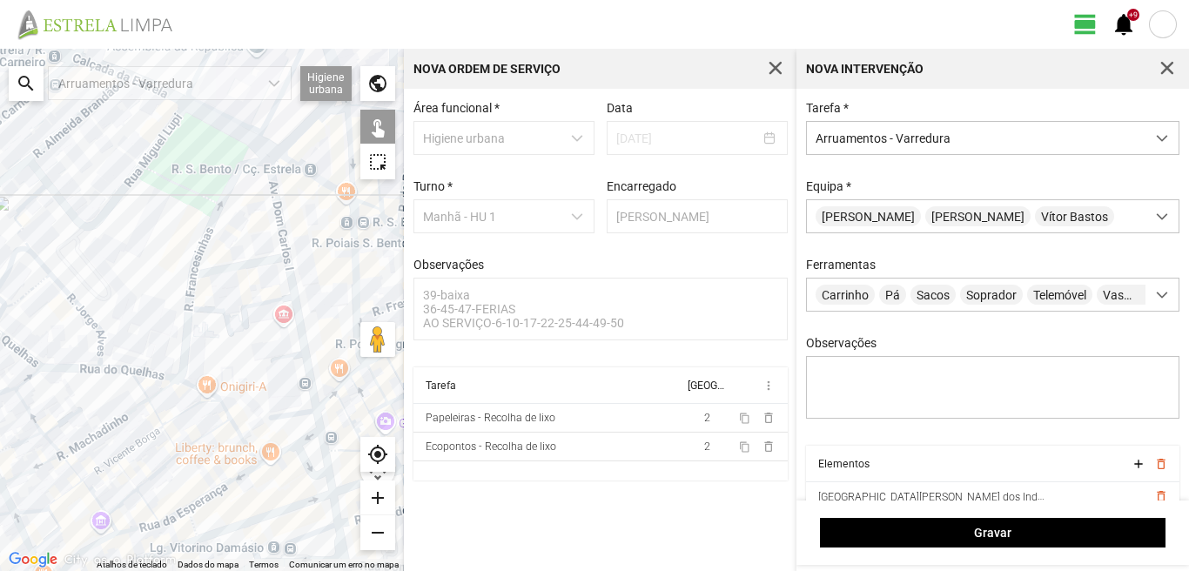
click at [292, 413] on div at bounding box center [202, 310] width 404 height 522
click at [321, 424] on div at bounding box center [202, 310] width 404 height 522
click at [328, 460] on div at bounding box center [202, 310] width 404 height 522
click at [298, 444] on div at bounding box center [202, 310] width 404 height 522
click at [283, 434] on div at bounding box center [202, 310] width 404 height 522
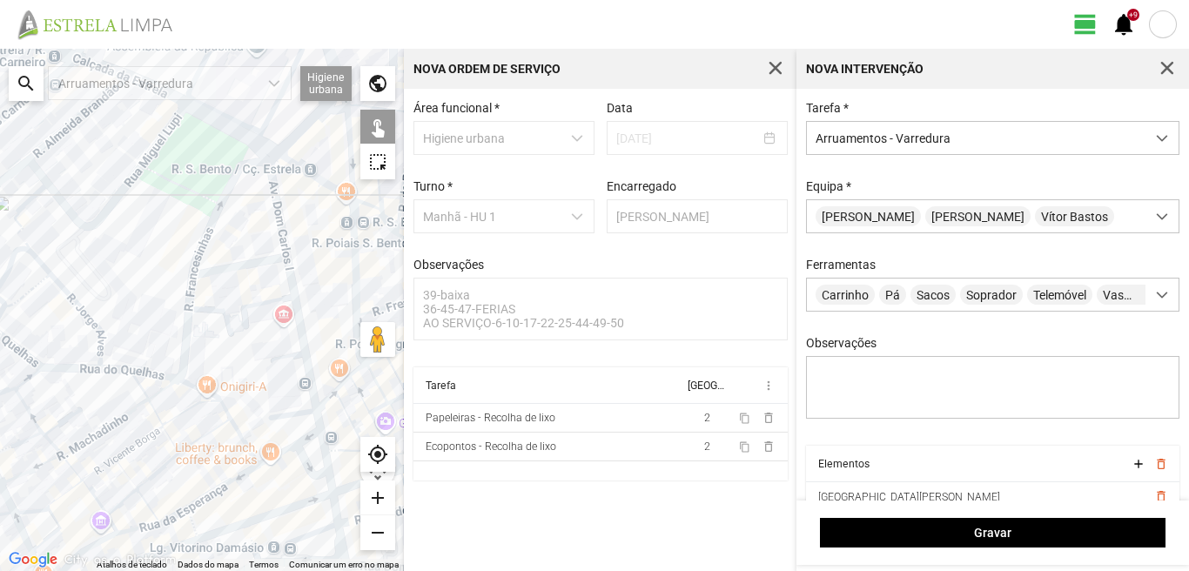
click at [285, 451] on div at bounding box center [202, 310] width 404 height 522
click at [300, 456] on div at bounding box center [202, 310] width 404 height 522
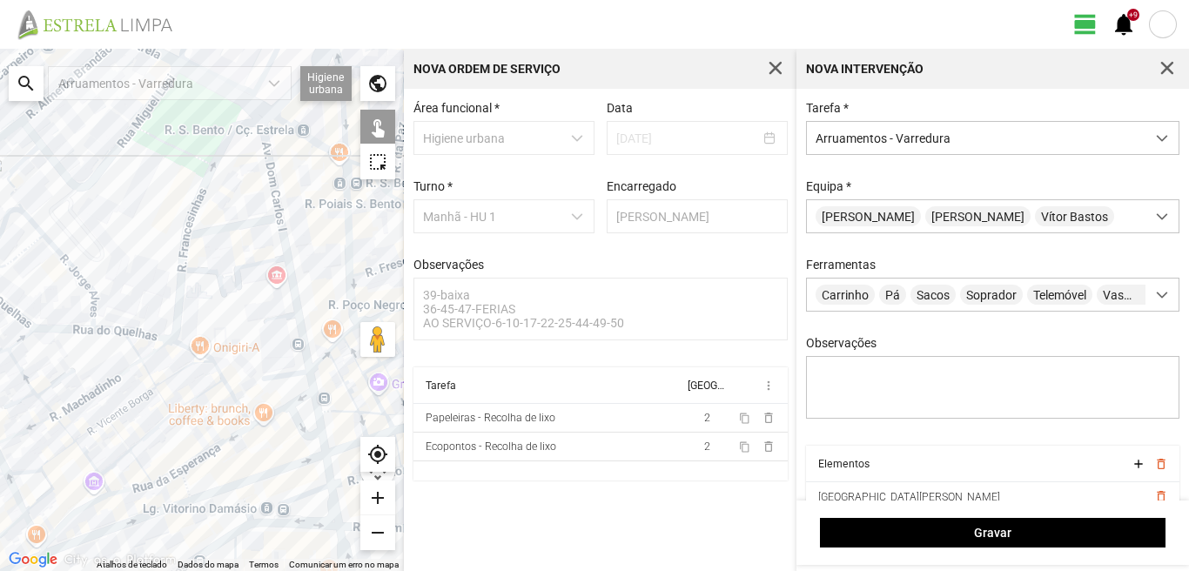
drag, startPoint x: 298, startPoint y: 478, endPoint x: 266, endPoint y: 380, distance: 102.7
click at [266, 380] on div at bounding box center [202, 310] width 404 height 522
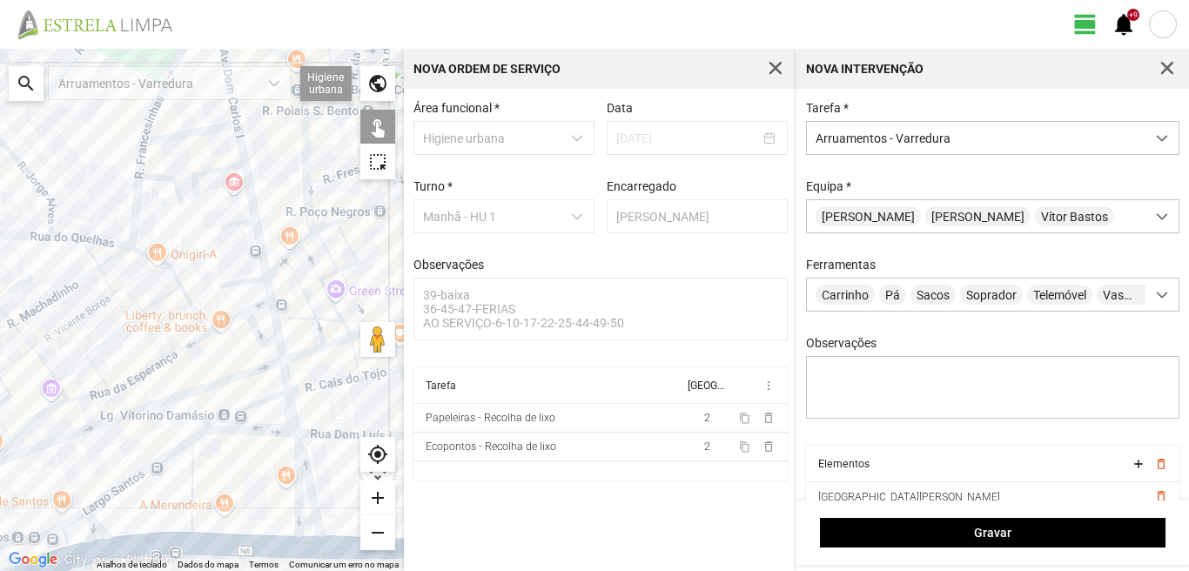
click at [282, 347] on div at bounding box center [202, 310] width 404 height 522
click at [286, 378] on div at bounding box center [202, 310] width 404 height 522
click at [290, 411] on div at bounding box center [202, 310] width 404 height 522
click at [260, 404] on div at bounding box center [202, 310] width 404 height 522
click at [301, 455] on div at bounding box center [202, 310] width 404 height 522
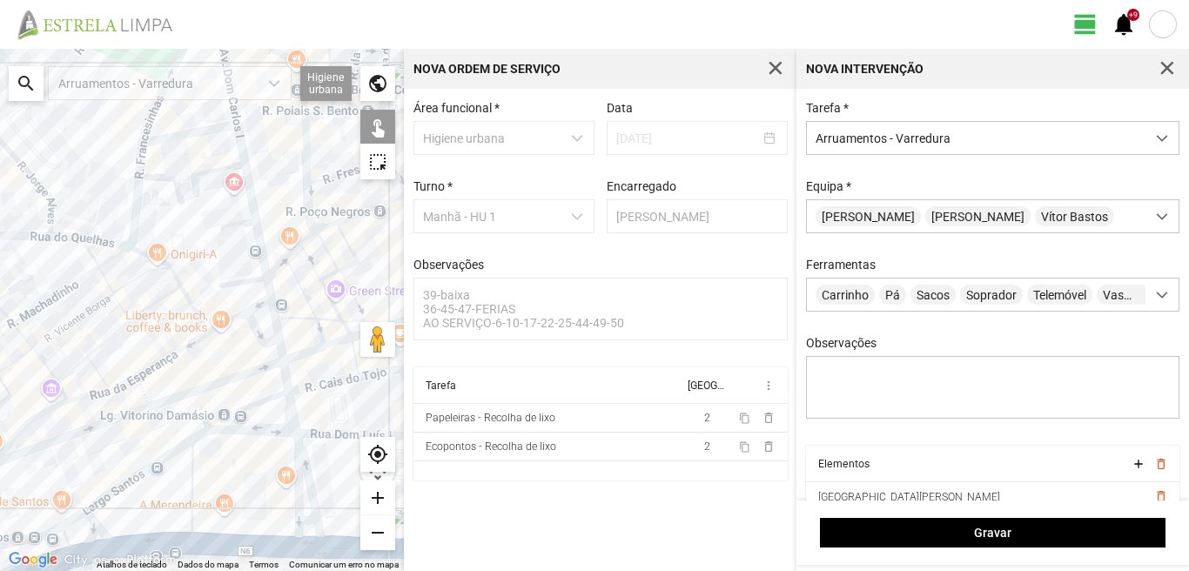
click at [293, 476] on div at bounding box center [202, 310] width 404 height 522
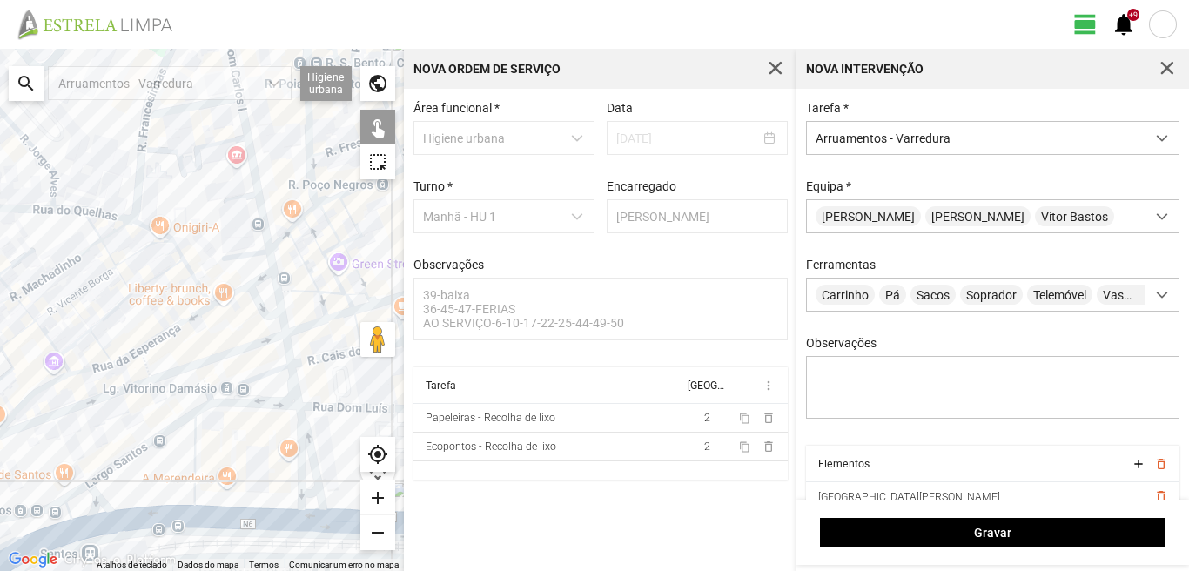
drag, startPoint x: 259, startPoint y: 451, endPoint x: 262, endPoint y: 404, distance: 47.1
click at [262, 407] on div at bounding box center [202, 310] width 404 height 522
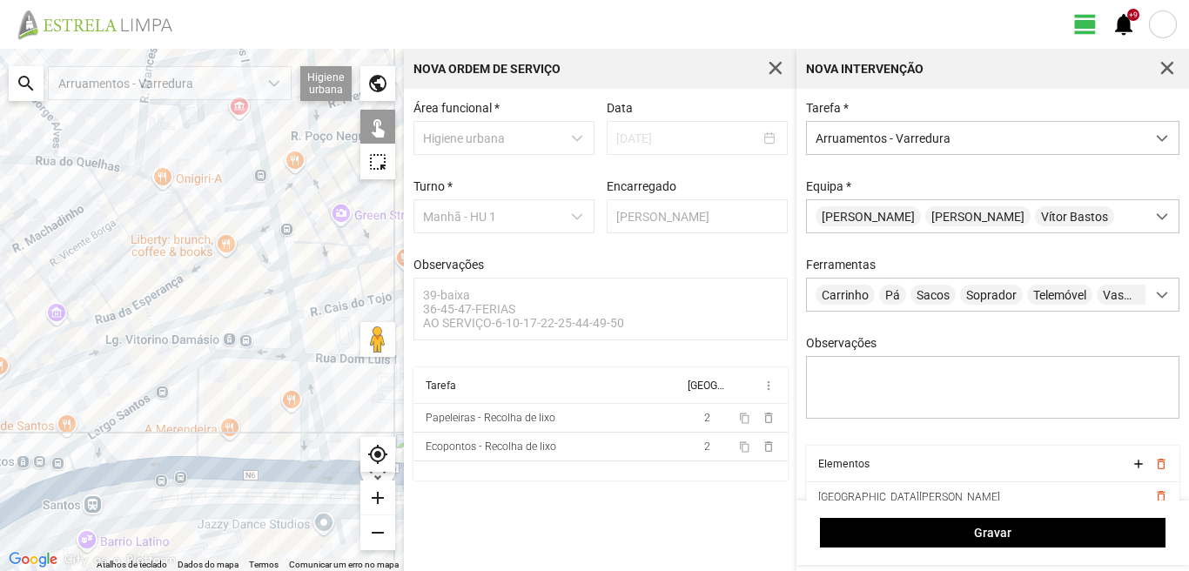
click at [305, 441] on div at bounding box center [202, 310] width 404 height 522
click at [309, 467] on div at bounding box center [202, 310] width 404 height 522
click at [239, 355] on div at bounding box center [202, 310] width 404 height 522
click at [175, 378] on div at bounding box center [202, 310] width 404 height 522
click at [197, 395] on div at bounding box center [202, 310] width 404 height 522
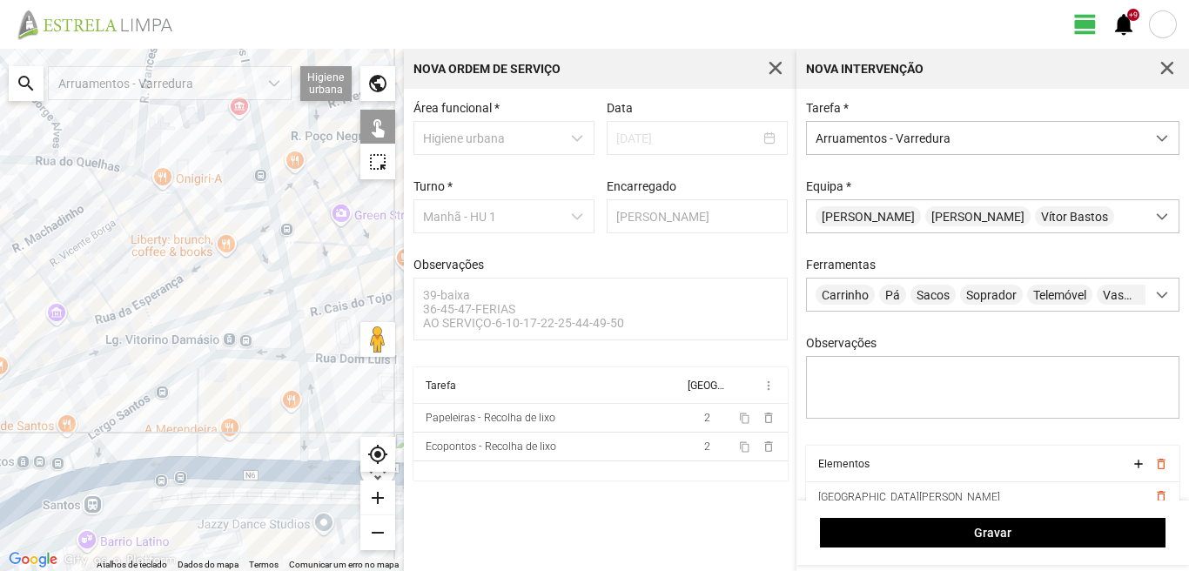
click at [153, 471] on div at bounding box center [202, 310] width 404 height 522
click at [104, 455] on div at bounding box center [202, 310] width 404 height 522
click at [77, 442] on div at bounding box center [202, 310] width 404 height 522
click at [75, 458] on div at bounding box center [202, 310] width 404 height 522
click at [90, 480] on div at bounding box center [202, 310] width 404 height 522
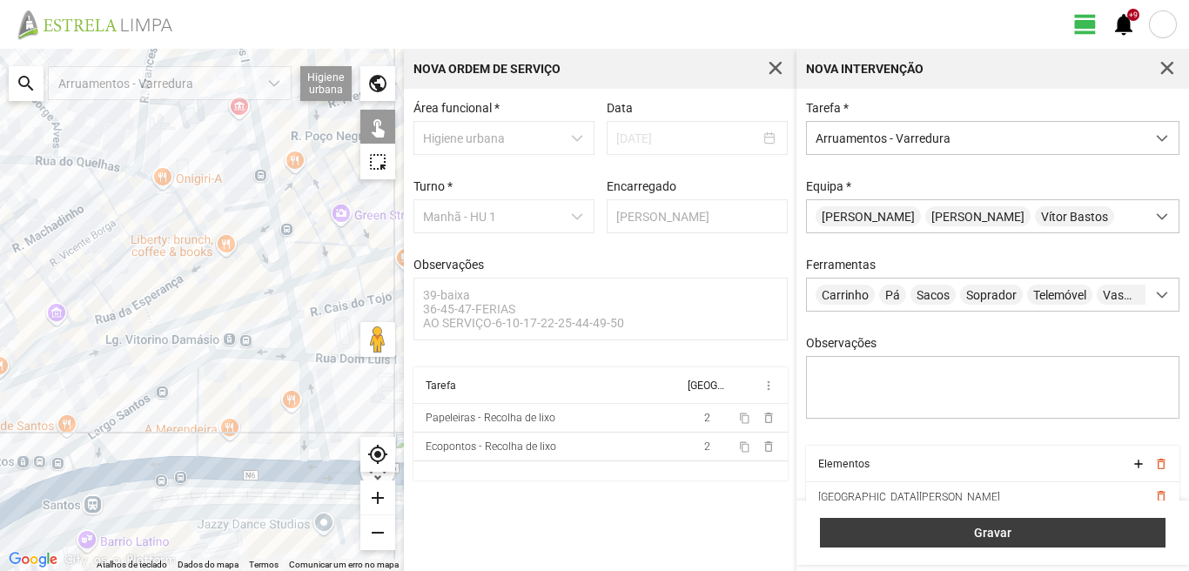
click at [1015, 529] on span "Gravar" at bounding box center [993, 533] width 327 height 14
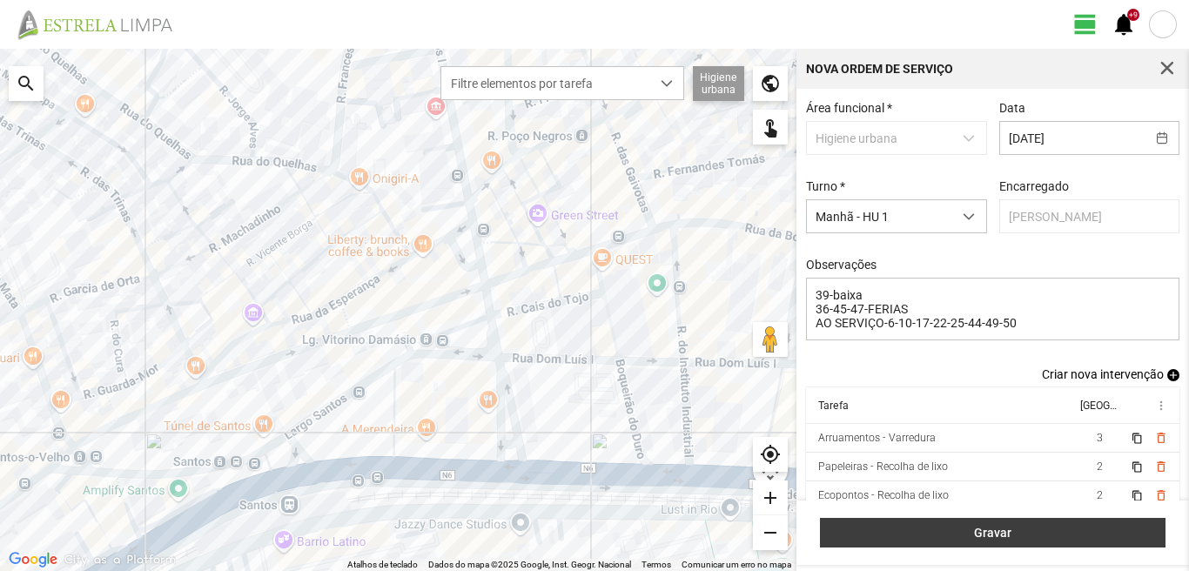
click at [1032, 529] on span "Gravar" at bounding box center [993, 533] width 327 height 14
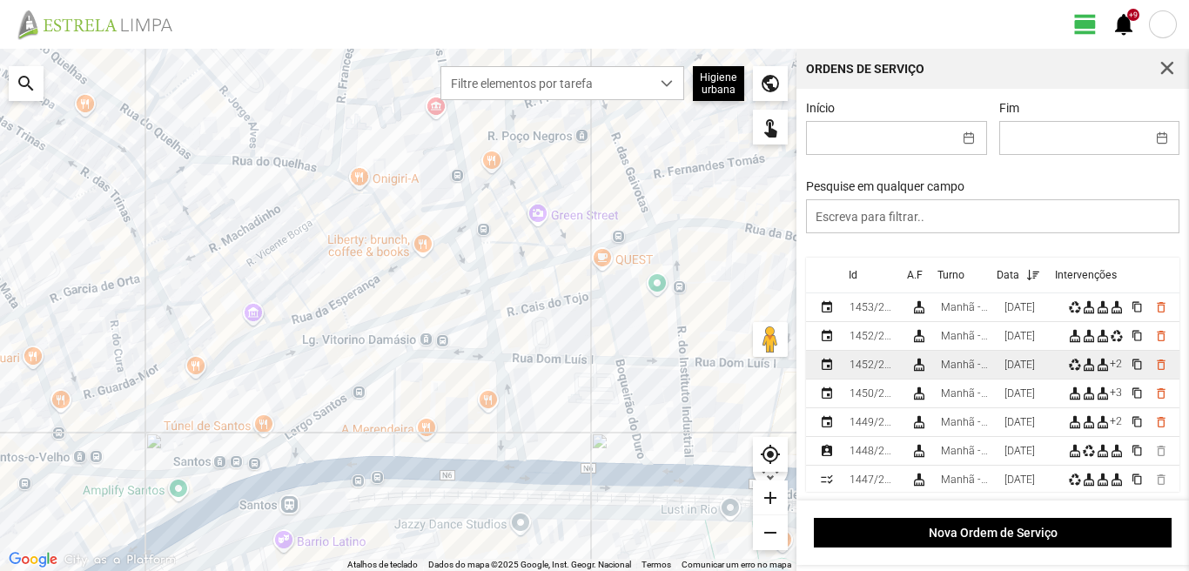
scroll to position [87, 0]
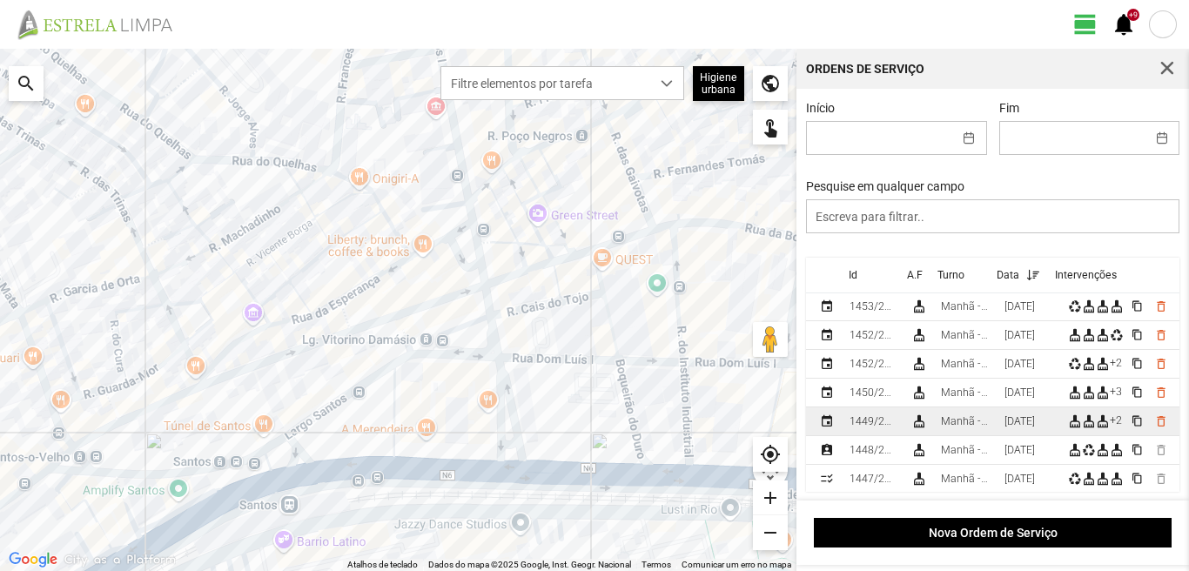
click at [988, 428] on div "Manhã - HU 1" at bounding box center [966, 421] width 50 height 12
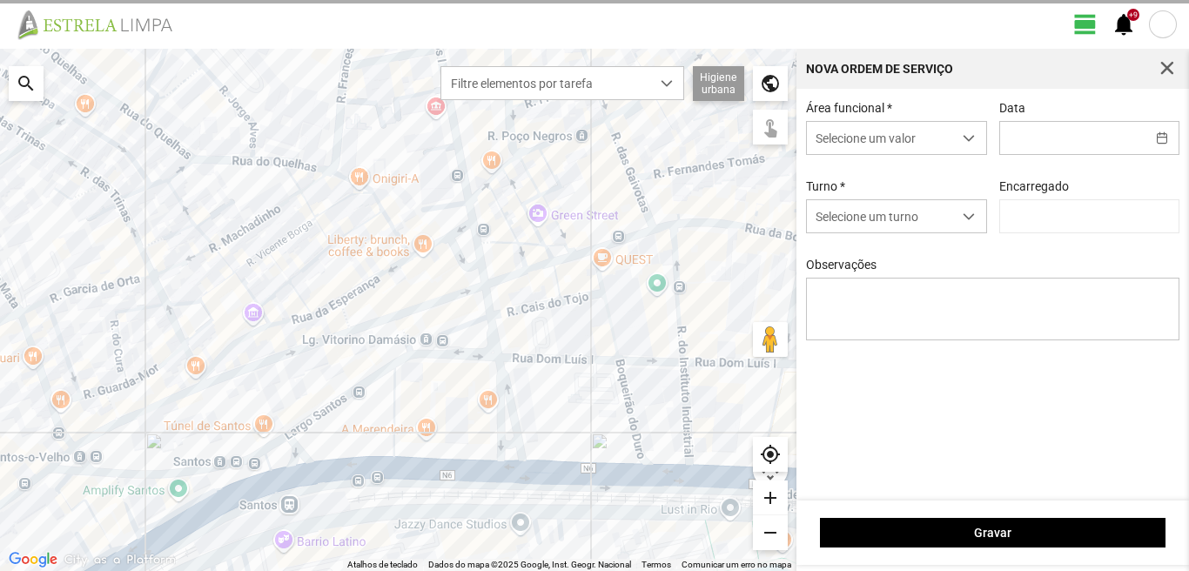
type input "[DATE]"
type textarea "39-baixa 22-Aniversario Ao Serviço6-10-17-25-36-44-45-47-49-50"
type input "[PERSON_NAME]"
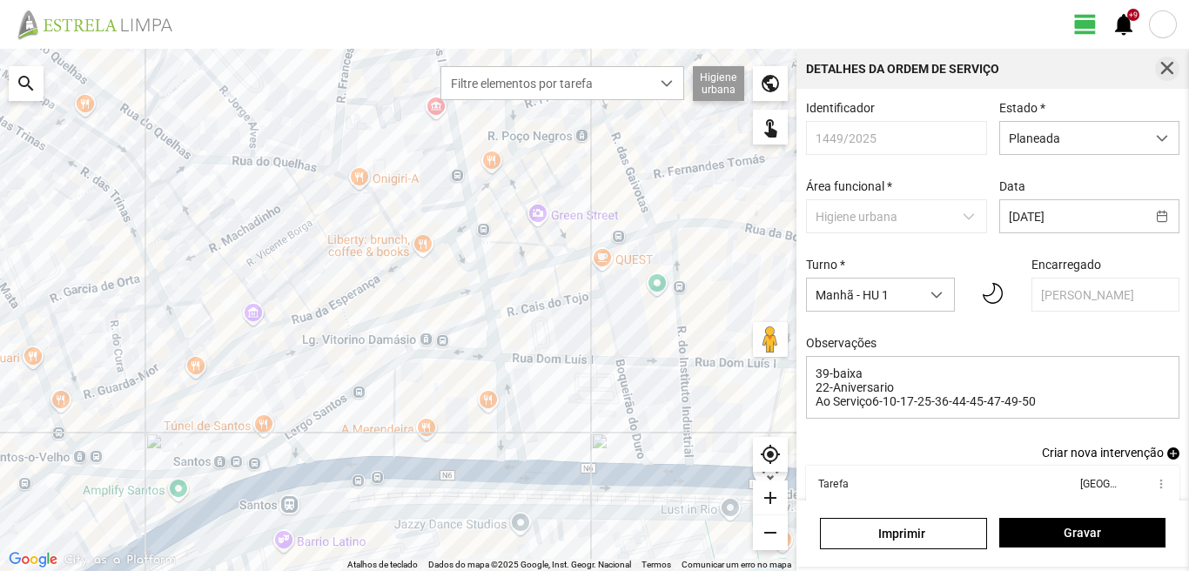
click at [1172, 72] on span "button" at bounding box center [1168, 69] width 16 height 16
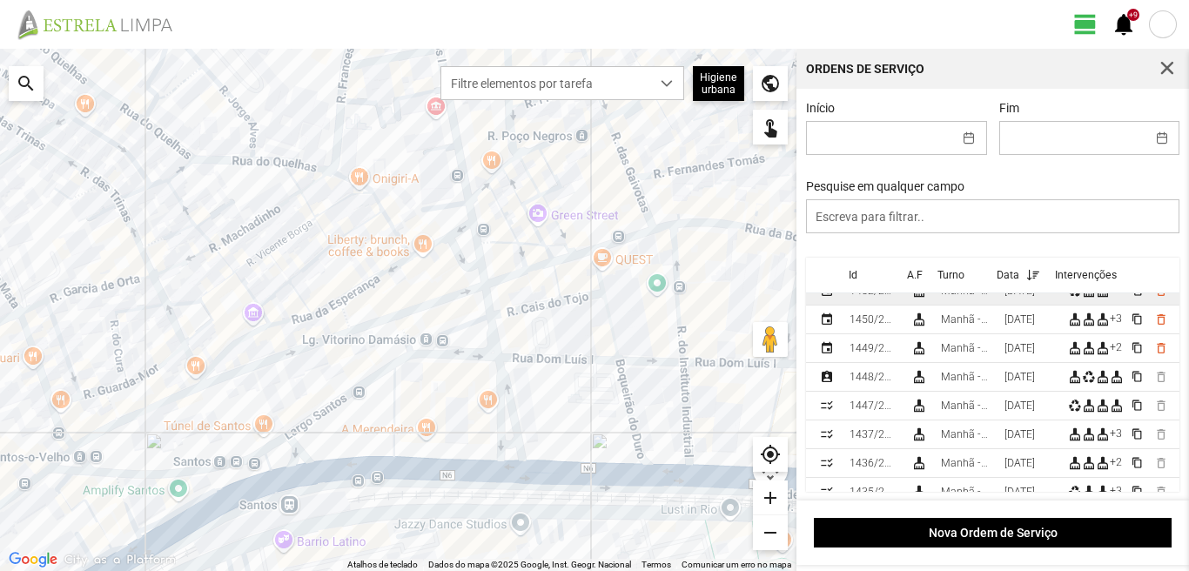
scroll to position [174, 0]
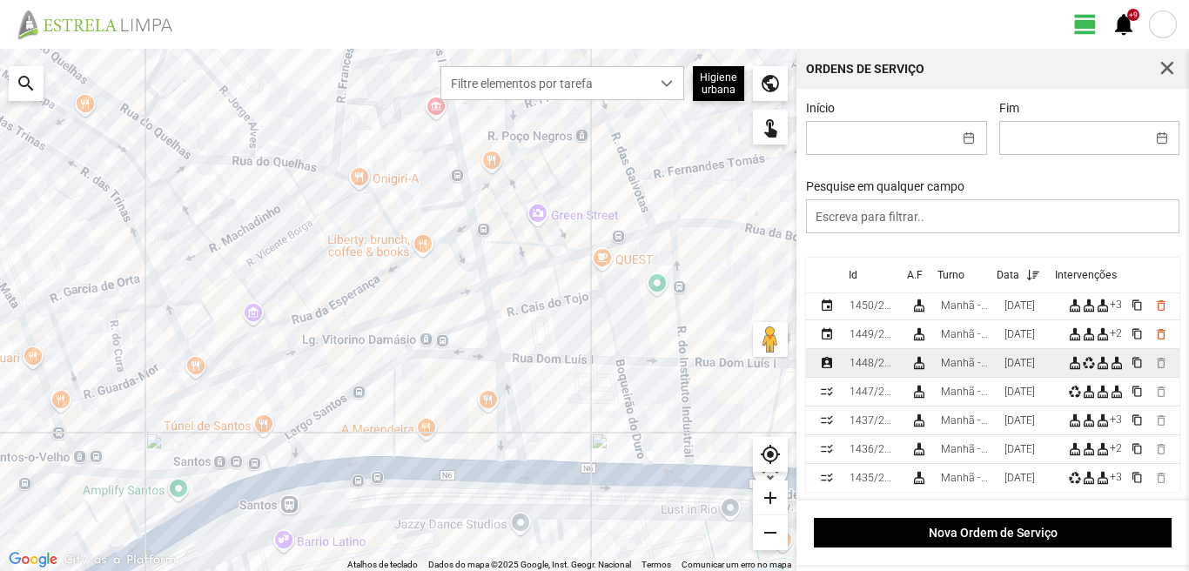
click at [1014, 368] on div "[DATE]" at bounding box center [1020, 363] width 30 height 12
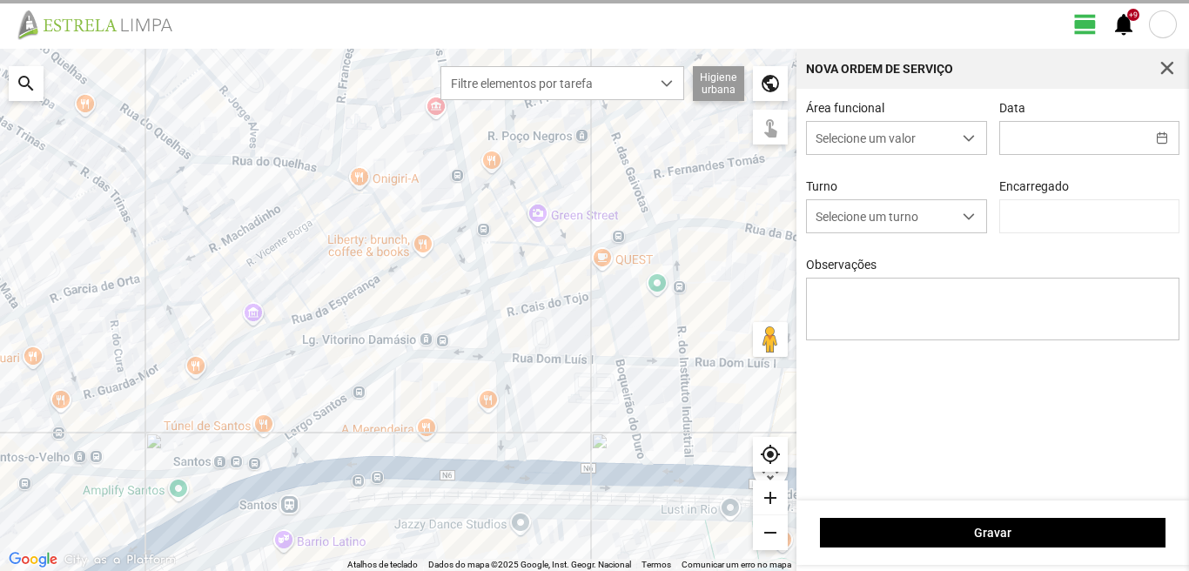
type input "[PERSON_NAME]"
type input "[DATE]"
type textarea "39-baixa 10-22-44-45-50-Descanso Ao serviço-6-17-25-36-47-49"
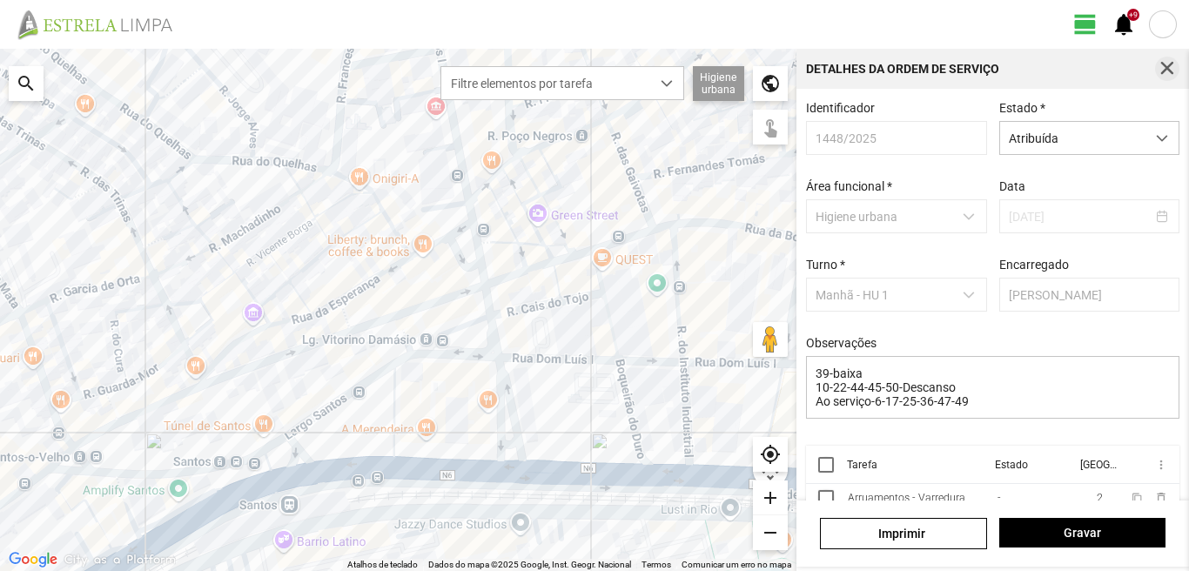
click at [1175, 64] on span "button" at bounding box center [1168, 69] width 16 height 16
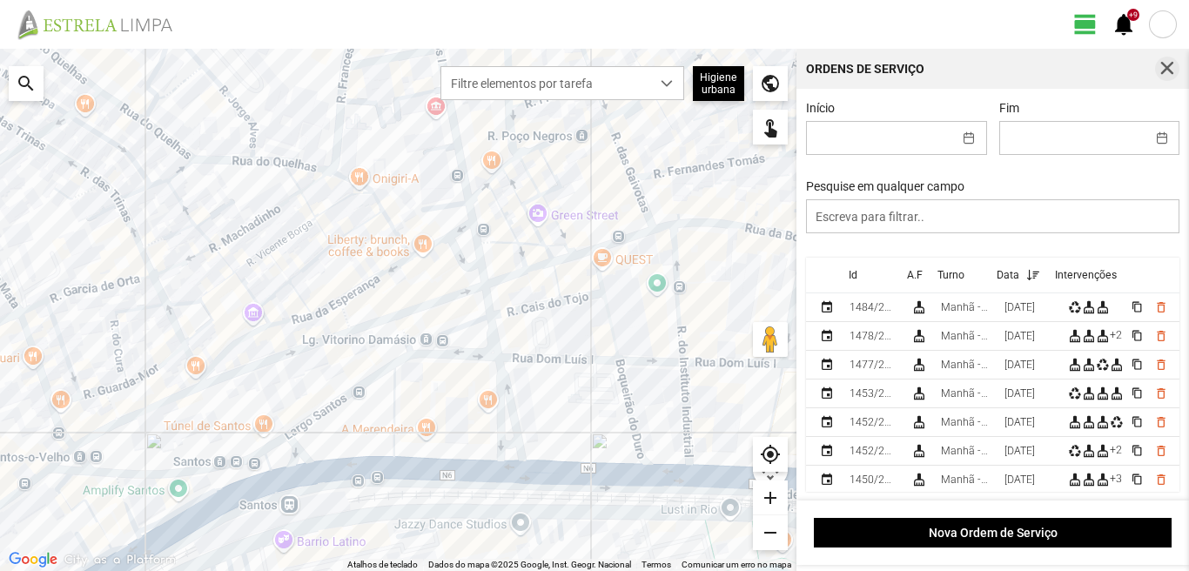
click at [1161, 68] on span "button" at bounding box center [1168, 69] width 16 height 16
